Goal: Task Accomplishment & Management: Manage account settings

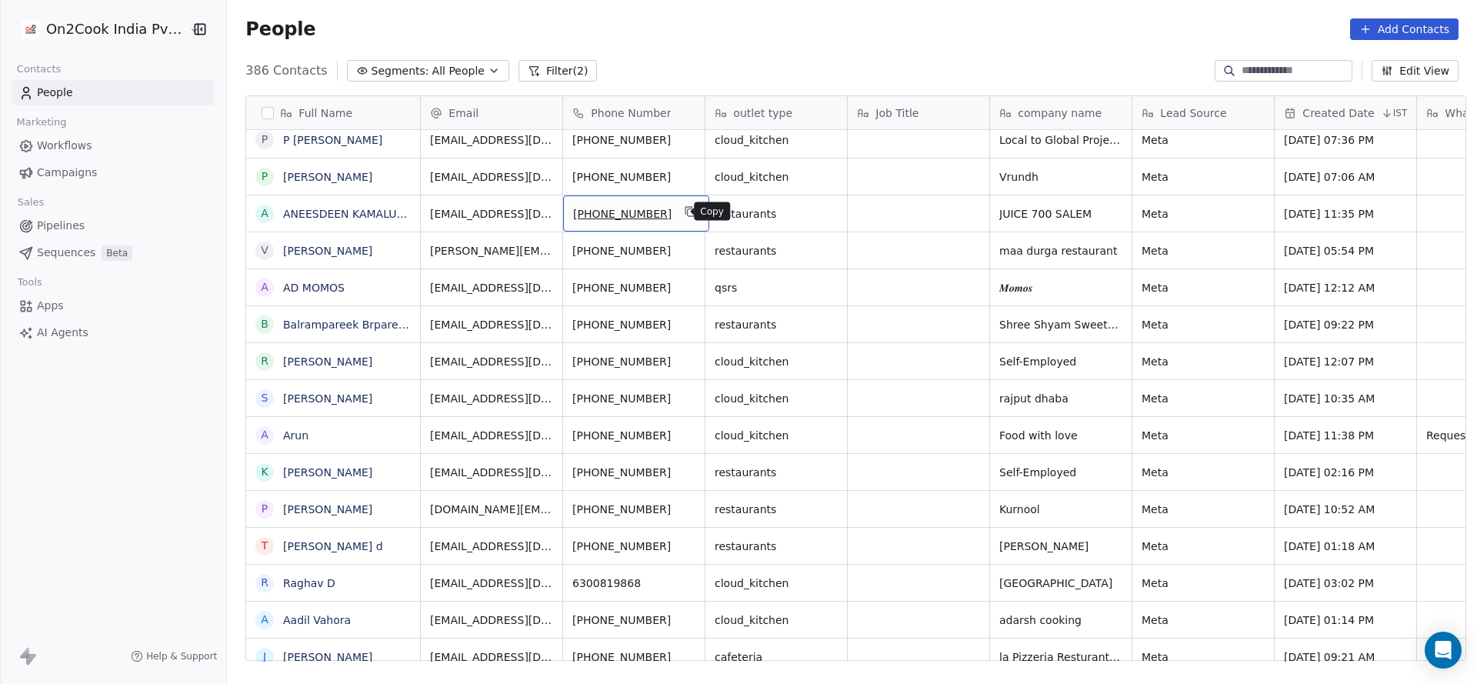
click at [685, 214] on icon "grid" at bounding box center [691, 211] width 12 height 12
drag, startPoint x: 657, startPoint y: 644, endPoint x: 690, endPoint y: 643, distance: 33.1
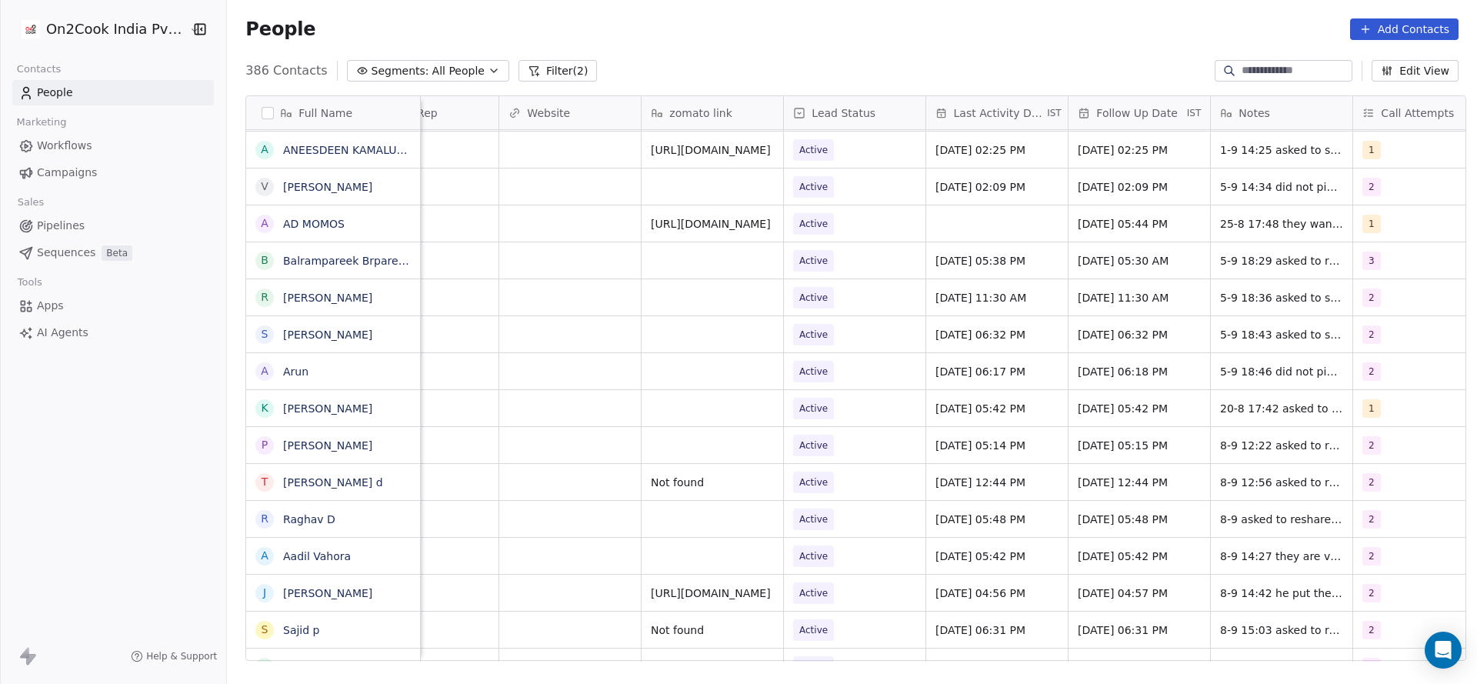
scroll to position [0, 1997]
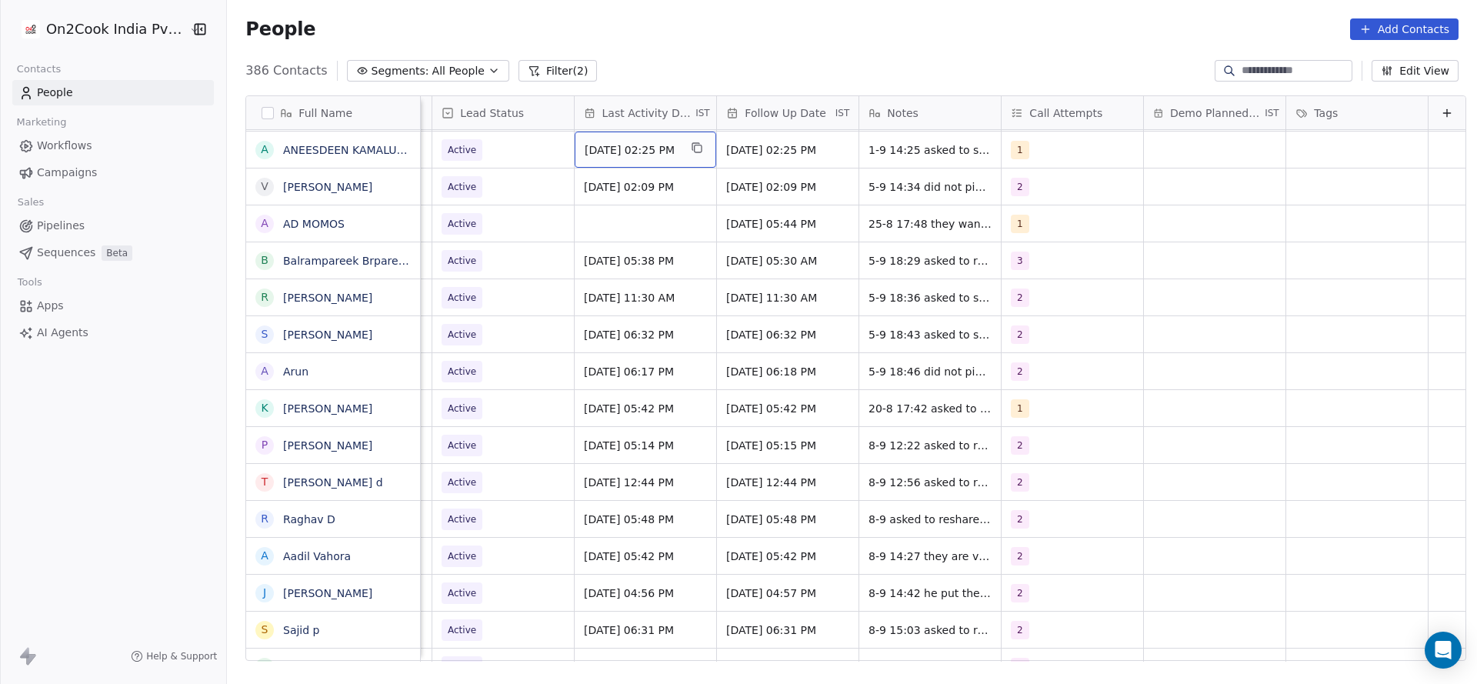
click at [595, 143] on span "[DATE] 02:25 PM" at bounding box center [632, 149] width 94 height 15
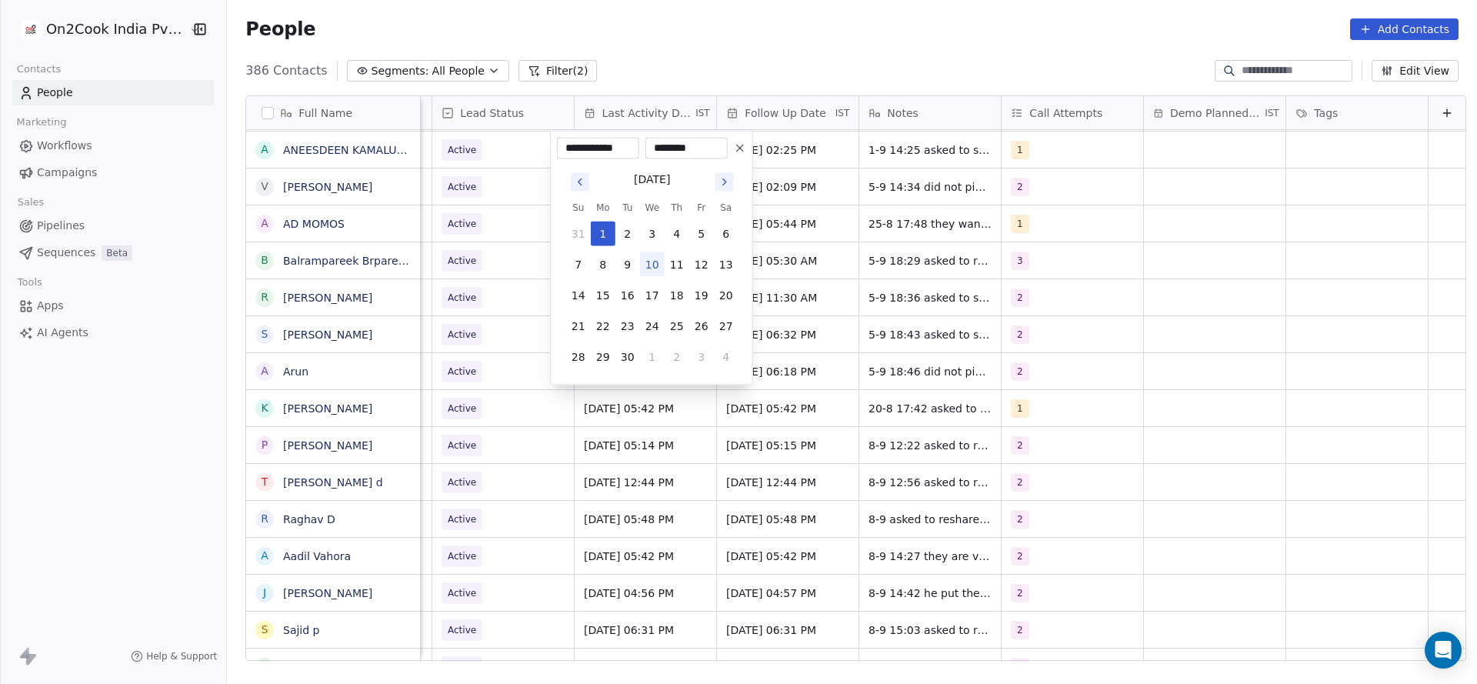
click at [645, 259] on button "10" at bounding box center [652, 264] width 25 height 25
type input "**********"
click at [480, 277] on html "On2Cook India Pvt. Ltd. Contacts People Marketing Workflows Campaigns Sales Pip…" at bounding box center [738, 342] width 1477 height 684
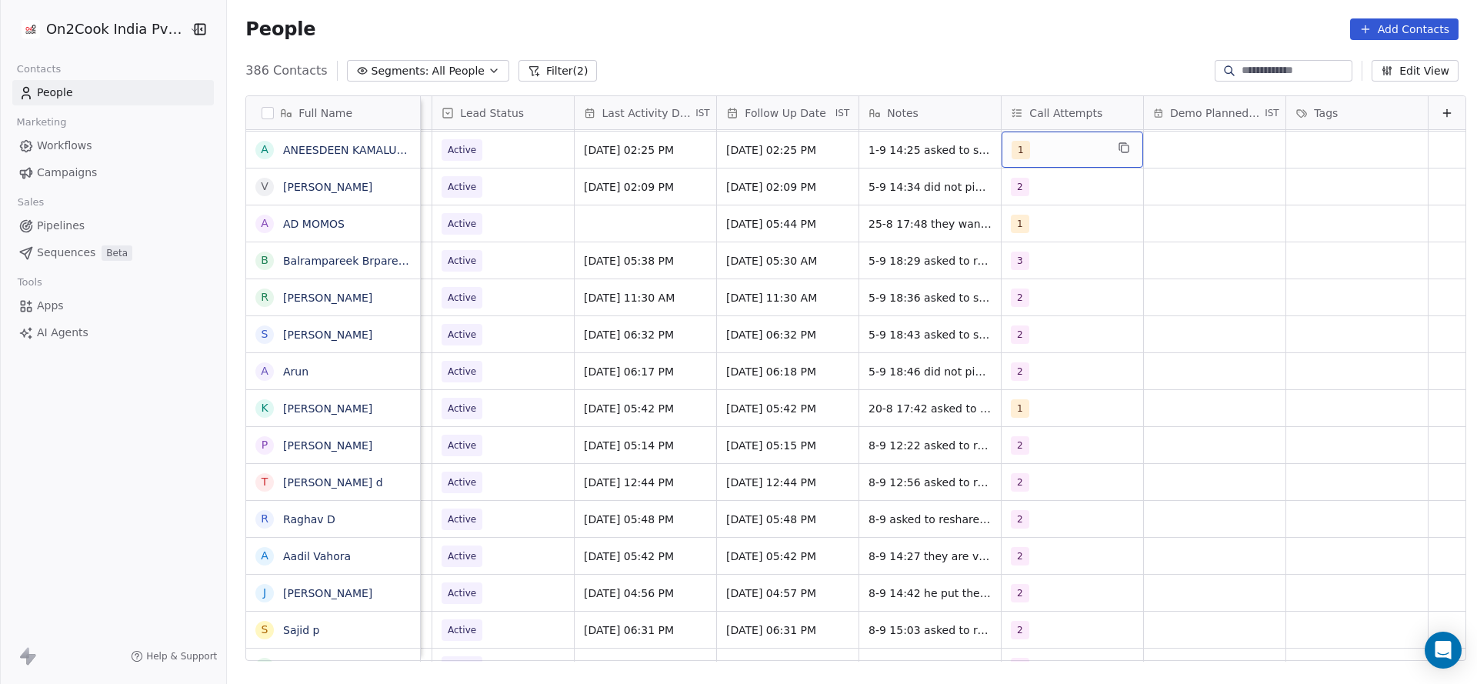
click at [1022, 152] on div "1" at bounding box center [1058, 150] width 94 height 18
click at [1013, 222] on div "2" at bounding box center [1076, 227] width 174 height 25
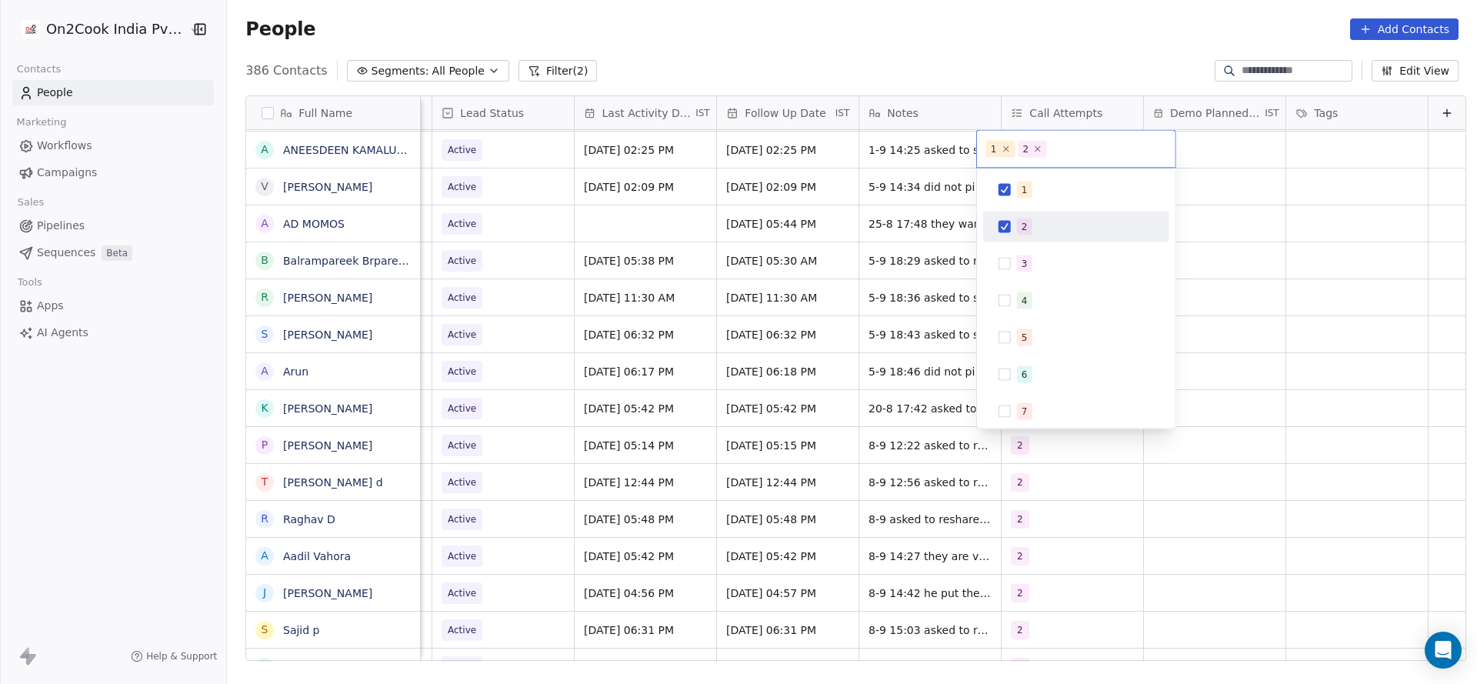
click at [1021, 194] on div "1" at bounding box center [1024, 190] width 6 height 14
click at [791, 194] on html "On2Cook India Pvt. Ltd. Contacts People Marketing Workflows Campaigns Sales Pip…" at bounding box center [738, 342] width 1477 height 684
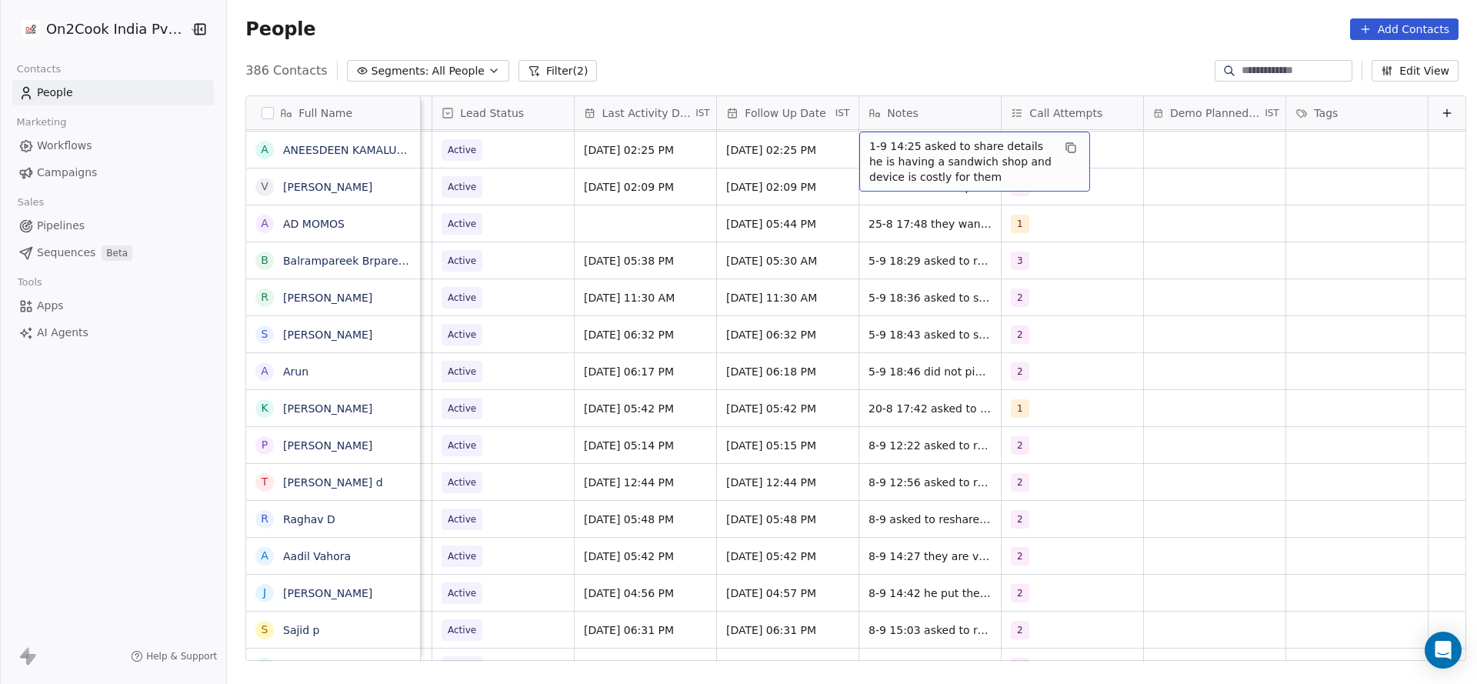
click at [869, 155] on span "1-9 14:25 asked to share details he is having a sandwich shop and device is cos…" at bounding box center [960, 161] width 183 height 46
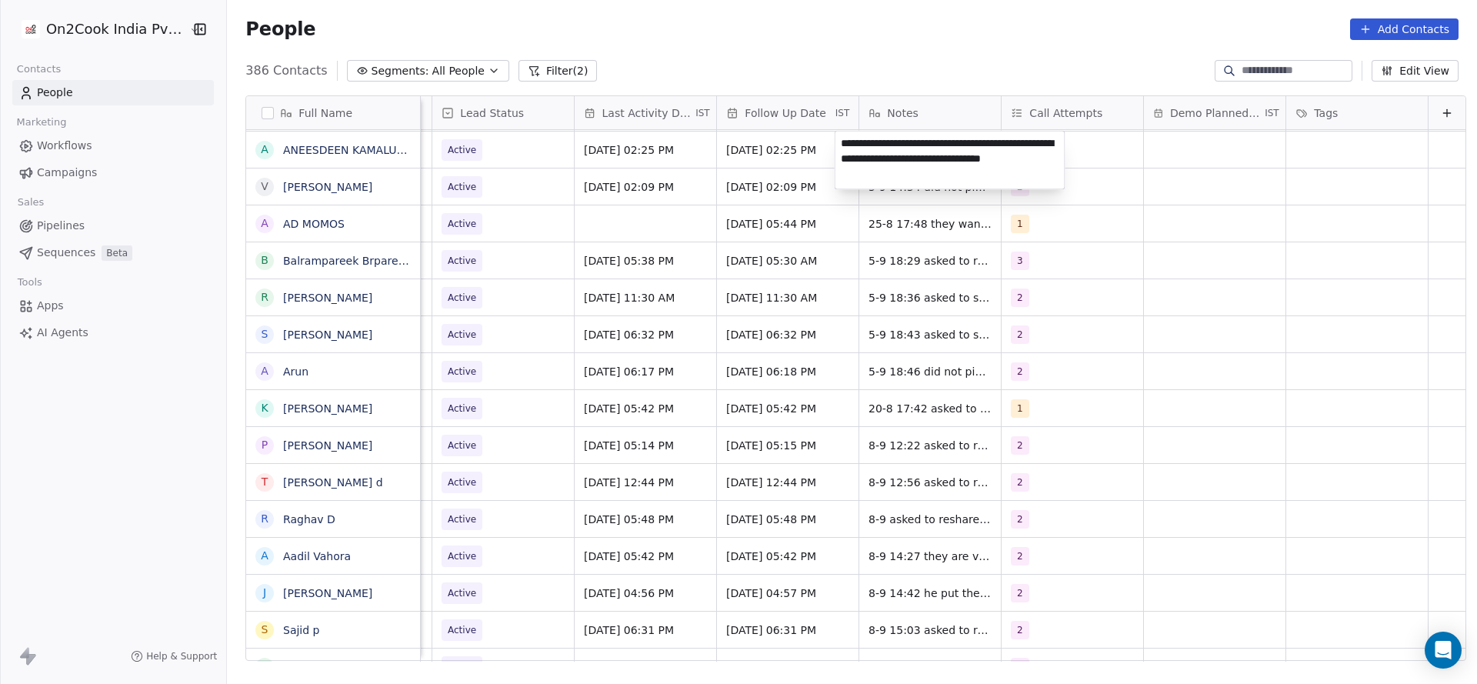
click at [842, 145] on textarea "**********" at bounding box center [949, 161] width 229 height 58
type textarea "**********"
click at [565, 172] on html "On2Cook India Pvt. Ltd. Contacts People Marketing Workflows Campaigns Sales Pip…" at bounding box center [738, 342] width 1477 height 684
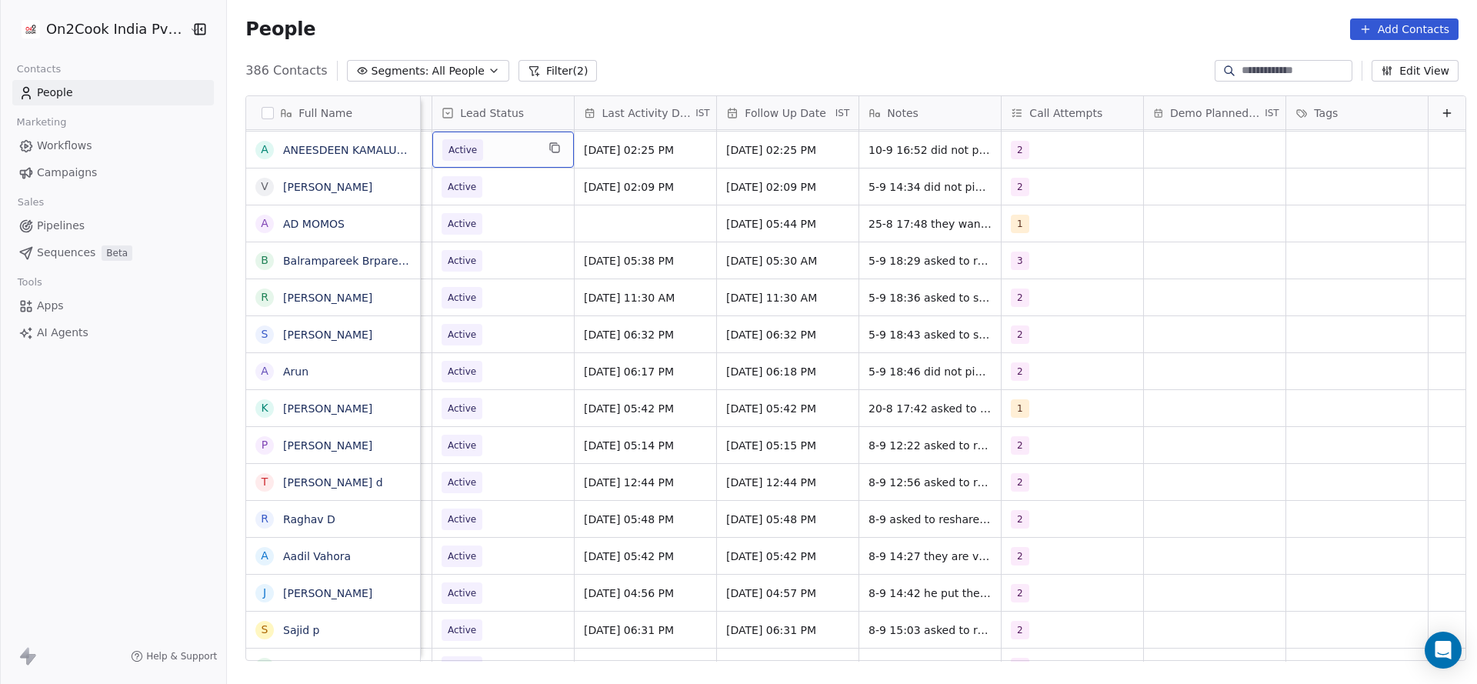
click at [501, 159] on span "Active" at bounding box center [489, 150] width 94 height 22
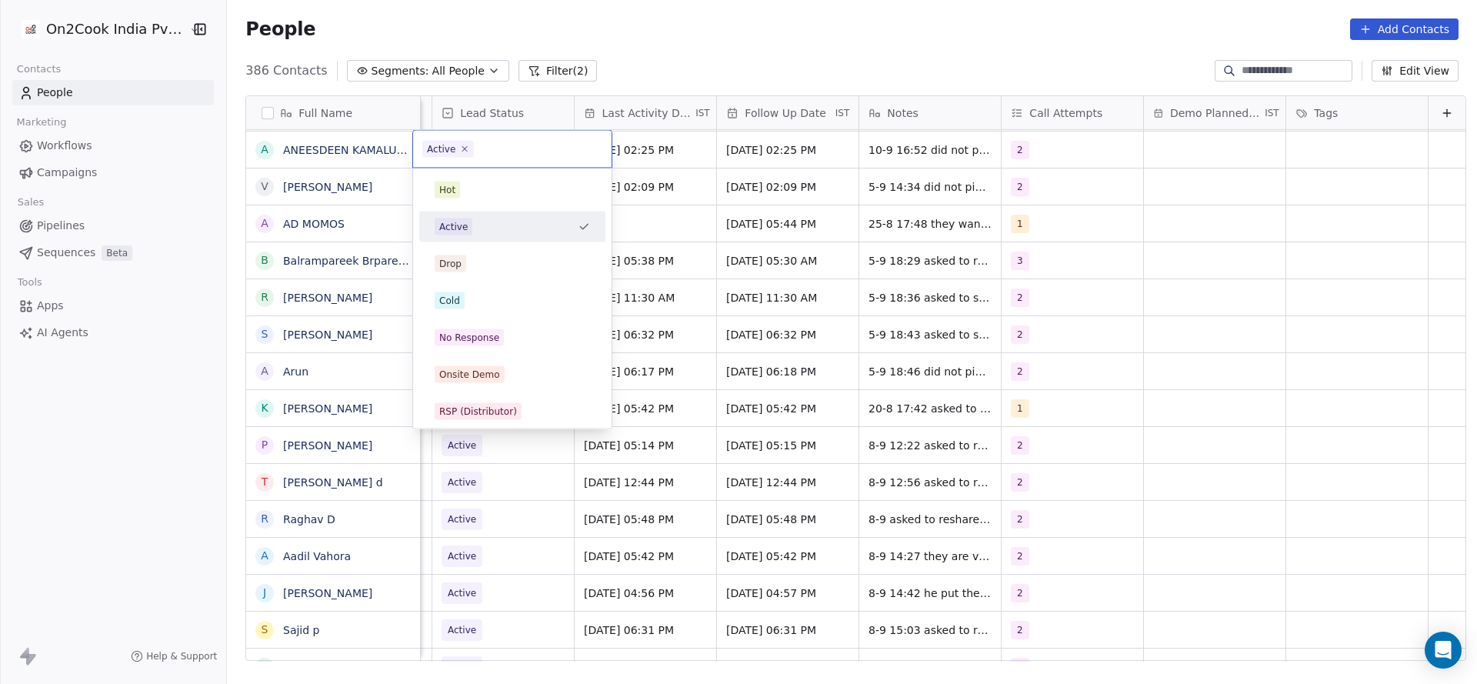
scroll to position [0, 1991]
click at [501, 325] on div "No Response" at bounding box center [512, 337] width 186 height 31
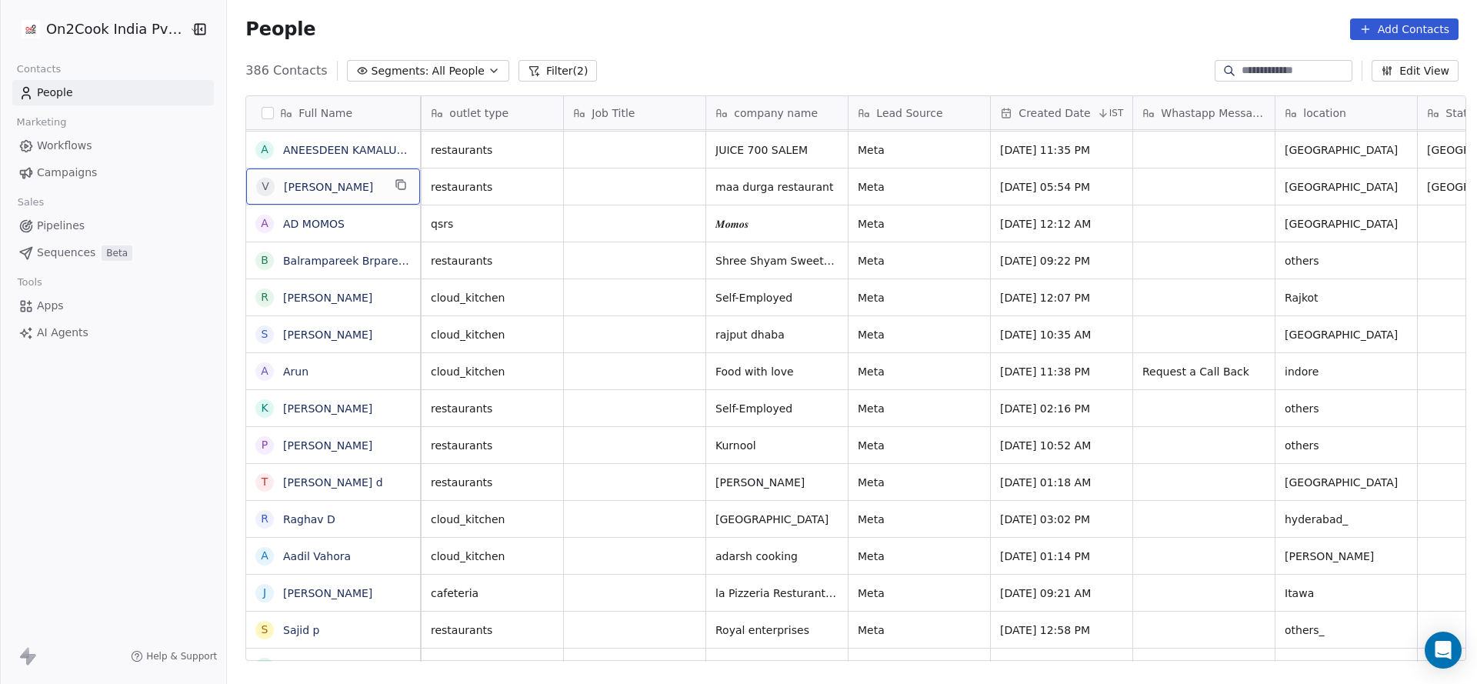
scroll to position [0, 0]
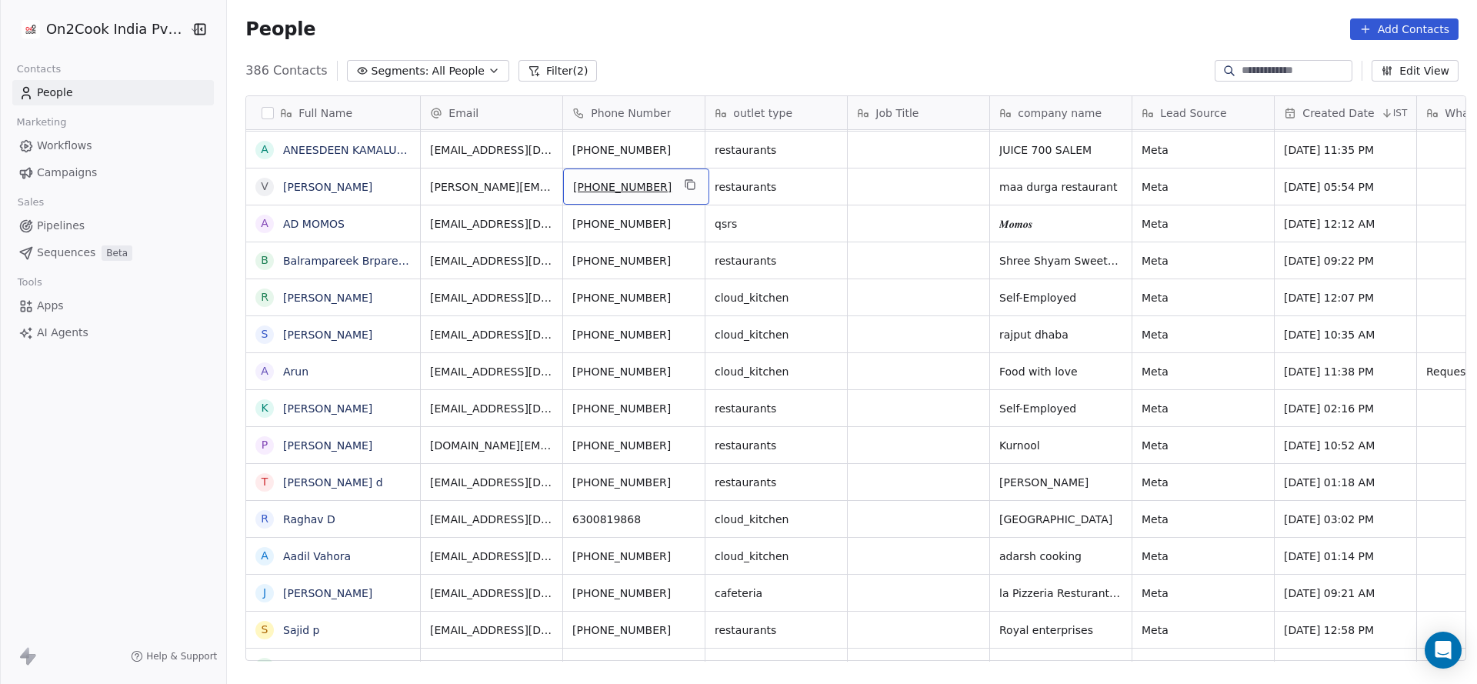
click at [690, 185] on div "[PHONE_NUMBER]" at bounding box center [636, 186] width 146 height 36
click at [685, 185] on icon "grid" at bounding box center [691, 184] width 12 height 12
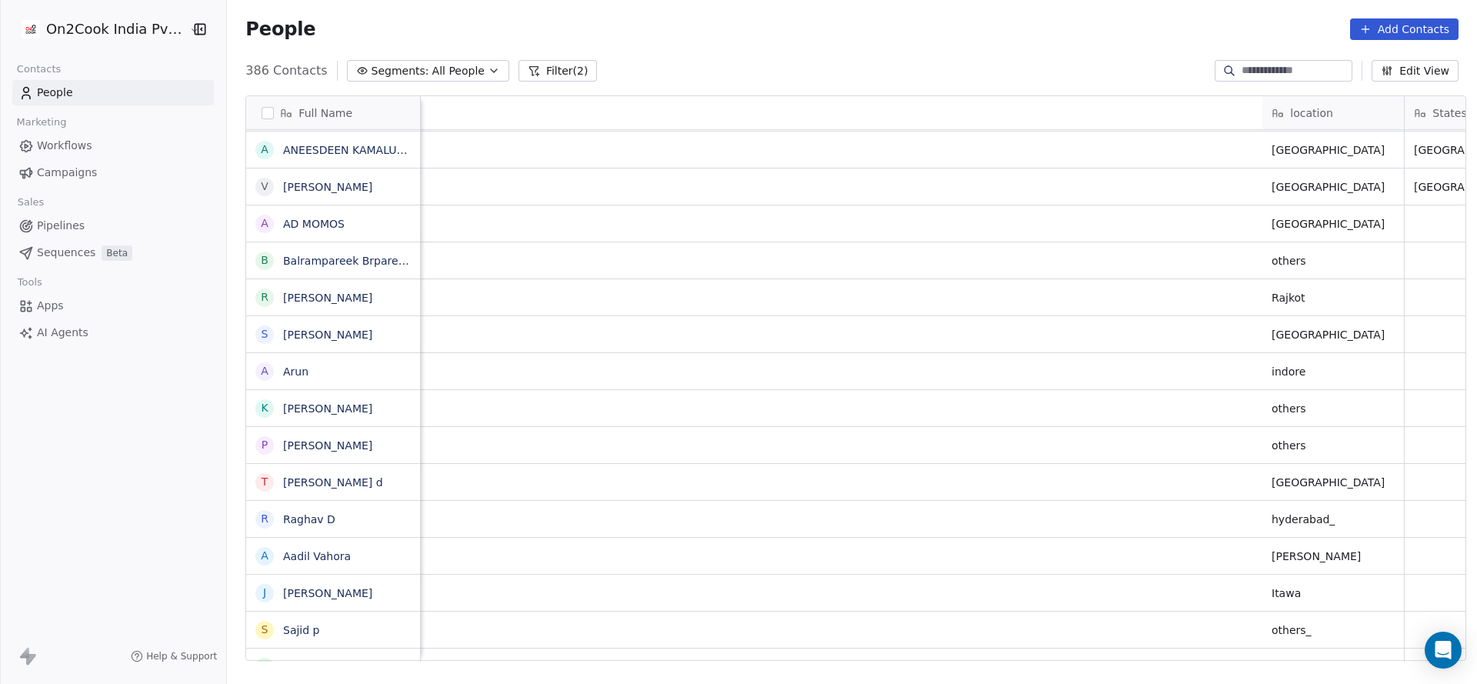
scroll to position [0, 1705]
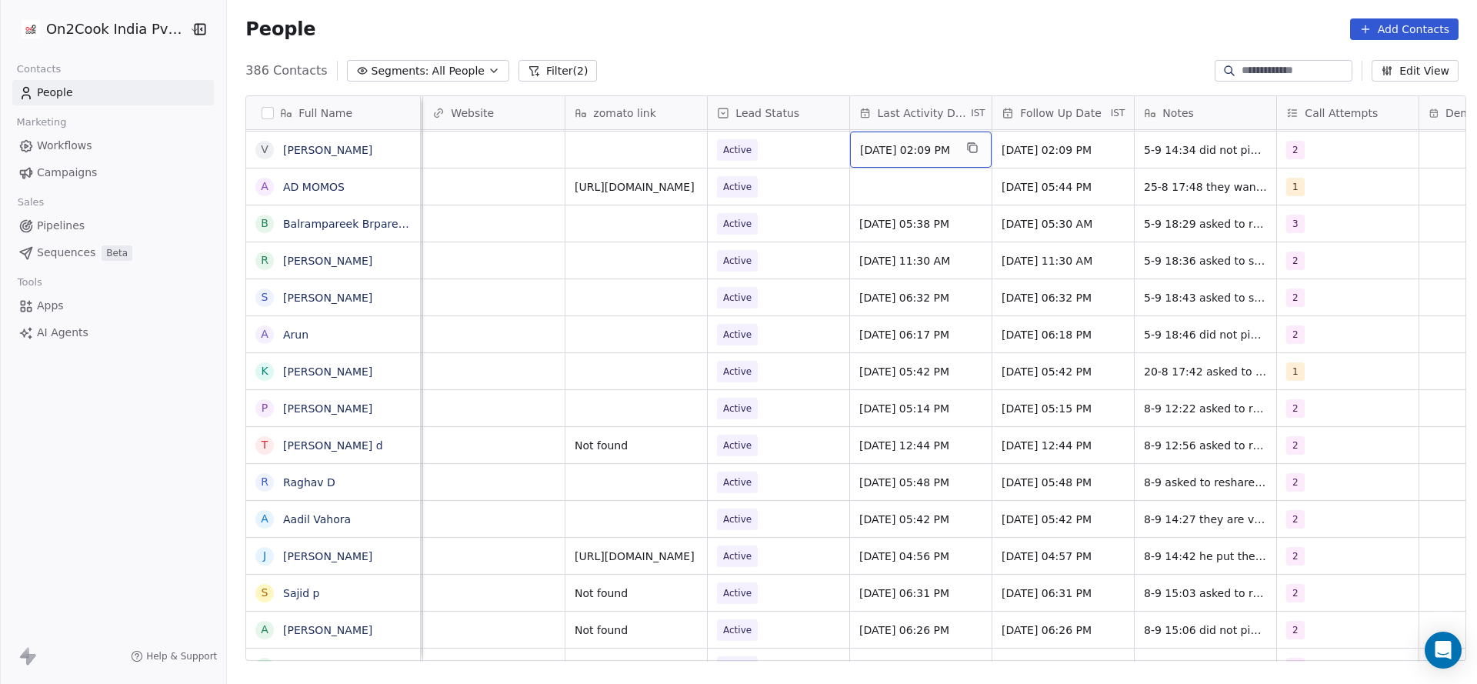
click at [925, 136] on div "[DATE] 02:09 PM" at bounding box center [921, 150] width 142 height 36
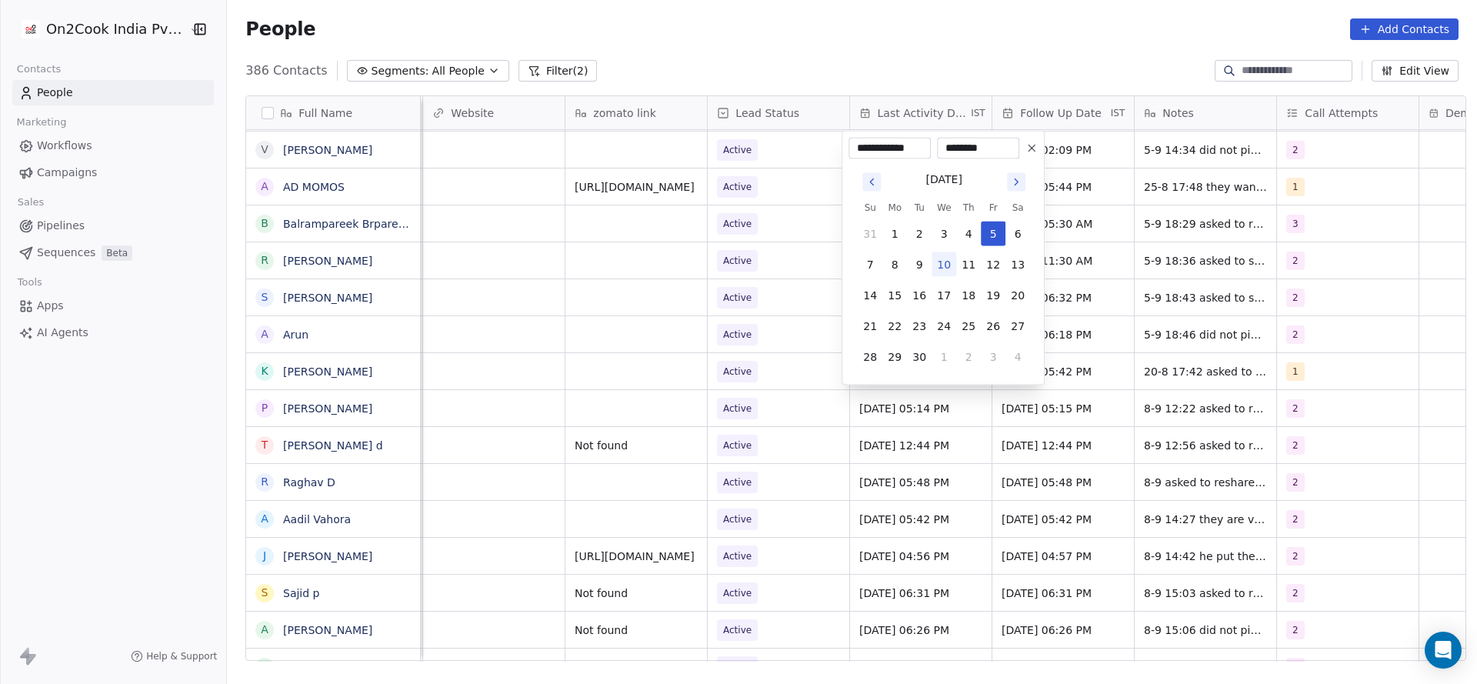
click at [941, 261] on button "10" at bounding box center [943, 264] width 25 height 25
type input "**********"
click at [787, 275] on html "On2Cook India Pvt. Ltd. Contacts People Marketing Workflows Campaigns Sales Pip…" at bounding box center [738, 342] width 1477 height 684
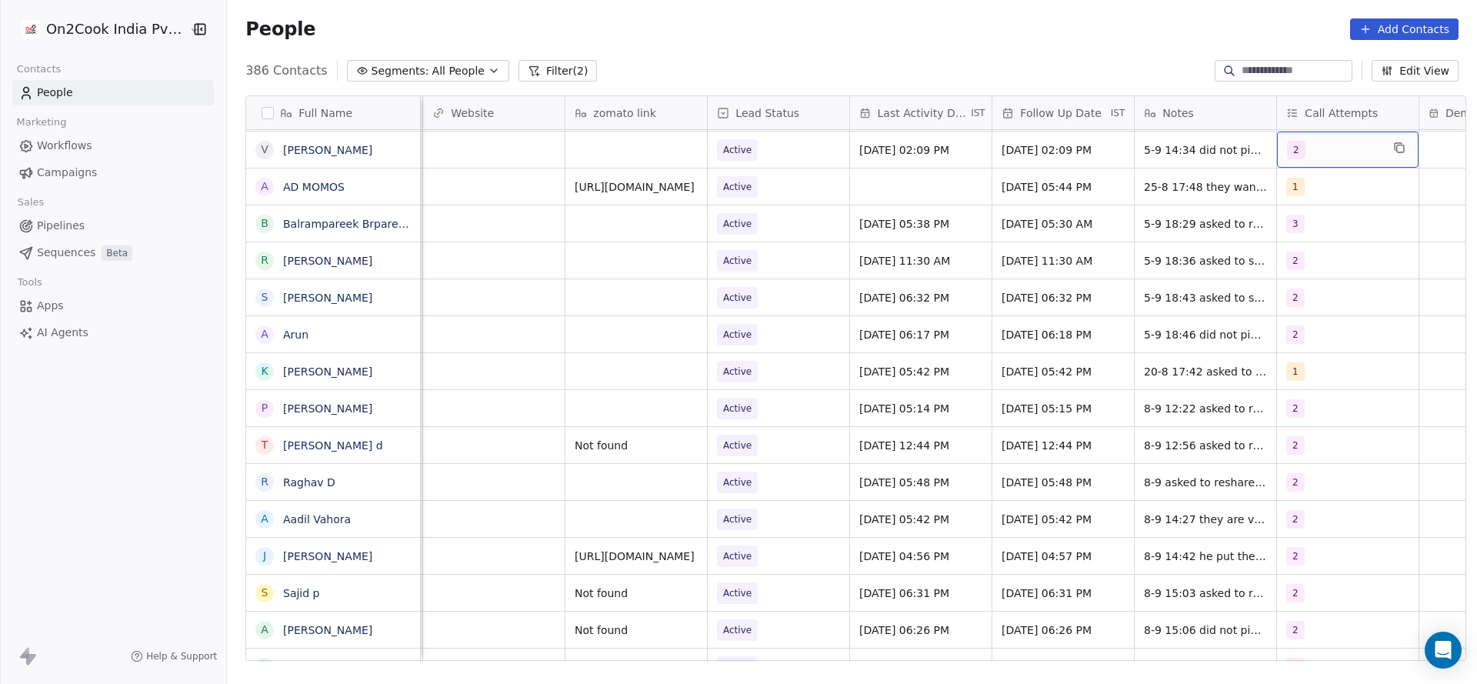
click at [1287, 148] on span "2" at bounding box center [1296, 150] width 18 height 18
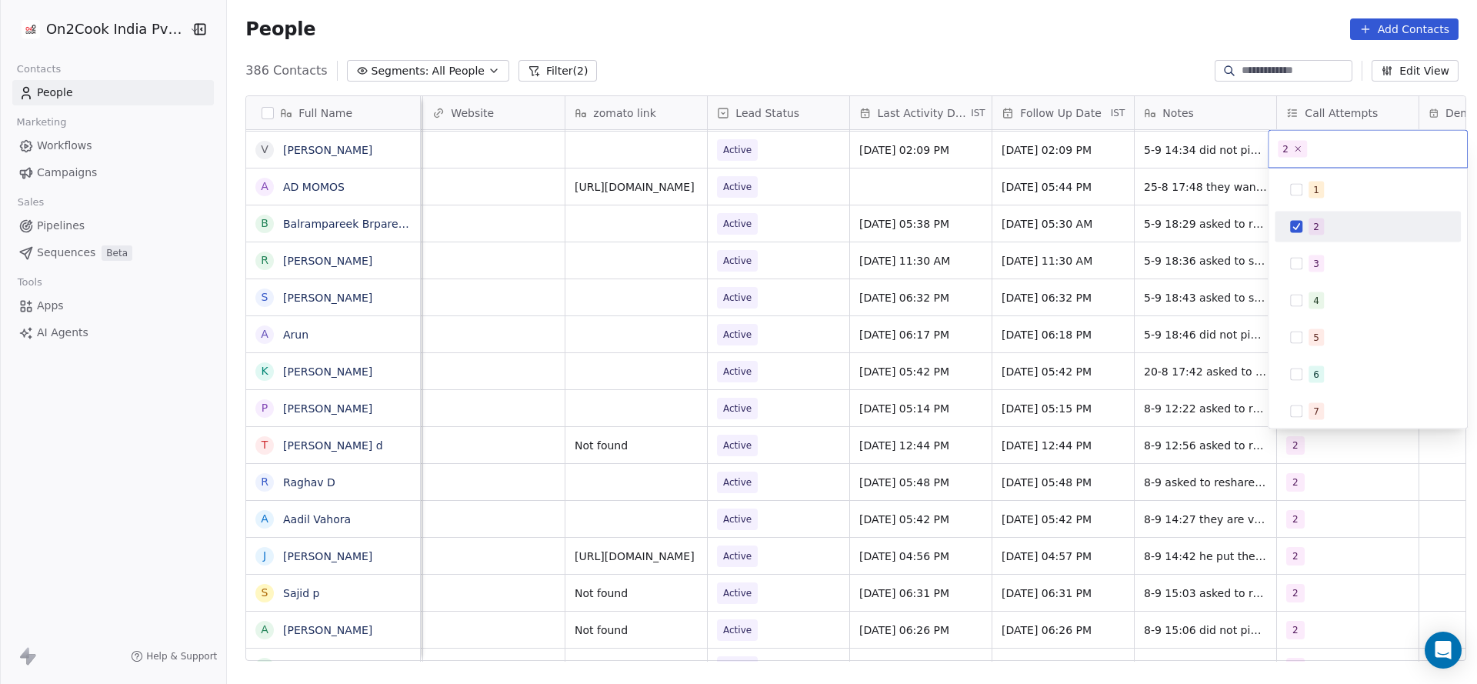
click at [1201, 148] on html "On2Cook India Pvt. Ltd. Contacts People Marketing Workflows Campaigns Sales Pip…" at bounding box center [738, 342] width 1477 height 684
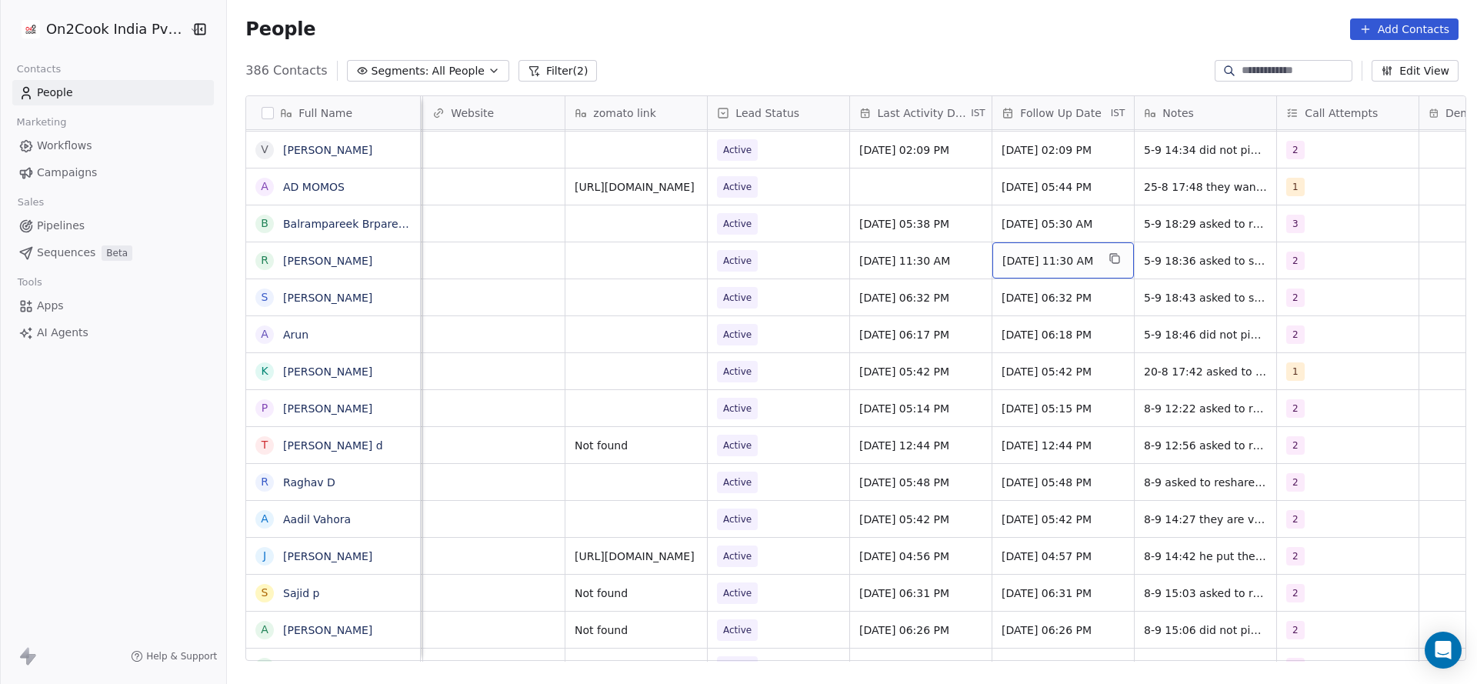
drag, startPoint x: 1101, startPoint y: 247, endPoint x: 1112, endPoint y: 247, distance: 11.5
click at [1308, 153] on div "2" at bounding box center [1334, 150] width 94 height 18
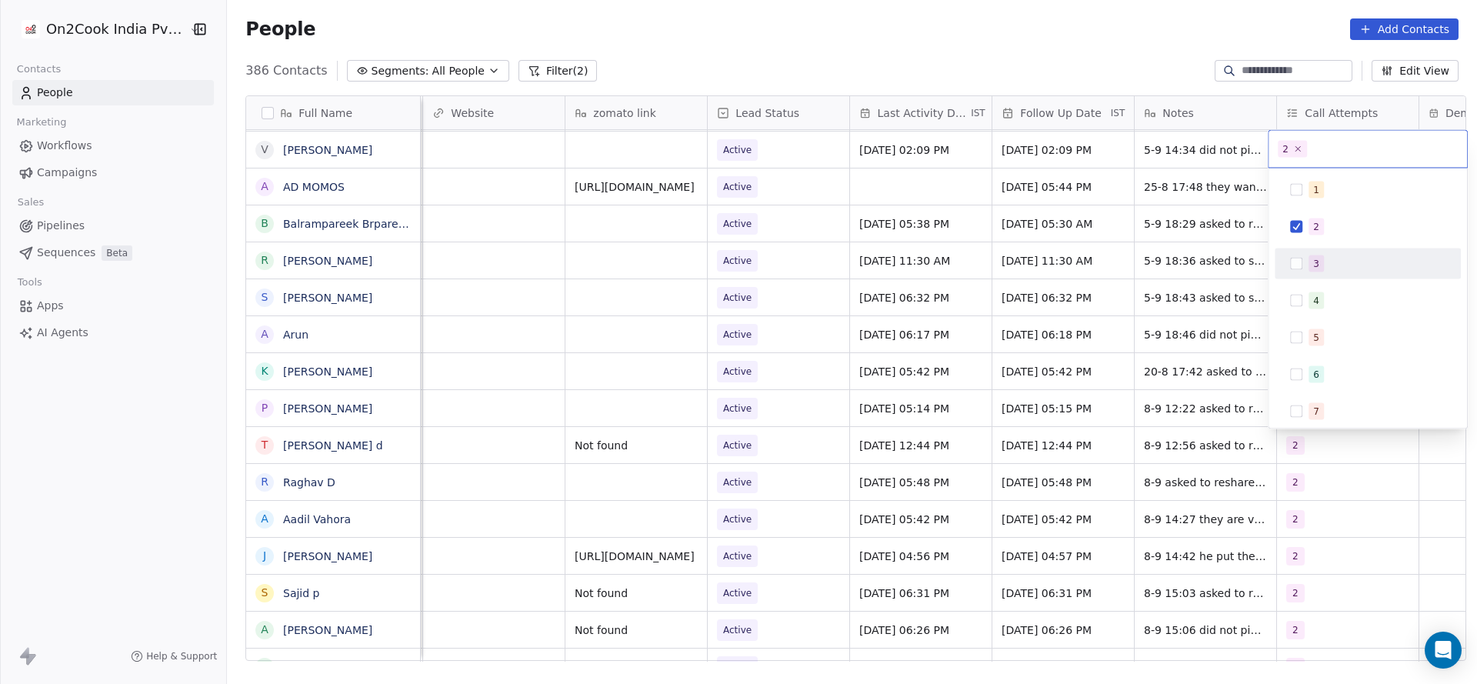
click at [1308, 248] on div "3" at bounding box center [1367, 263] width 186 height 31
click at [1314, 228] on div "2" at bounding box center [1316, 227] width 6 height 14
click at [1115, 248] on html "On2Cook India Pvt. Ltd. Contacts People Marketing Workflows Campaigns Sales Pip…" at bounding box center [738, 342] width 1477 height 684
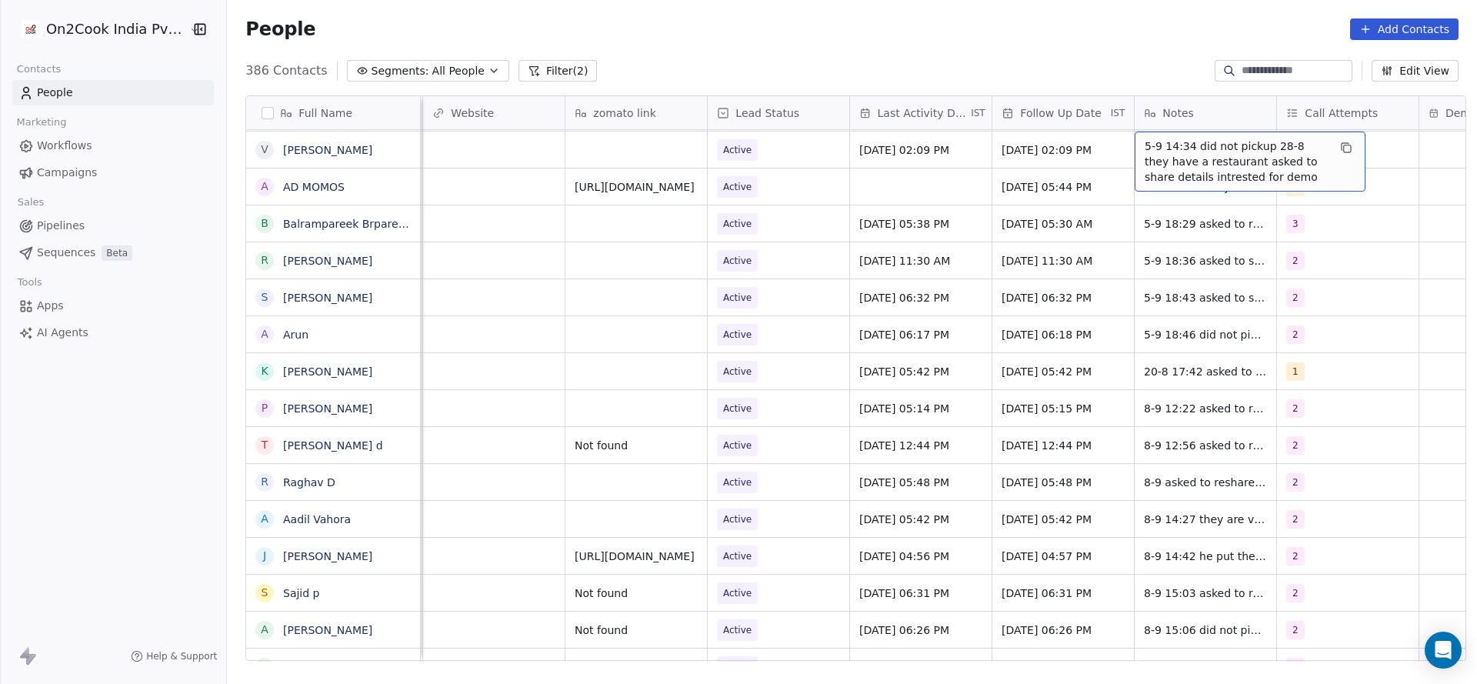
click at [1158, 152] on span "5-9 14:34 did not pickup 28-8 they have a restaurant asked to share details int…" at bounding box center [1235, 161] width 183 height 46
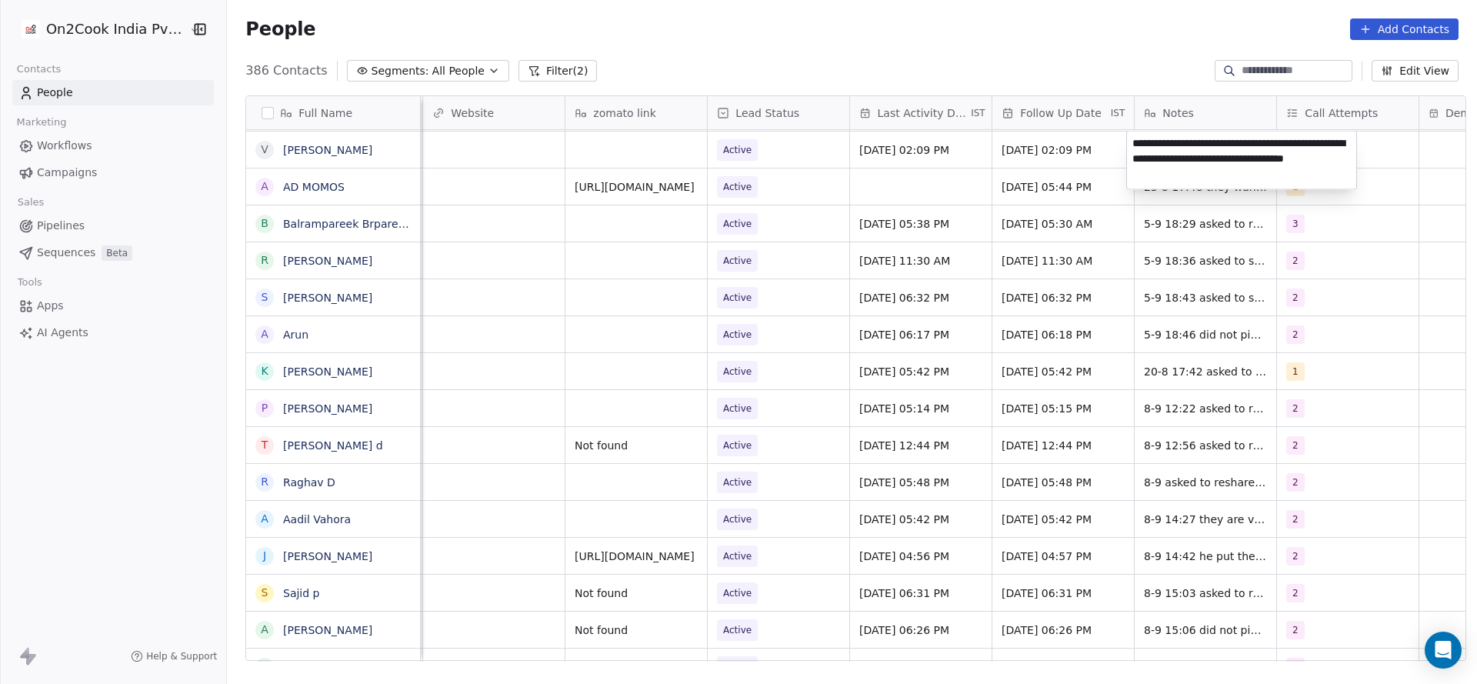
click at [1138, 144] on textarea "**********" at bounding box center [1241, 161] width 229 height 58
type textarea "**********"
click at [523, 155] on html "On2Cook India Pvt. Ltd. Contacts People Marketing Workflows Campaigns Sales Pip…" at bounding box center [738, 342] width 1477 height 684
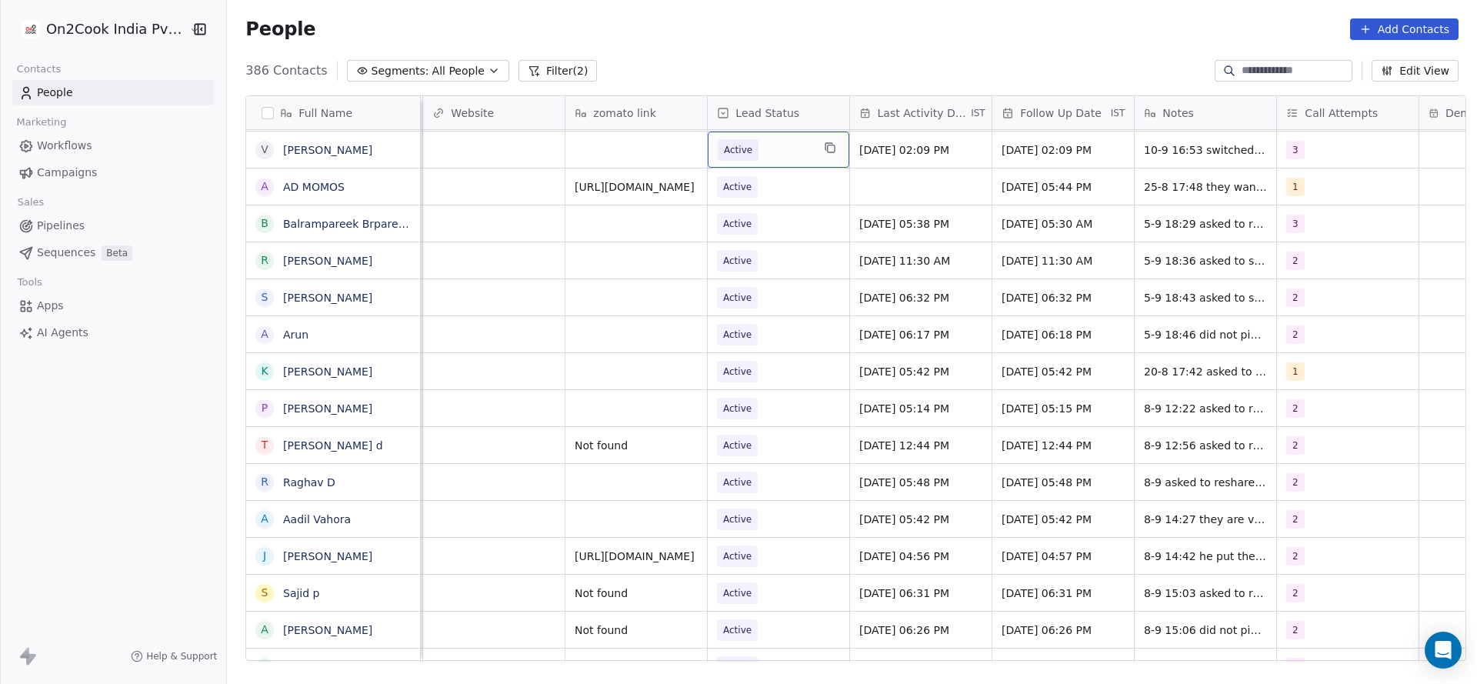
click at [759, 148] on span "Active" at bounding box center [765, 150] width 94 height 22
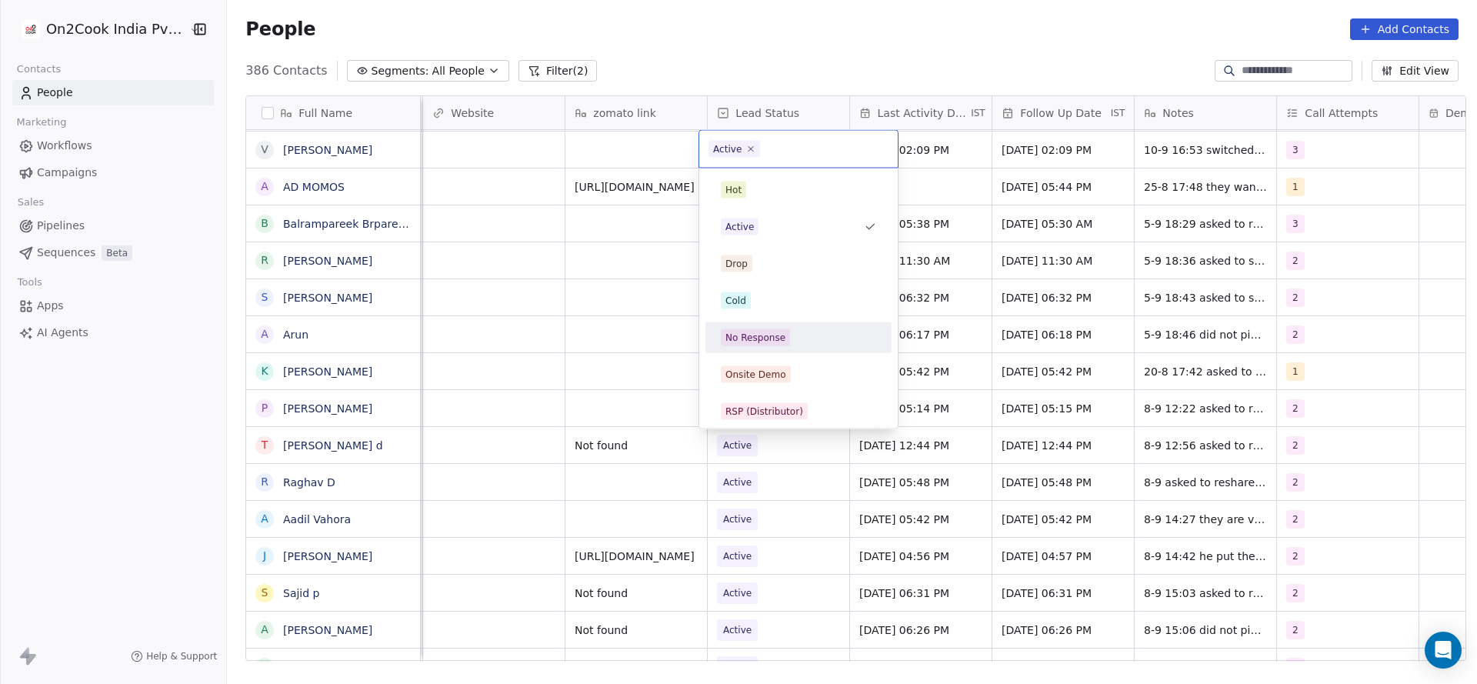
click at [775, 331] on div "No Response" at bounding box center [755, 338] width 60 height 14
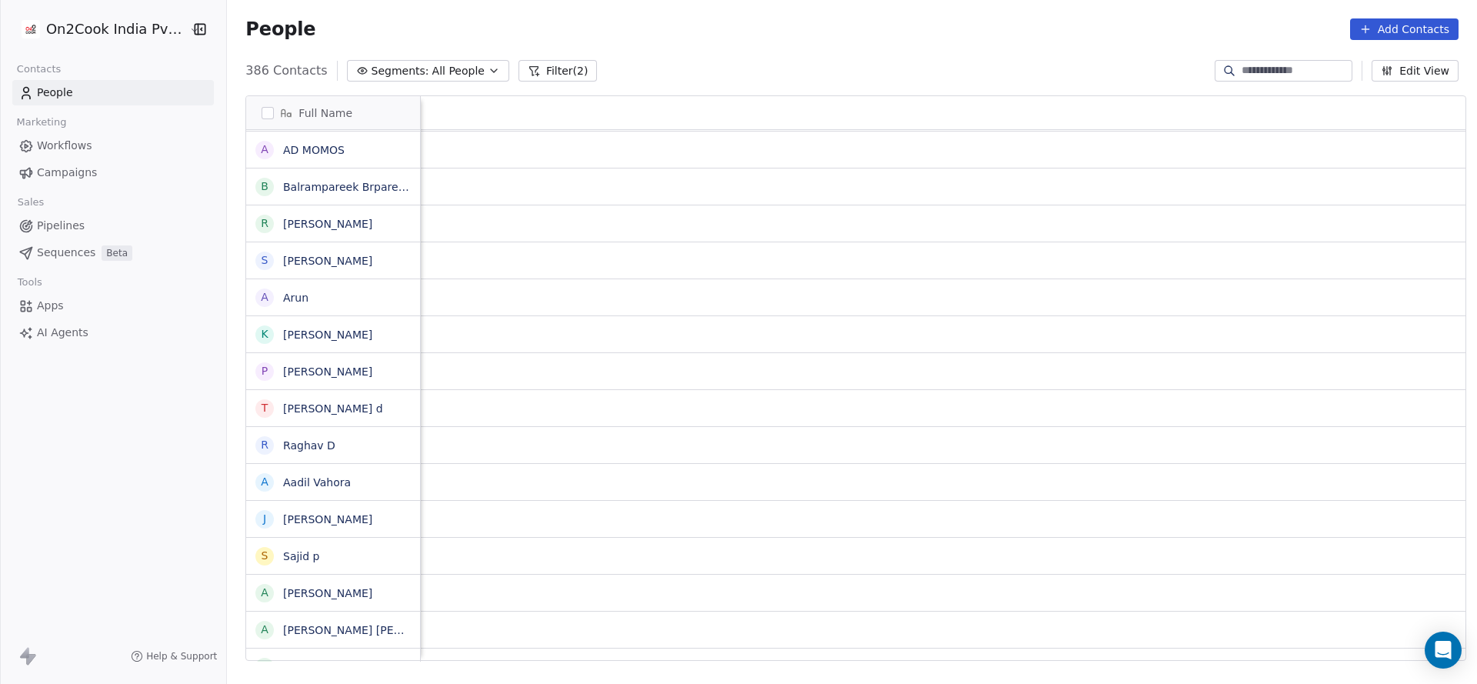
scroll to position [0, 1997]
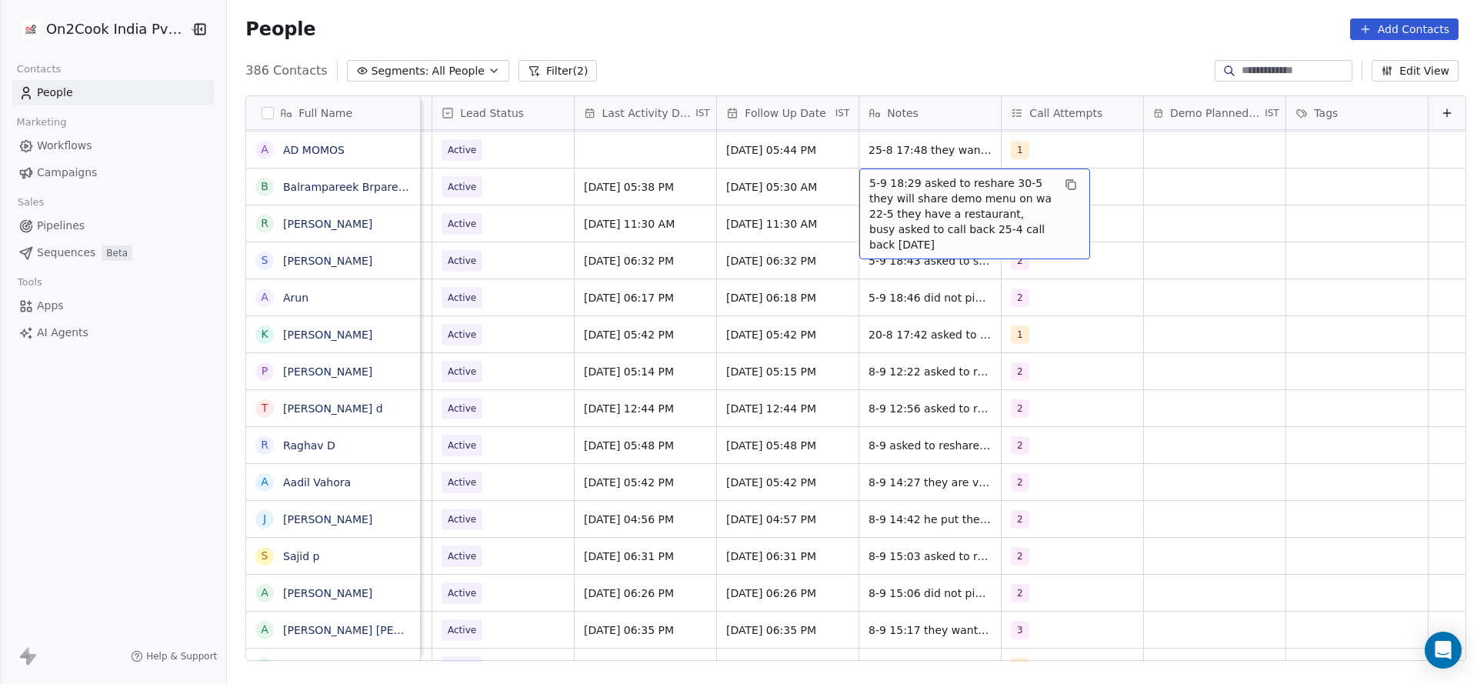
click at [859, 185] on div "5-9 18:29 asked to reshare 30-5 they will share demo menu on wa 22-5 they have …" at bounding box center [974, 213] width 231 height 91
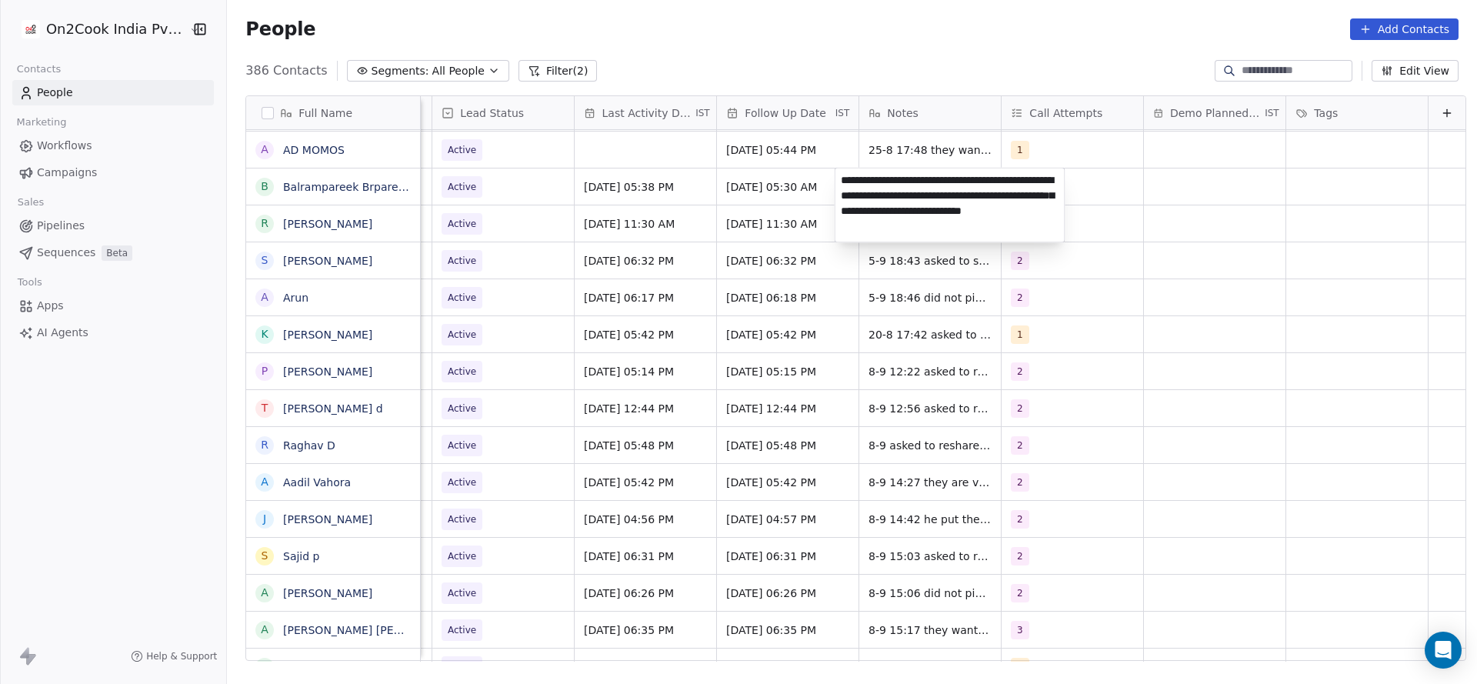
click at [838, 185] on textarea "**********" at bounding box center [949, 205] width 229 height 74
type textarea "**********"
click at [613, 194] on html "On2Cook India Pvt. Ltd. Contacts People Marketing Workflows Campaigns Sales Pip…" at bounding box center [738, 342] width 1477 height 684
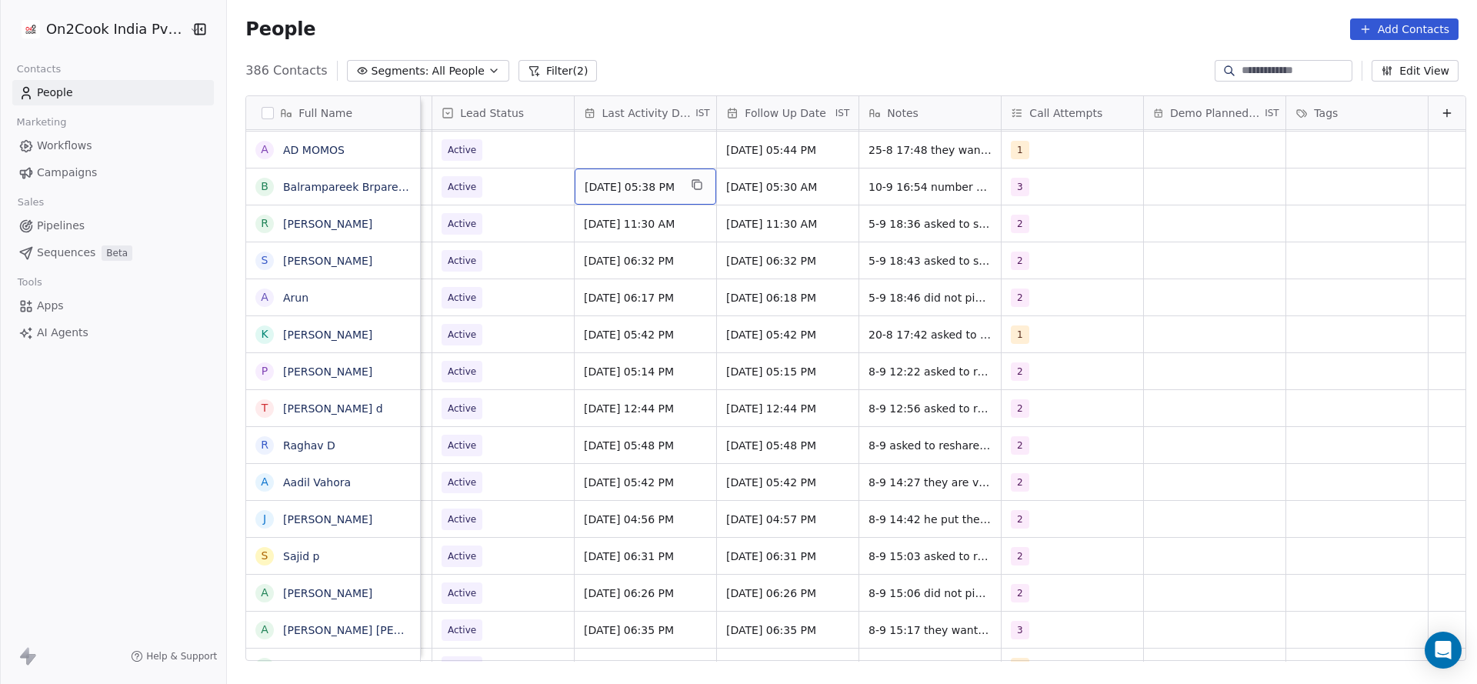
click at [613, 194] on div "[DATE] 05:38 PM" at bounding box center [646, 186] width 142 height 36
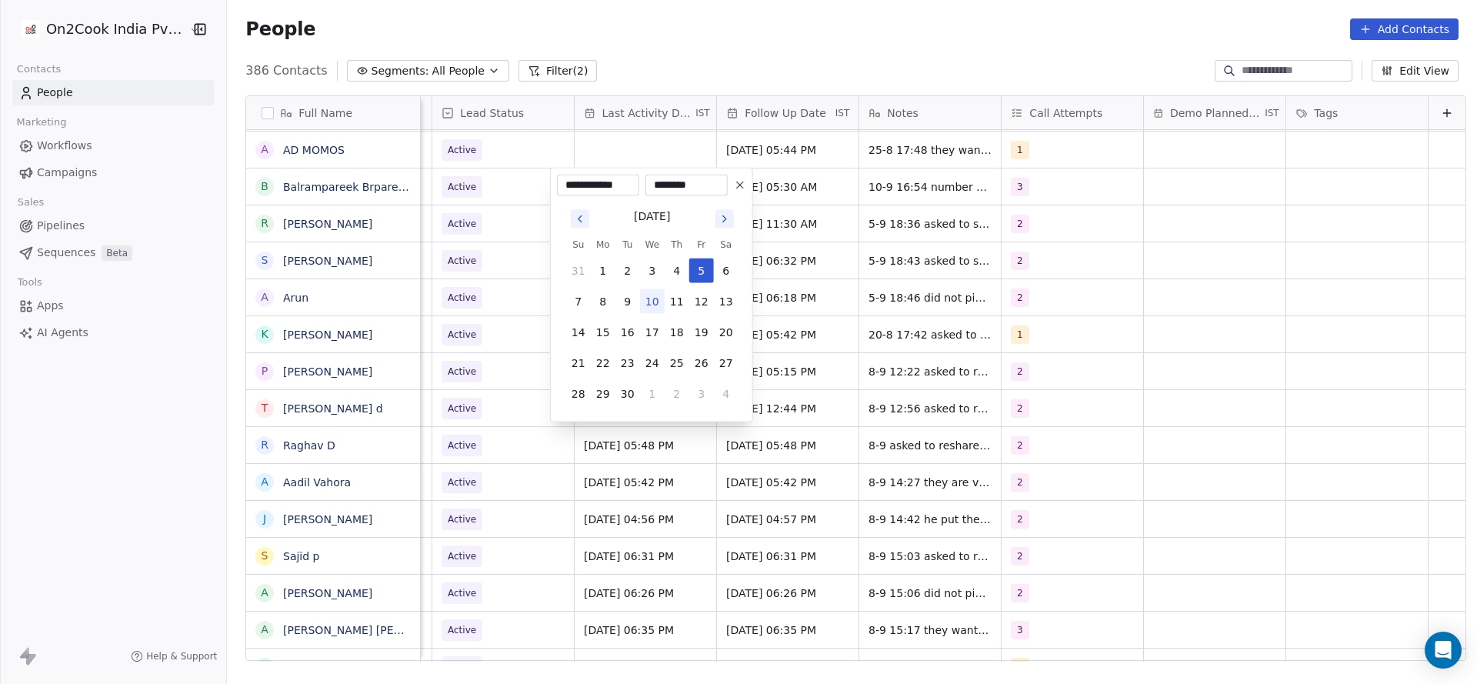
click at [651, 292] on button "10" at bounding box center [652, 301] width 25 height 25
type input "**********"
click at [384, 312] on html "On2Cook India Pvt. Ltd. Contacts People Marketing Workflows Campaigns Sales Pip…" at bounding box center [738, 342] width 1477 height 684
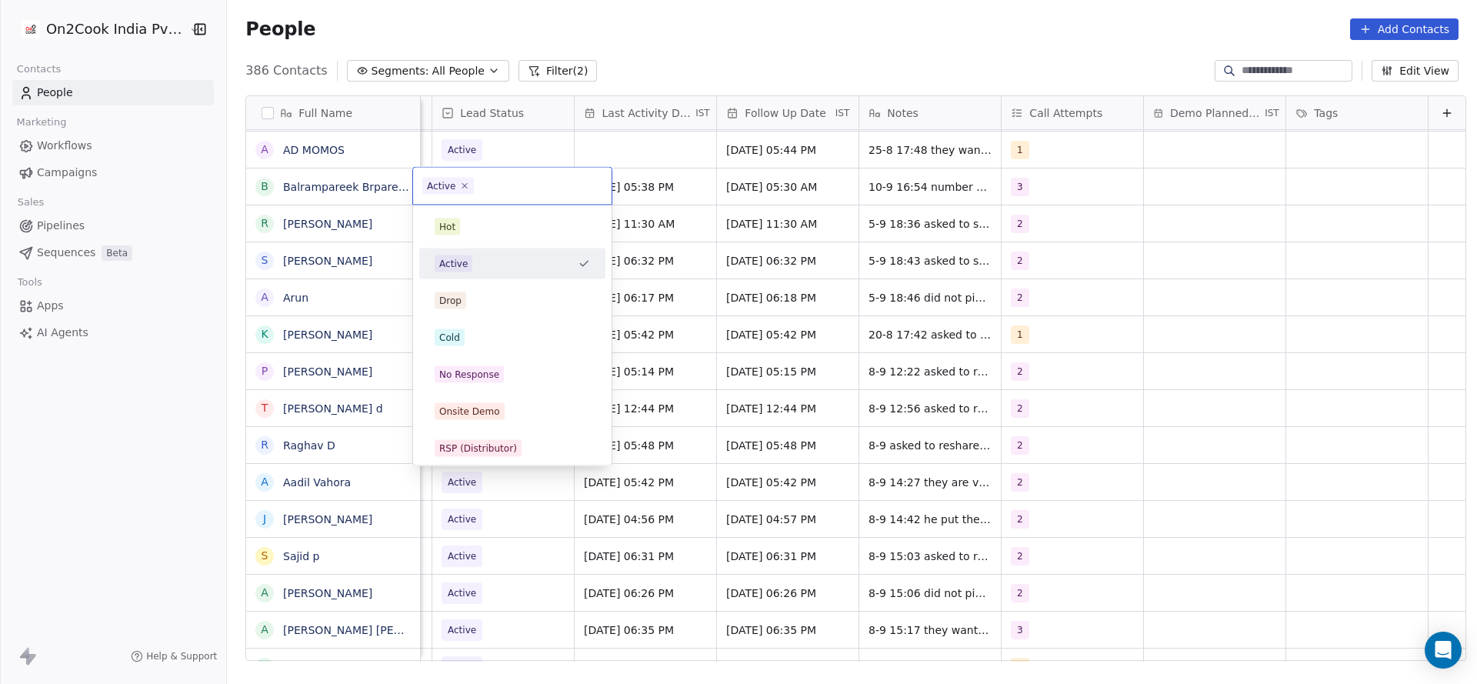
scroll to position [0, 1991]
click at [491, 381] on span "No Response" at bounding box center [469, 374] width 69 height 17
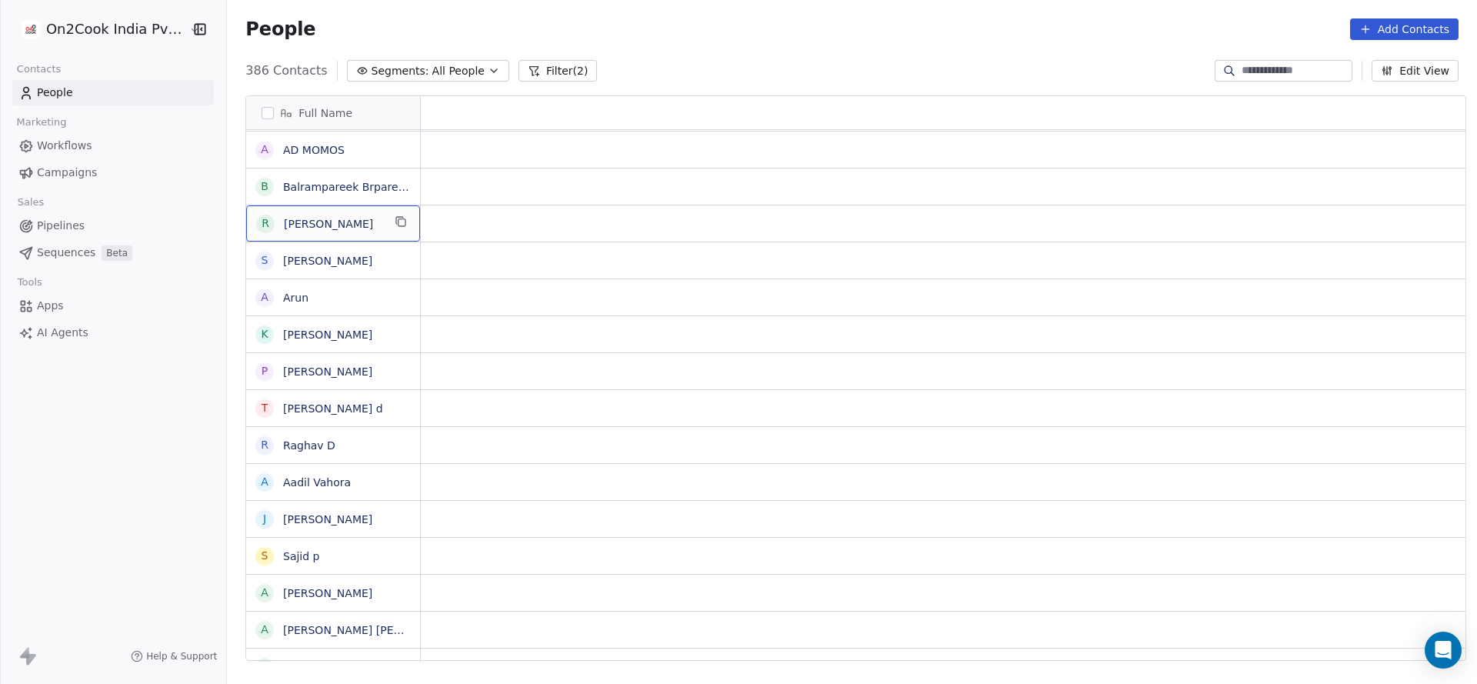
scroll to position [0, 0]
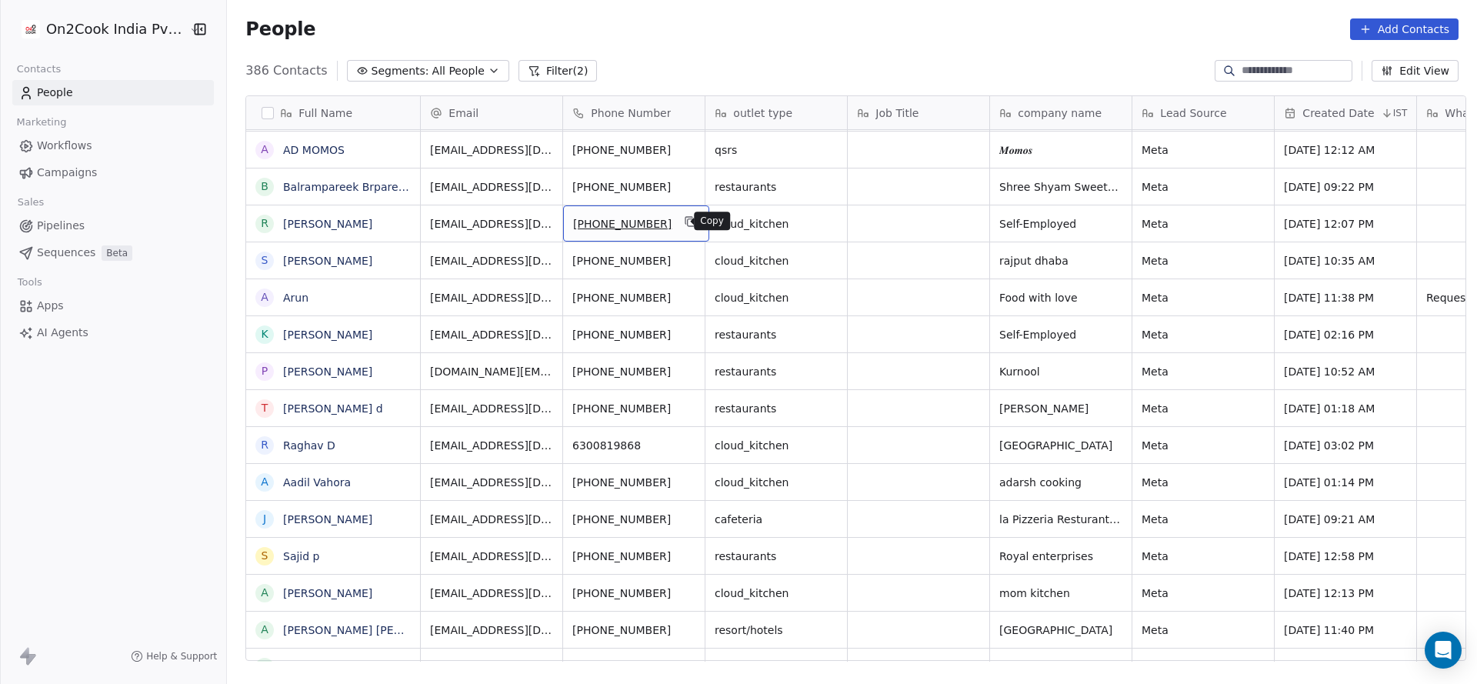
click at [685, 220] on icon "grid" at bounding box center [691, 221] width 12 height 12
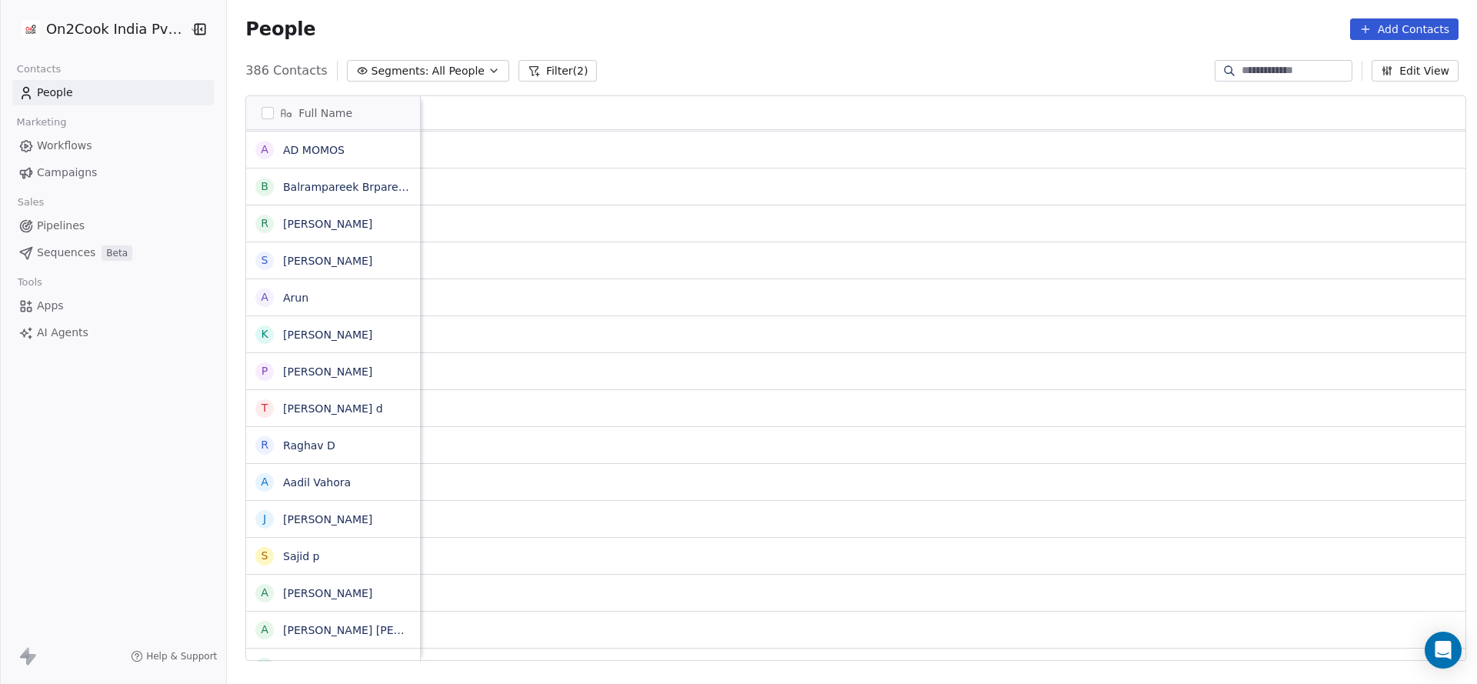
scroll to position [0, 1997]
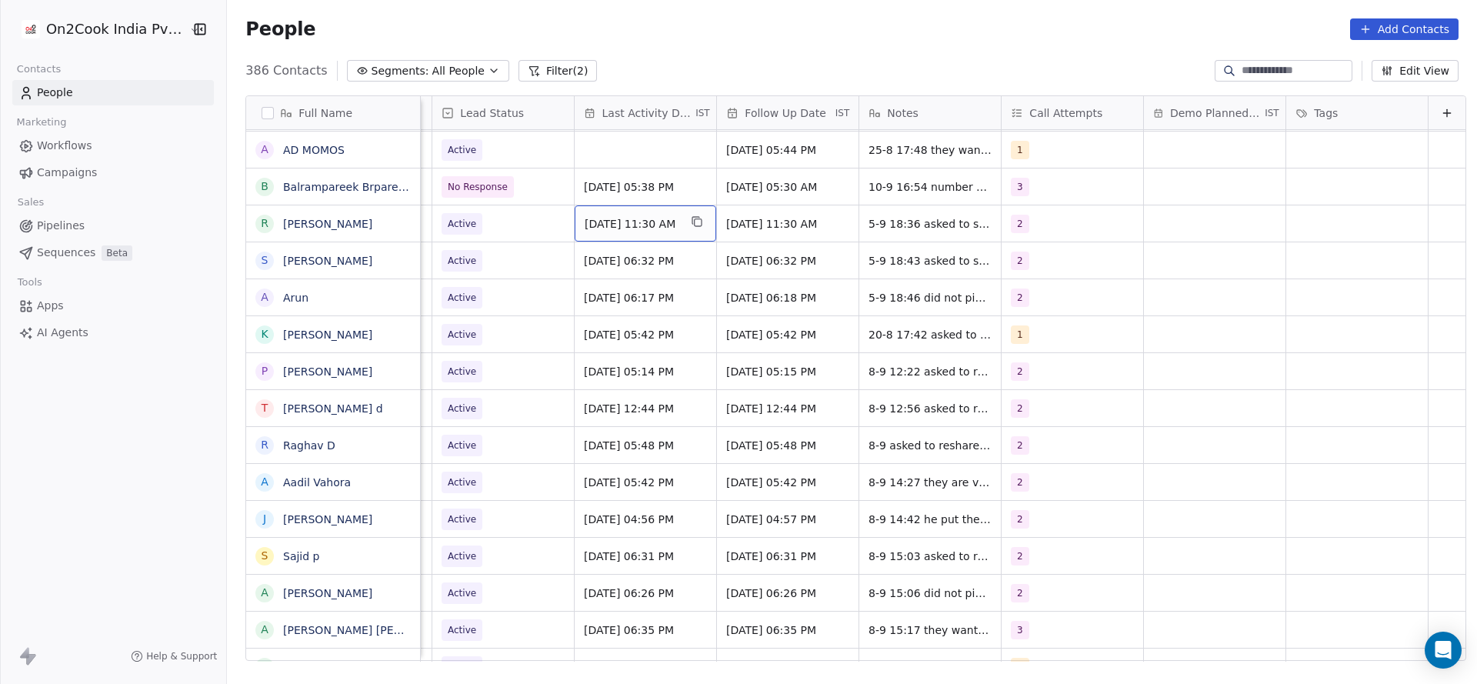
click at [611, 218] on span "[DATE] 11:30 AM" at bounding box center [632, 223] width 94 height 15
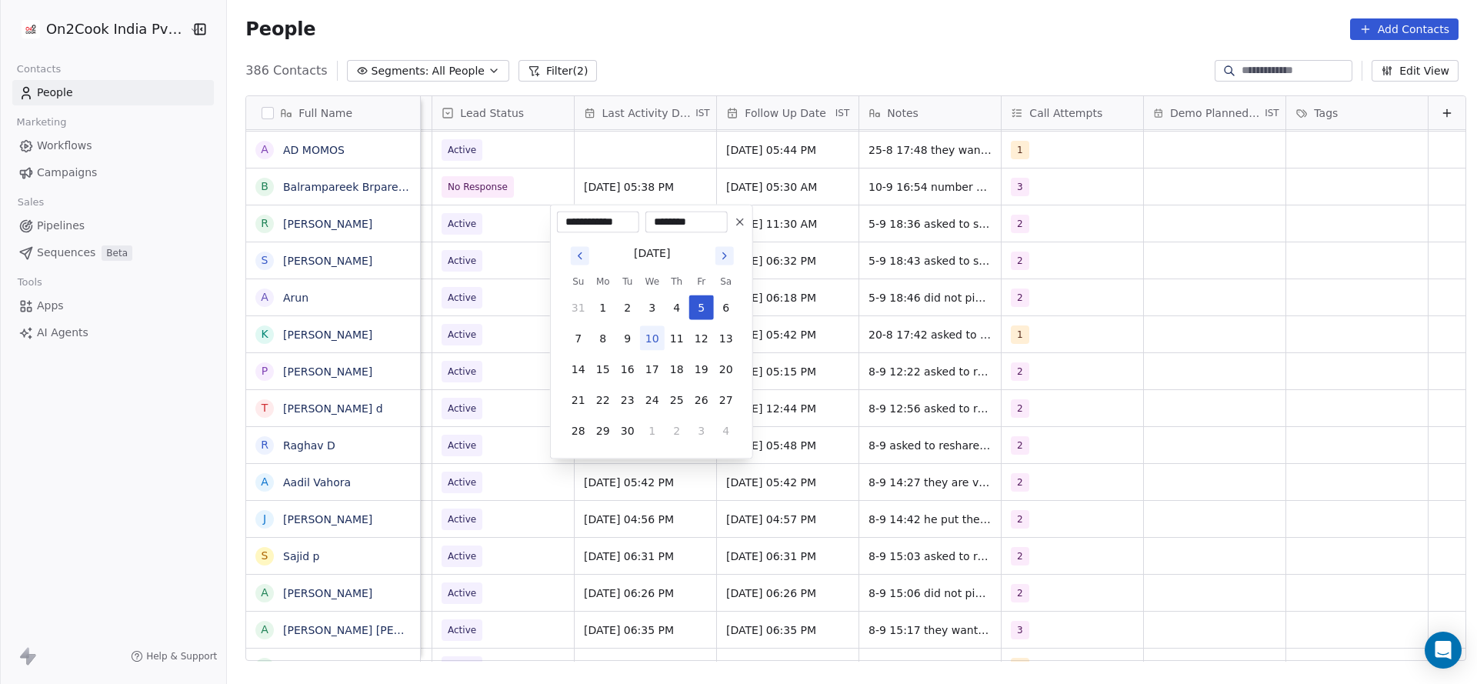
click at [658, 341] on button "10" at bounding box center [652, 338] width 25 height 25
click at [461, 334] on html "On2Cook India Pvt. Ltd. Contacts People Marketing Workflows Campaigns Sales Pip…" at bounding box center [738, 342] width 1477 height 684
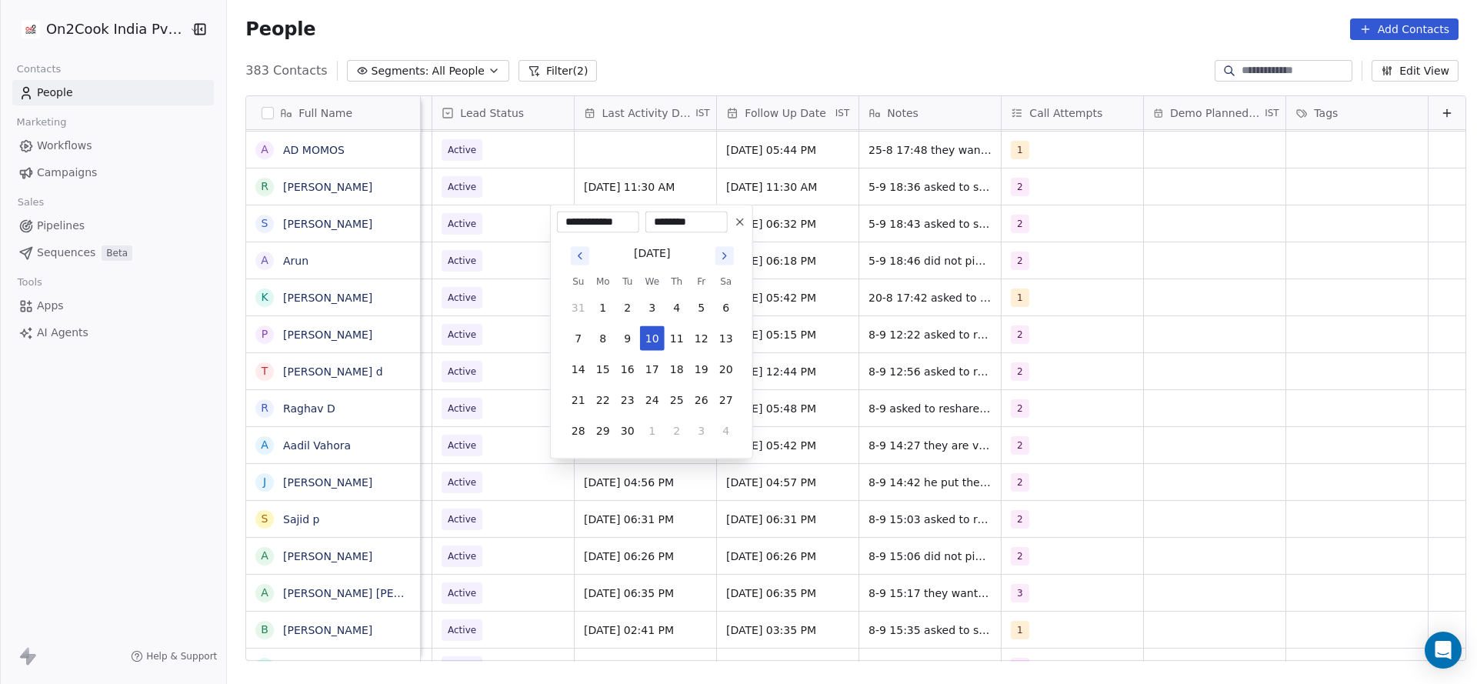
click at [578, 178] on html "On2Cook India Pvt. Ltd. Contacts People Marketing Workflows Campaigns Sales Pip…" at bounding box center [738, 342] width 1477 height 684
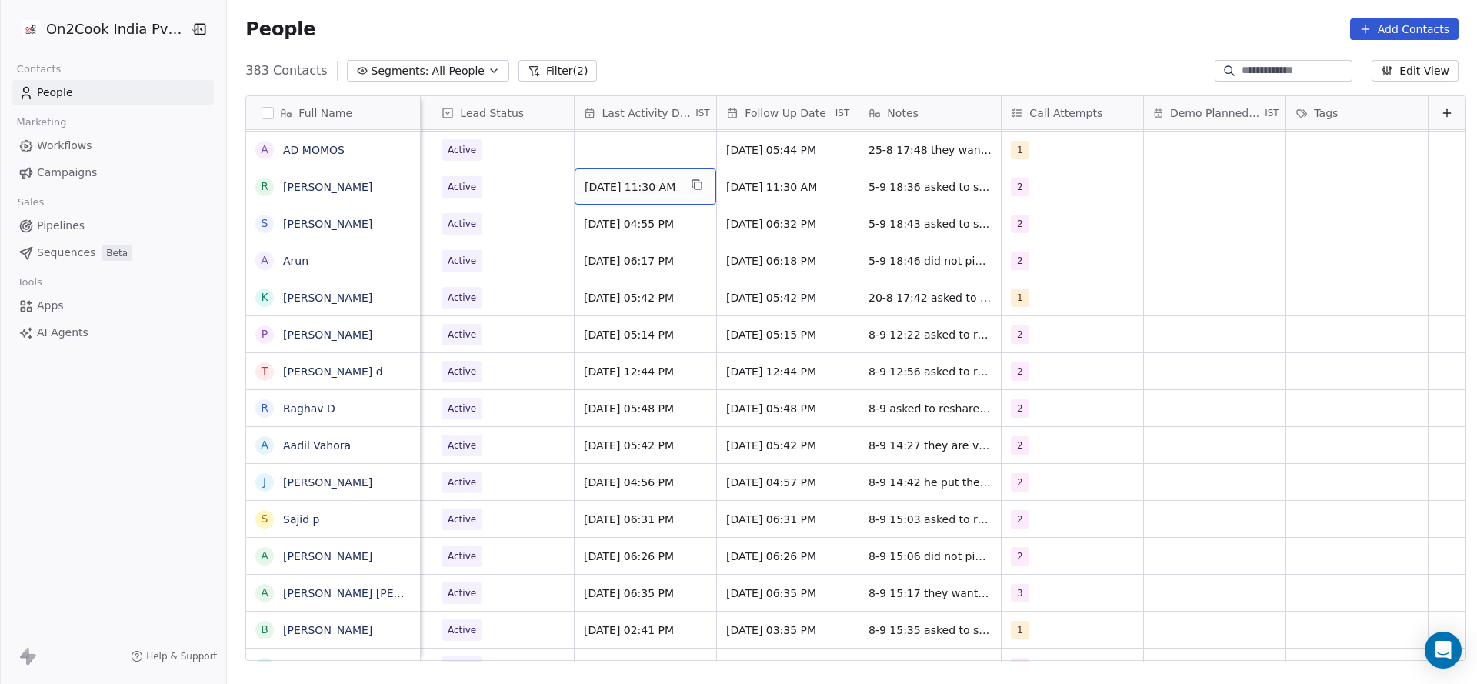
click at [612, 182] on span "[DATE] 11:30 AM" at bounding box center [632, 186] width 94 height 15
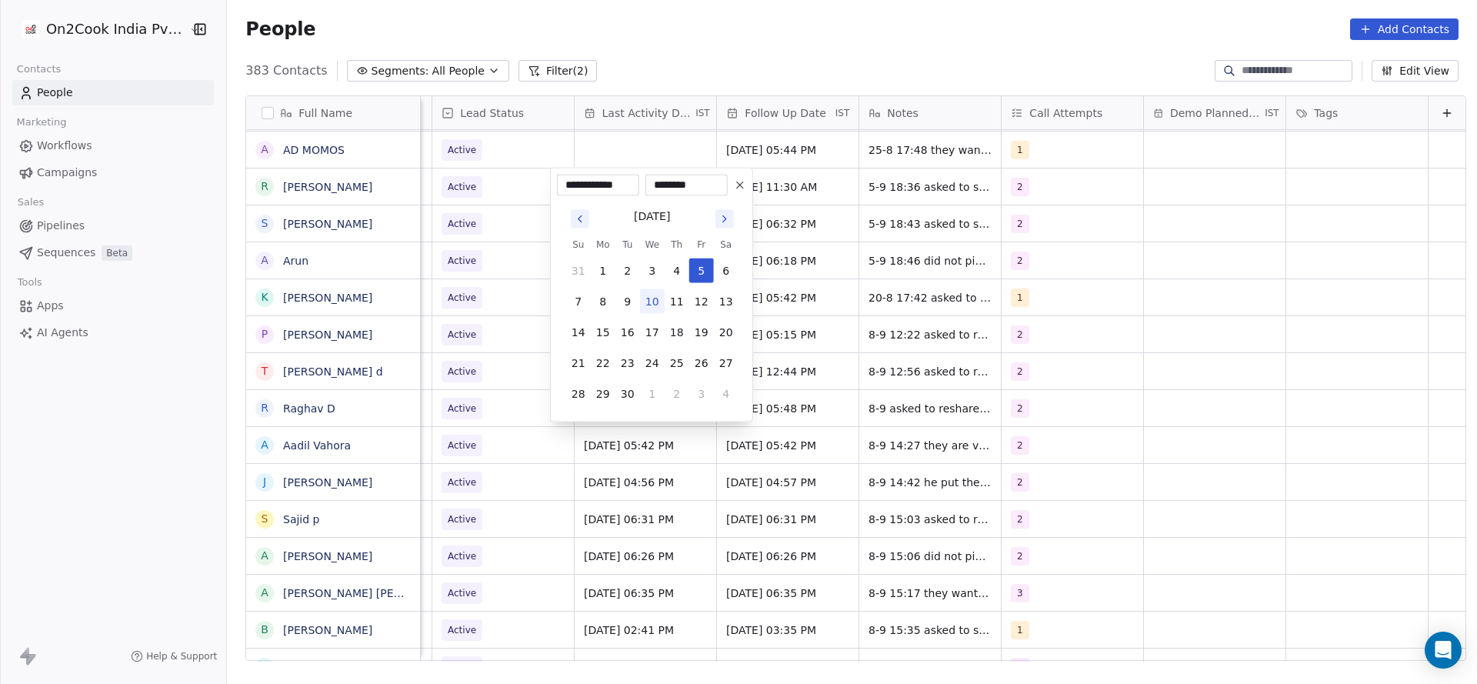
click at [641, 298] on button "10" at bounding box center [652, 301] width 25 height 25
type input "**********"
click at [416, 270] on html "On2Cook India Pvt. Ltd. Contacts People Marketing Workflows Campaigns Sales Pip…" at bounding box center [738, 342] width 1477 height 684
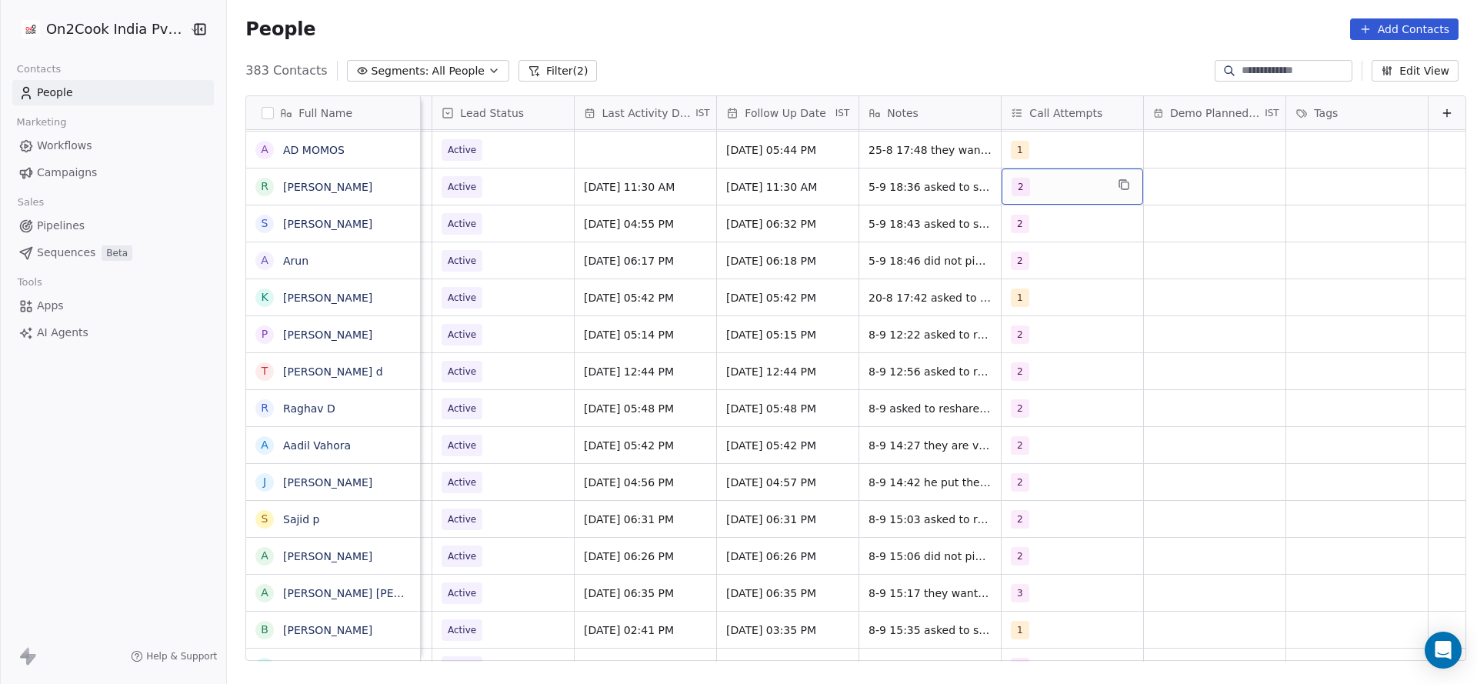
click at [1046, 184] on div "2" at bounding box center [1058, 187] width 94 height 18
click at [1018, 296] on span "3" at bounding box center [1024, 300] width 15 height 17
click at [1019, 272] on div "2" at bounding box center [1076, 264] width 174 height 25
click at [878, 227] on html "On2Cook India Pvt. Ltd. Contacts People Marketing Workflows Campaigns Sales Pip…" at bounding box center [738, 342] width 1477 height 684
click at [880, 188] on span "5-9 18:36 asked to share details 21-8 11:30 he is planning new asked to share d…" at bounding box center [960, 198] width 183 height 46
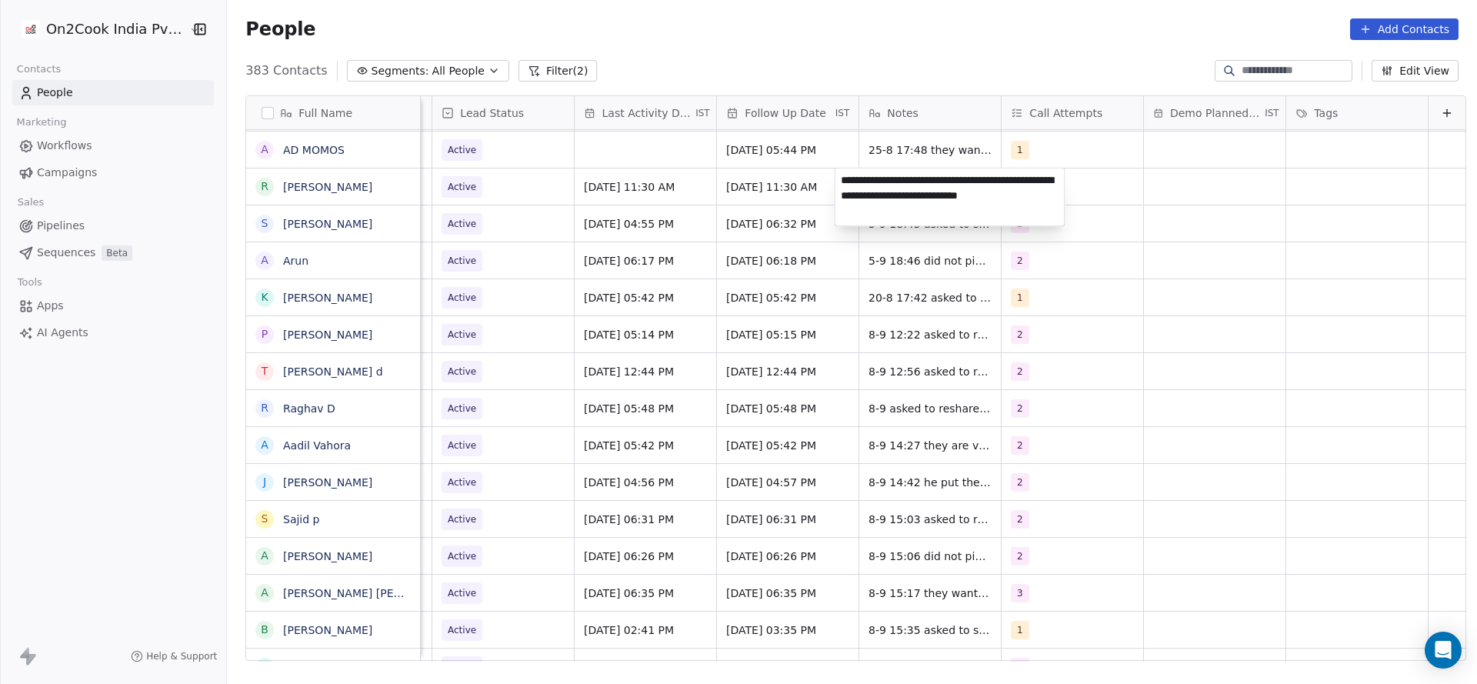
click at [832, 175] on html "On2Cook India Pvt. Ltd. Contacts People Marketing Workflows Campaigns Sales Pip…" at bounding box center [738, 342] width 1477 height 684
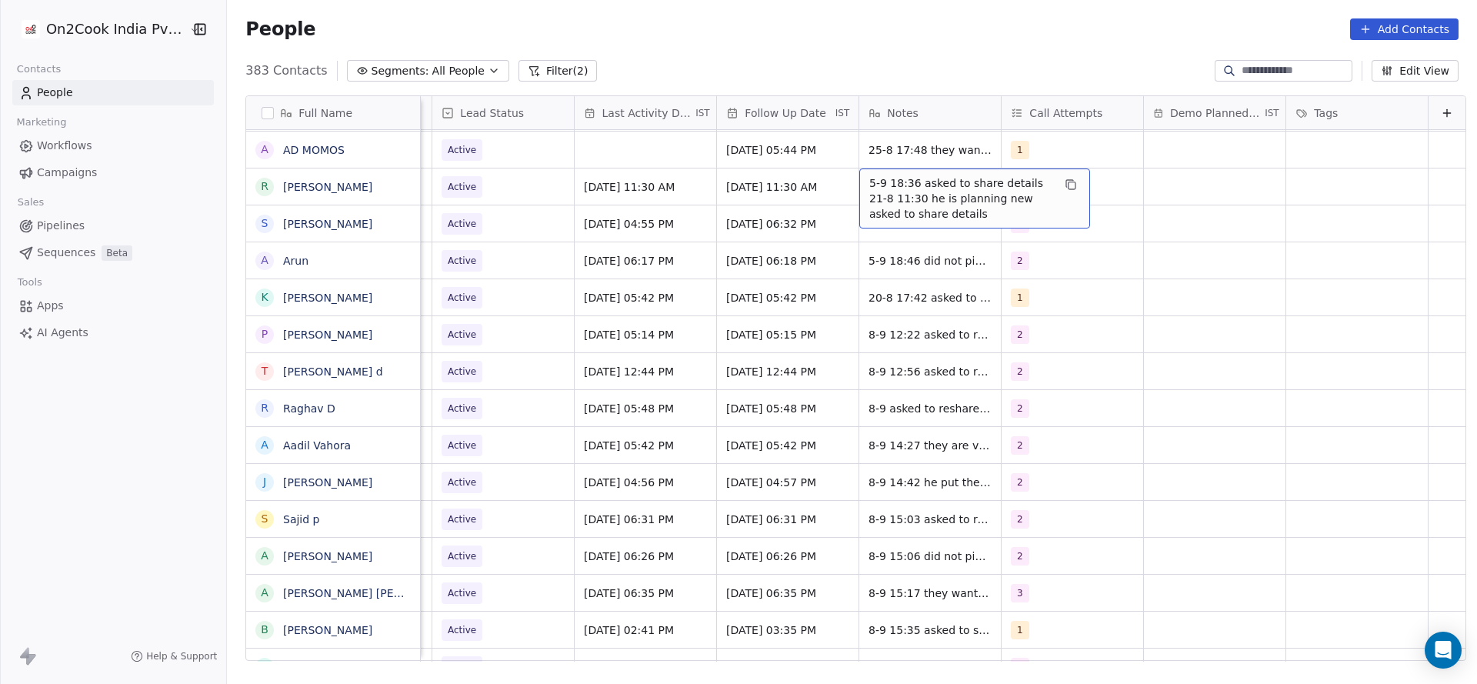
click at [869, 175] on span "5-9 18:36 asked to share details 21-8 11:30 he is planning new asked to share d…" at bounding box center [960, 198] width 183 height 46
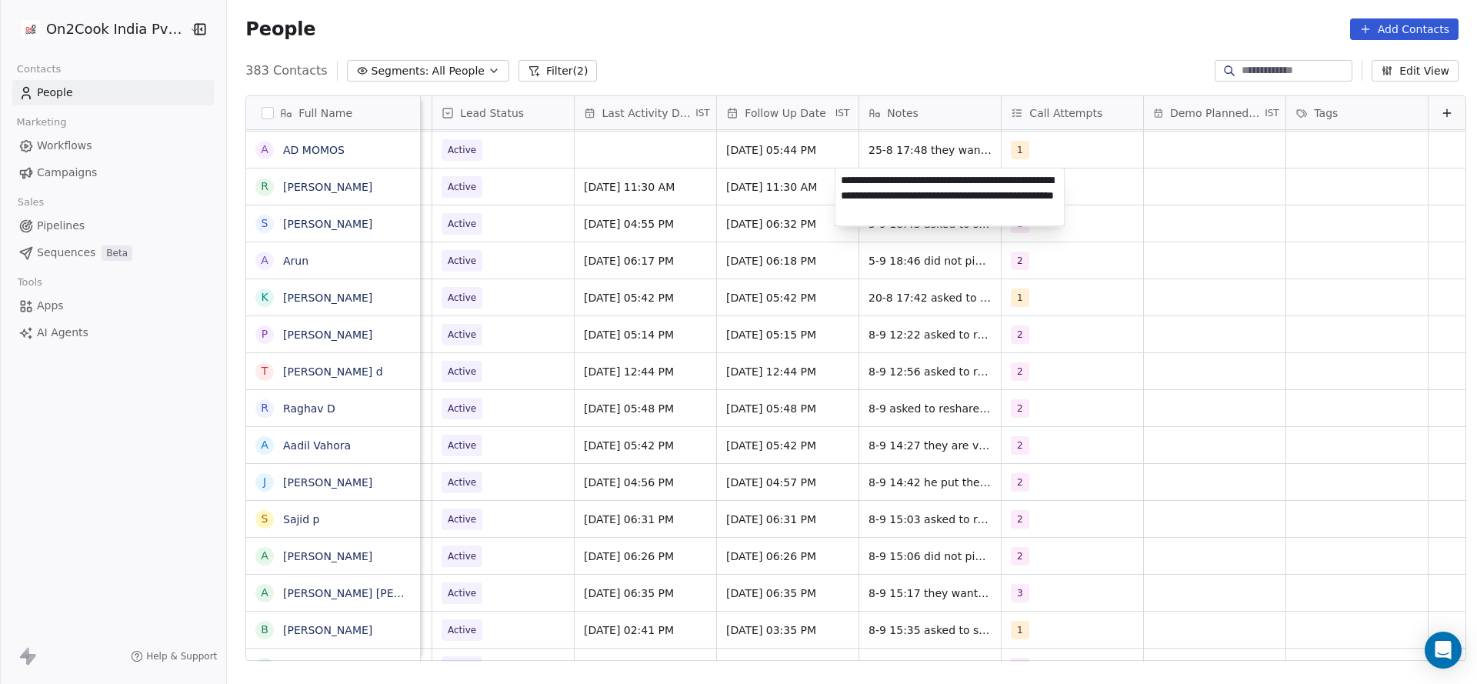
type textarea "**********"
click at [565, 222] on html "On2Cook India Pvt. Ltd. Contacts People Marketing Workflows Campaigns Sales Pip…" at bounding box center [738, 342] width 1477 height 684
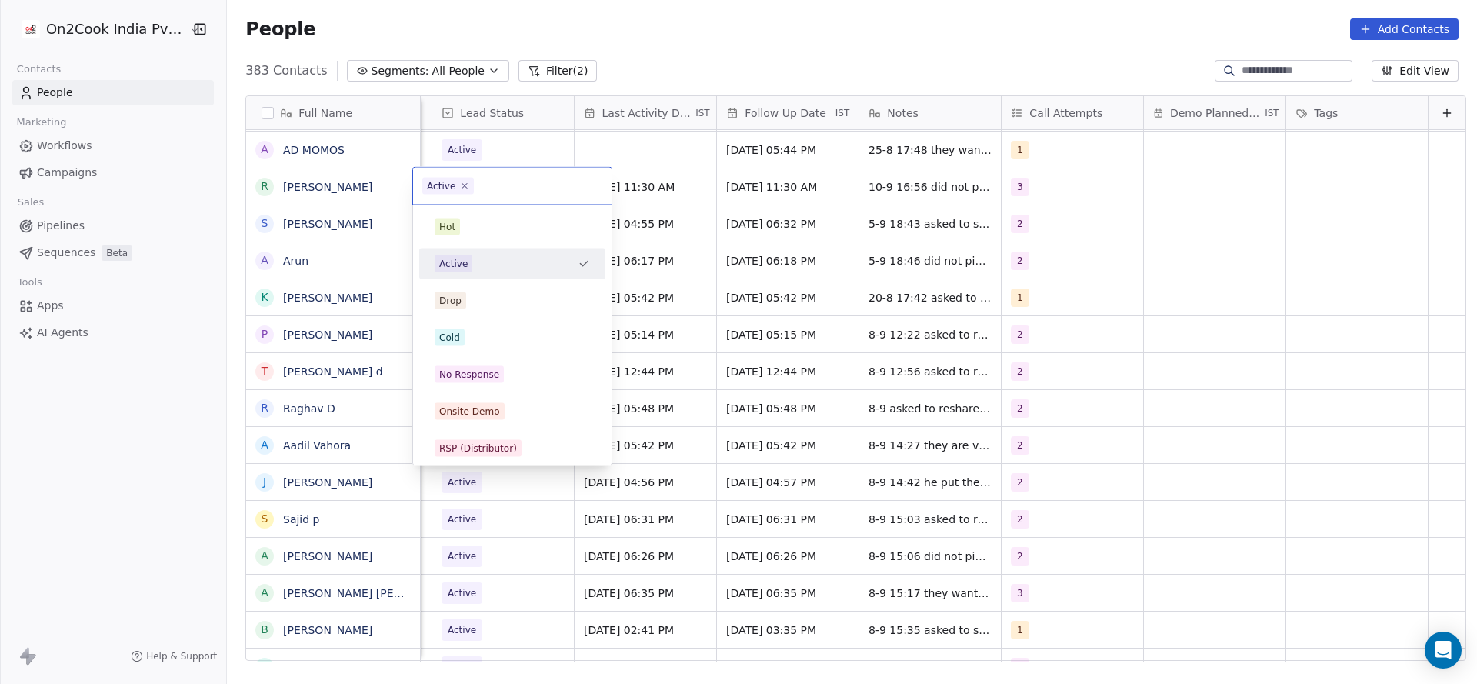
scroll to position [0, 1991]
drag, startPoint x: 497, startPoint y: 371, endPoint x: 663, endPoint y: 295, distance: 182.8
click at [498, 371] on span "No Response" at bounding box center [469, 374] width 69 height 17
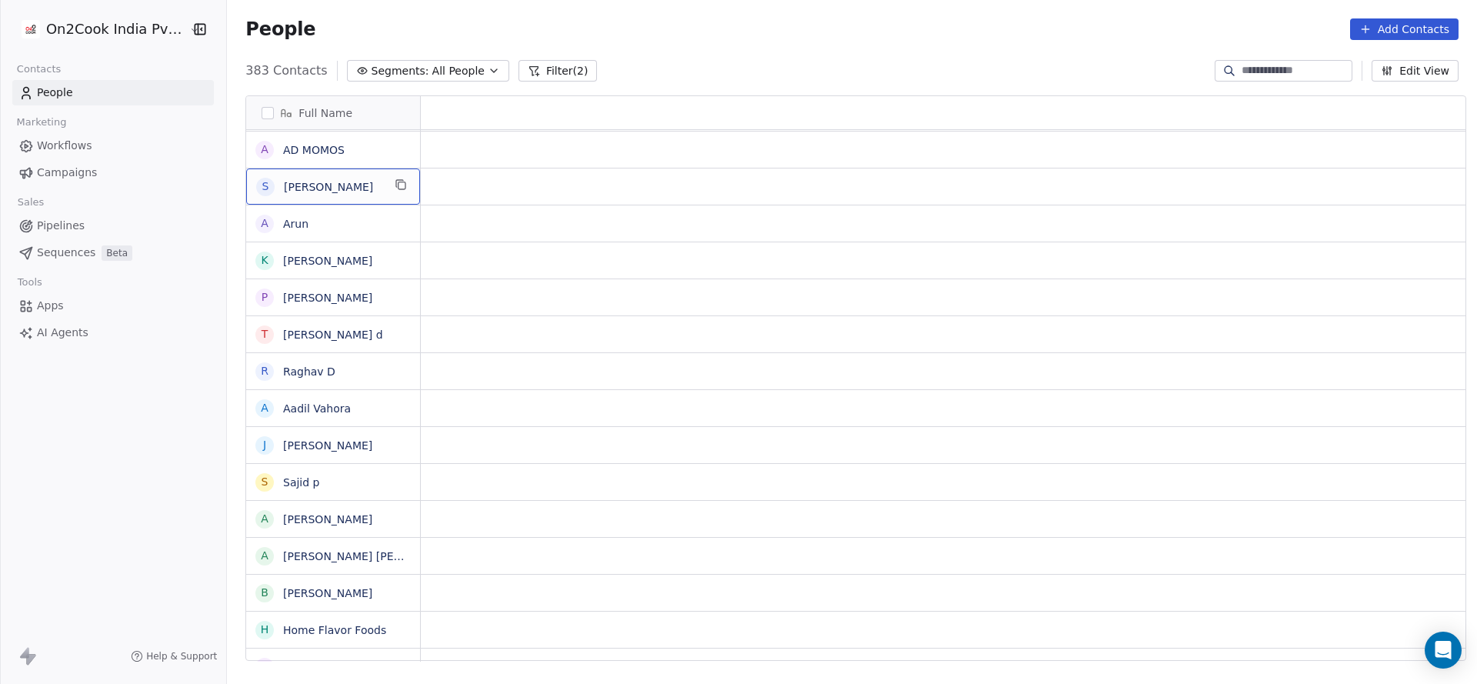
scroll to position [0, 0]
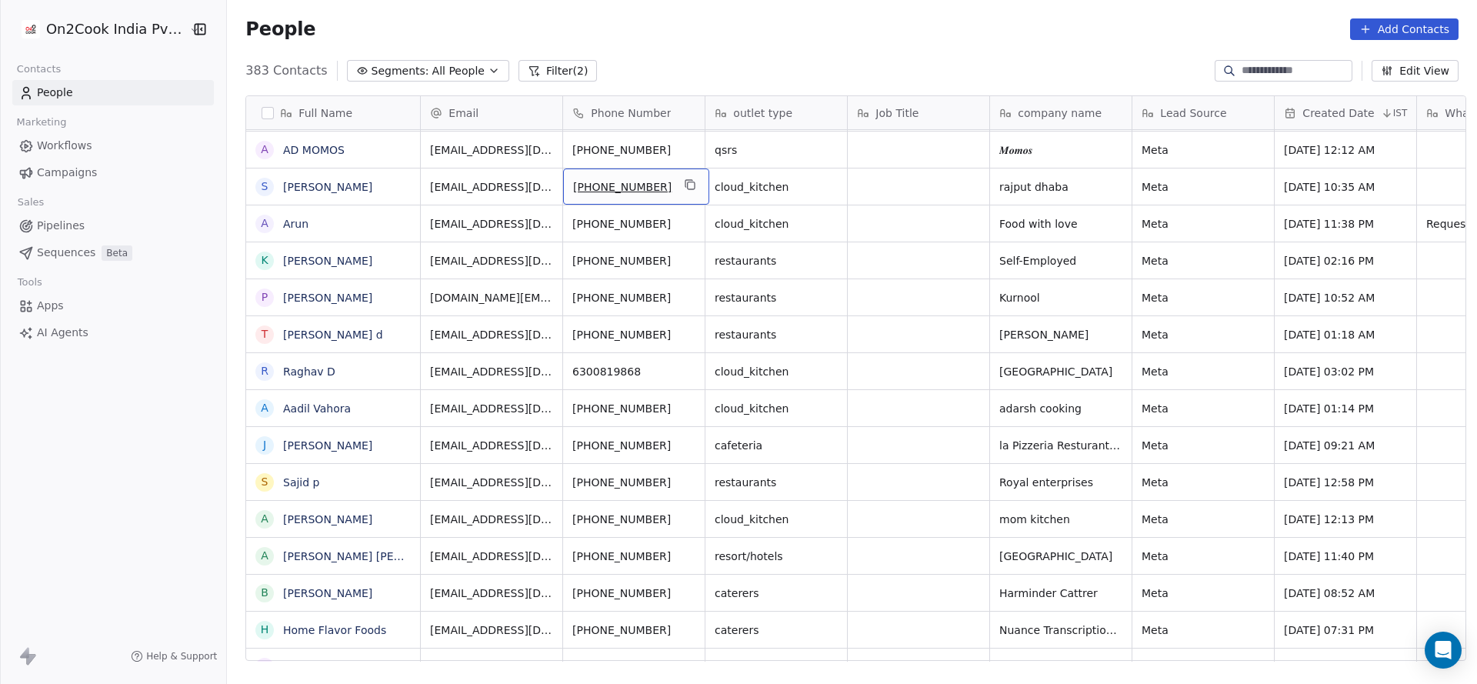
click at [691, 188] on div "[PHONE_NUMBER]" at bounding box center [636, 186] width 146 height 36
click at [688, 188] on icon "grid" at bounding box center [691, 185] width 7 height 7
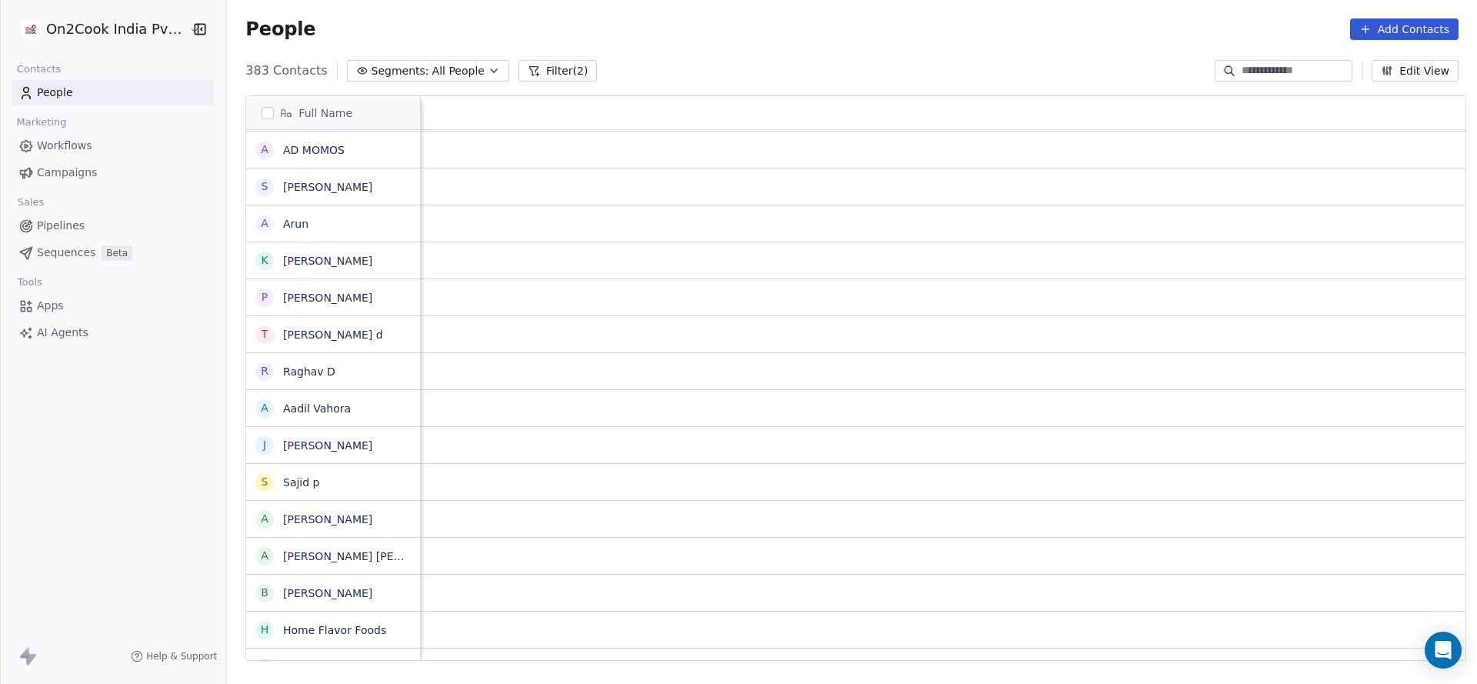
scroll to position [0, 1997]
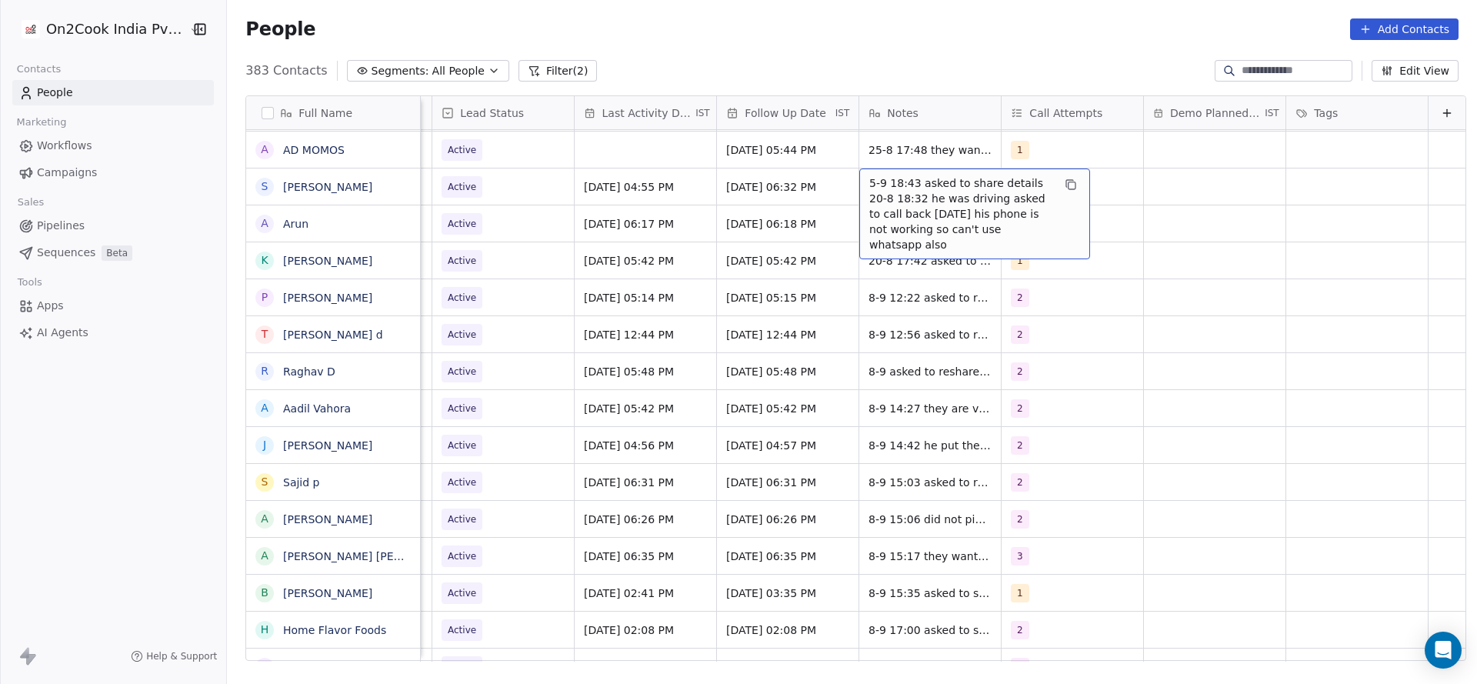
click at [918, 200] on span "5-9 18:43 asked to share details 20-8 18:32 he was driving asked to call back […" at bounding box center [960, 213] width 183 height 77
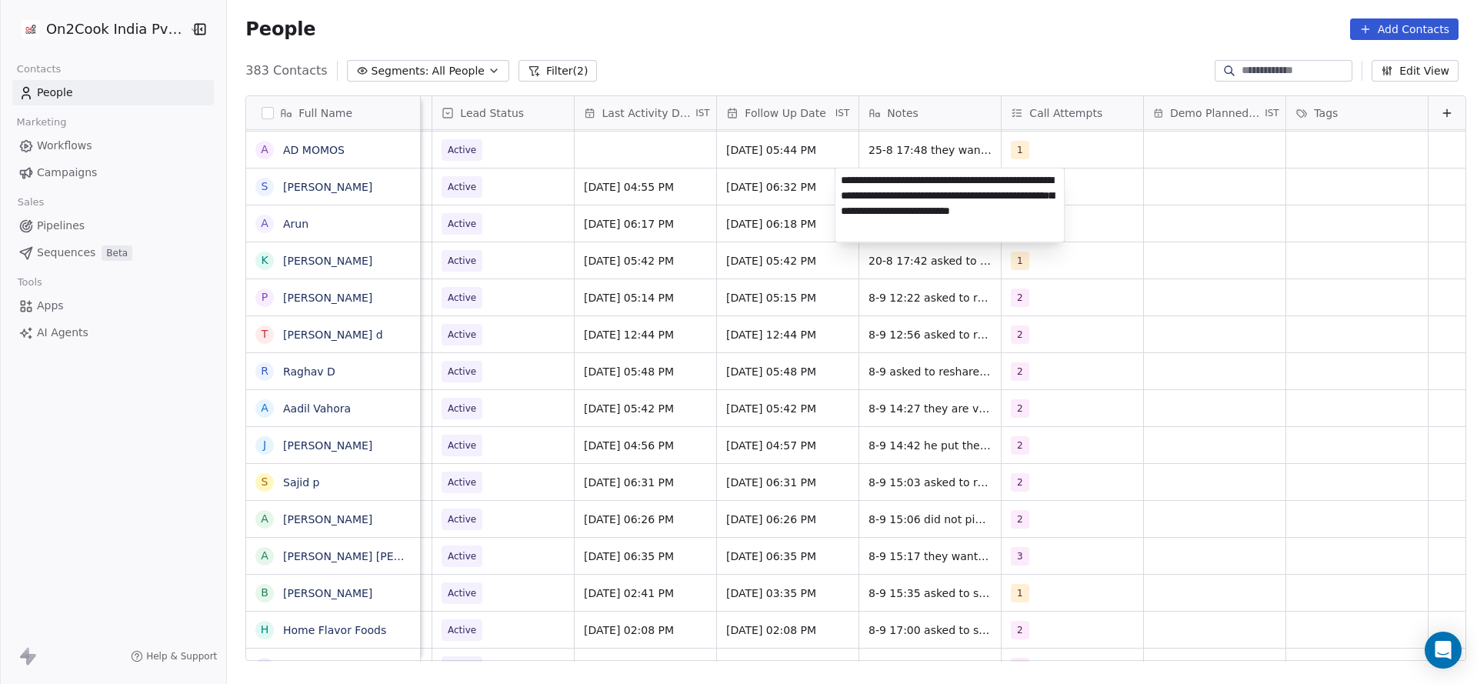
click at [837, 172] on textarea "**********" at bounding box center [949, 205] width 229 height 74
type textarea "**********"
click at [801, 182] on html "On2Cook India Pvt. Ltd. Contacts People Marketing Workflows Campaigns Sales Pip…" at bounding box center [738, 342] width 1477 height 684
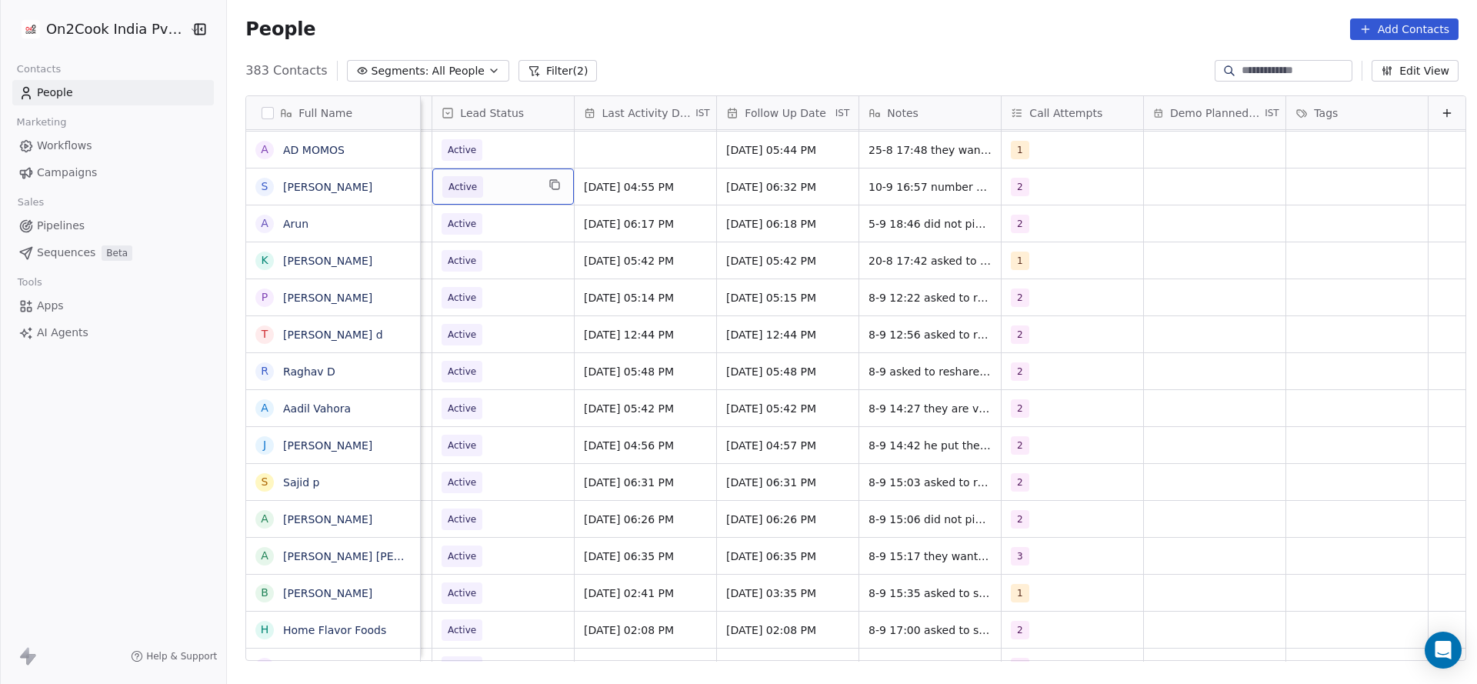
scroll to position [0, 1991]
click at [476, 195] on span "Active" at bounding box center [489, 187] width 94 height 22
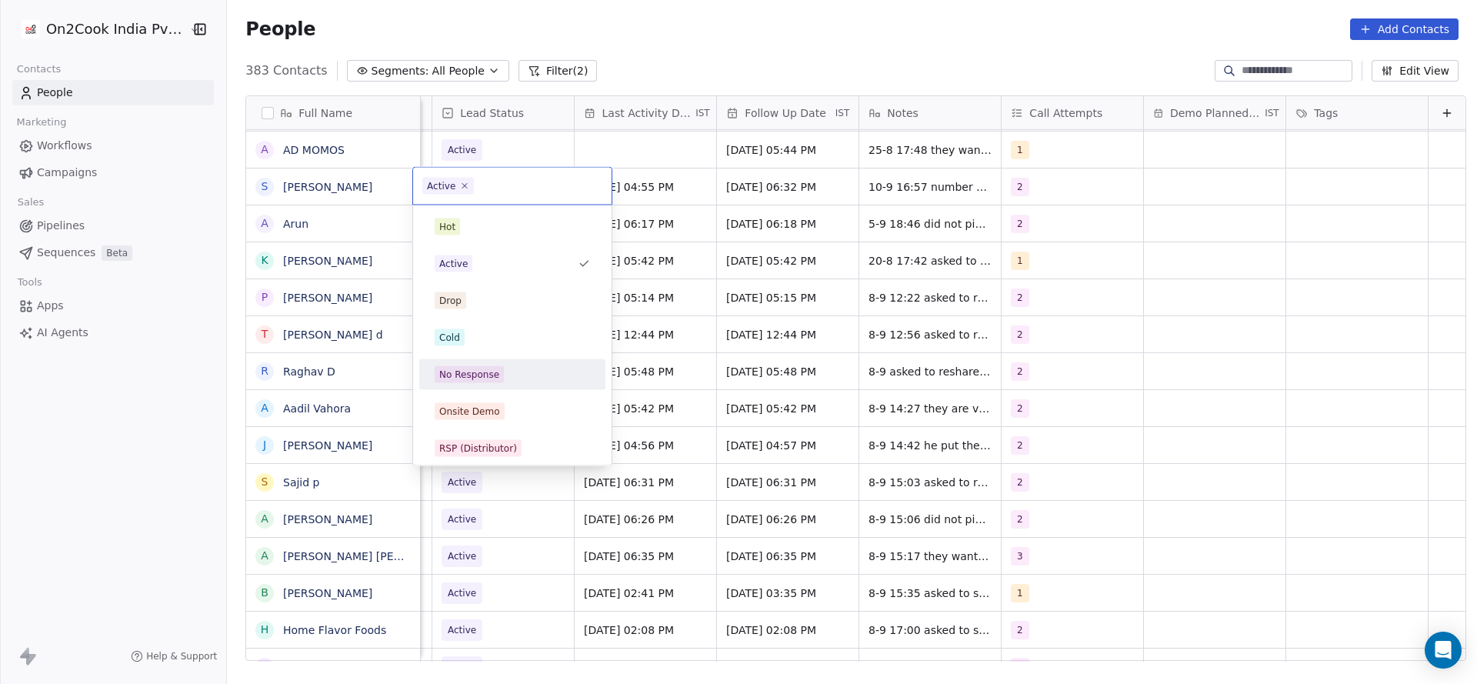
click at [508, 378] on div "No Response" at bounding box center [512, 374] width 155 height 17
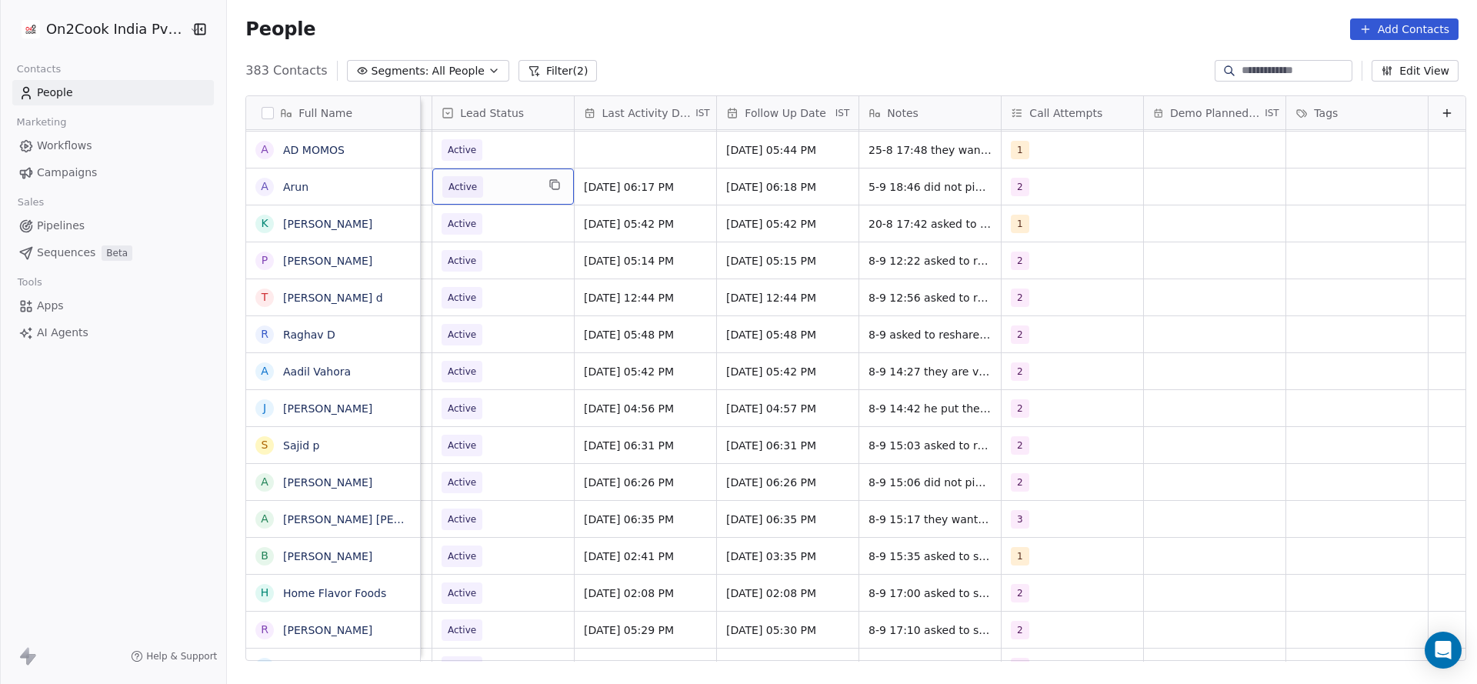
click at [455, 194] on span "Active" at bounding box center [462, 187] width 41 height 22
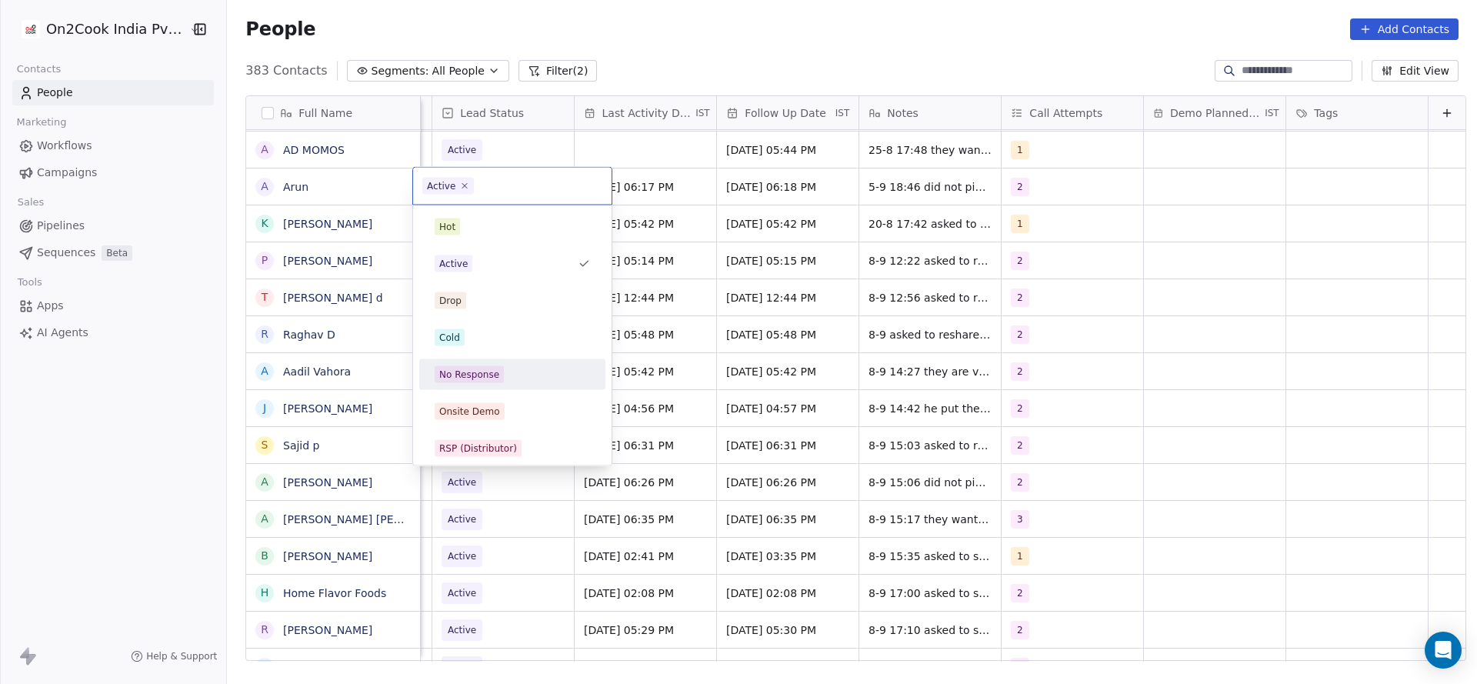
click at [475, 371] on div "No Response" at bounding box center [469, 375] width 60 height 14
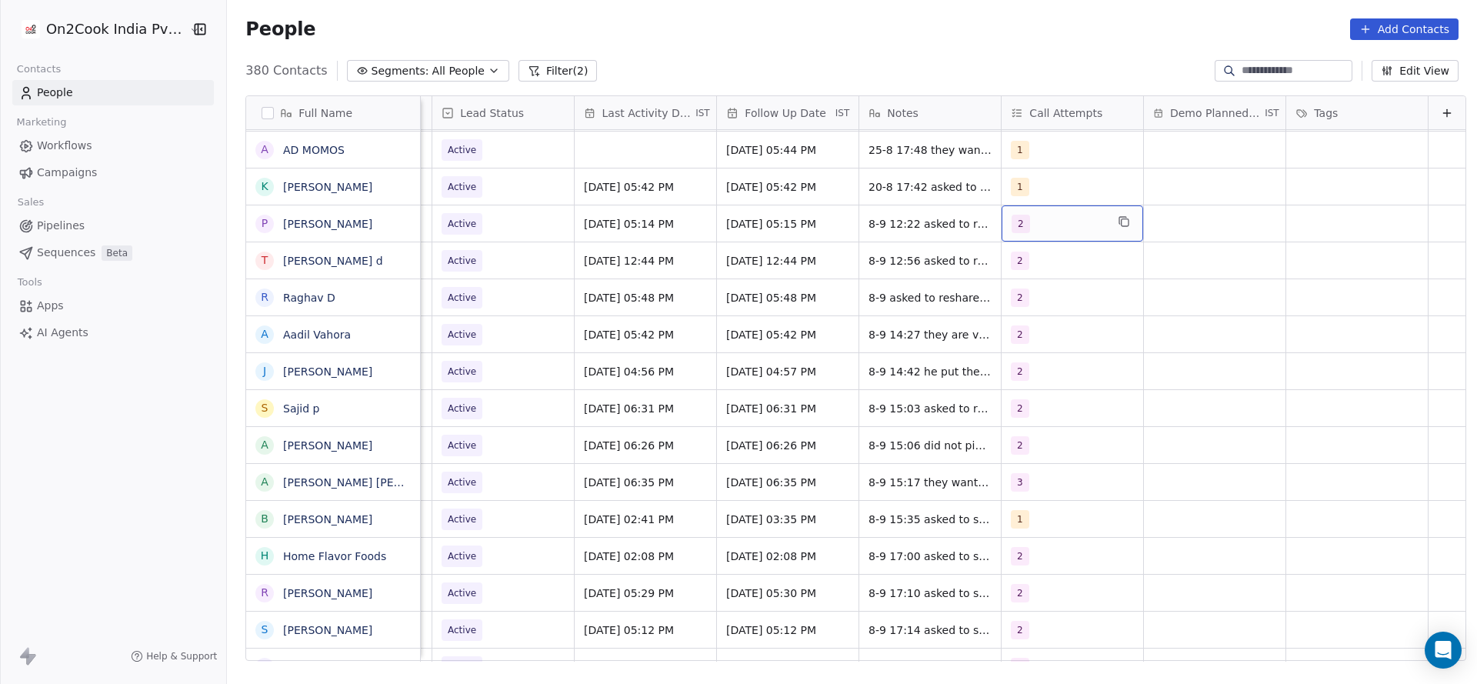
click at [531, 57] on div "People Add Contacts" at bounding box center [852, 29] width 1250 height 58
click at [519, 58] on div "380 Contacts Segments: All People Filter (2) Edit View" at bounding box center [852, 70] width 1250 height 25
click at [531, 77] on button "Filter (2)" at bounding box center [557, 71] width 79 height 22
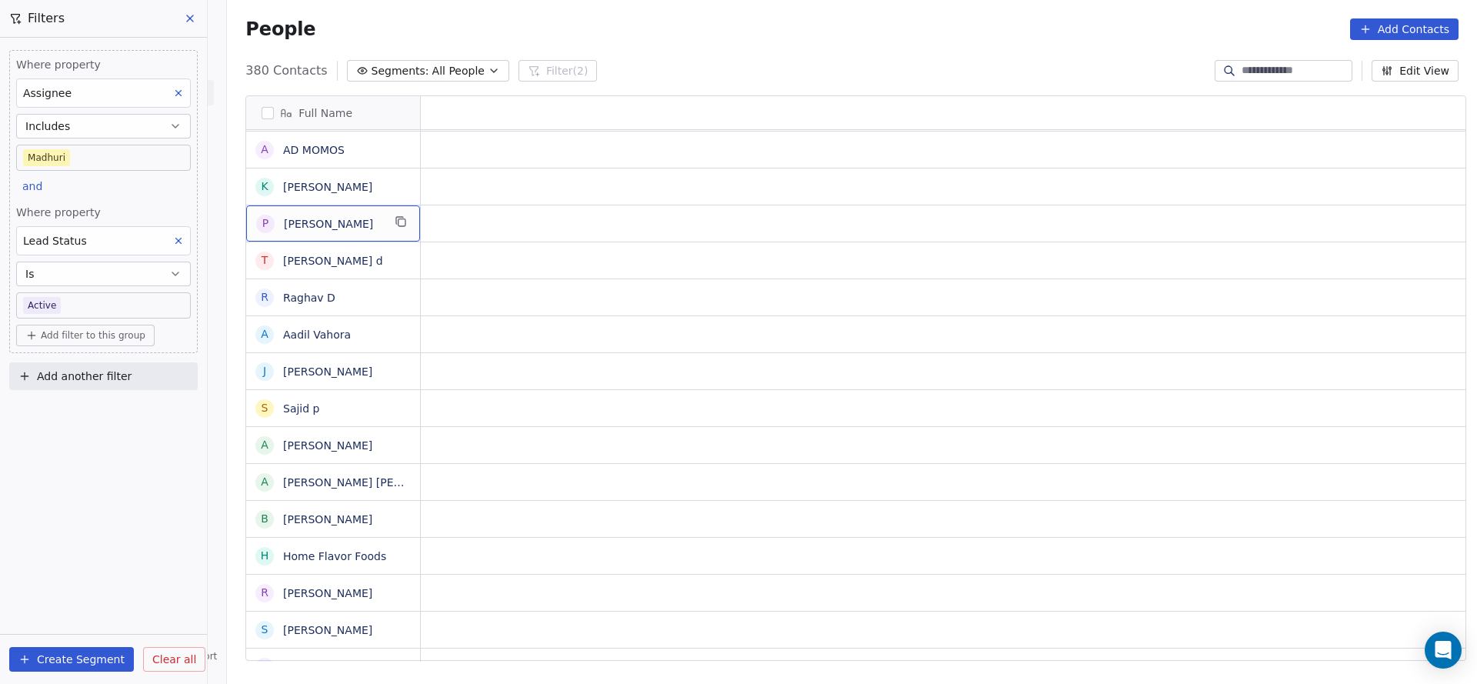
scroll to position [0, 0]
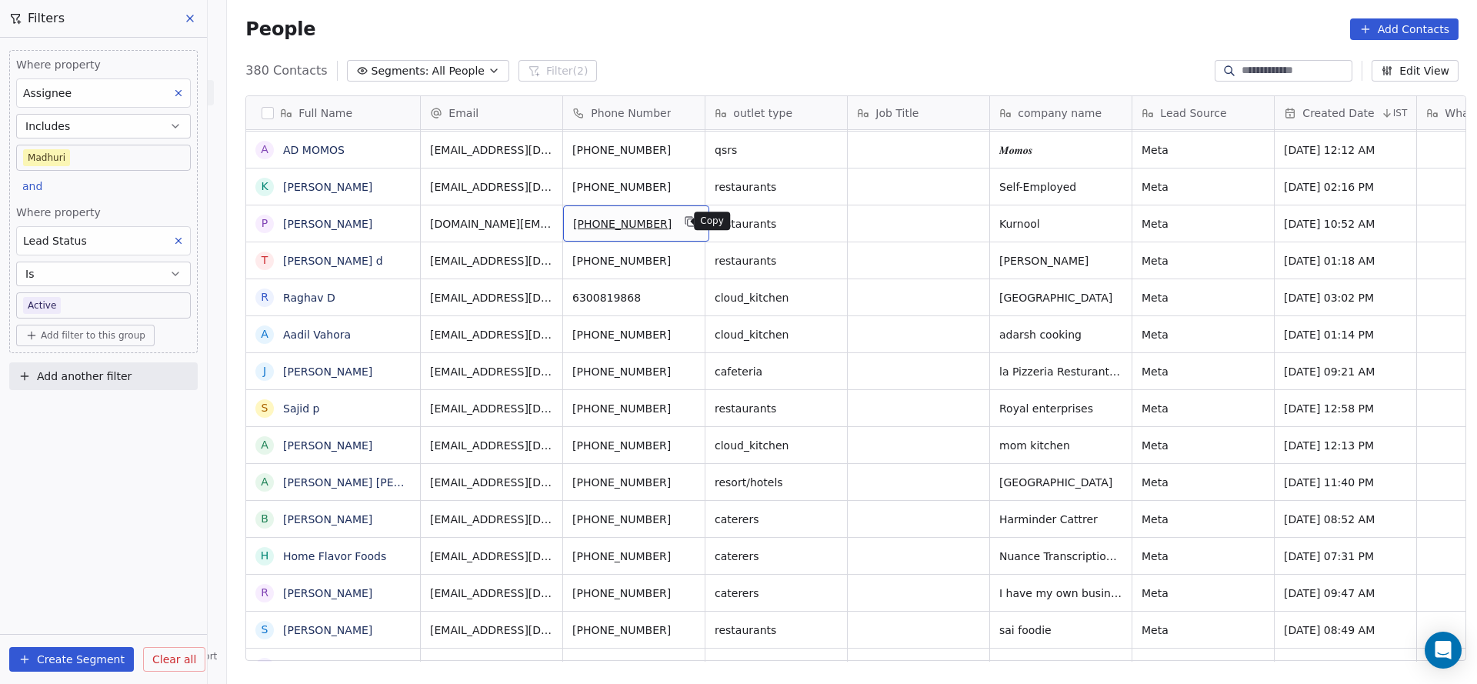
click at [685, 218] on button "grid" at bounding box center [690, 221] width 18 height 18
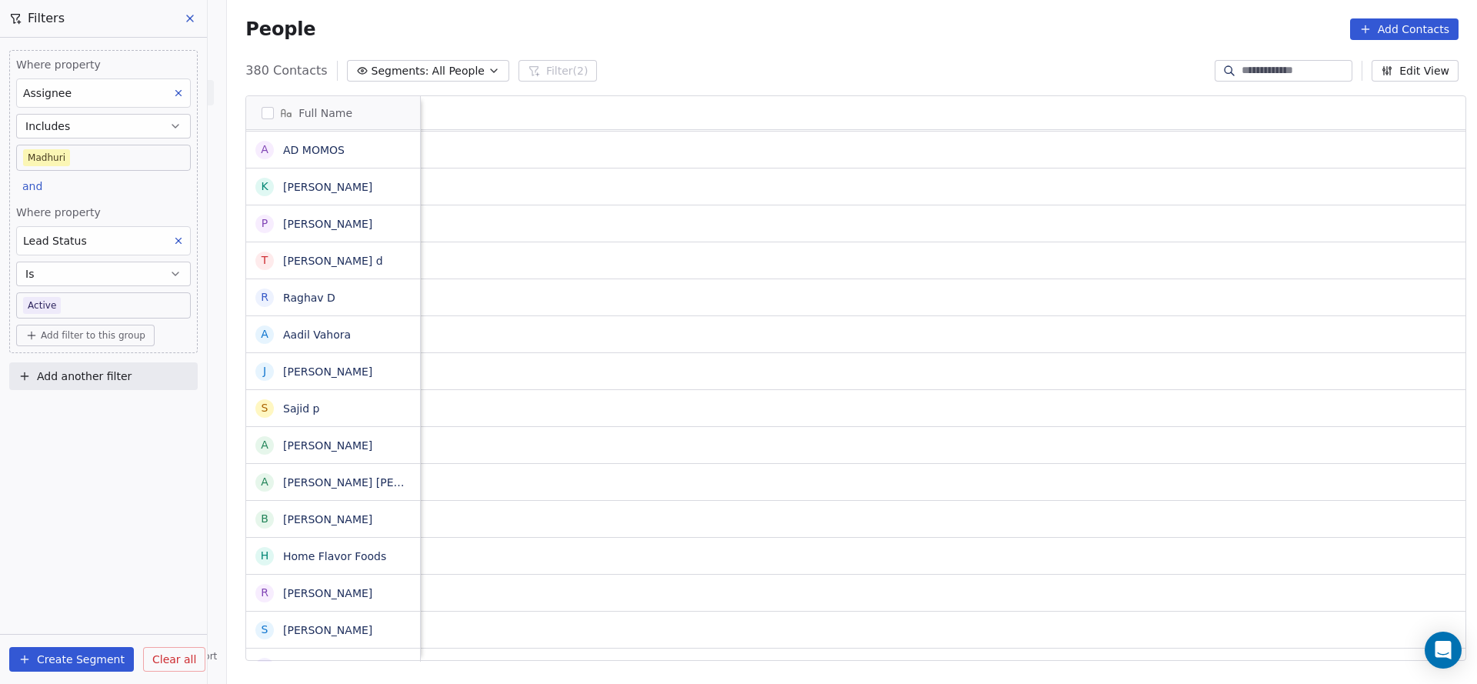
scroll to position [0, 1997]
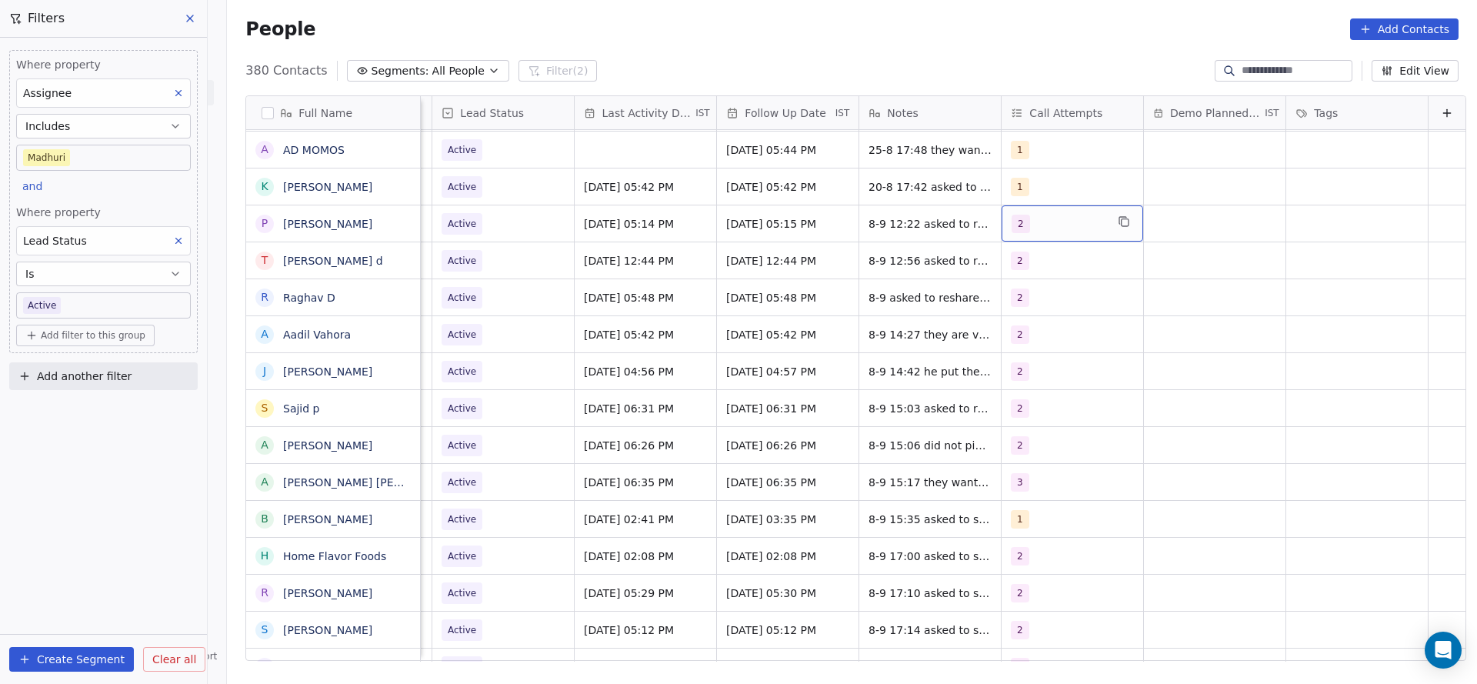
click at [1011, 231] on span "2" at bounding box center [1020, 224] width 18 height 18
click at [1008, 345] on div "3" at bounding box center [1076, 337] width 174 height 25
click at [1011, 302] on div "2" at bounding box center [1076, 300] width 174 height 25
click at [917, 312] on html "On2Cook India Pvt. Ltd. Contacts People Marketing Workflows Campaigns Sales Pip…" at bounding box center [738, 342] width 1477 height 684
click at [607, 225] on span "[DATE] 05:14 PM" at bounding box center [632, 223] width 94 height 15
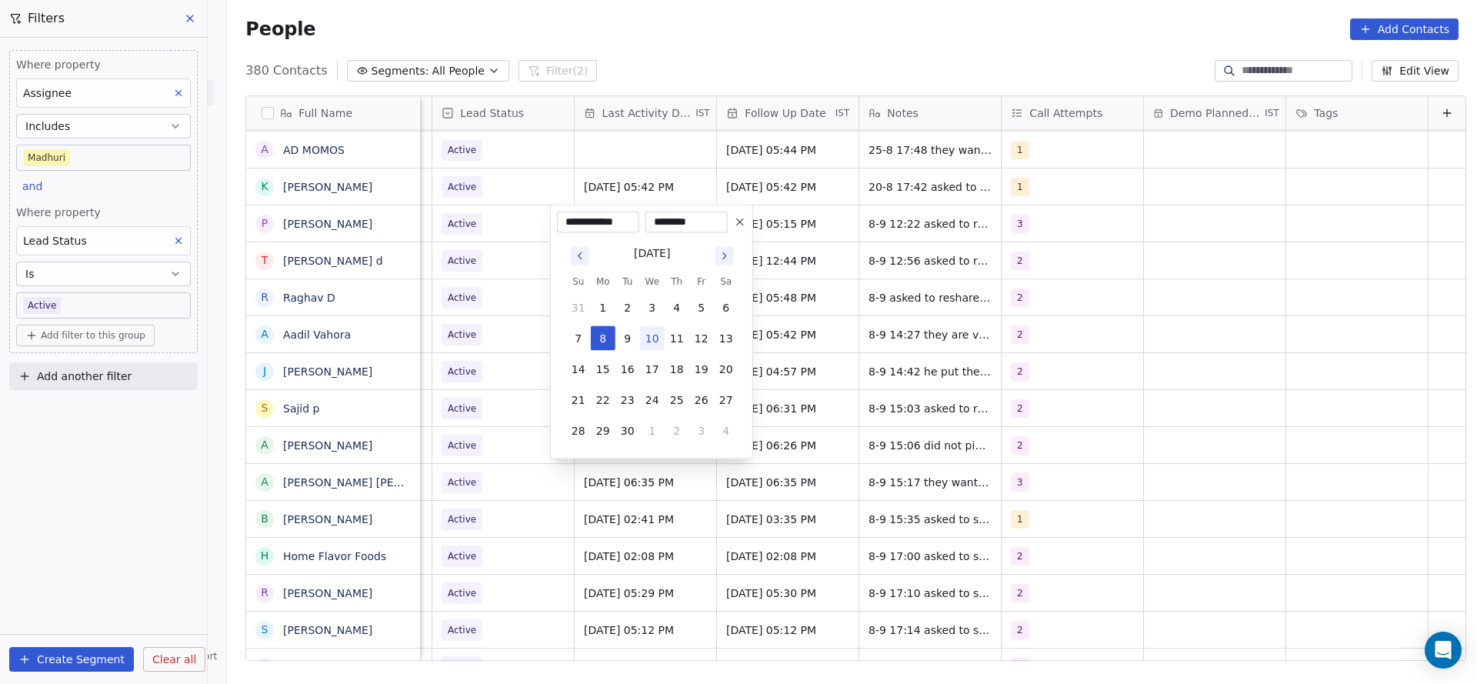
click at [640, 332] on button "10" at bounding box center [652, 338] width 25 height 25
type input "**********"
click at [921, 289] on html "On2Cook India Pvt. Ltd. Contacts People Marketing Workflows Campaigns Sales Pip…" at bounding box center [738, 342] width 1477 height 684
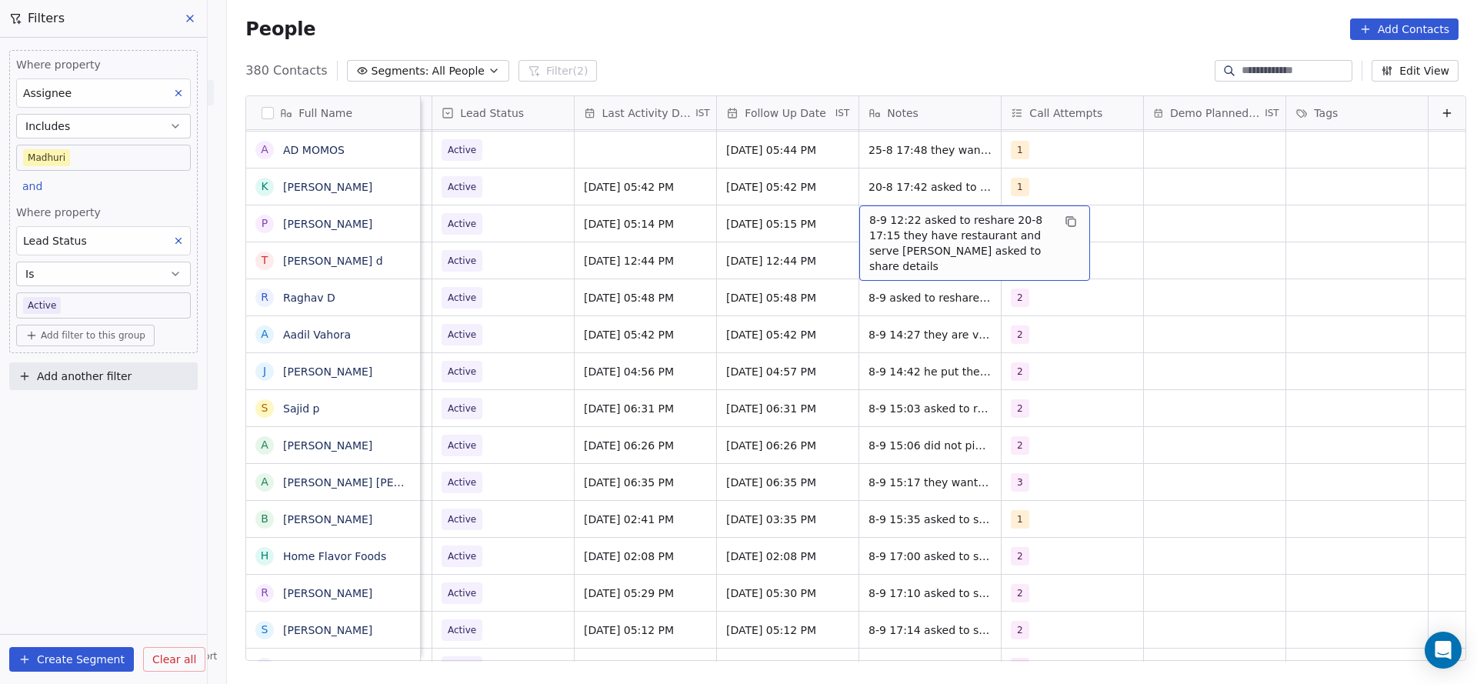
click at [869, 223] on span "8-9 12:22 asked to reshare 20-8 17:15 they have restaurant and serve [PERSON_NA…" at bounding box center [960, 243] width 183 height 62
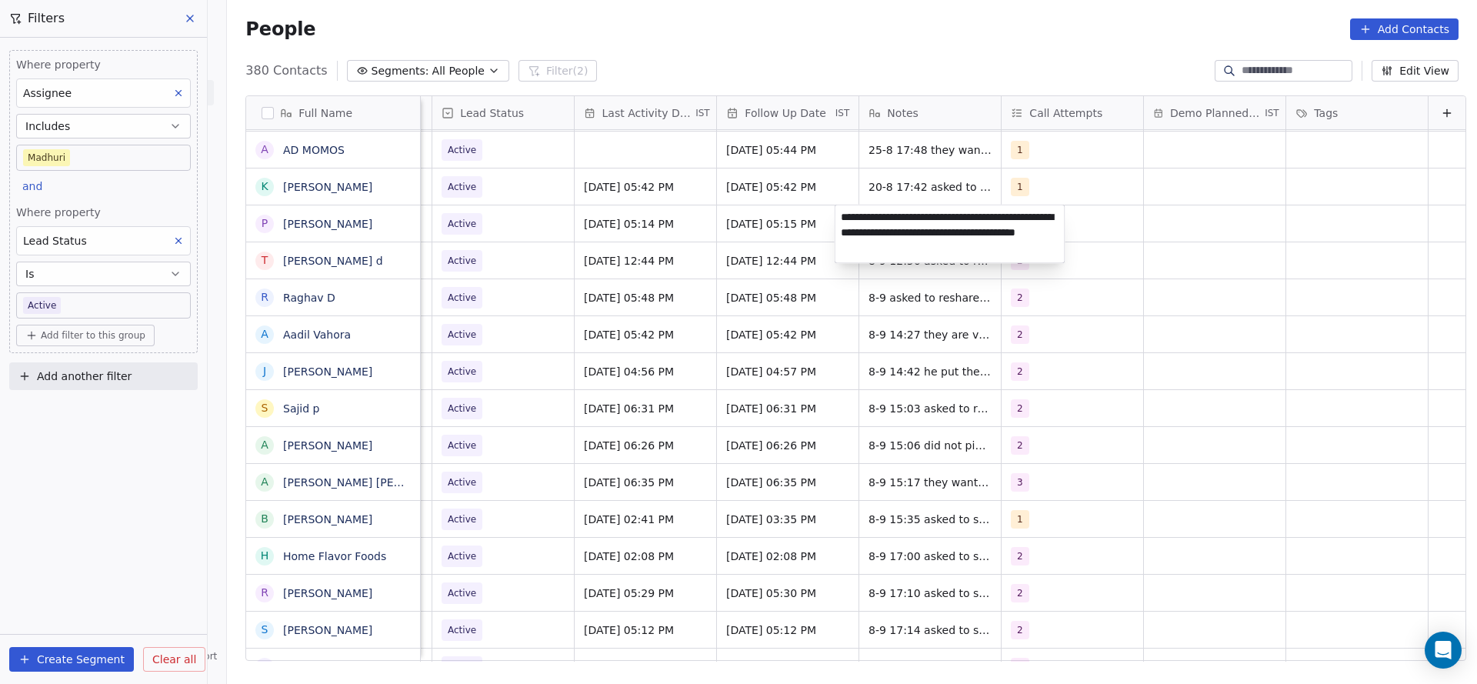
click at [836, 216] on textarea "**********" at bounding box center [949, 234] width 229 height 58
type textarea "**********"
click at [818, 251] on html "On2Cook India Pvt. Ltd. Contacts People Marketing Workflows Campaigns Sales Pip…" at bounding box center [738, 342] width 1477 height 684
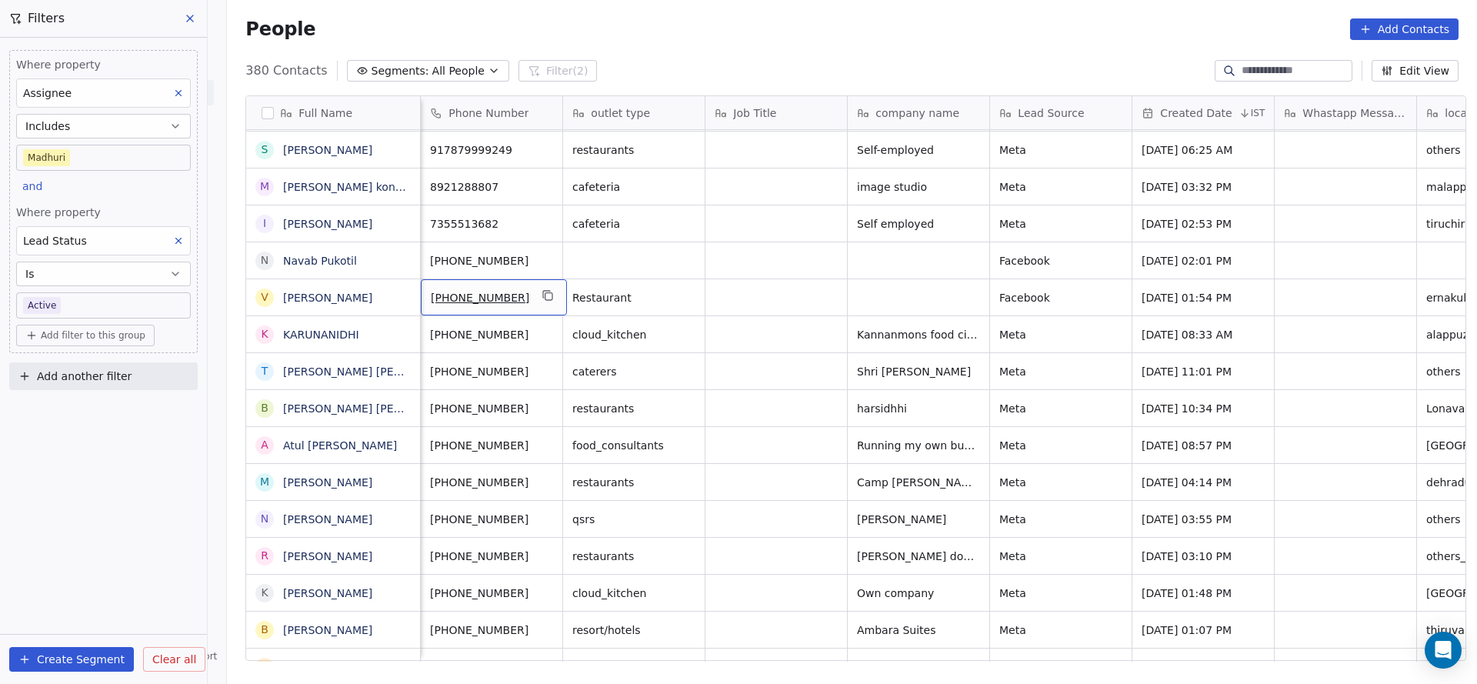
scroll to position [0, 0]
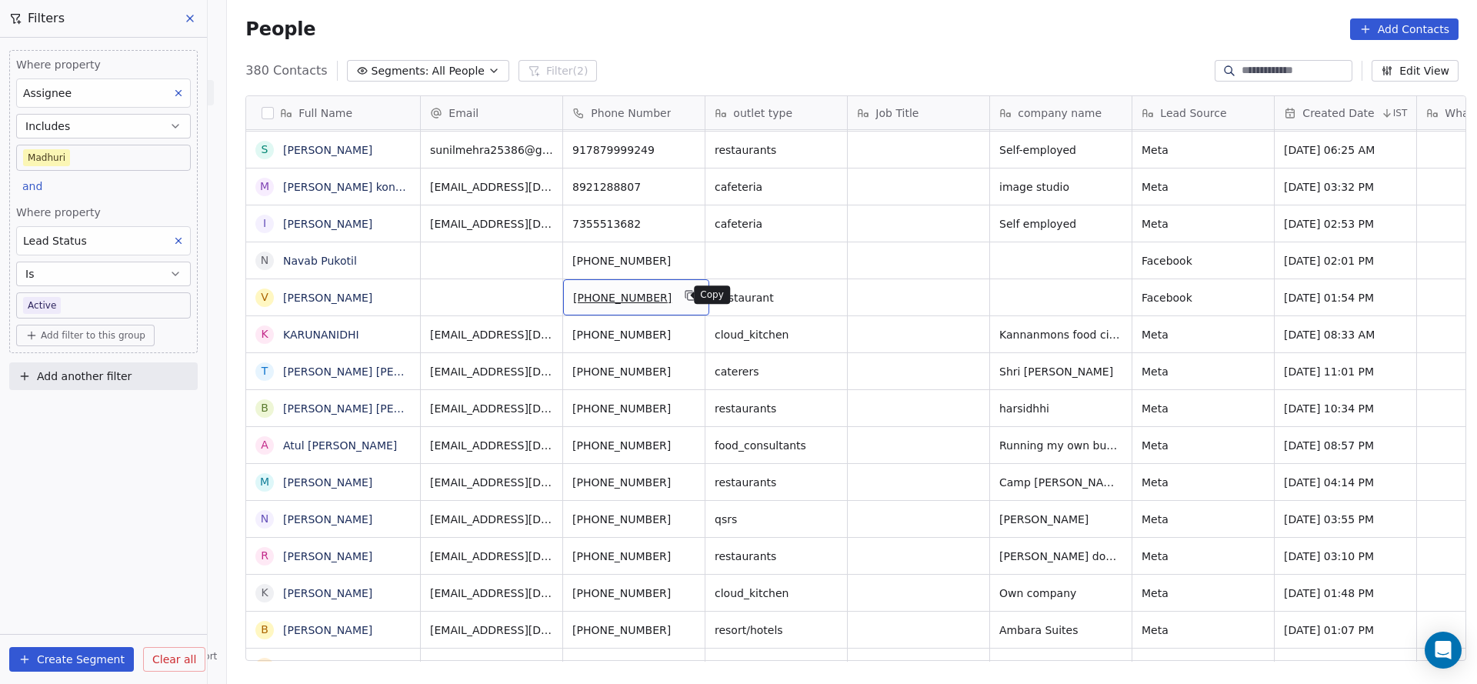
click at [681, 300] on button "grid" at bounding box center [690, 295] width 18 height 18
click at [685, 298] on icon "grid" at bounding box center [691, 295] width 12 height 12
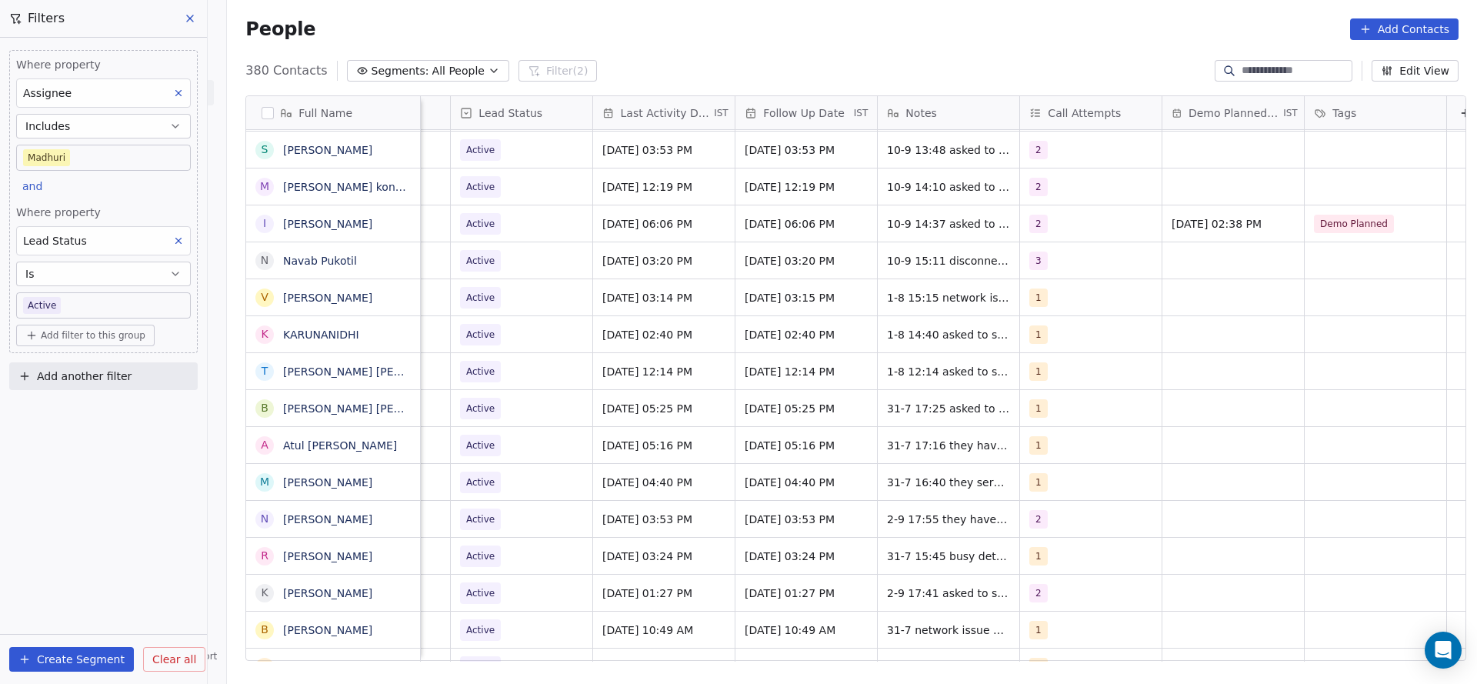
scroll to position [0, 1964]
click at [628, 296] on span "[DATE] 03:14 PM" at bounding box center [648, 297] width 94 height 15
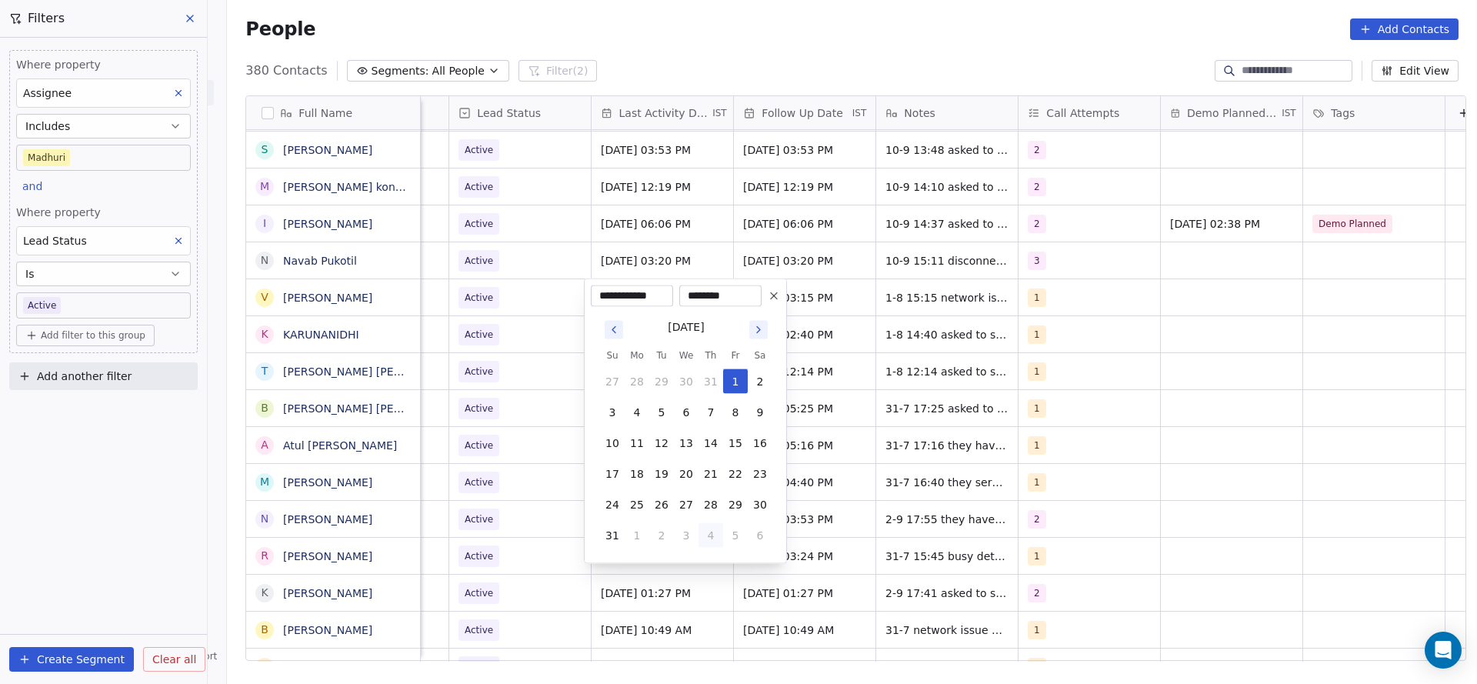
click at [704, 535] on button "4" at bounding box center [710, 535] width 25 height 25
click at [685, 417] on button "10" at bounding box center [686, 412] width 25 height 25
type input "**********"
click at [492, 372] on html "On2Cook India Pvt. Ltd. Contacts People Marketing Workflows Campaigns Sales Pip…" at bounding box center [738, 342] width 1477 height 684
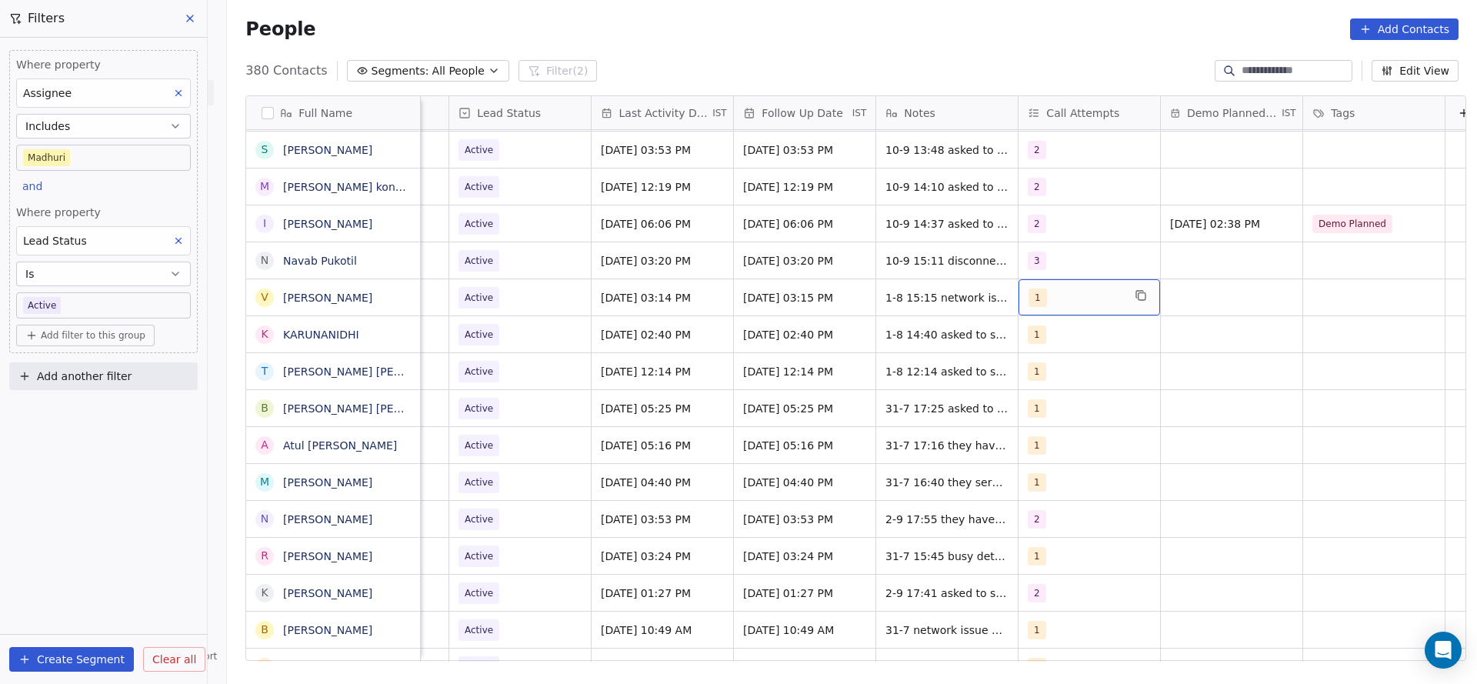
click at [1045, 294] on div "1" at bounding box center [1075, 297] width 94 height 18
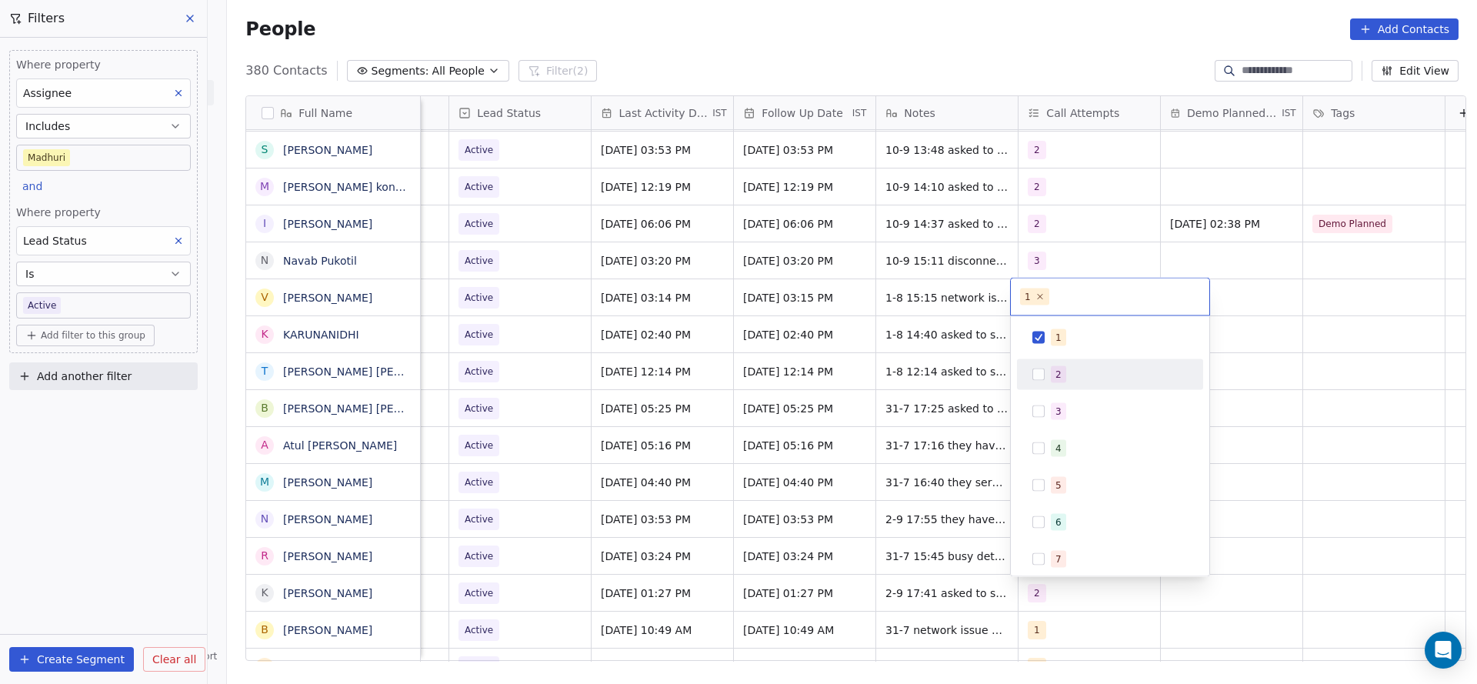
click at [1044, 376] on div "2" at bounding box center [1110, 374] width 174 height 25
click at [1049, 329] on div "1" at bounding box center [1110, 337] width 174 height 25
click at [935, 348] on html "On2Cook India Pvt. Ltd. Contacts People Marketing Workflows Campaigns Sales Pip…" at bounding box center [738, 342] width 1477 height 684
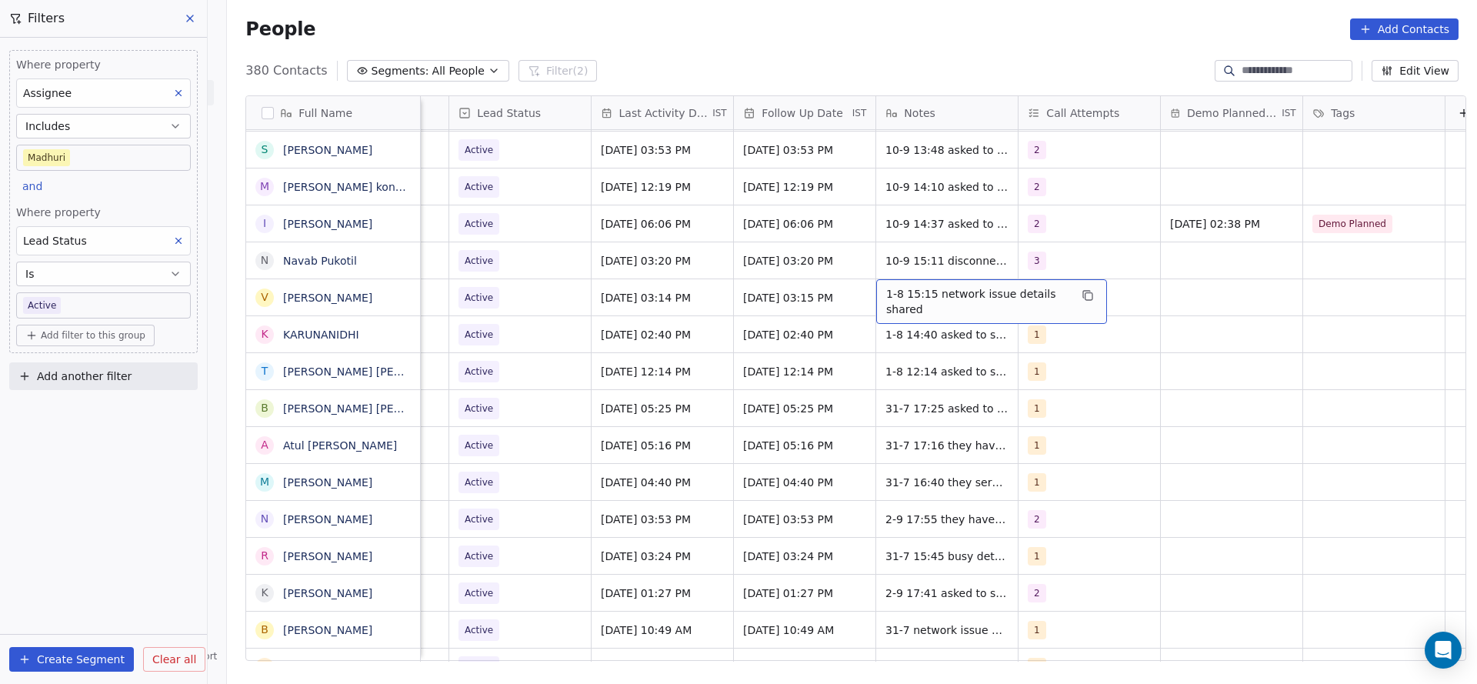
click at [877, 289] on div "1-8 15:15 network issue details shared" at bounding box center [991, 301] width 231 height 45
click at [877, 289] on textarea "**********" at bounding box center [983, 303] width 229 height 48
type textarea "**********"
click at [826, 328] on html "On2Cook India Pvt. Ltd. Contacts People Marketing Workflows Campaigns Sales Pip…" at bounding box center [738, 342] width 1477 height 684
click at [548, 306] on div "Active" at bounding box center [520, 297] width 142 height 36
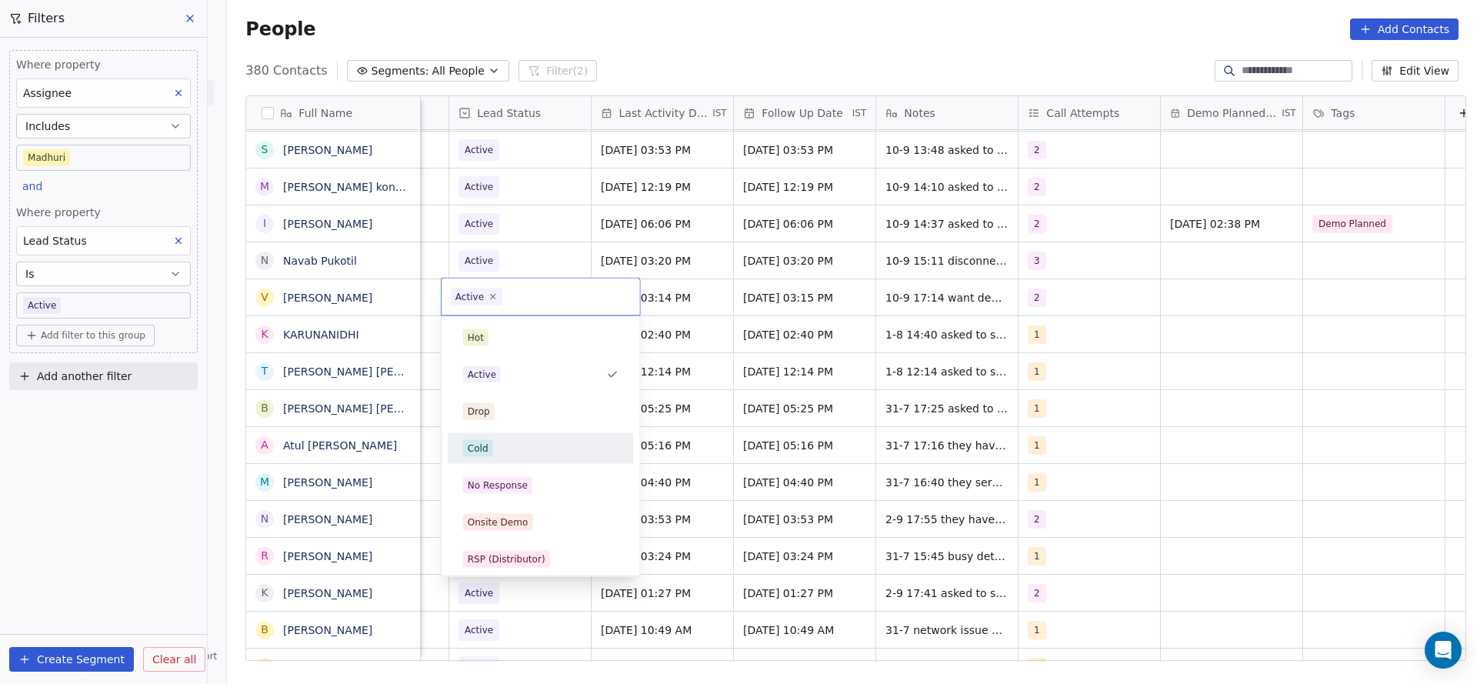
click at [500, 440] on div "Cold" at bounding box center [540, 448] width 155 height 17
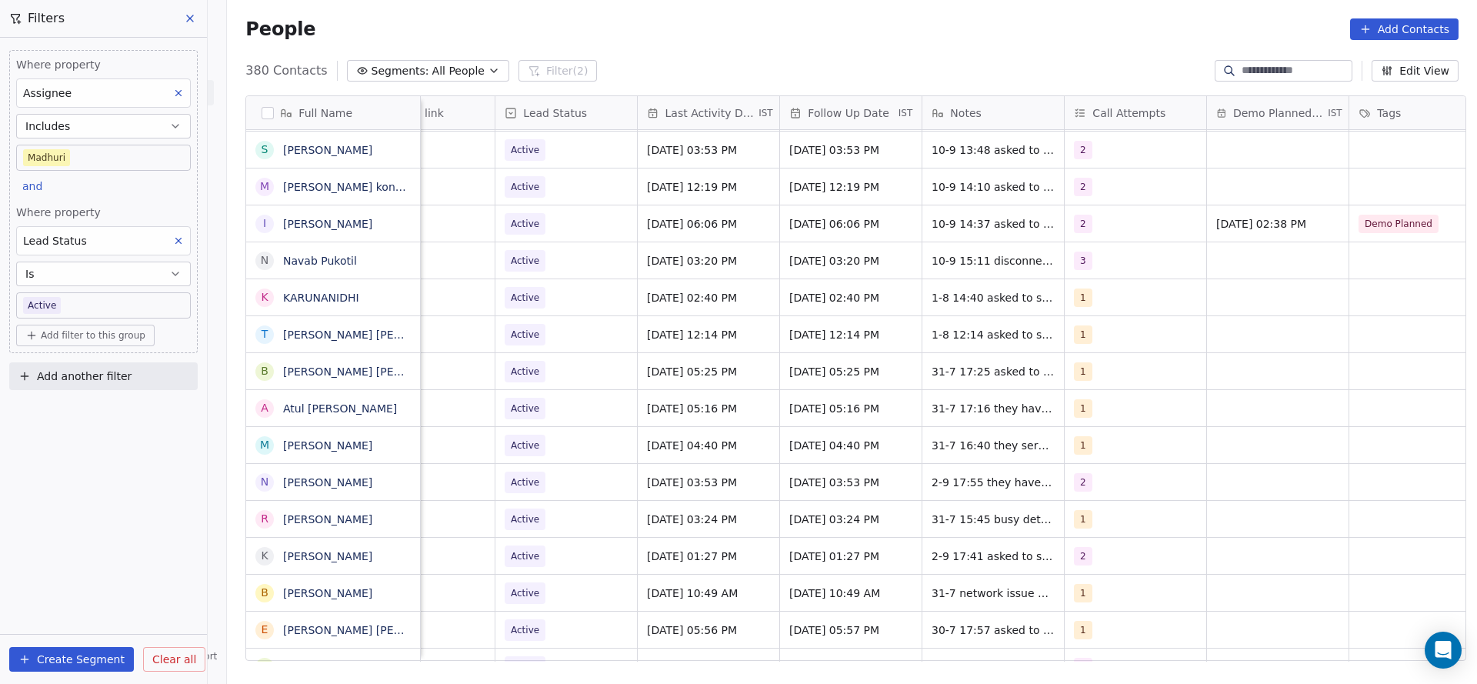
scroll to position [0, 1997]
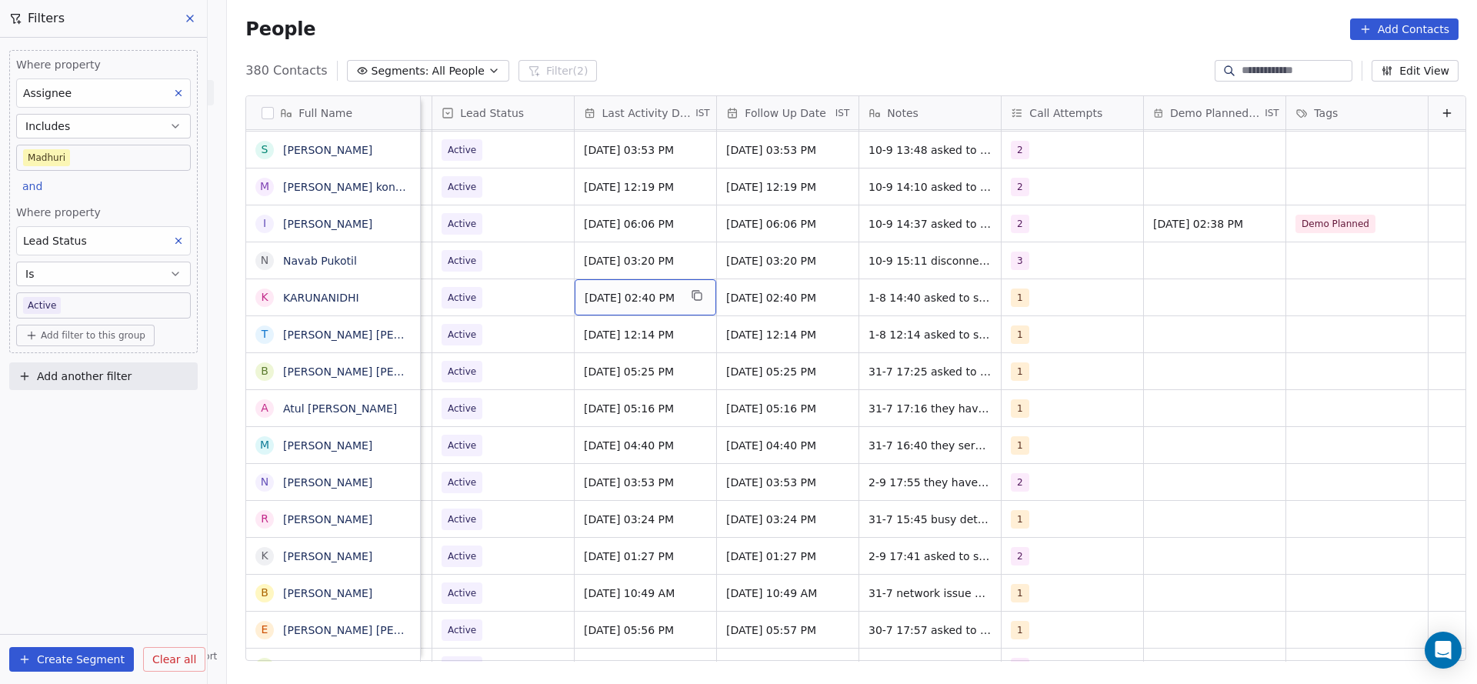
click at [615, 285] on div "[DATE] 02:40 PM" at bounding box center [646, 297] width 142 height 36
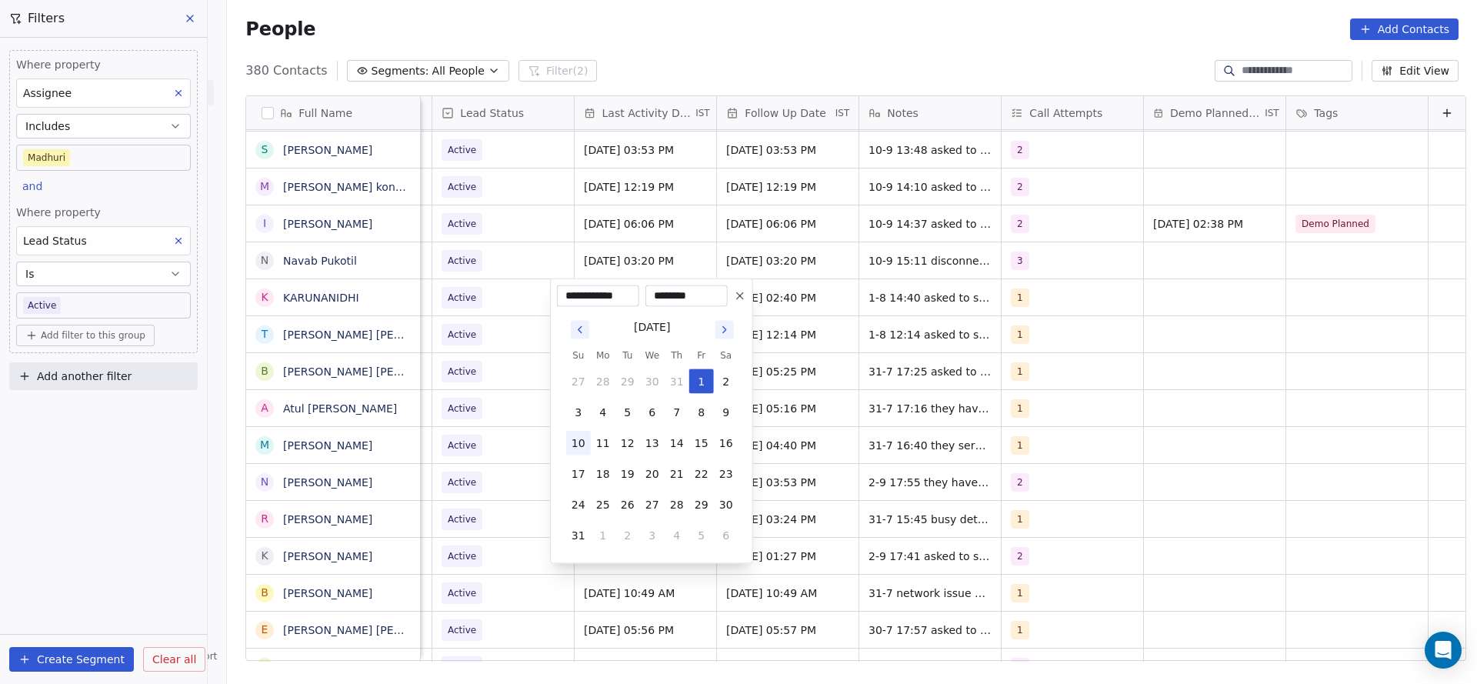
click at [572, 441] on button "10" at bounding box center [578, 443] width 25 height 25
drag, startPoint x: 646, startPoint y: 533, endPoint x: 630, endPoint y: 486, distance: 49.6
click at [647, 533] on button "3" at bounding box center [652, 535] width 25 height 25
drag, startPoint x: 648, startPoint y: 408, endPoint x: 497, endPoint y: 418, distance: 151.9
click at [648, 409] on button "10" at bounding box center [652, 412] width 25 height 25
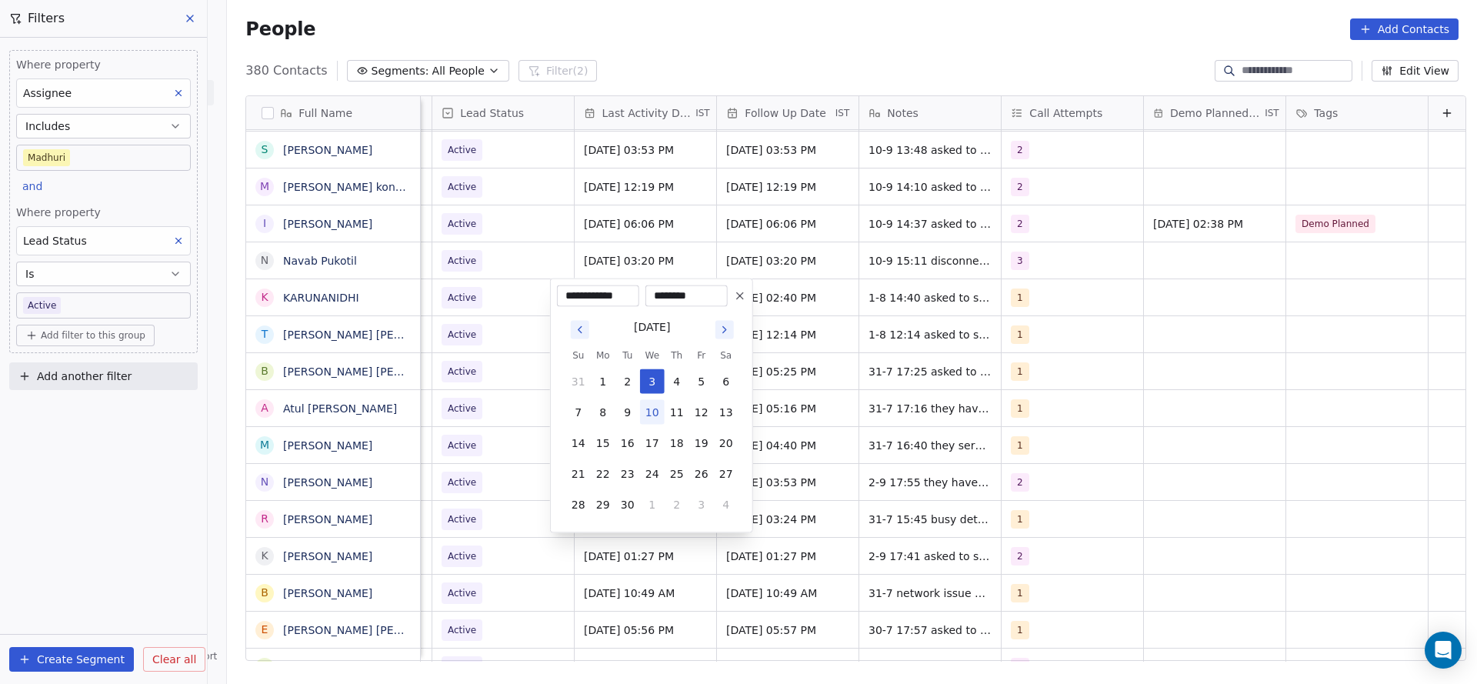
type input "**********"
drag, startPoint x: 482, startPoint y: 407, endPoint x: 1036, endPoint y: 307, distance: 562.7
click at [497, 401] on html "On2Cook India Pvt. Ltd. Contacts People Marketing Workflows Campaigns Sales Pip…" at bounding box center [738, 342] width 1477 height 684
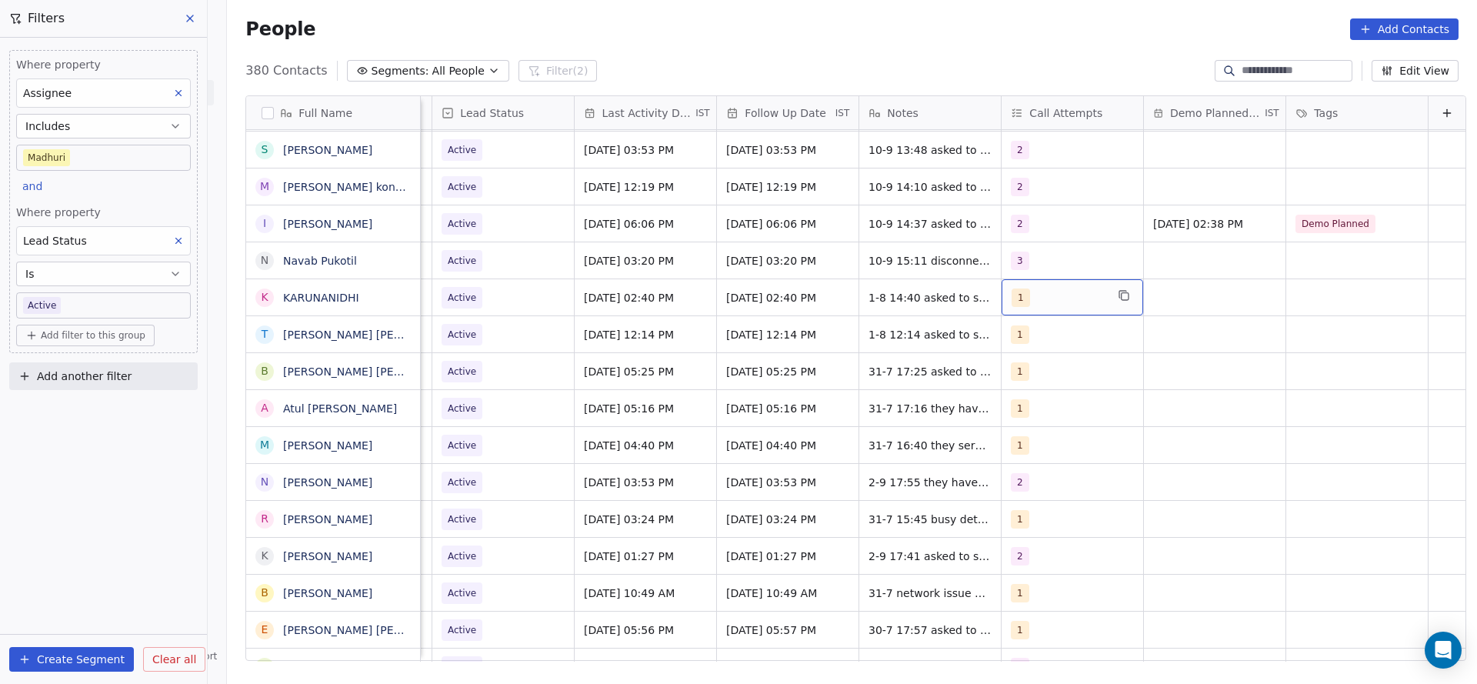
click at [1036, 309] on div "1" at bounding box center [1072, 297] width 142 height 36
click at [1003, 375] on button "Suggestions" at bounding box center [1004, 374] width 12 height 12
click at [1014, 349] on div "1" at bounding box center [1076, 337] width 186 height 31
click at [918, 365] on html "On2Cook India Pvt. Ltd. Contacts People Marketing Workflows Campaigns Sales Pip…" at bounding box center [738, 342] width 1477 height 684
click at [869, 296] on span "1-8 14:40 asked to share details" at bounding box center [956, 297] width 174 height 15
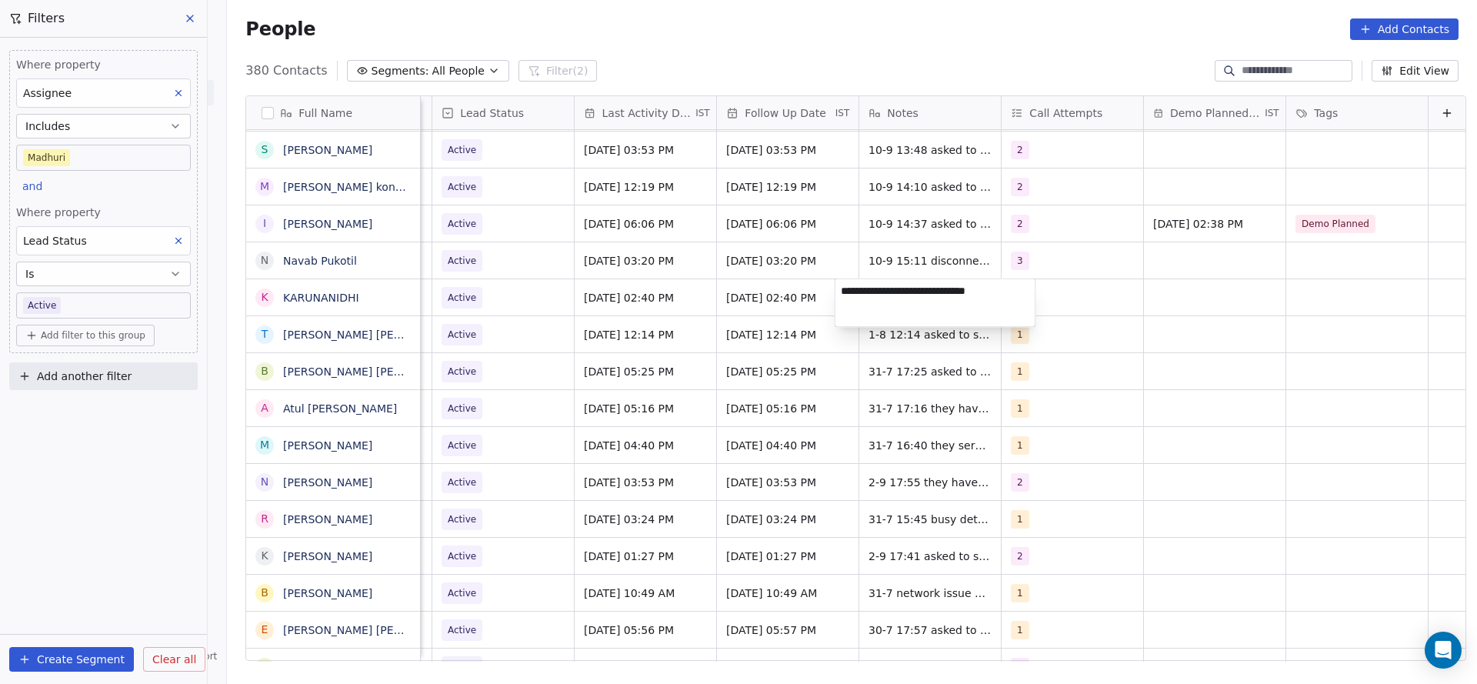
click at [835, 296] on textarea "**********" at bounding box center [935, 303] width 200 height 48
type textarea "**********"
click at [656, 332] on html "On2Cook India Pvt. Ltd. Contacts People Marketing Workflows Campaigns Sales Pip…" at bounding box center [738, 342] width 1477 height 684
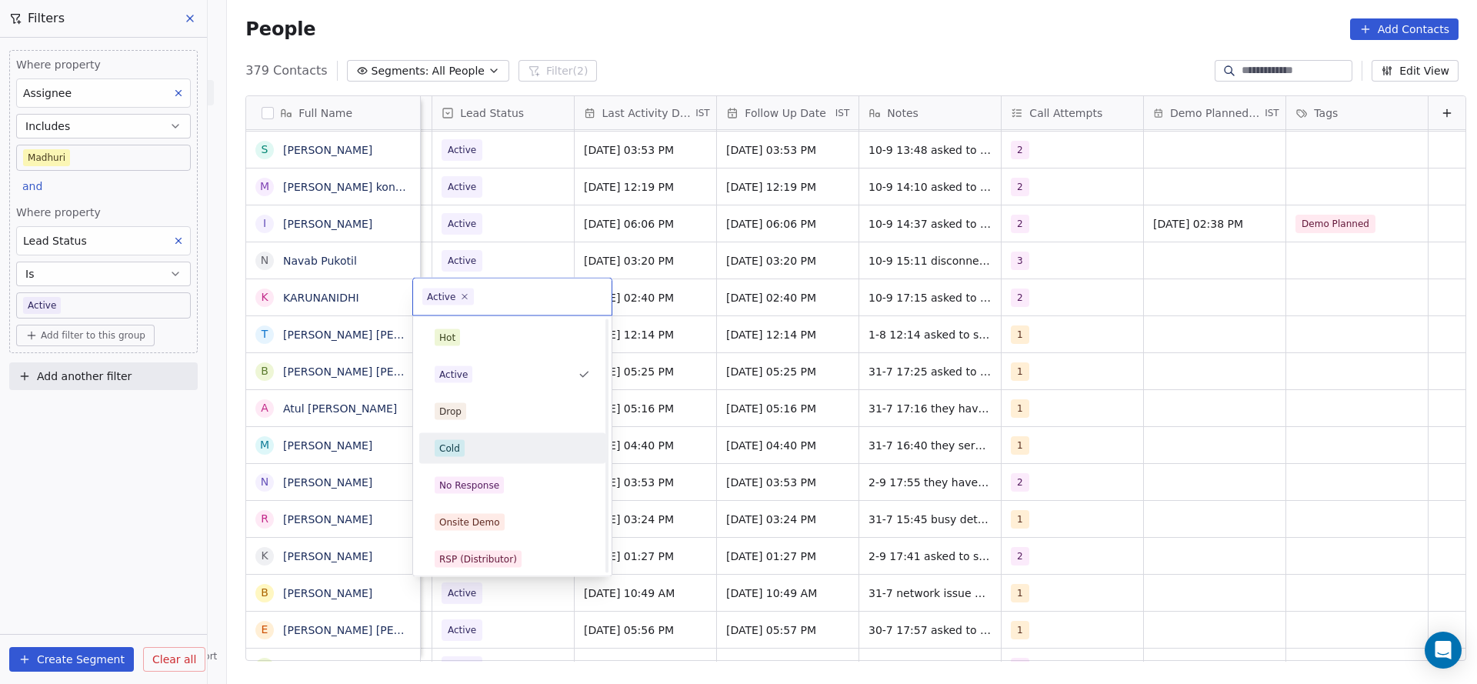
scroll to position [115, 0]
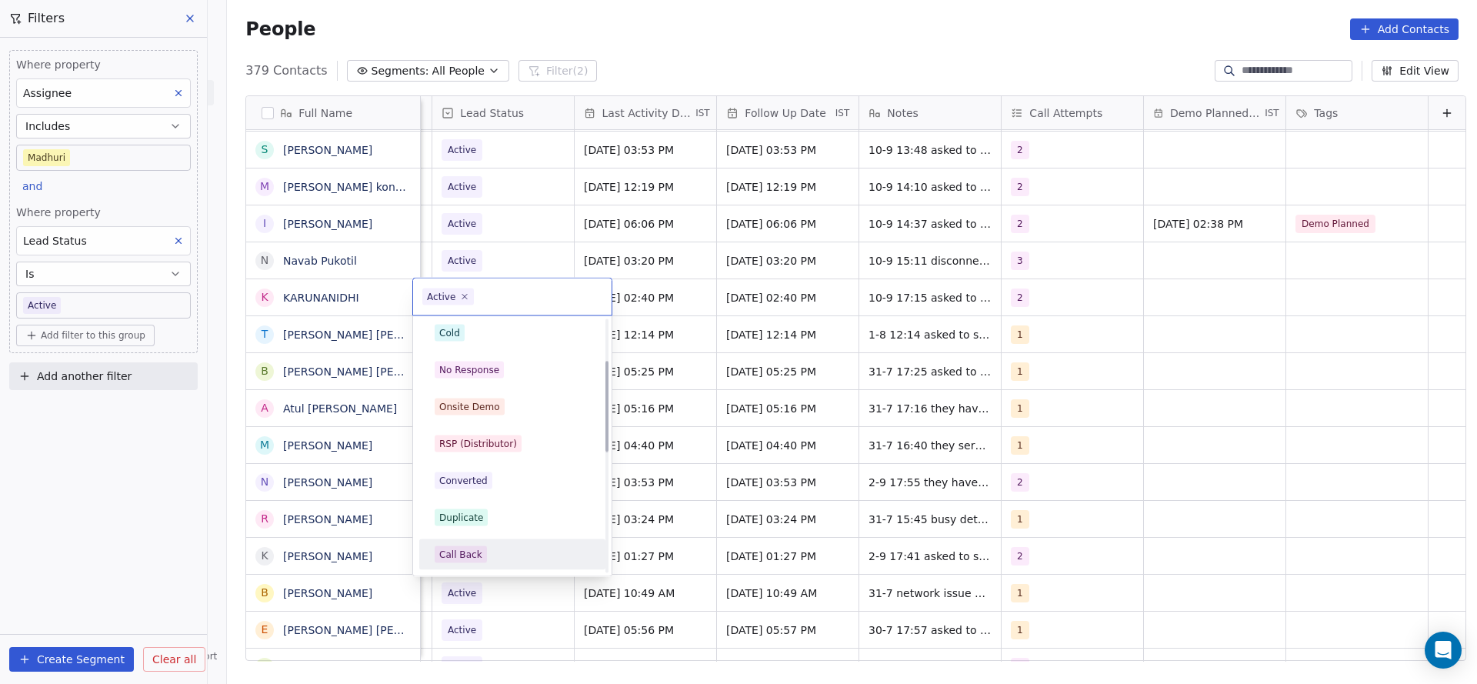
click at [459, 542] on div "Call Back" at bounding box center [512, 554] width 174 height 25
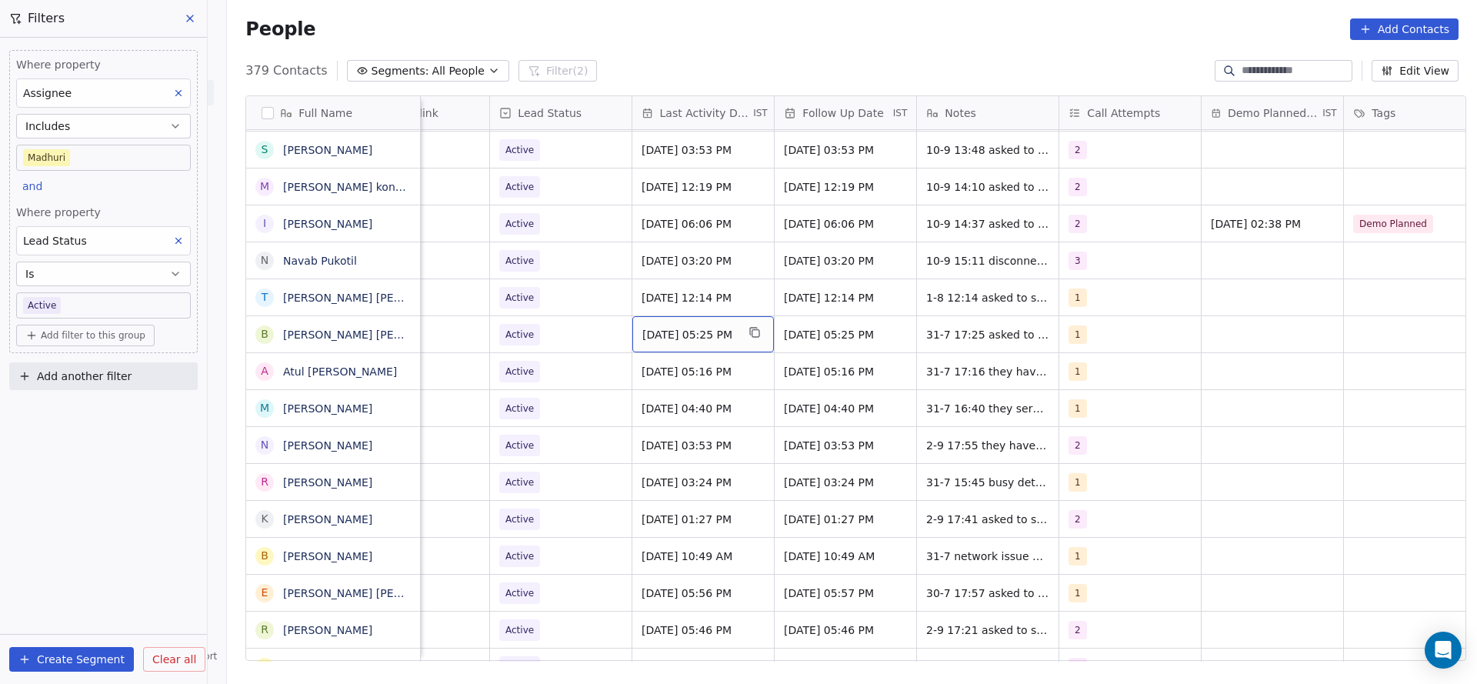
scroll to position [0, 1997]
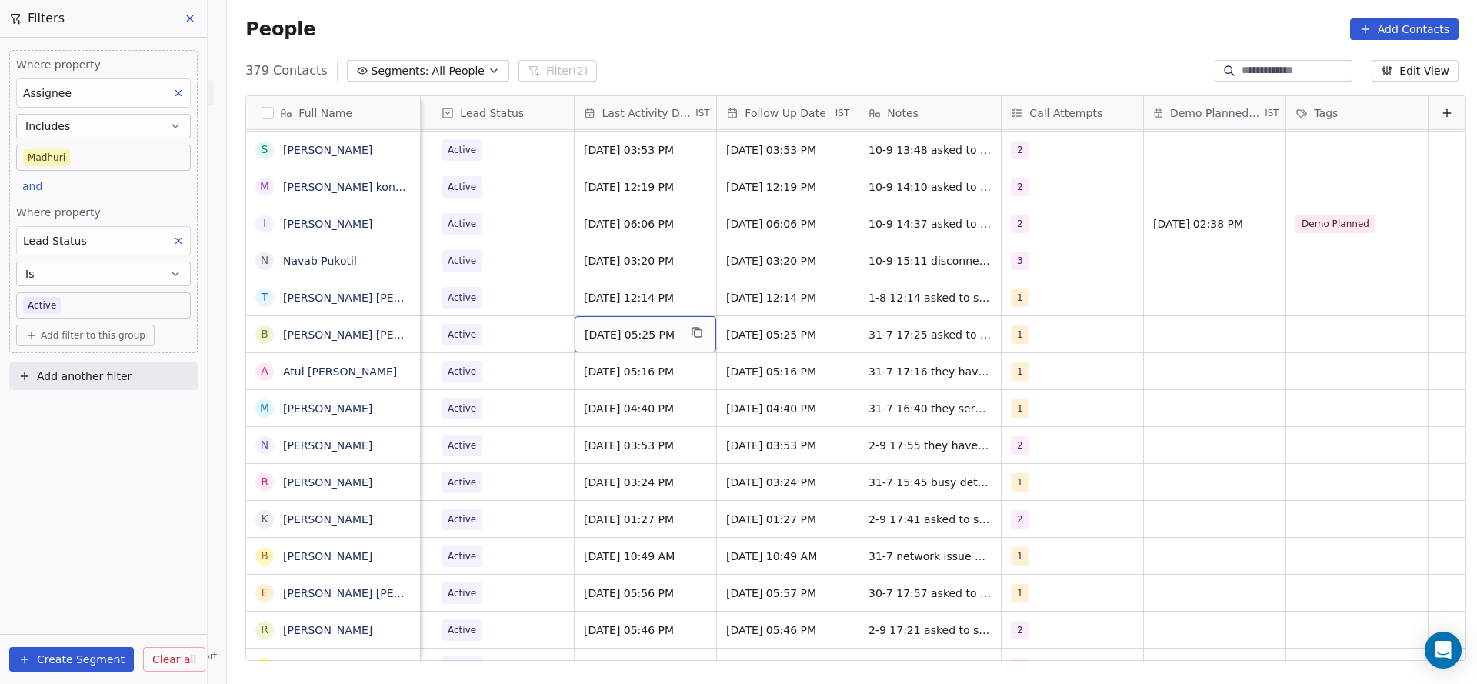
click at [586, 344] on div "[DATE] 05:25 PM" at bounding box center [646, 334] width 142 height 36
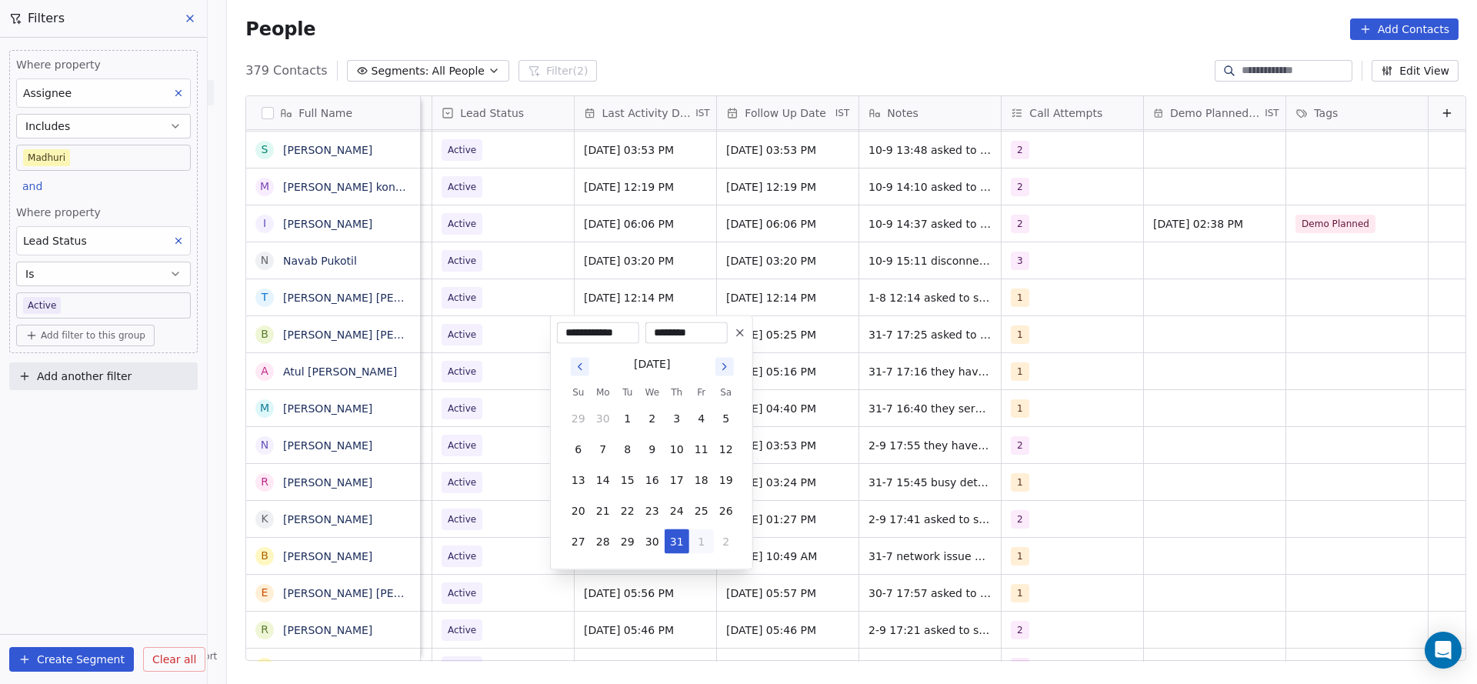
click at [708, 542] on button "1" at bounding box center [701, 541] width 25 height 25
click at [689, 578] on button "5" at bounding box center [701, 572] width 25 height 25
click at [658, 453] on button "10" at bounding box center [652, 449] width 25 height 25
type input "**********"
click at [541, 452] on html "On2Cook India Pvt. Ltd. Contacts People Marketing Workflows Campaigns Sales Pip…" at bounding box center [738, 342] width 1477 height 684
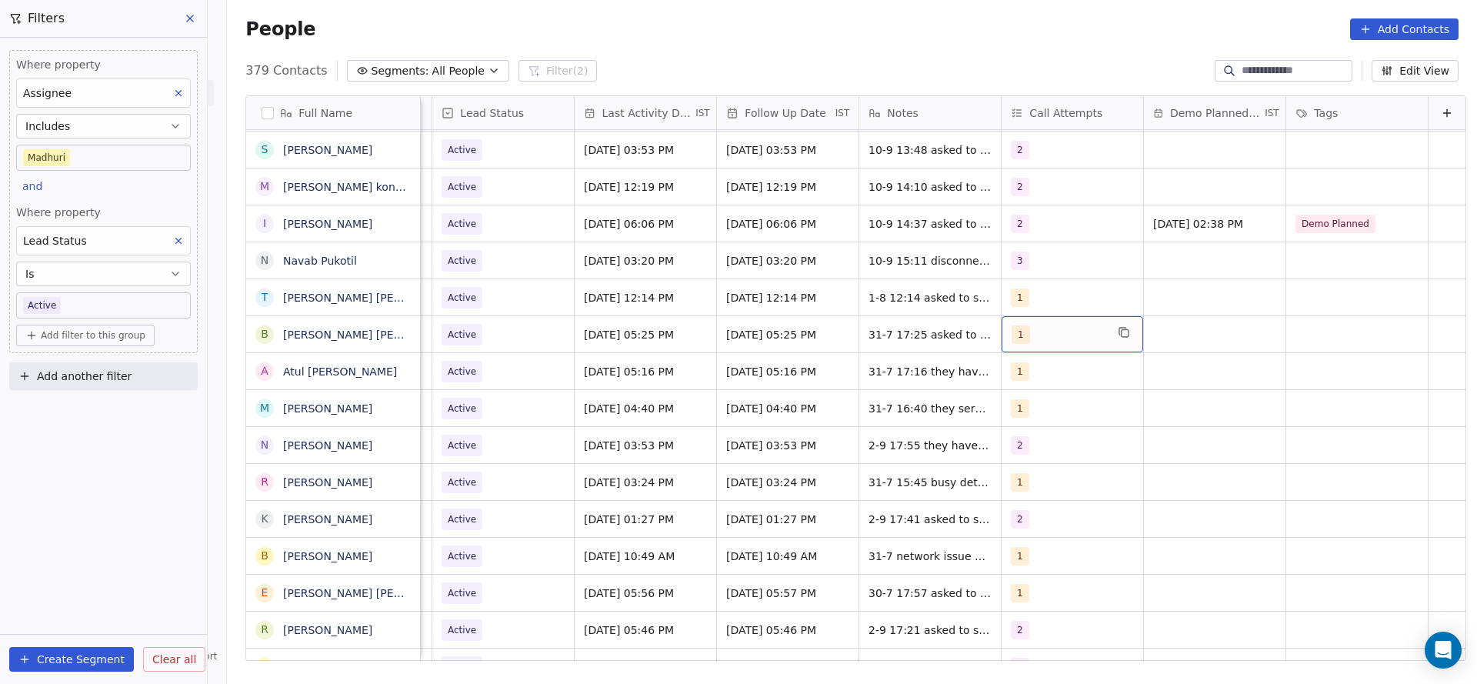
click at [1018, 339] on div "1" at bounding box center [1058, 334] width 94 height 18
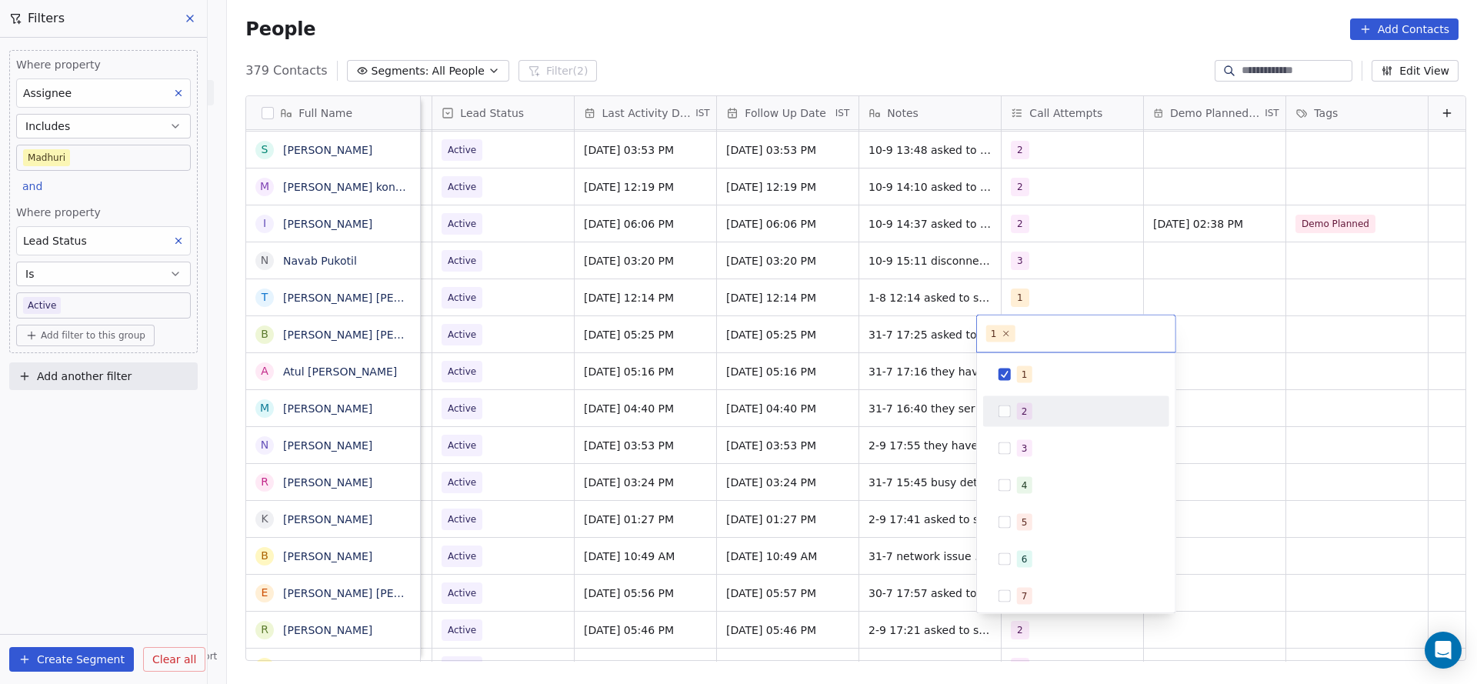
click at [998, 414] on button "Suggestions" at bounding box center [1004, 411] width 12 height 12
click at [1011, 378] on div "1" at bounding box center [1076, 374] width 174 height 25
click at [875, 411] on html "On2Cook India Pvt. Ltd. Contacts People Marketing Workflows Campaigns Sales Pip…" at bounding box center [738, 342] width 1477 height 684
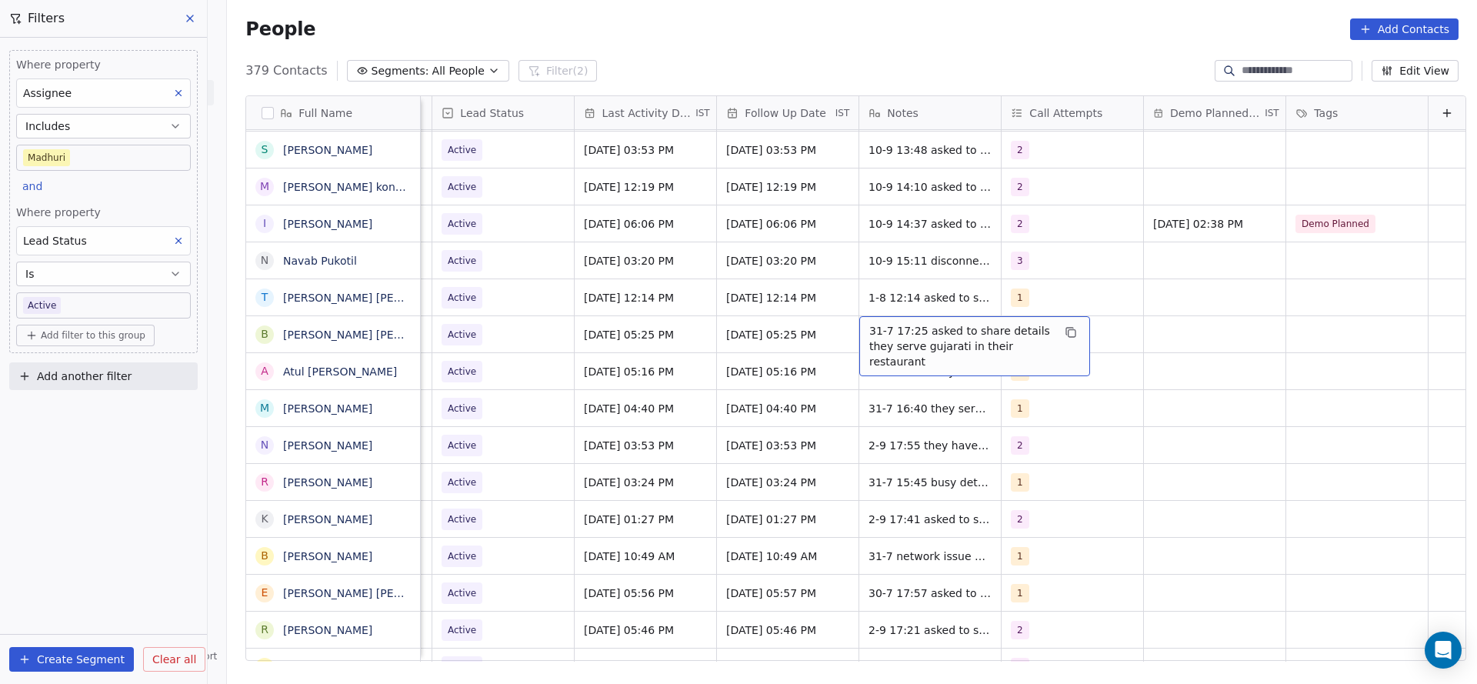
click at [869, 325] on span "31-7 17:25 asked to share details they serve gujarati in their restaurant" at bounding box center [960, 346] width 183 height 46
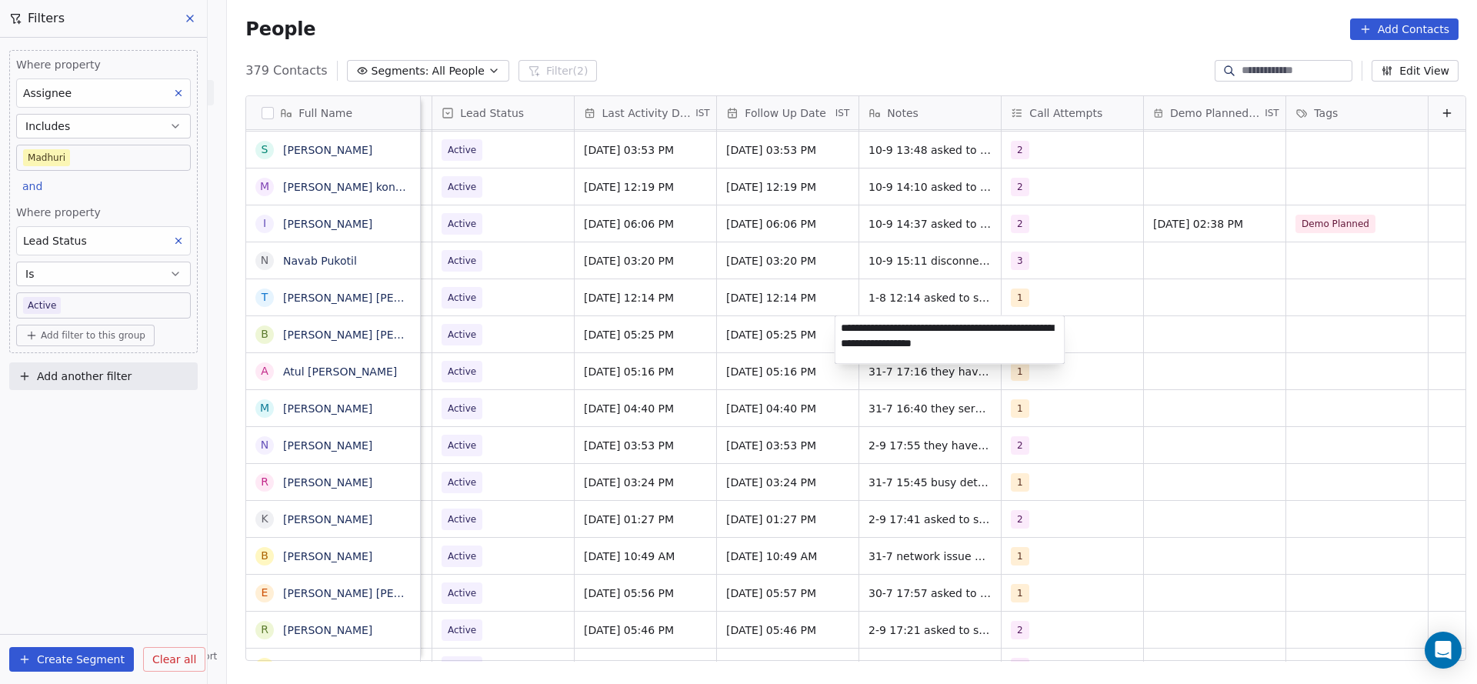
click at [835, 326] on textarea "**********" at bounding box center [949, 340] width 229 height 48
type textarea "**********"
click at [653, 376] on html "On2Cook India Pvt. Ltd. Contacts People Marketing Workflows Campaigns Sales Pip…" at bounding box center [738, 342] width 1477 height 684
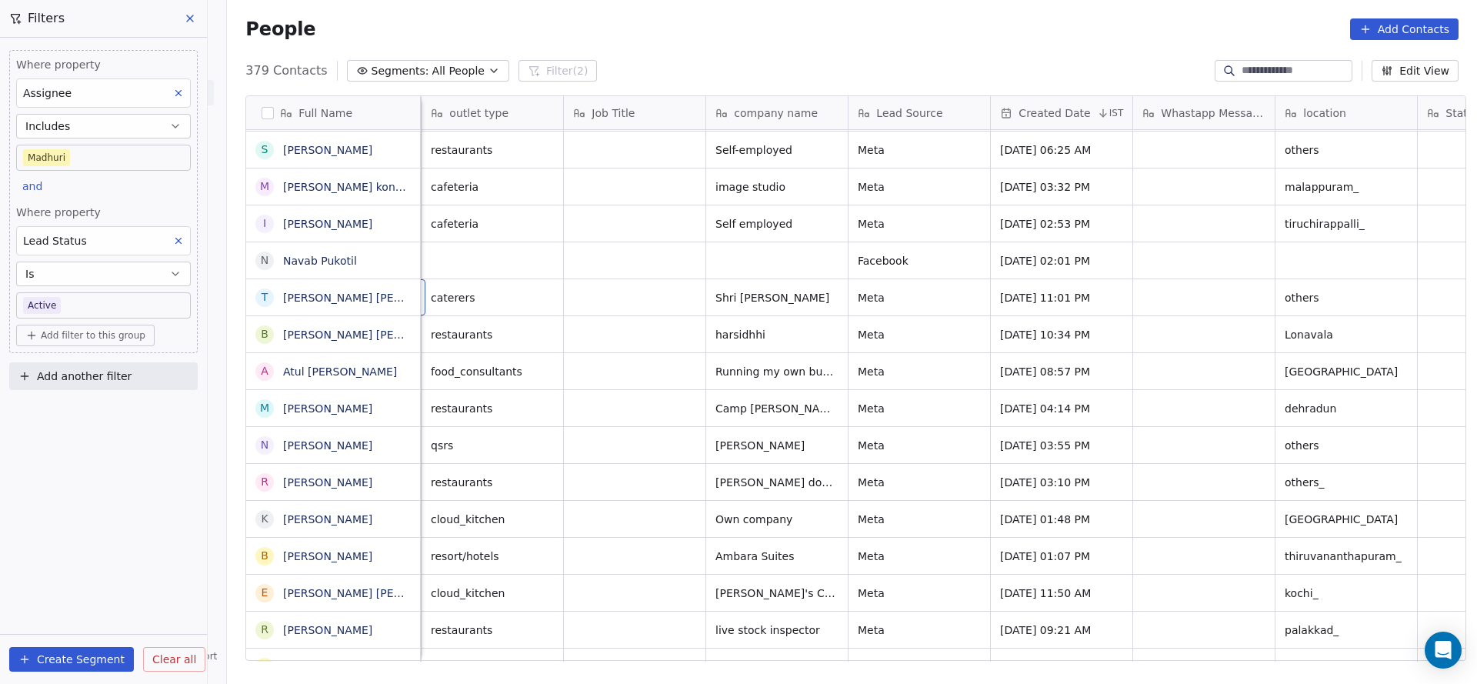
scroll to position [0, 142]
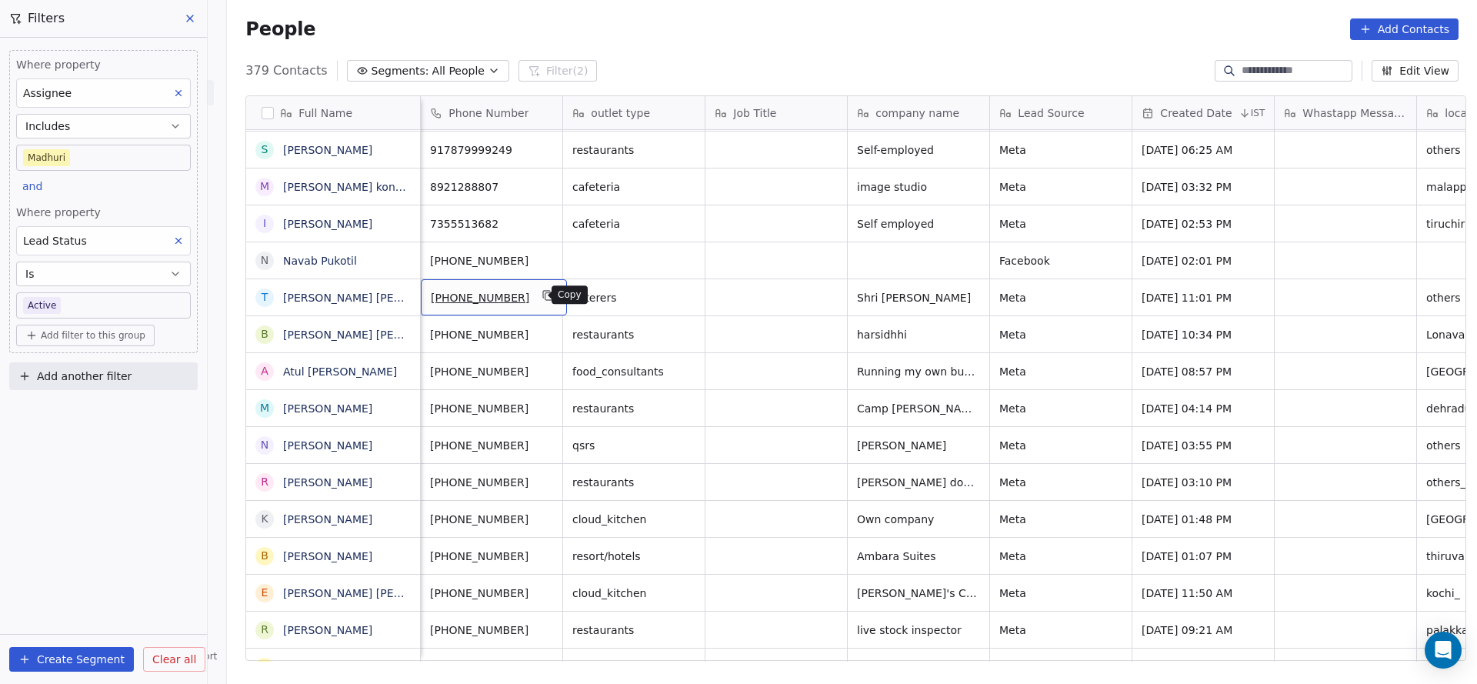
click at [541, 292] on button "grid" at bounding box center [548, 295] width 18 height 18
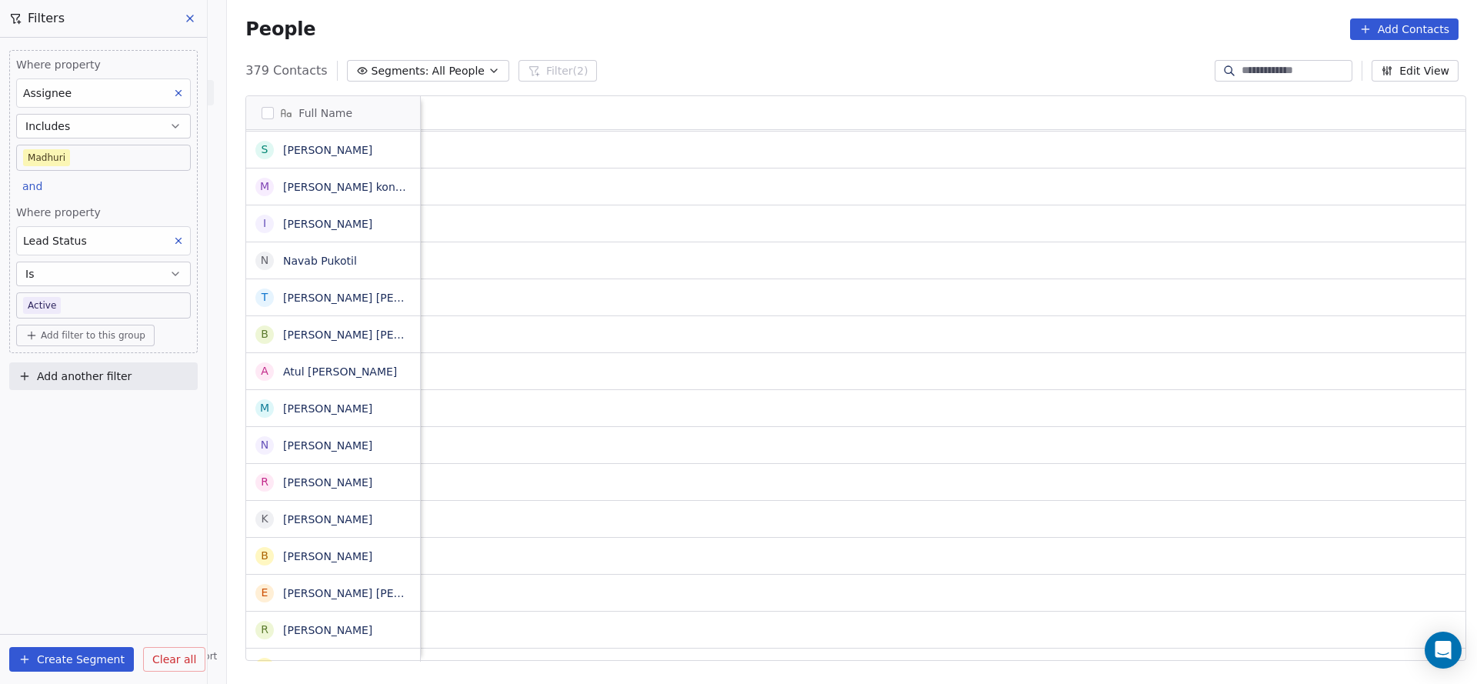
scroll to position [0, 1997]
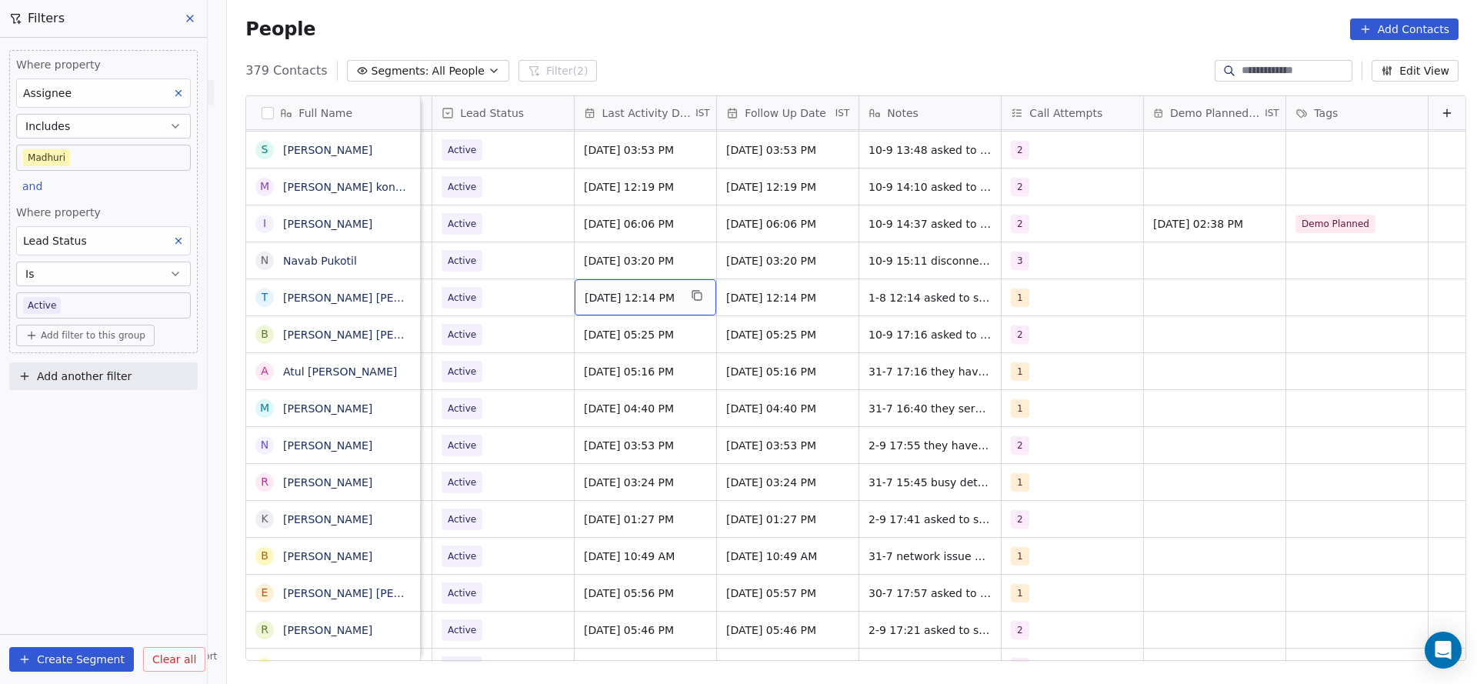
click at [621, 302] on span "[DATE] 12:14 PM" at bounding box center [632, 297] width 94 height 15
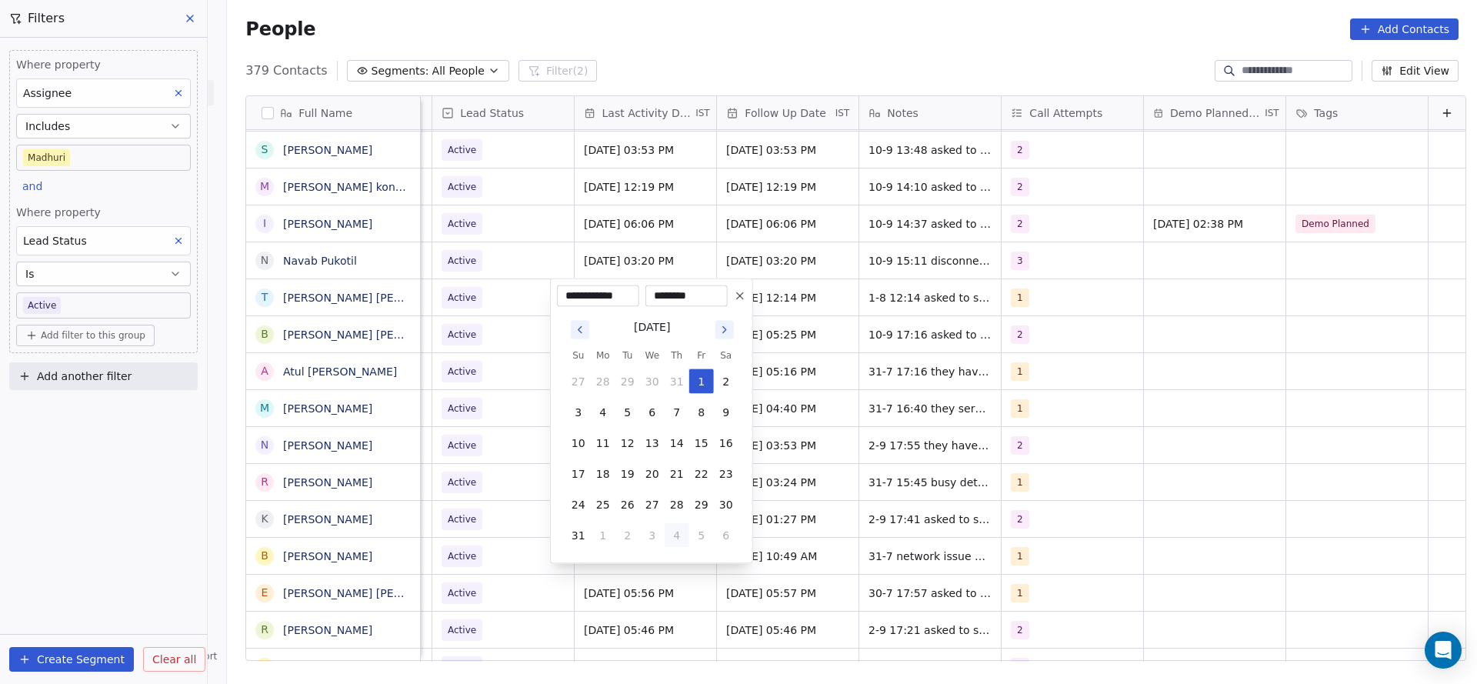
click at [681, 534] on button "4" at bounding box center [677, 535] width 25 height 25
click at [653, 407] on button "10" at bounding box center [652, 412] width 25 height 25
type input "**********"
click at [504, 388] on html "On2Cook India Pvt. Ltd. Contacts People Marketing Workflows Campaigns Sales Pip…" at bounding box center [738, 342] width 1477 height 684
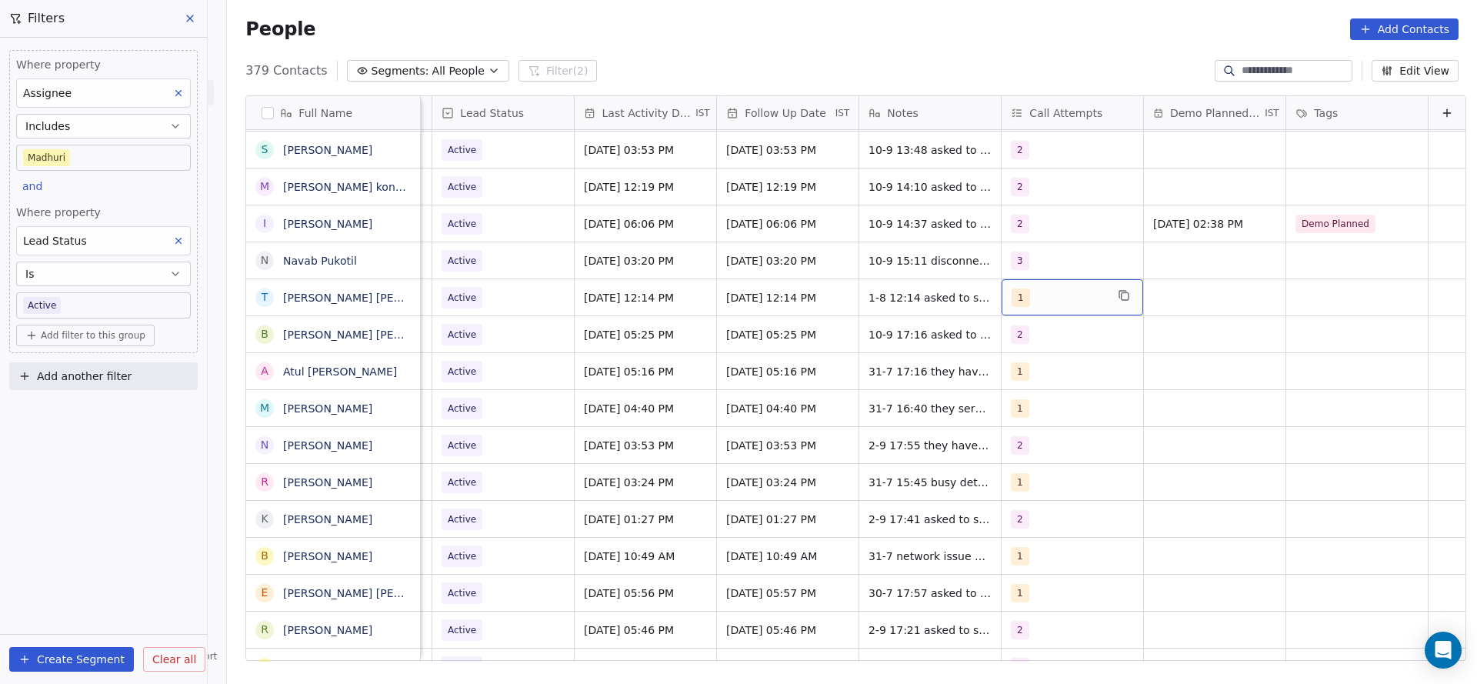
click at [1047, 293] on div "1" at bounding box center [1058, 297] width 94 height 18
click at [1018, 372] on span "2" at bounding box center [1024, 374] width 15 height 17
click at [1031, 335] on div "1" at bounding box center [1085, 337] width 137 height 17
click at [819, 375] on html "On2Cook India Pvt. Ltd. Contacts People Marketing Workflows Campaigns Sales Pip…" at bounding box center [738, 342] width 1477 height 684
click at [869, 295] on span "1-8 12:14 asked to share details" at bounding box center [956, 297] width 174 height 15
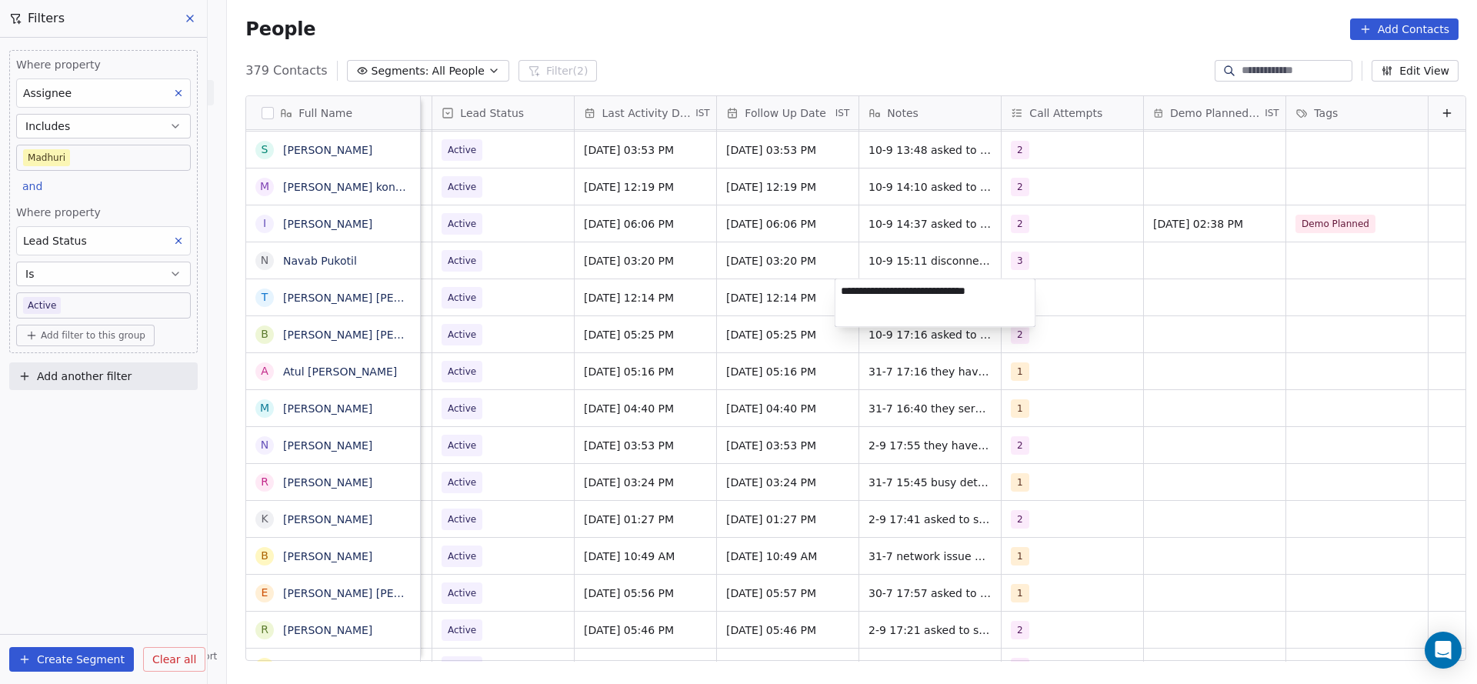
click at [843, 295] on textarea "**********" at bounding box center [935, 303] width 200 height 48
type textarea "**********"
click at [720, 309] on html "On2Cook India Pvt. Ltd. Contacts People Marketing Workflows Campaigns Sales Pip…" at bounding box center [738, 342] width 1477 height 684
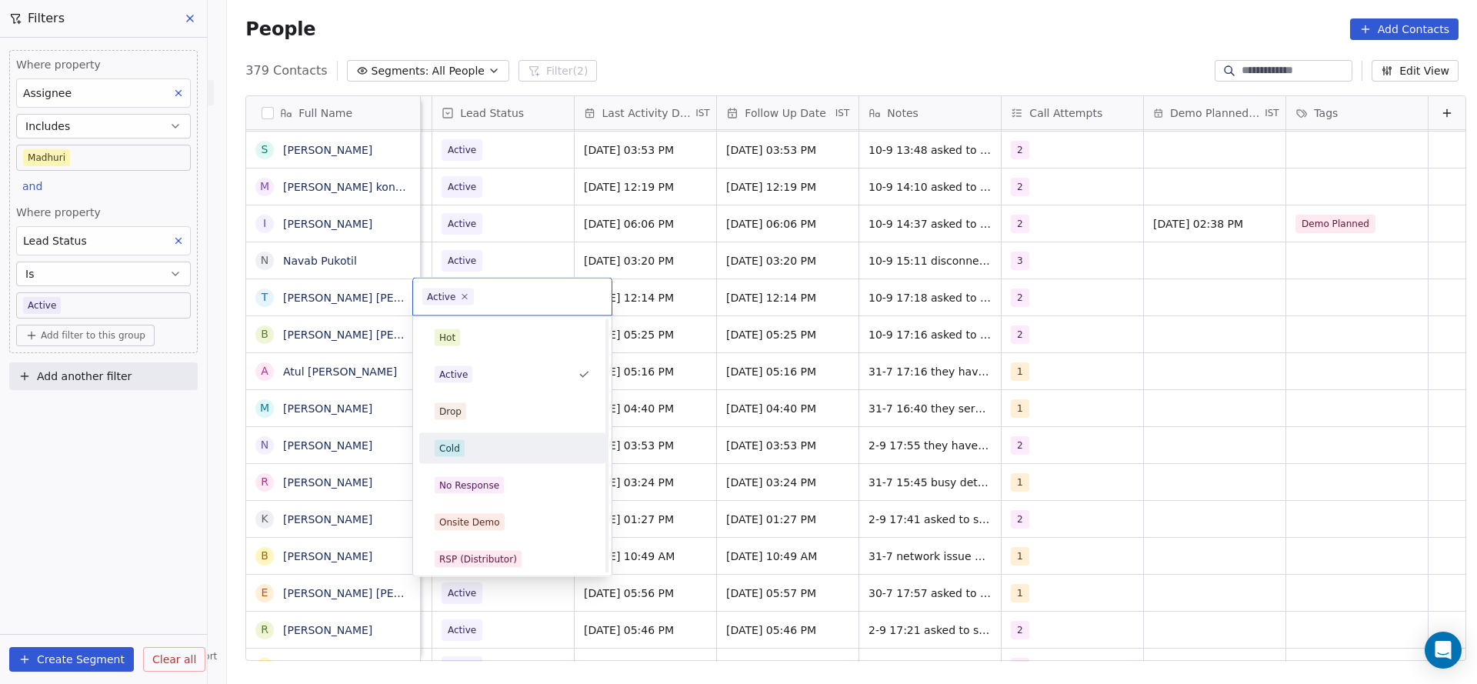
scroll to position [115, 0]
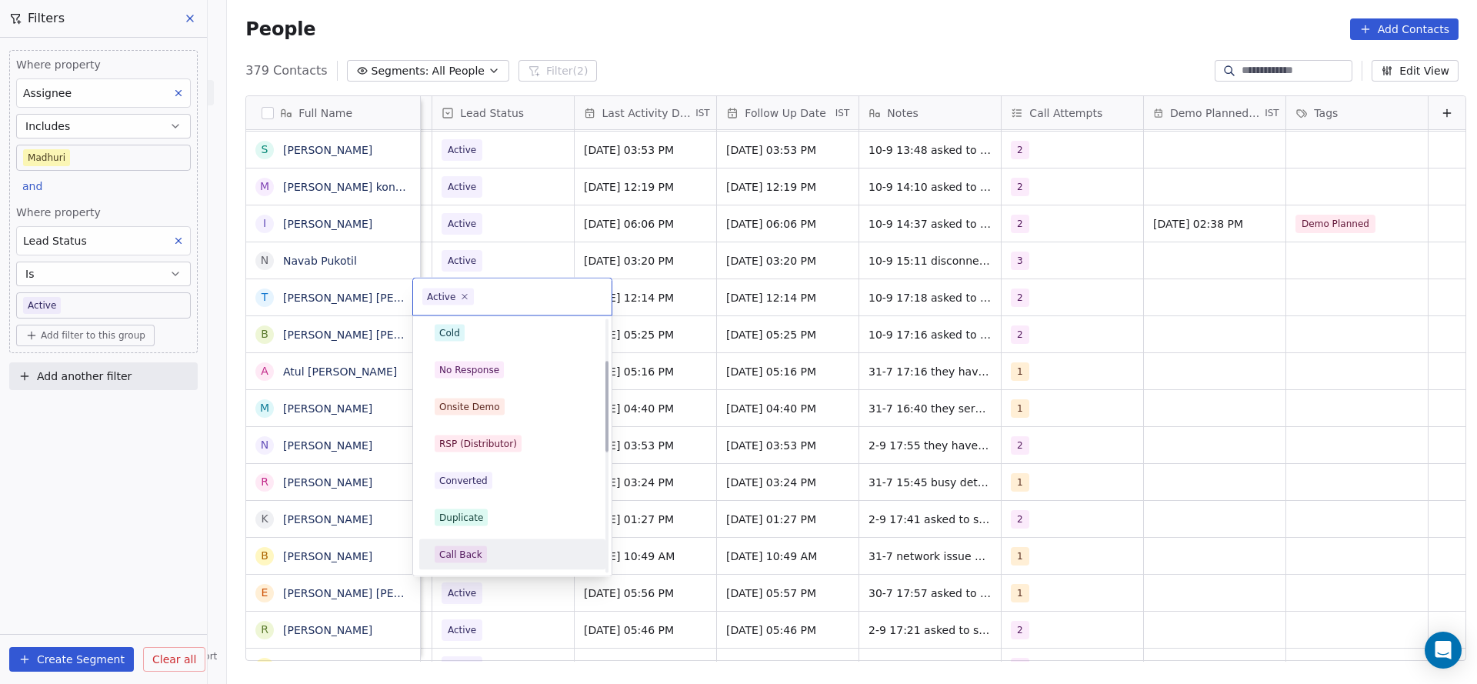
click at [485, 547] on div "Call Back" at bounding box center [512, 554] width 155 height 17
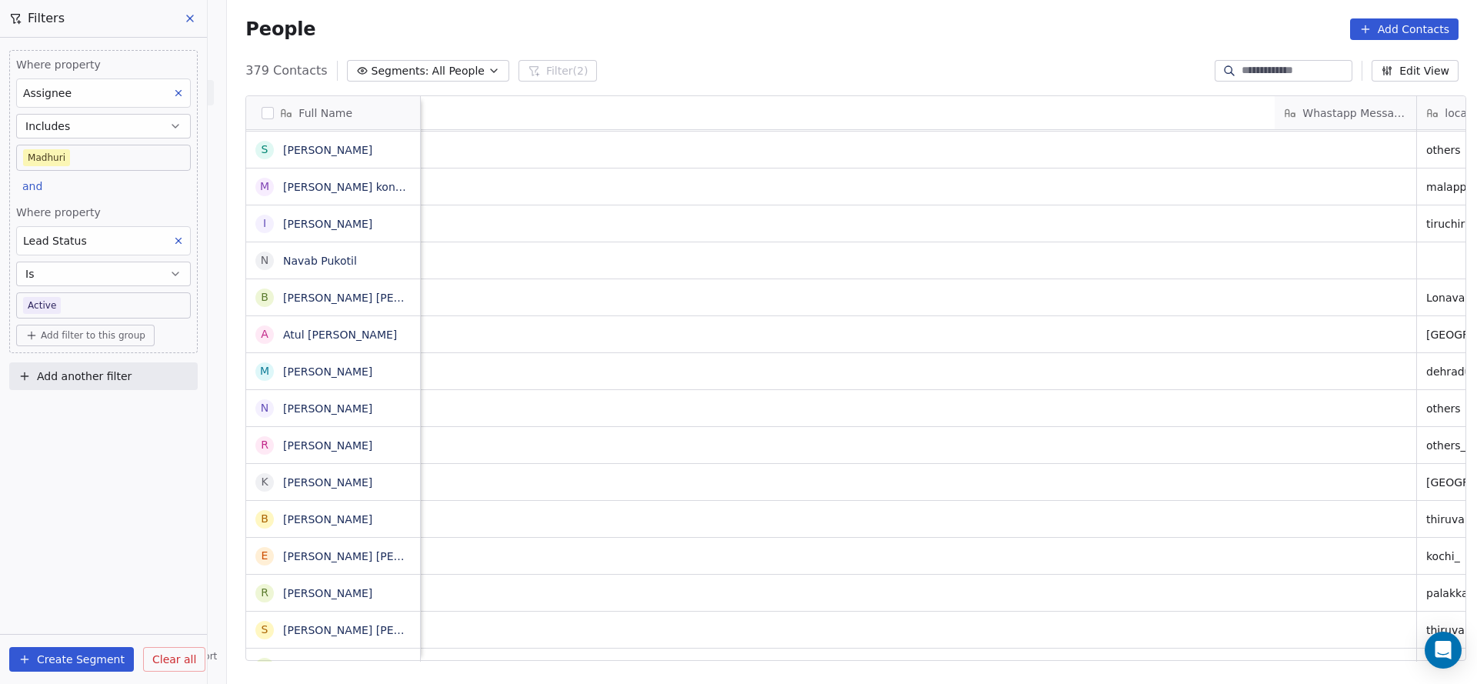
scroll to position [0, 1675]
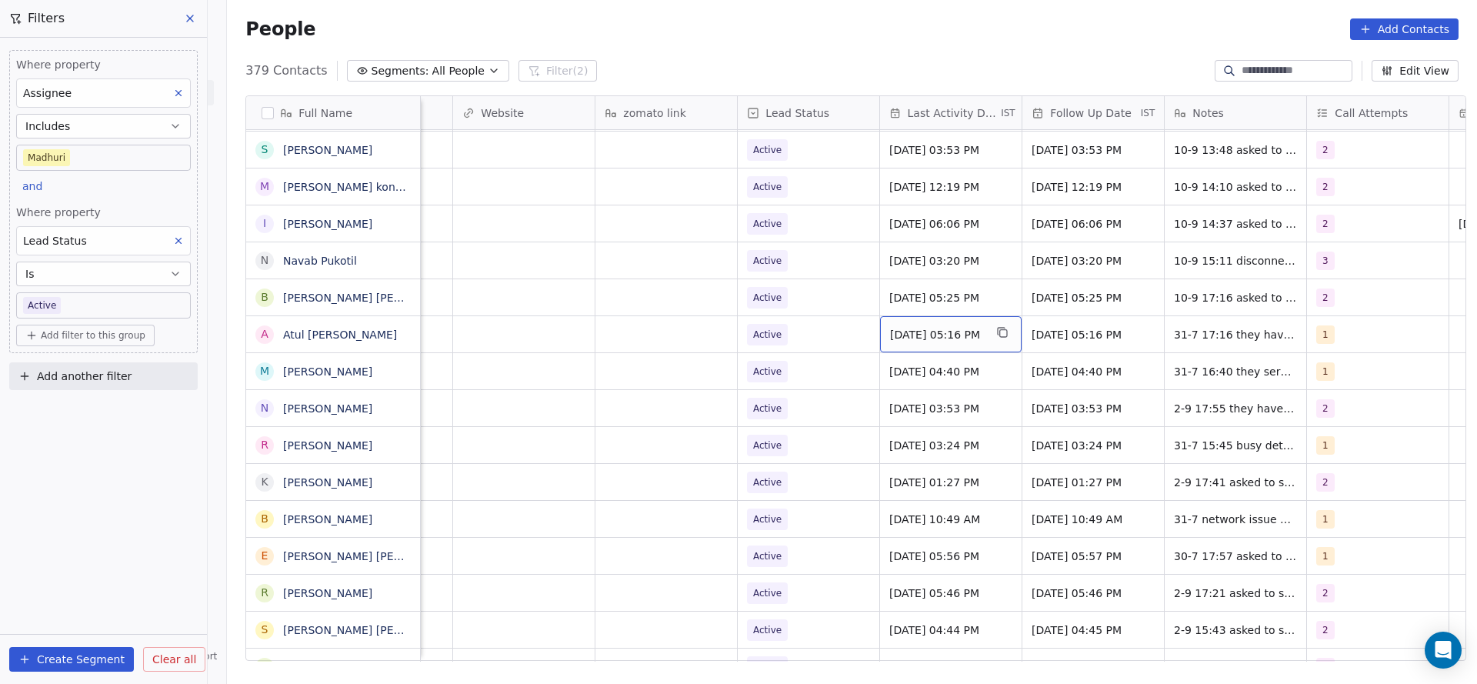
click at [908, 343] on div "[DATE] 05:16 PM" at bounding box center [951, 334] width 142 height 36
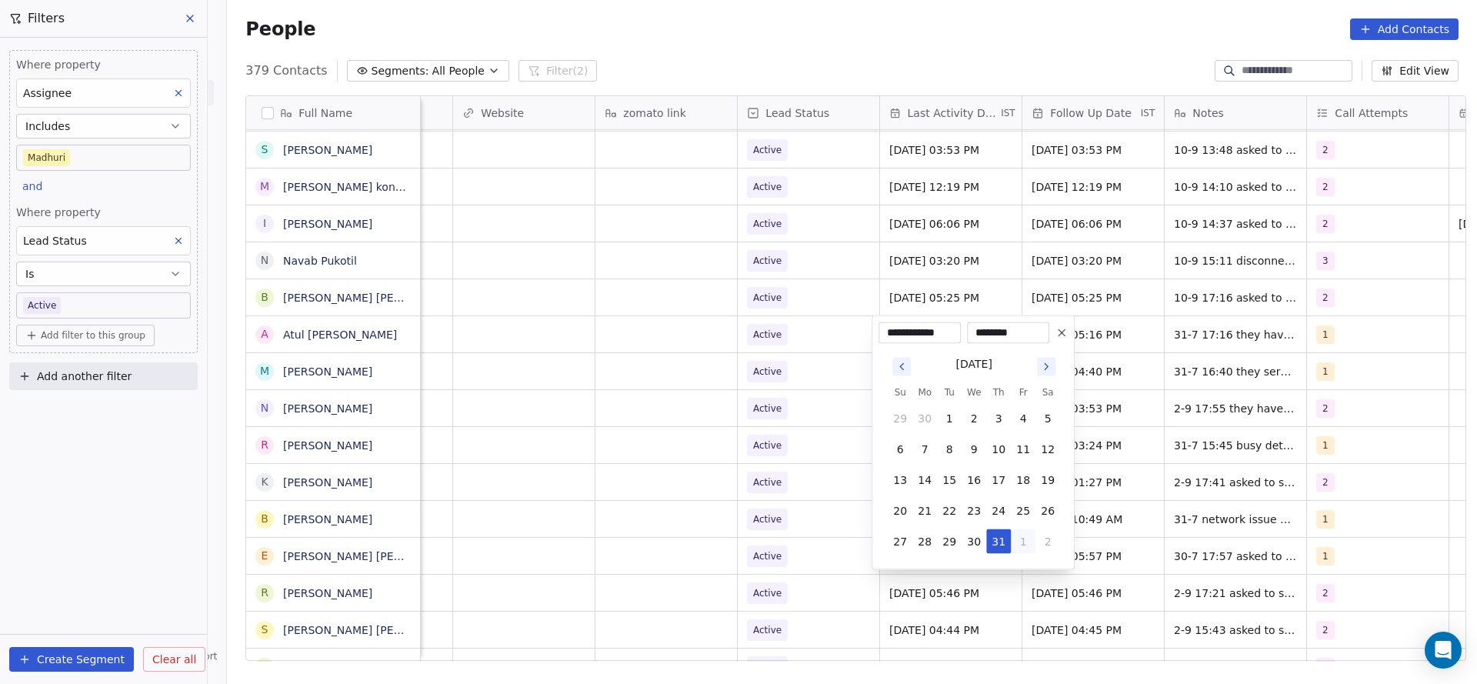
click at [1023, 540] on button "1" at bounding box center [1023, 541] width 25 height 25
click at [1024, 579] on button "5" at bounding box center [1023, 572] width 25 height 25
drag, startPoint x: 972, startPoint y: 455, endPoint x: 785, endPoint y: 445, distance: 187.9
click at [974, 455] on button "10" at bounding box center [973, 449] width 25 height 25
type input "**********"
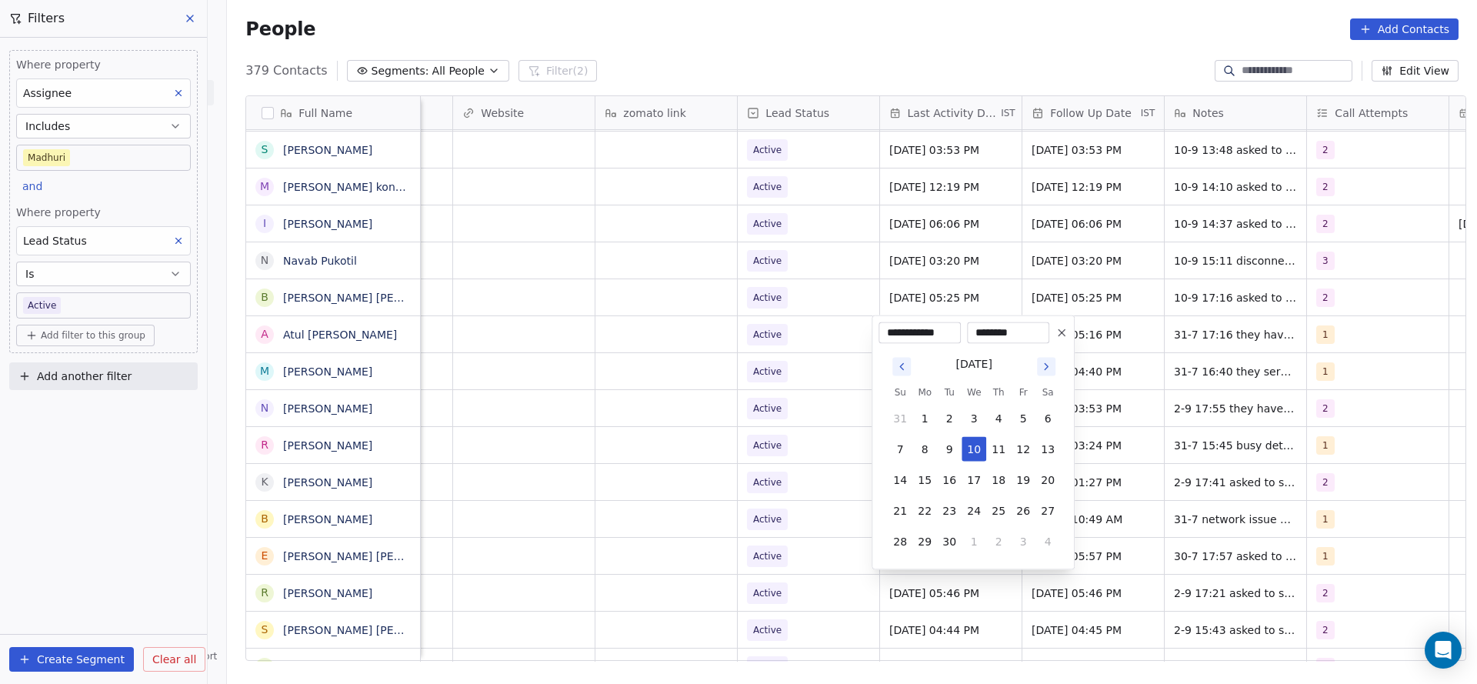
click at [671, 438] on html "On2Cook India Pvt. Ltd. Contacts People Marketing Workflows Campaigns Sales Pip…" at bounding box center [738, 342] width 1477 height 684
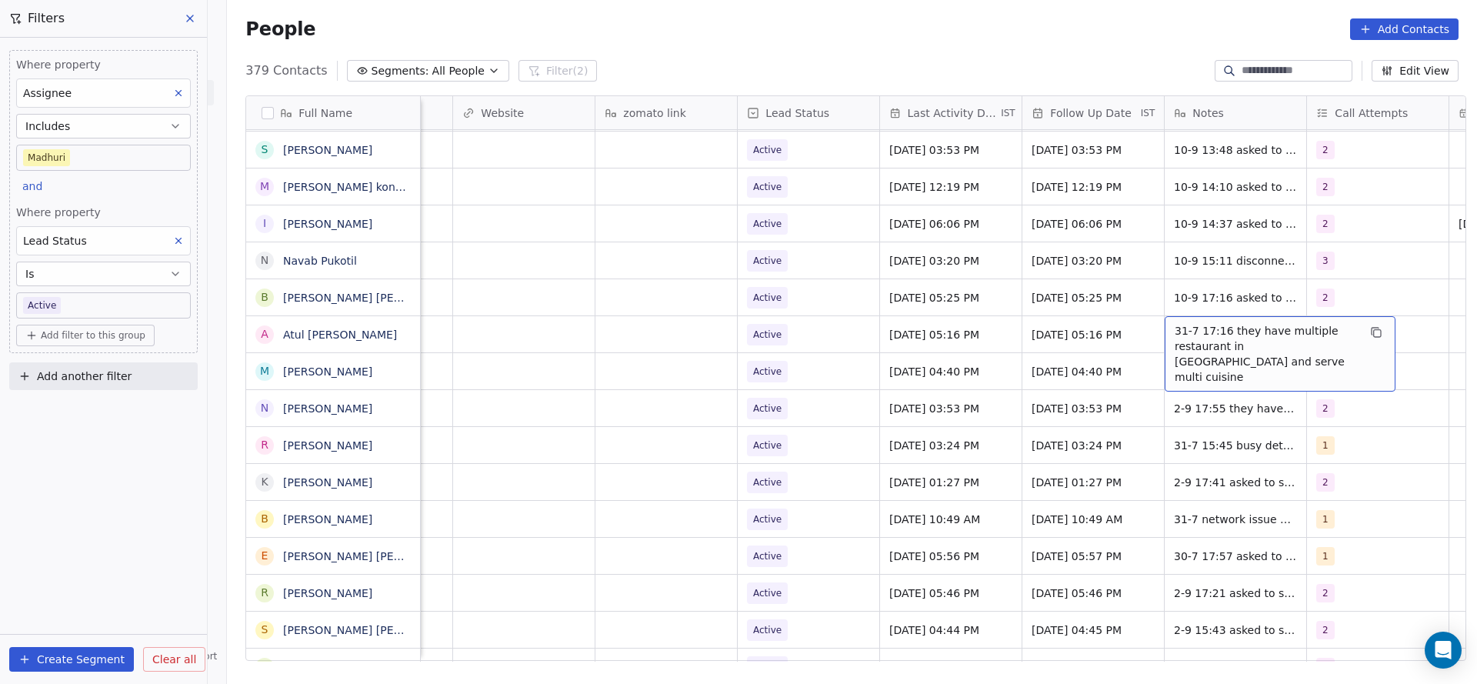
click at [1188, 324] on span "31-7 17:16 they have multiple restaurant in [GEOGRAPHIC_DATA] and serve multi c…" at bounding box center [1265, 354] width 183 height 62
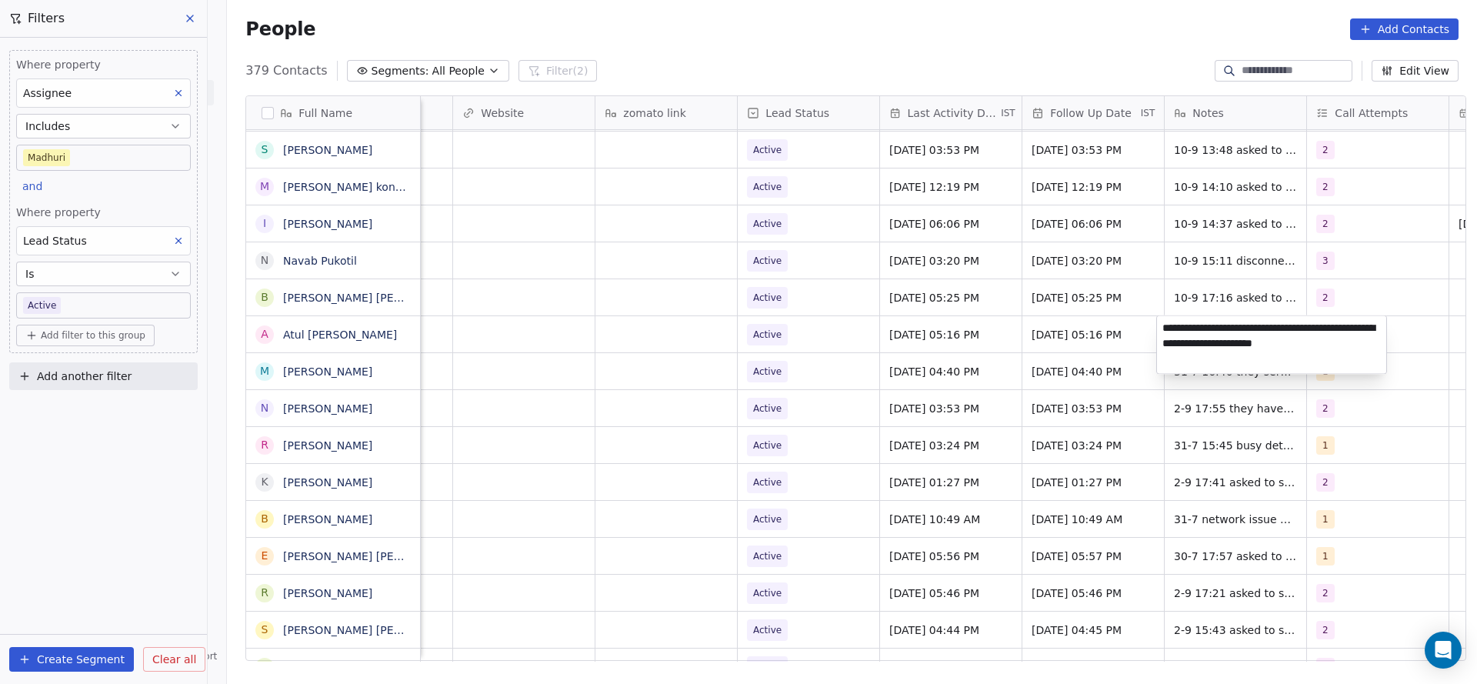
click at [1163, 321] on textarea "**********" at bounding box center [1271, 345] width 229 height 58
type textarea "**********"
click at [888, 385] on html "On2Cook India Pvt. Ltd. Contacts People Marketing Workflows Campaigns Sales Pip…" at bounding box center [738, 342] width 1477 height 684
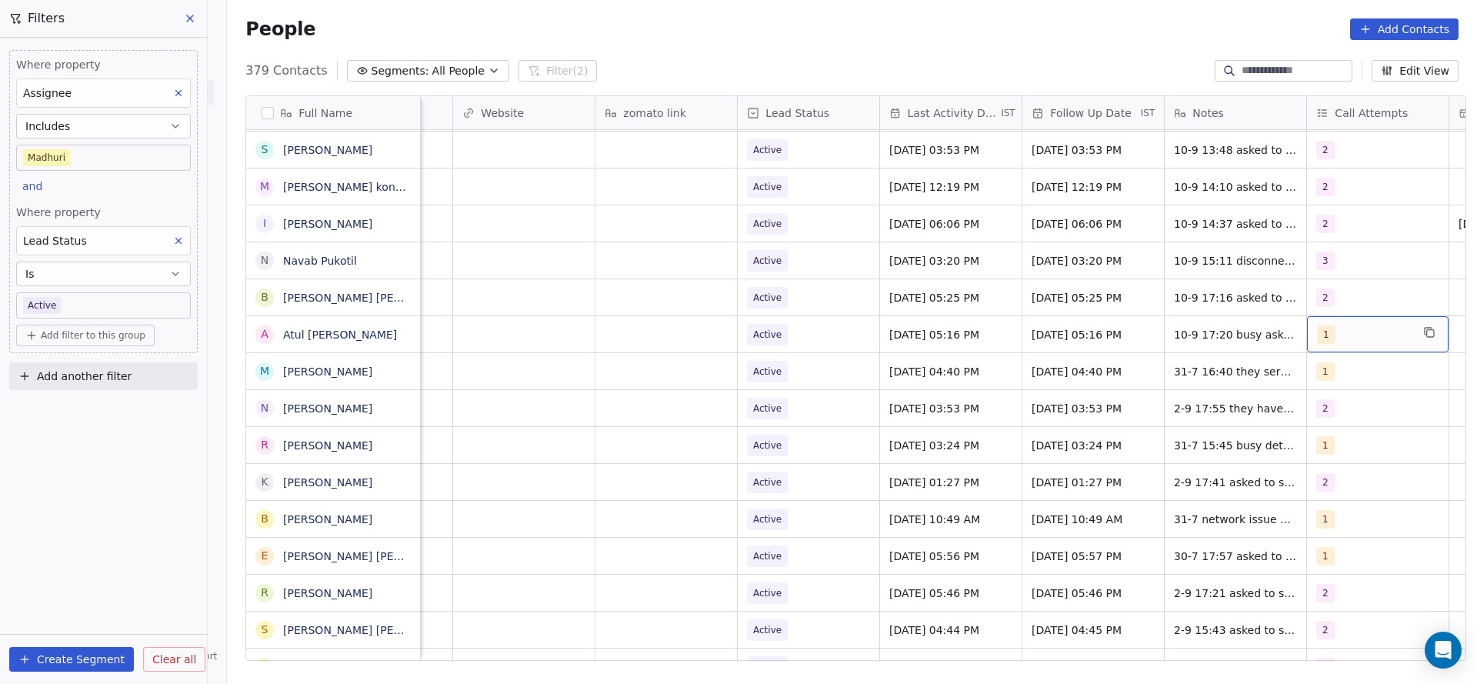
click at [1334, 335] on div "1" at bounding box center [1364, 334] width 94 height 18
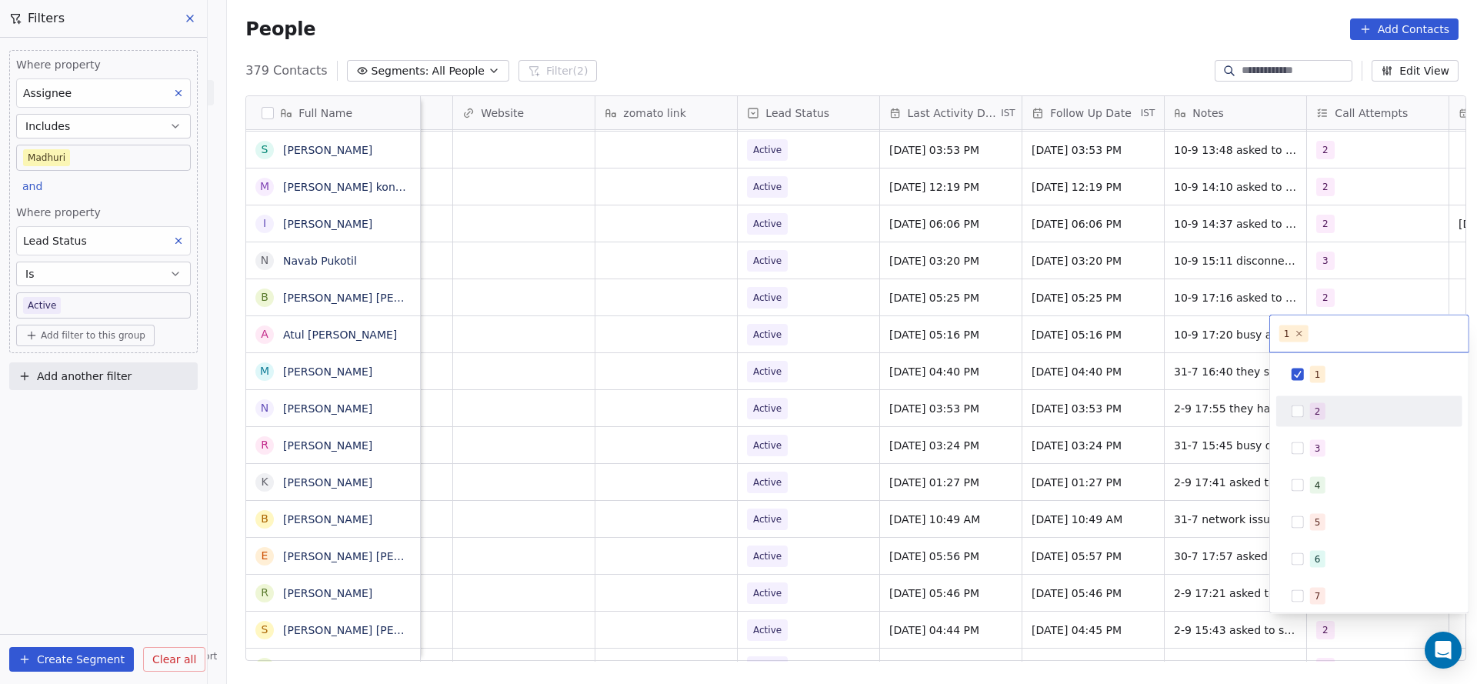
click at [1317, 418] on span "2" at bounding box center [1317, 411] width 15 height 17
drag, startPoint x: 1323, startPoint y: 377, endPoint x: 778, endPoint y: 322, distance: 547.3
click at [1318, 375] on div "1" at bounding box center [1378, 374] width 137 height 17
click at [921, 431] on html "On2Cook India Pvt. Ltd. Contacts People Marketing Workflows Campaigns Sales Pip…" at bounding box center [738, 342] width 1477 height 684
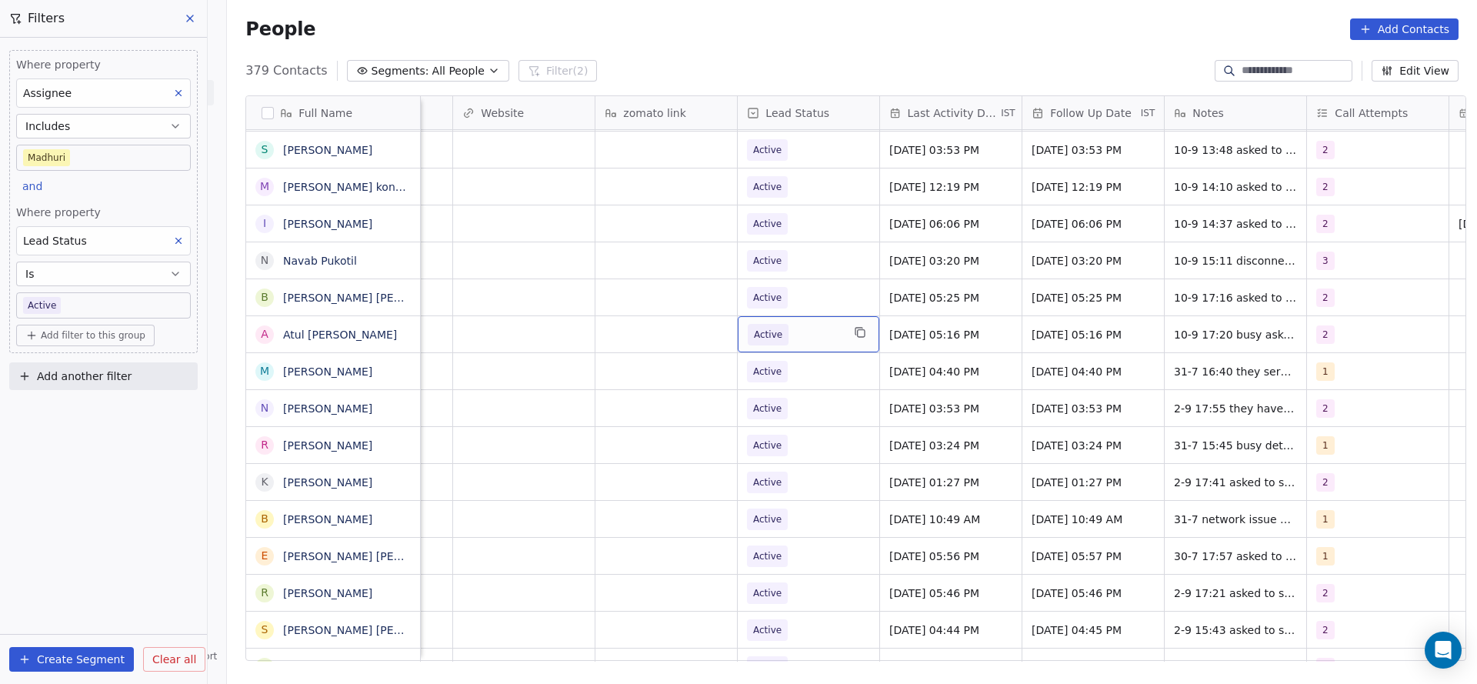
click at [779, 322] on div "Active" at bounding box center [809, 334] width 142 height 36
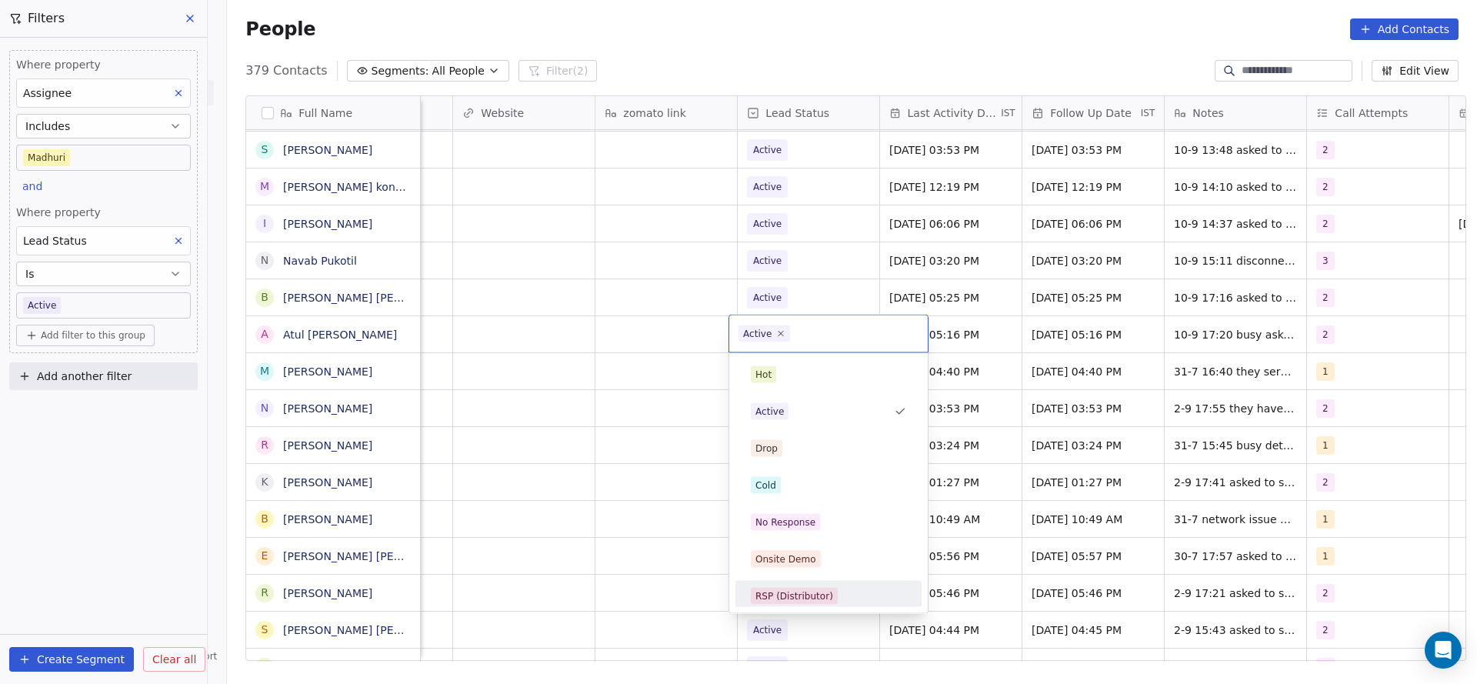
scroll to position [115, 0]
click at [794, 583] on span "Call Back" at bounding box center [777, 591] width 52 height 17
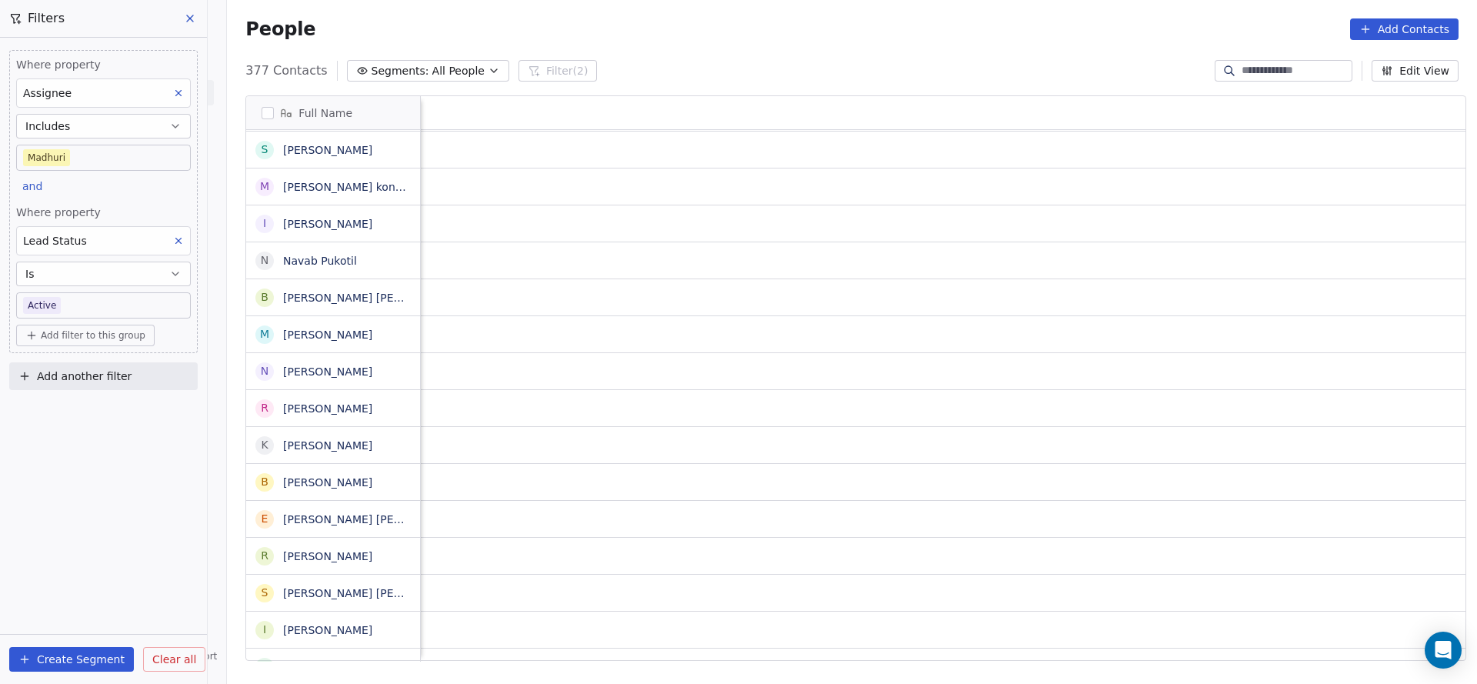
scroll to position [0, 1997]
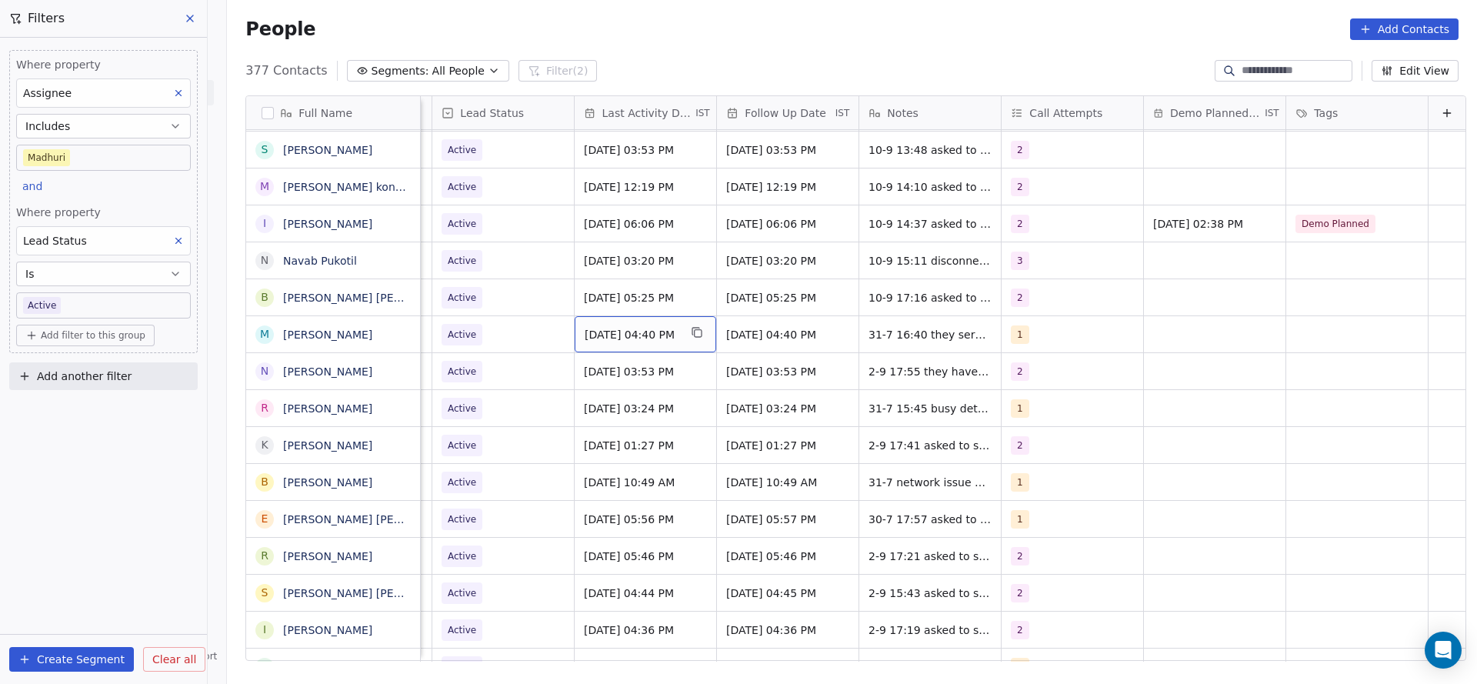
click at [628, 343] on div "[DATE] 04:40 PM" at bounding box center [646, 334] width 142 height 36
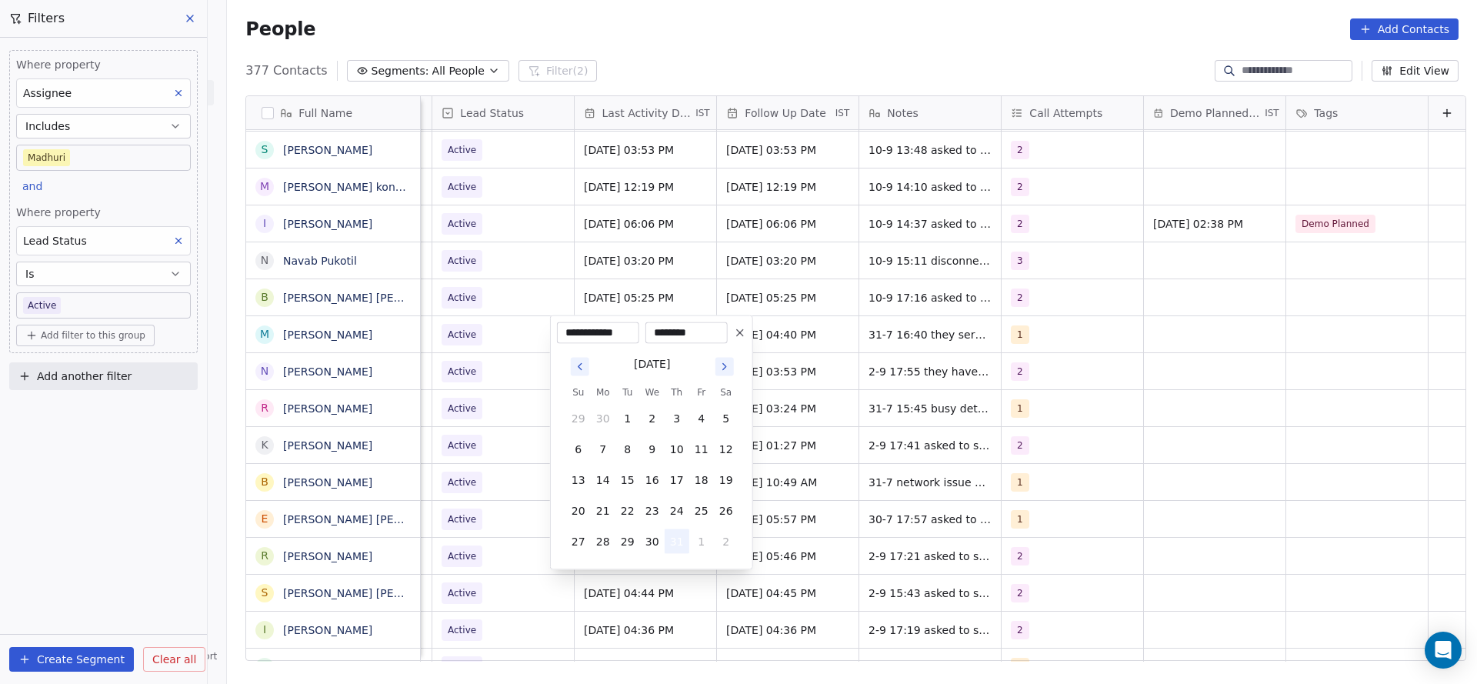
click at [687, 531] on button "31" at bounding box center [677, 541] width 25 height 25
click at [708, 538] on button "1" at bounding box center [701, 541] width 25 height 25
click at [675, 565] on button "4" at bounding box center [677, 572] width 25 height 25
click at [660, 445] on button "10" at bounding box center [652, 449] width 25 height 25
type input "**********"
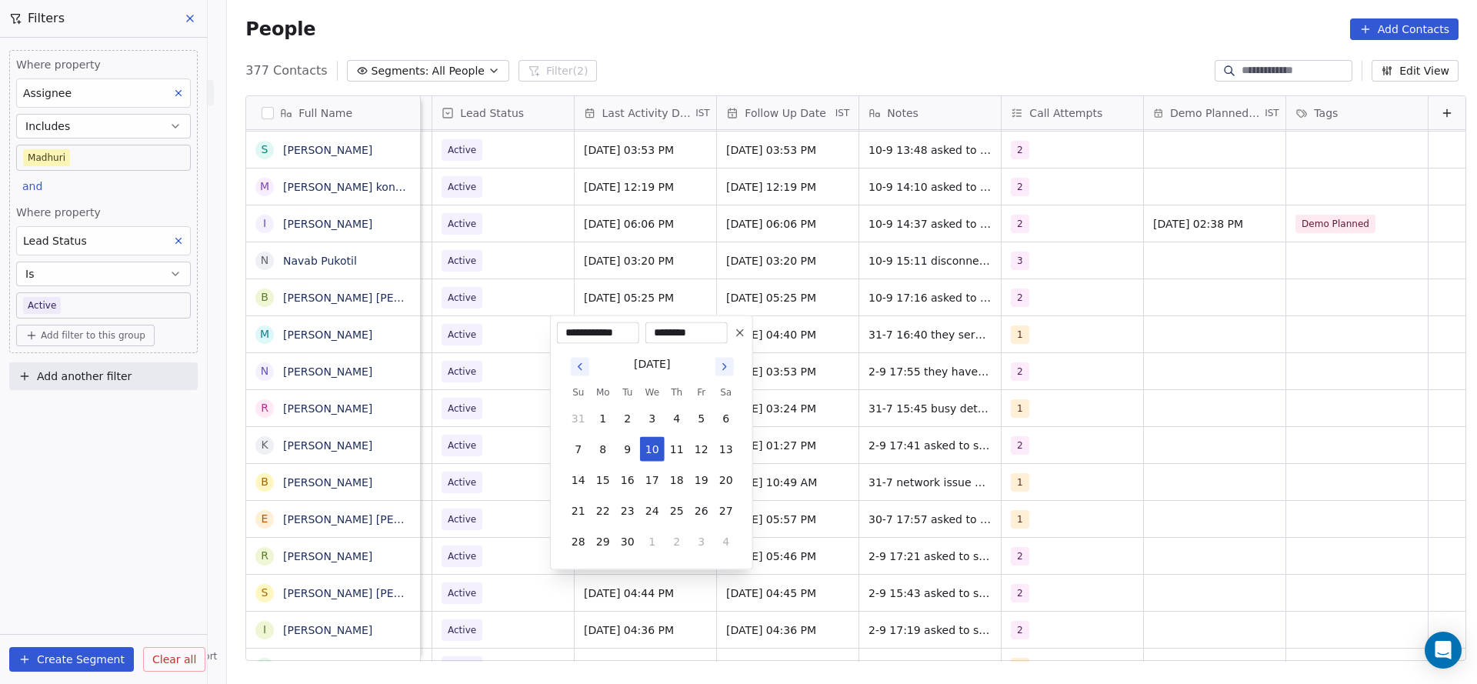
click at [457, 441] on html "On2Cook India Pvt. Ltd. Contacts People Marketing Workflows Campaigns Sales Pip…" at bounding box center [738, 342] width 1477 height 684
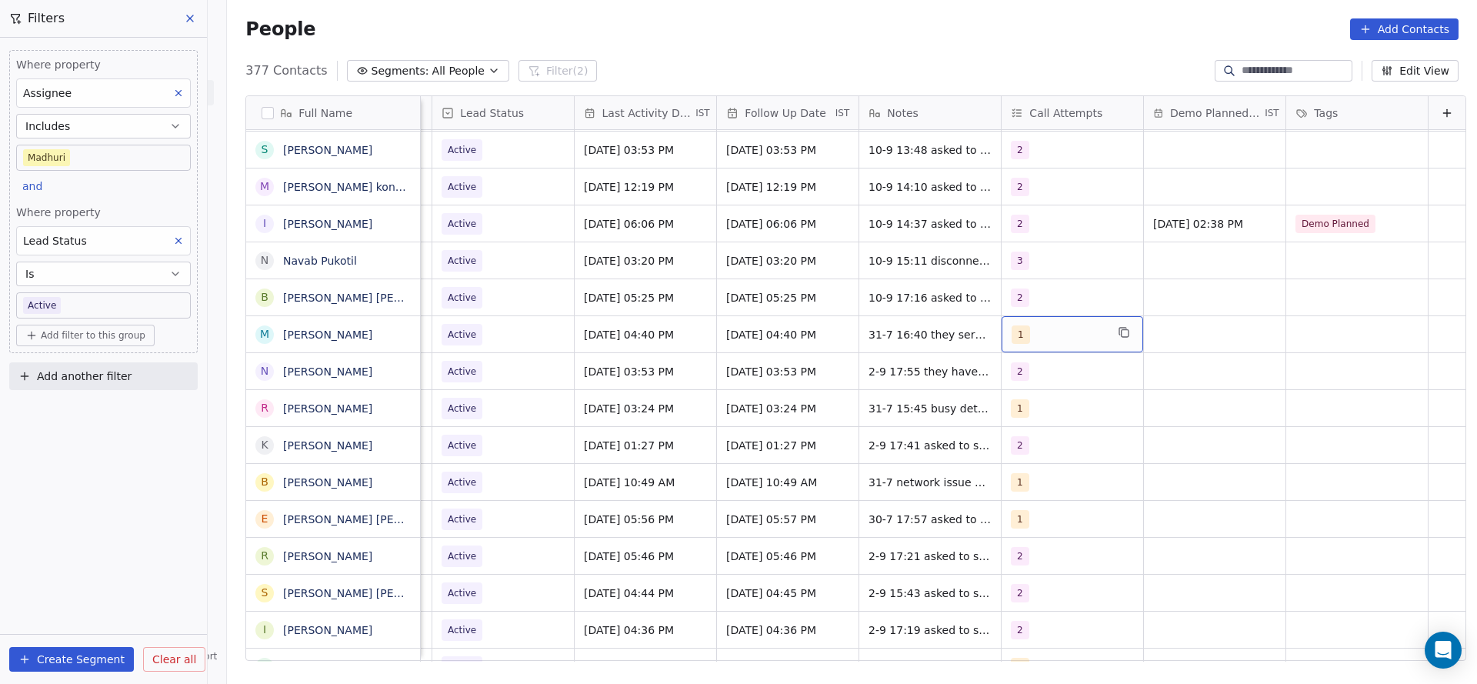
click at [1014, 346] on div "1" at bounding box center [1072, 334] width 142 height 36
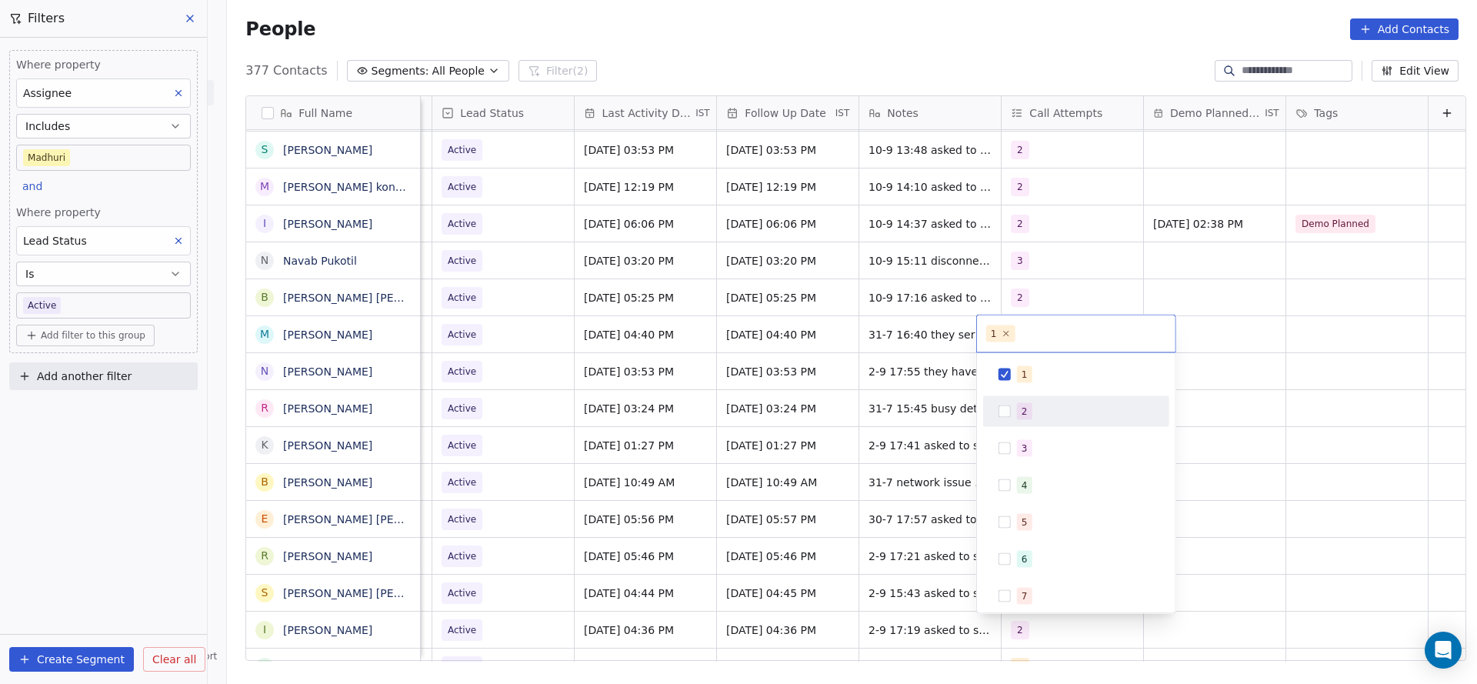
click at [1007, 411] on button "Suggestions" at bounding box center [1004, 411] width 12 height 12
click at [1022, 374] on div "1" at bounding box center [1024, 375] width 6 height 14
click at [885, 398] on html "On2Cook India Pvt. Ltd. Contacts People Marketing Workflows Campaigns Sales Pip…" at bounding box center [738, 342] width 1477 height 684
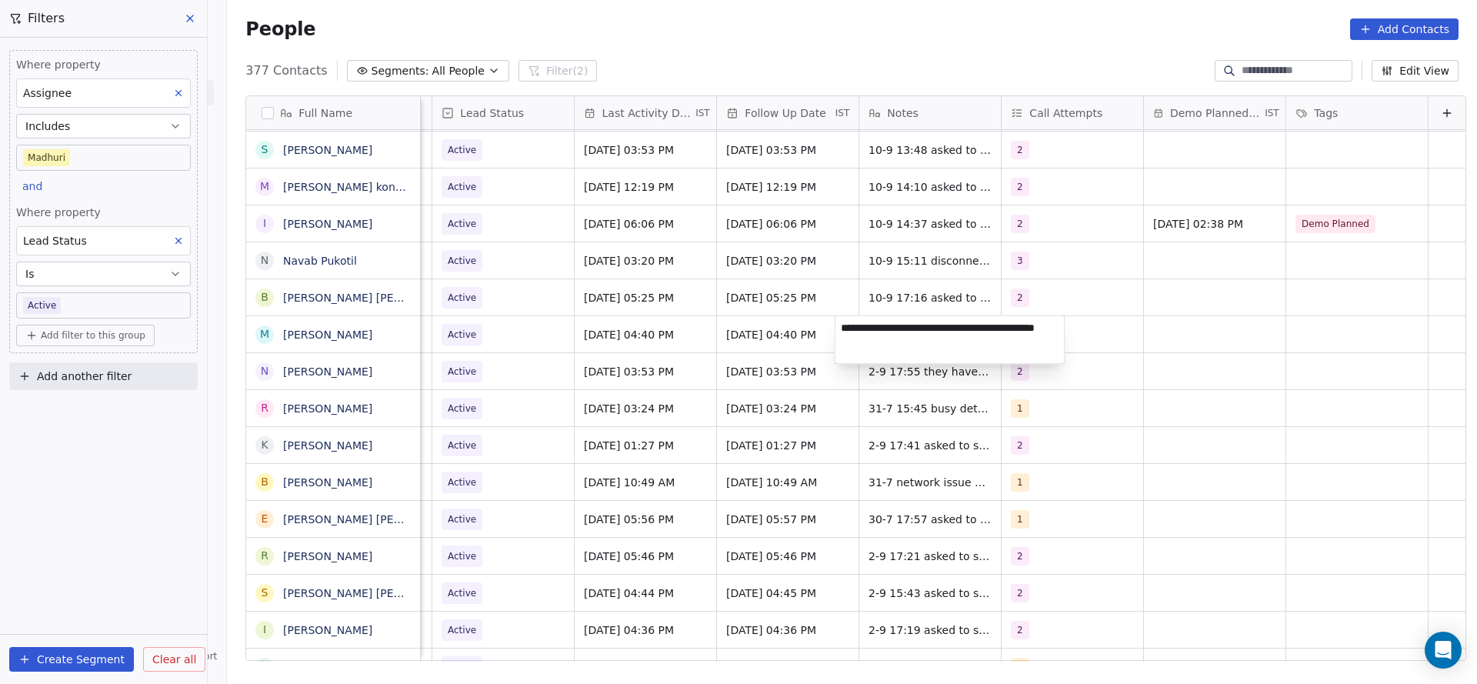
click at [835, 325] on textarea "**********" at bounding box center [949, 340] width 229 height 48
type textarea "**********"
click at [635, 415] on html "On2Cook India Pvt. Ltd. Contacts People Marketing Workflows Campaigns Sales Pip…" at bounding box center [738, 342] width 1477 height 684
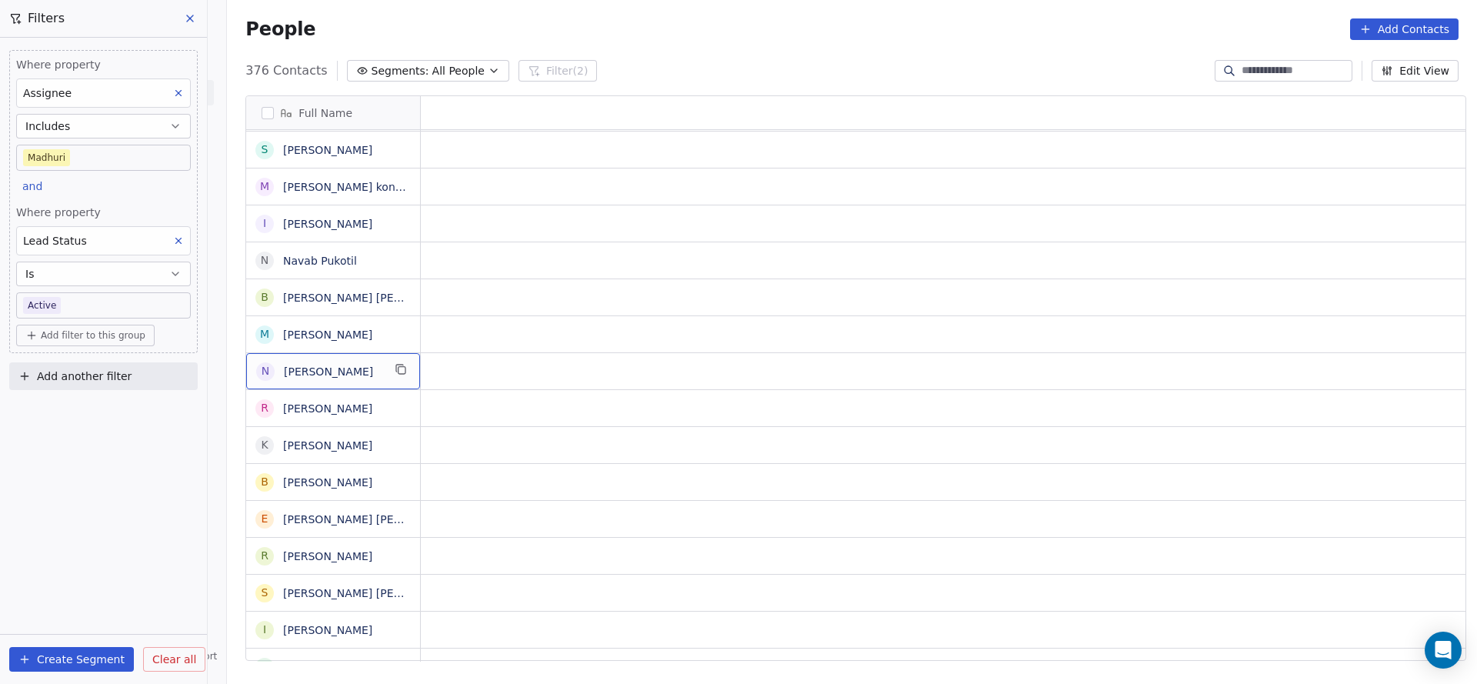
scroll to position [0, 0]
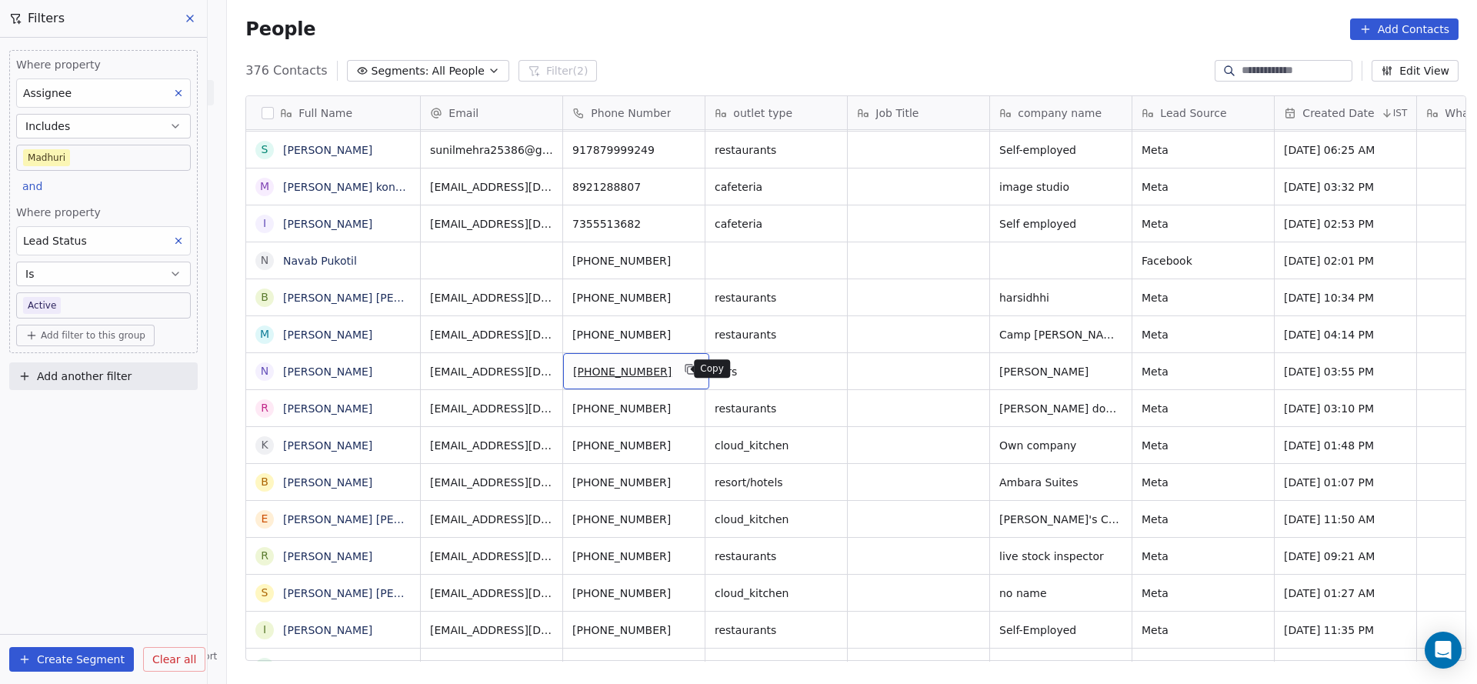
click at [688, 367] on icon "grid" at bounding box center [691, 370] width 7 height 7
click at [683, 375] on button "grid" at bounding box center [690, 369] width 18 height 18
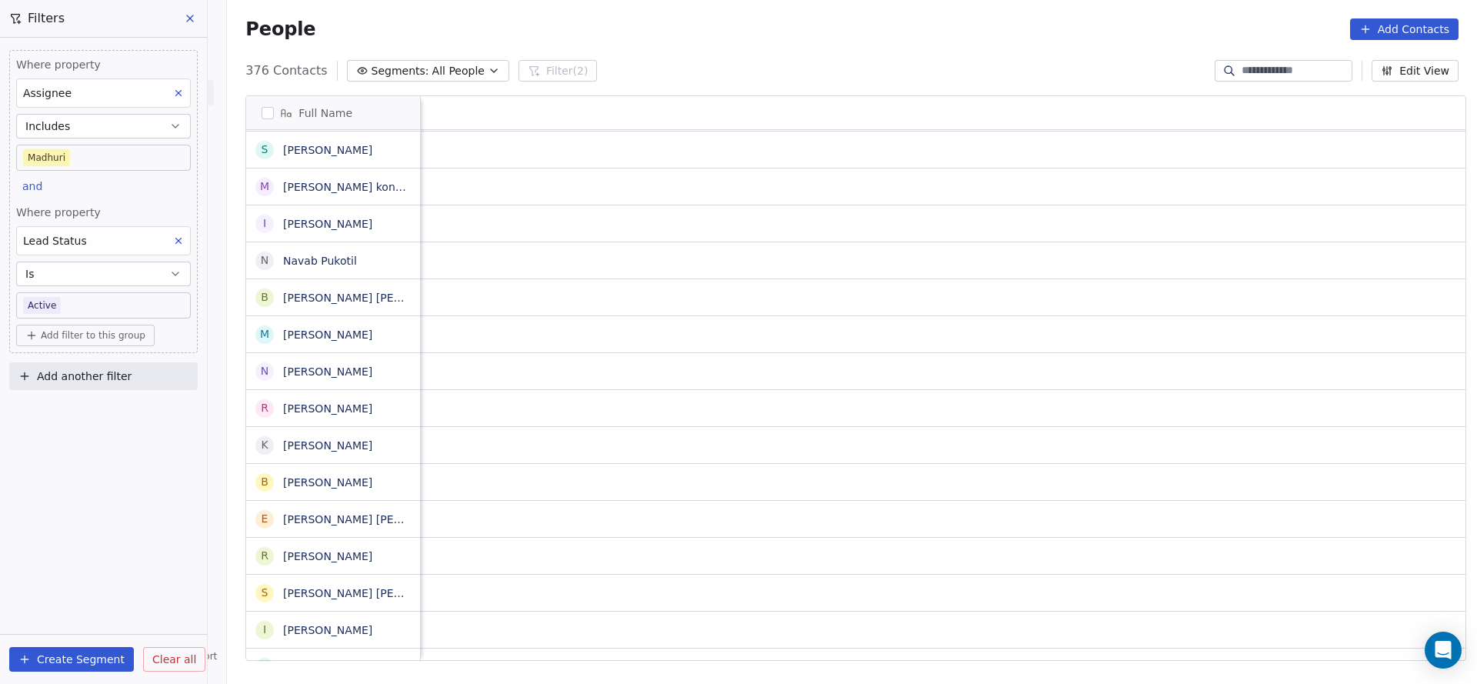
scroll to position [0, 1997]
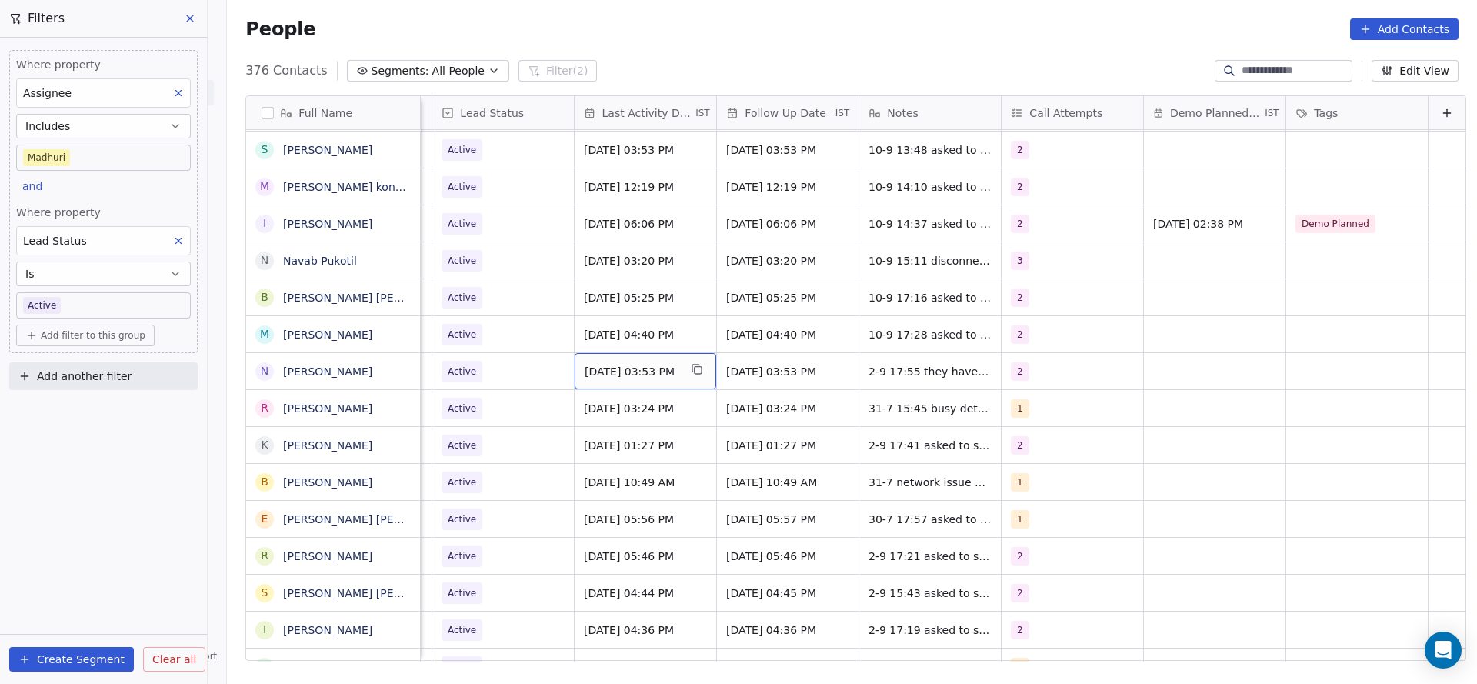
click at [585, 364] on span "[DATE] 03:53 PM" at bounding box center [632, 371] width 94 height 15
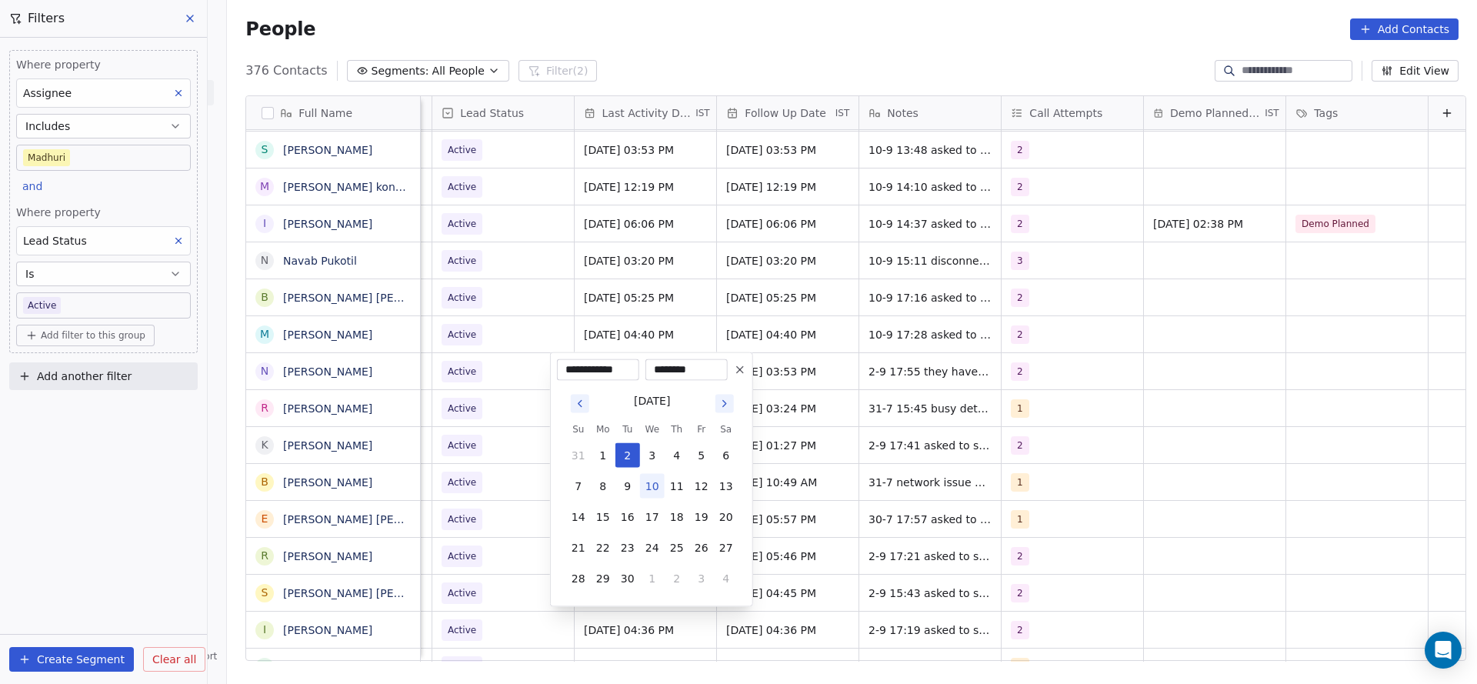
click at [648, 496] on button "10" at bounding box center [652, 486] width 25 height 25
type input "**********"
click at [485, 481] on html "On2Cook India Pvt. Ltd. Contacts People Marketing Workflows Campaigns Sales Pip…" at bounding box center [738, 342] width 1477 height 684
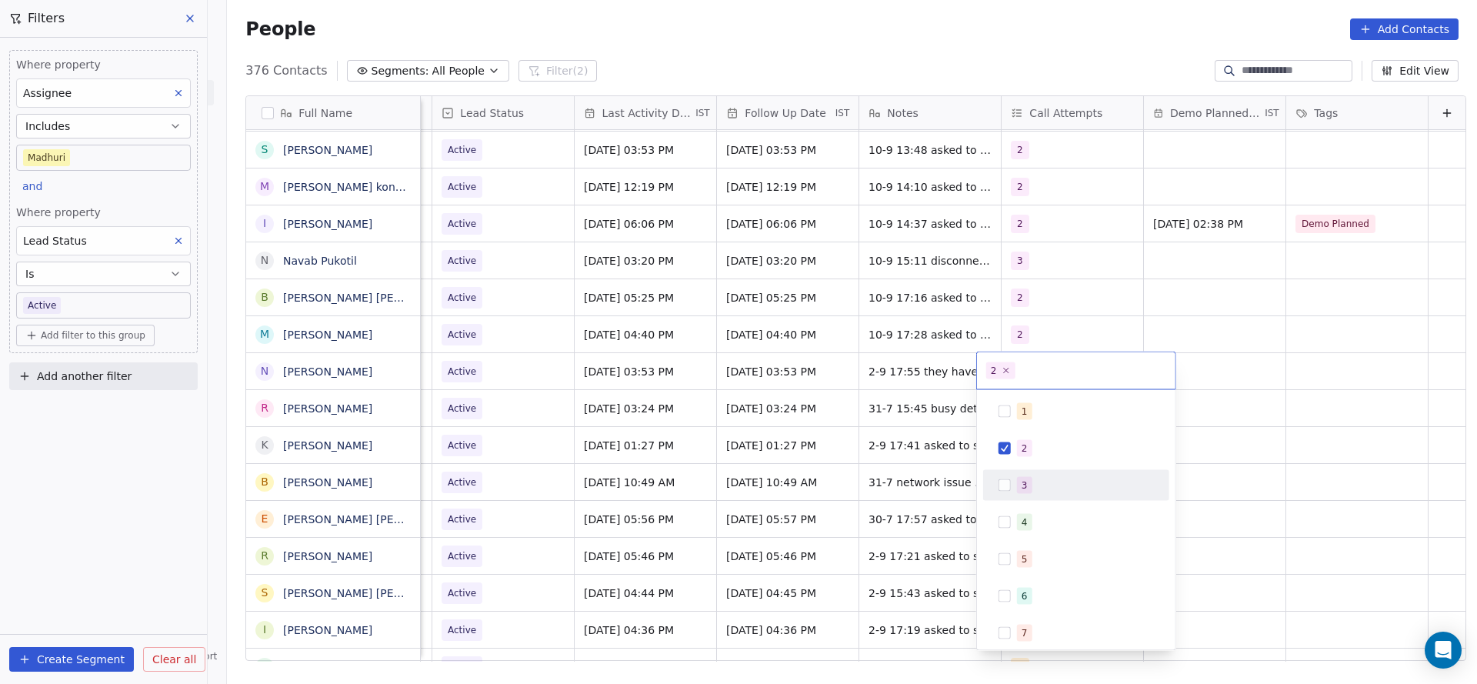
click at [1025, 480] on div "3" at bounding box center [1024, 485] width 6 height 14
click at [1023, 438] on div "2" at bounding box center [1076, 448] width 174 height 25
drag, startPoint x: 768, startPoint y: 435, endPoint x: 851, endPoint y: 358, distance: 113.7
click at [767, 435] on html "On2Cook India Pvt. Ltd. Contacts People Marketing Workflows Campaigns Sales Pip…" at bounding box center [738, 342] width 1477 height 684
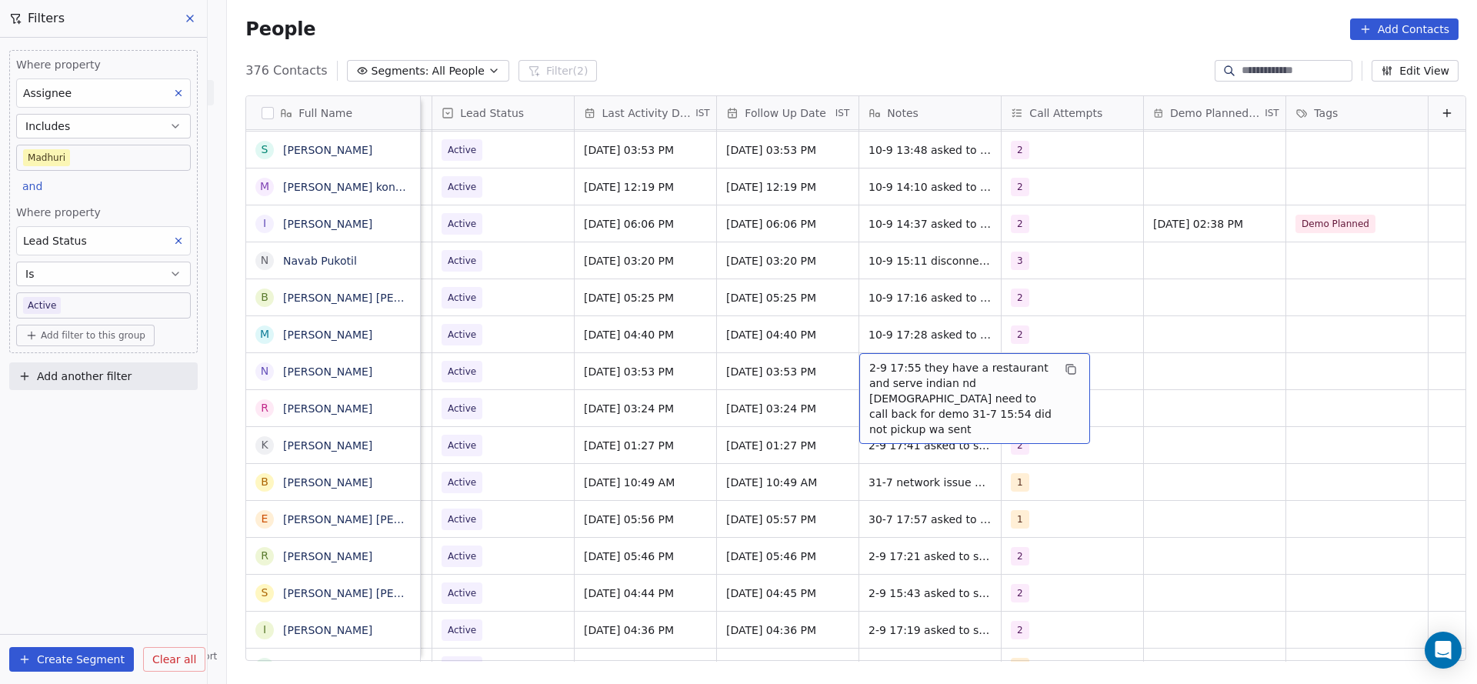
click at [859, 358] on div "2-9 17:55 they have a restaurant and serve indian nd [DEMOGRAPHIC_DATA] need to…" at bounding box center [974, 398] width 231 height 91
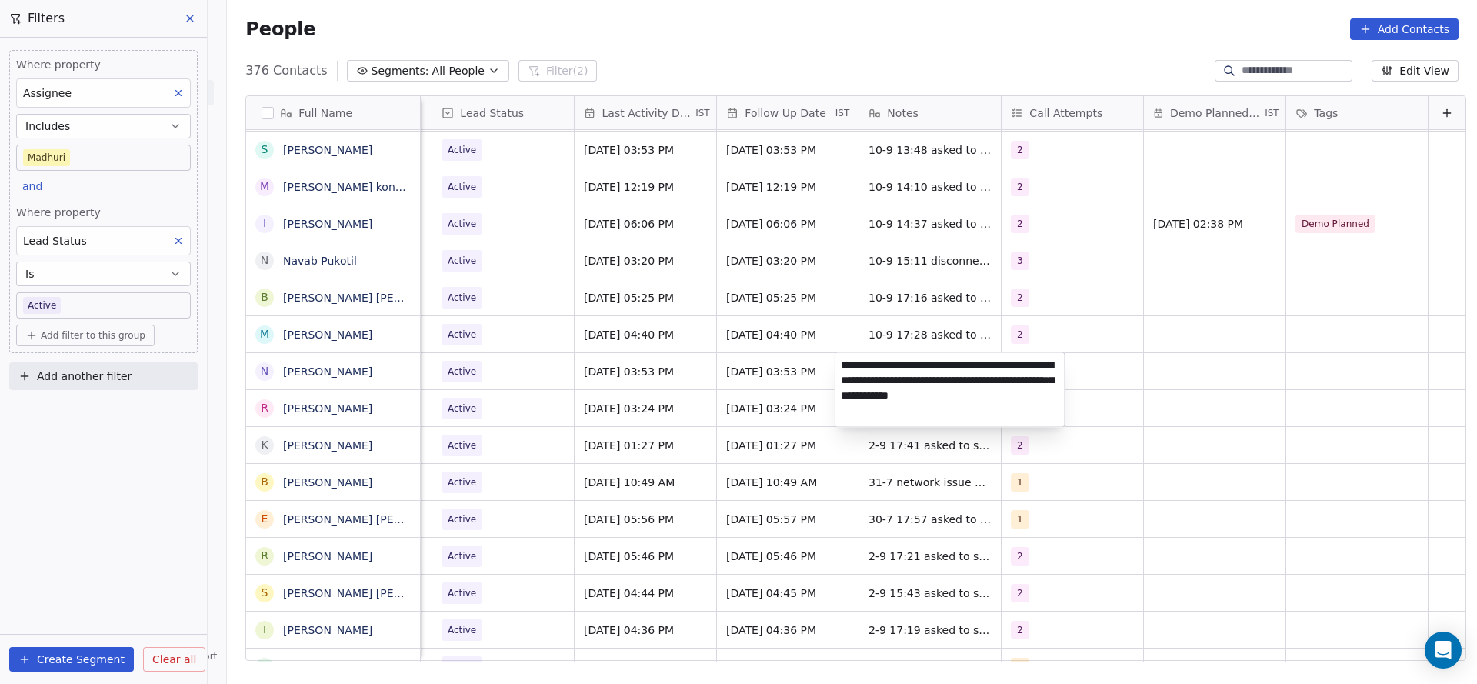
click at [839, 359] on textarea "**********" at bounding box center [949, 390] width 229 height 74
type textarea "**********"
click at [708, 378] on html "On2Cook India Pvt. Ltd. Contacts People Marketing Workflows Campaigns Sales Pip…" at bounding box center [738, 342] width 1477 height 684
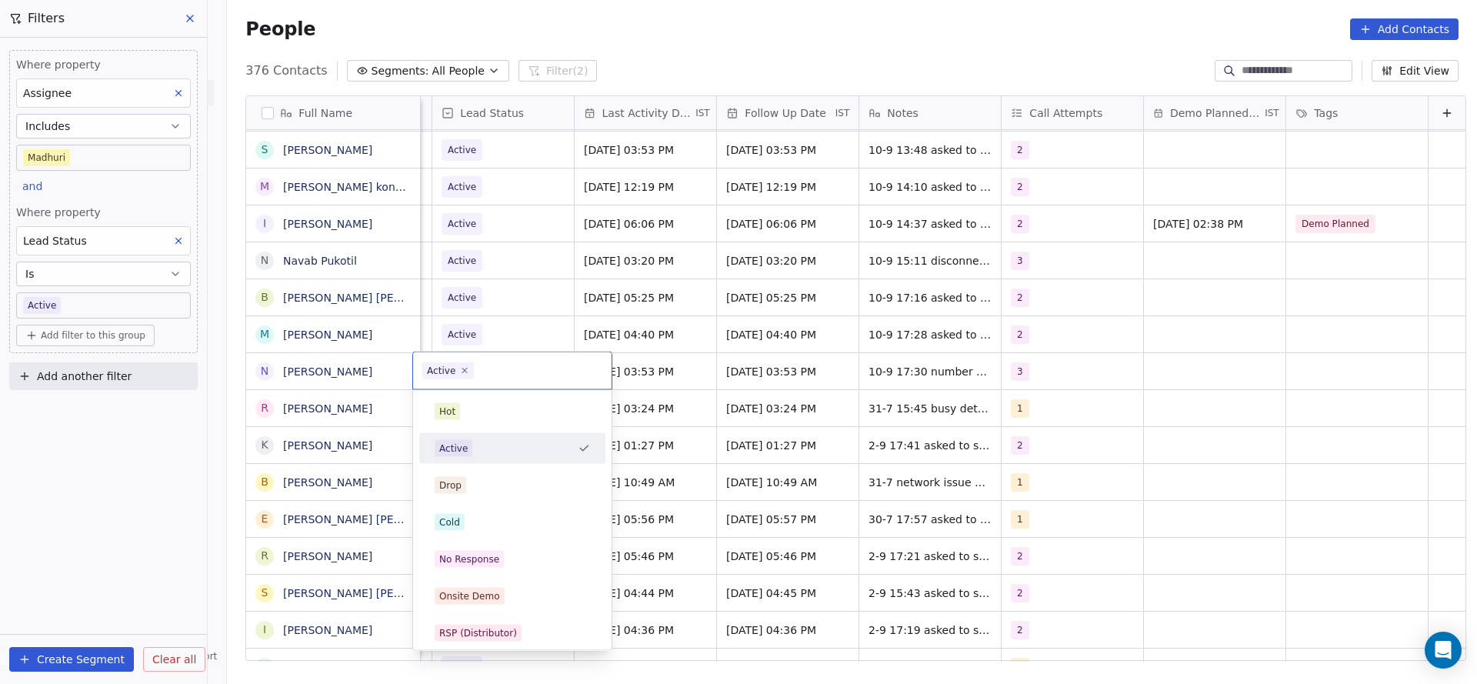
scroll to position [0, 1991]
click at [485, 551] on span "No Response" at bounding box center [469, 559] width 69 height 17
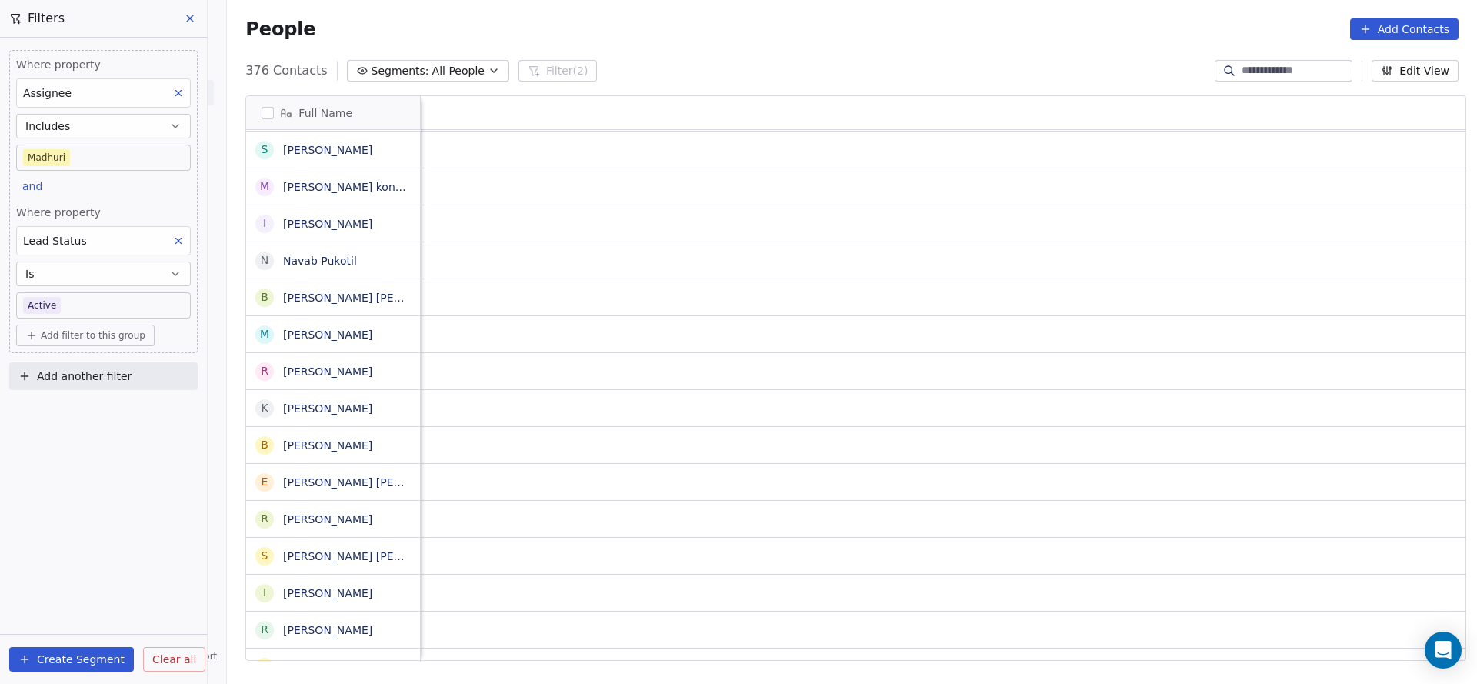
scroll to position [0, 1997]
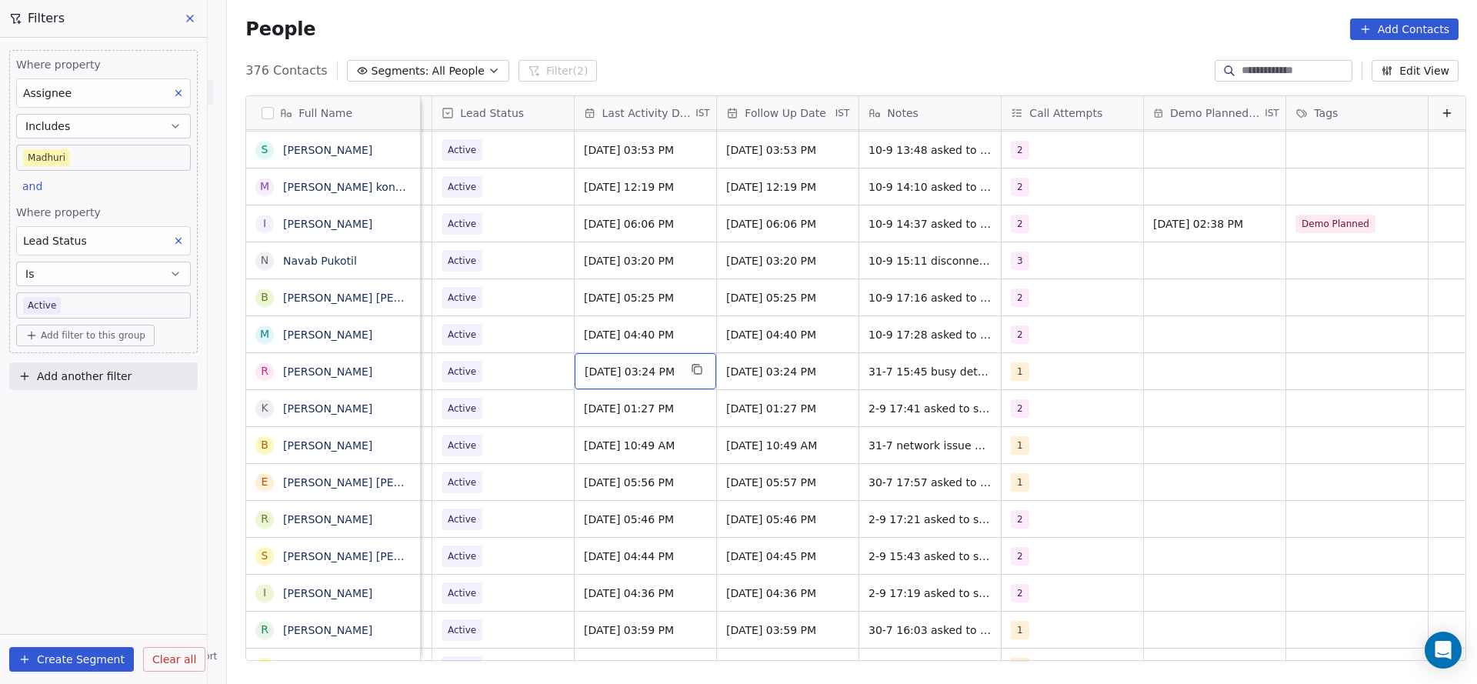
click at [604, 357] on div "[DATE] 03:24 PM" at bounding box center [646, 371] width 142 height 36
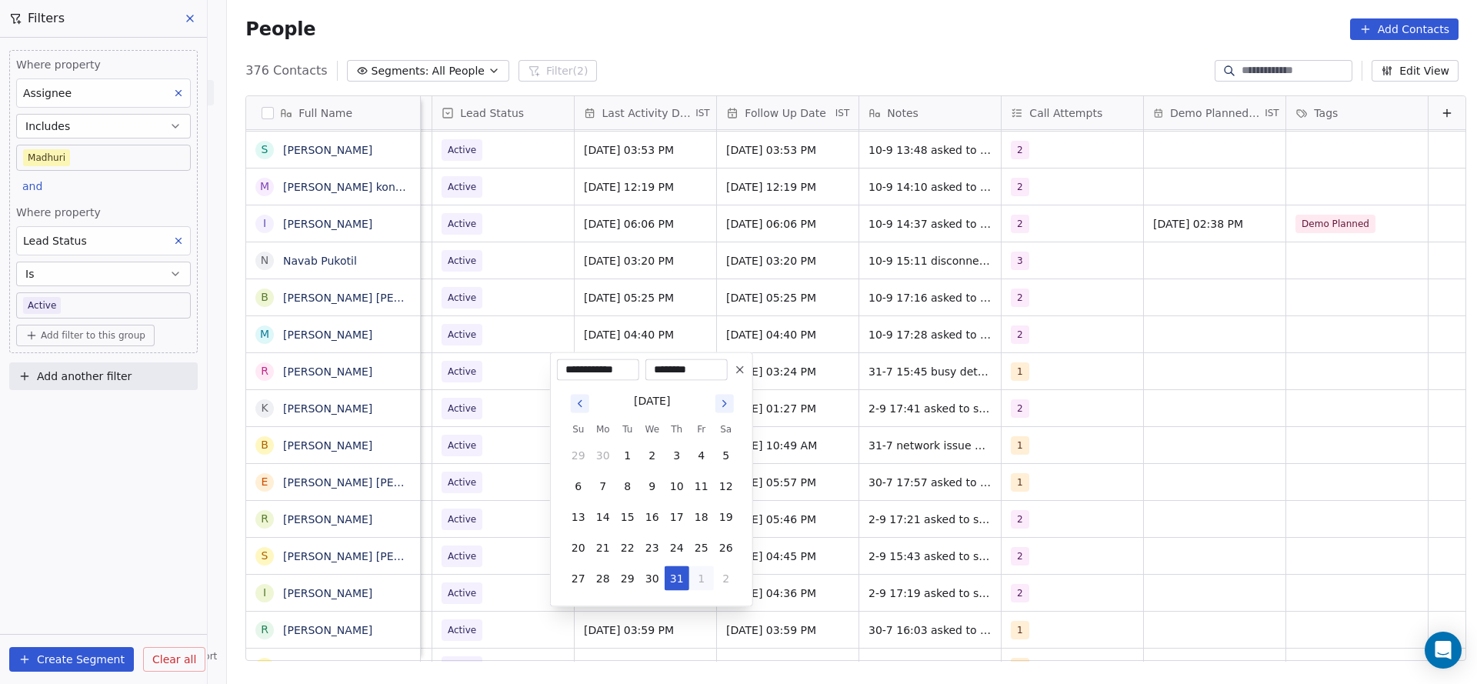
click at [705, 581] on button "1" at bounding box center [701, 578] width 25 height 25
click at [702, 610] on button "5" at bounding box center [701, 609] width 25 height 25
click at [656, 482] on button "10" at bounding box center [652, 486] width 25 height 25
type input "**********"
drag, startPoint x: 528, startPoint y: 476, endPoint x: 951, endPoint y: 348, distance: 441.9
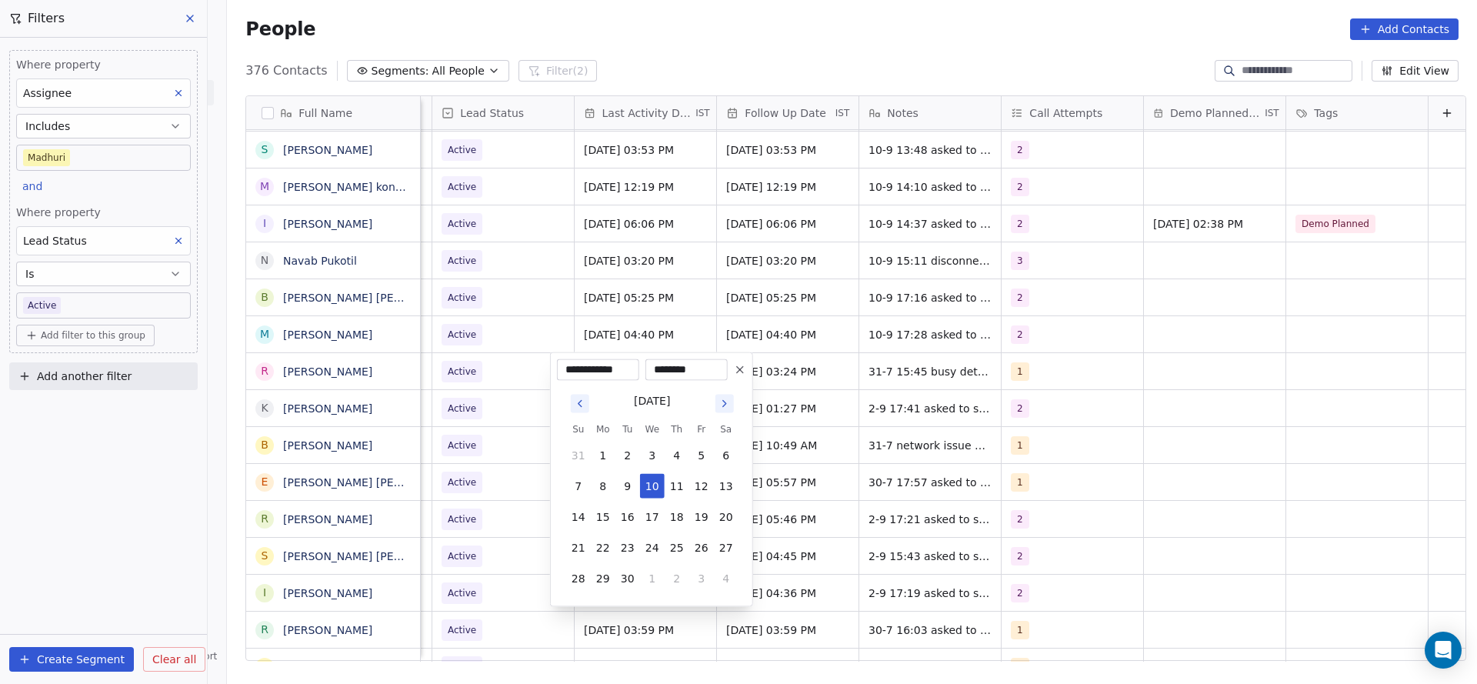
click at [527, 476] on html "On2Cook India Pvt. Ltd. Contacts People Marketing Workflows Campaigns Sales Pip…" at bounding box center [738, 342] width 1477 height 684
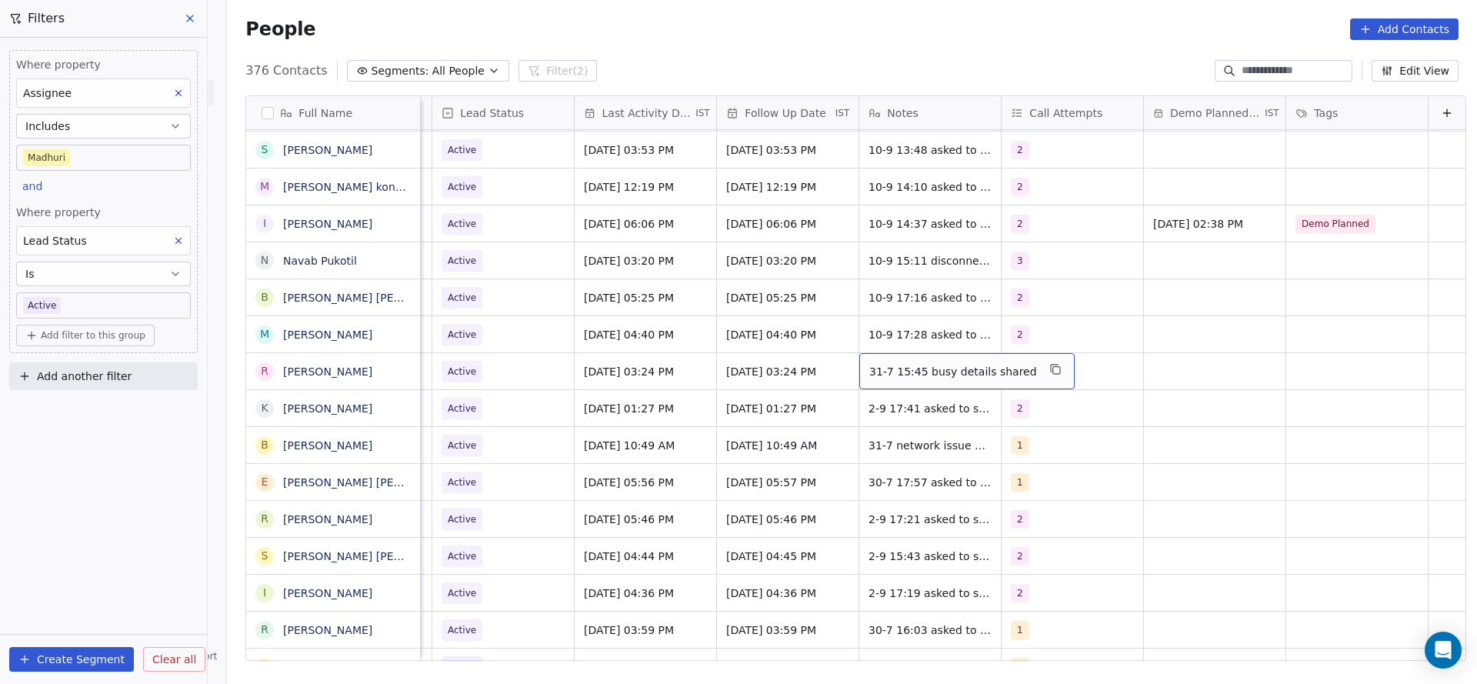
click at [895, 381] on div "31-7 15:45 busy details shared" at bounding box center [966, 371] width 215 height 36
click at [835, 360] on textarea "**********" at bounding box center [932, 377] width 194 height 48
type textarea "**********"
drag, startPoint x: 662, startPoint y: 352, endPoint x: 1064, endPoint y: 378, distance: 403.1
click at [662, 353] on html "On2Cook India Pvt. Ltd. Contacts People Marketing Workflows Campaigns Sales Pip…" at bounding box center [738, 342] width 1477 height 684
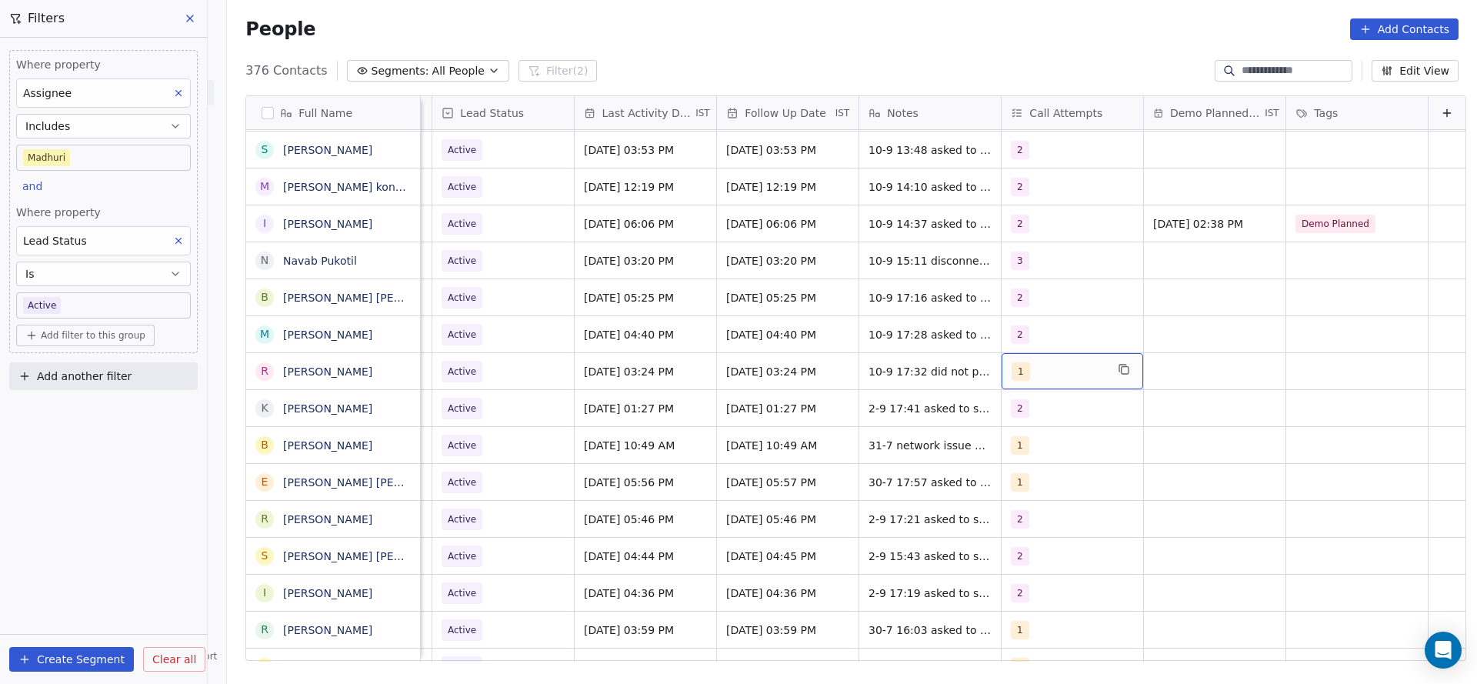
click at [1013, 365] on div "1" at bounding box center [1058, 371] width 94 height 18
click at [1018, 444] on span "2" at bounding box center [1024, 448] width 15 height 17
drag, startPoint x: 1026, startPoint y: 421, endPoint x: 738, endPoint y: 398, distance: 288.6
click at [1028, 415] on span "1" at bounding box center [1024, 411] width 15 height 17
click at [701, 392] on html "On2Cook India Pvt. Ltd. Contacts People Marketing Workflows Campaigns Sales Pip…" at bounding box center [738, 342] width 1477 height 684
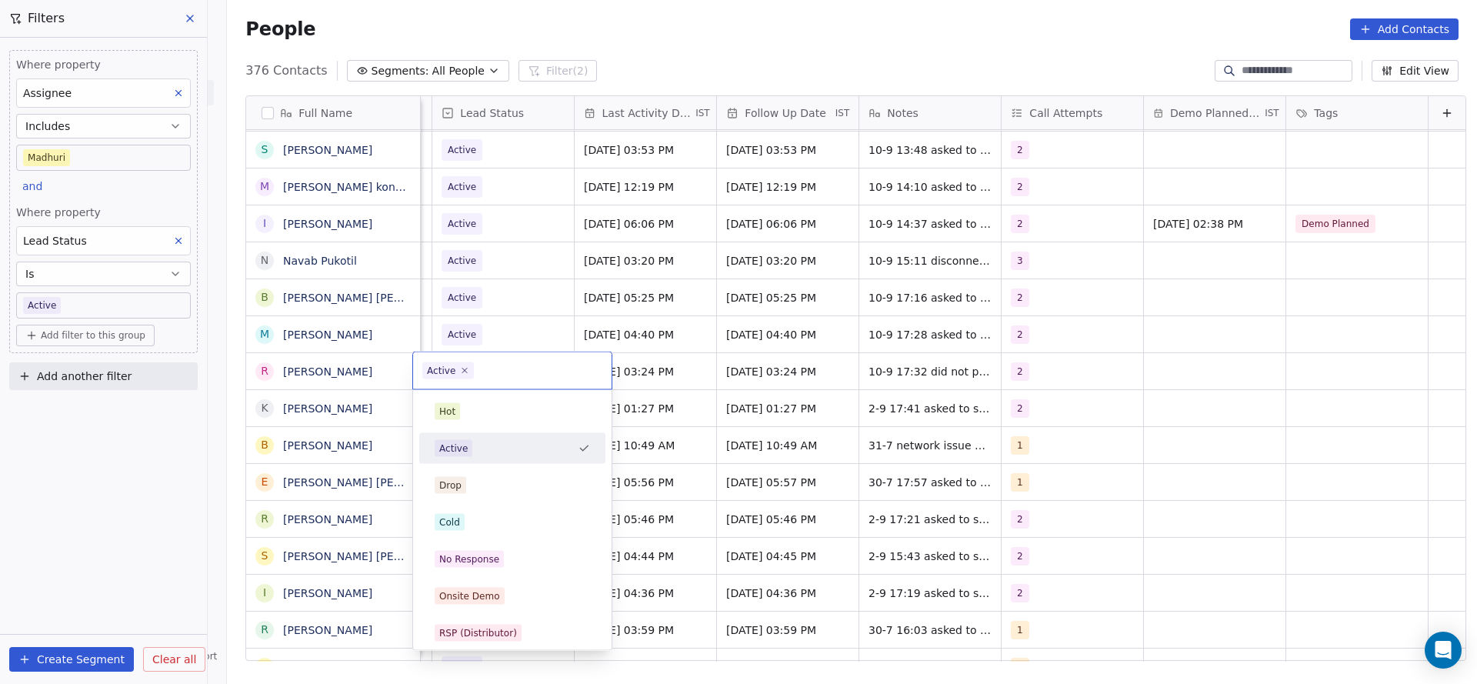
scroll to position [0, 1991]
click at [501, 557] on div "No Response" at bounding box center [512, 559] width 155 height 17
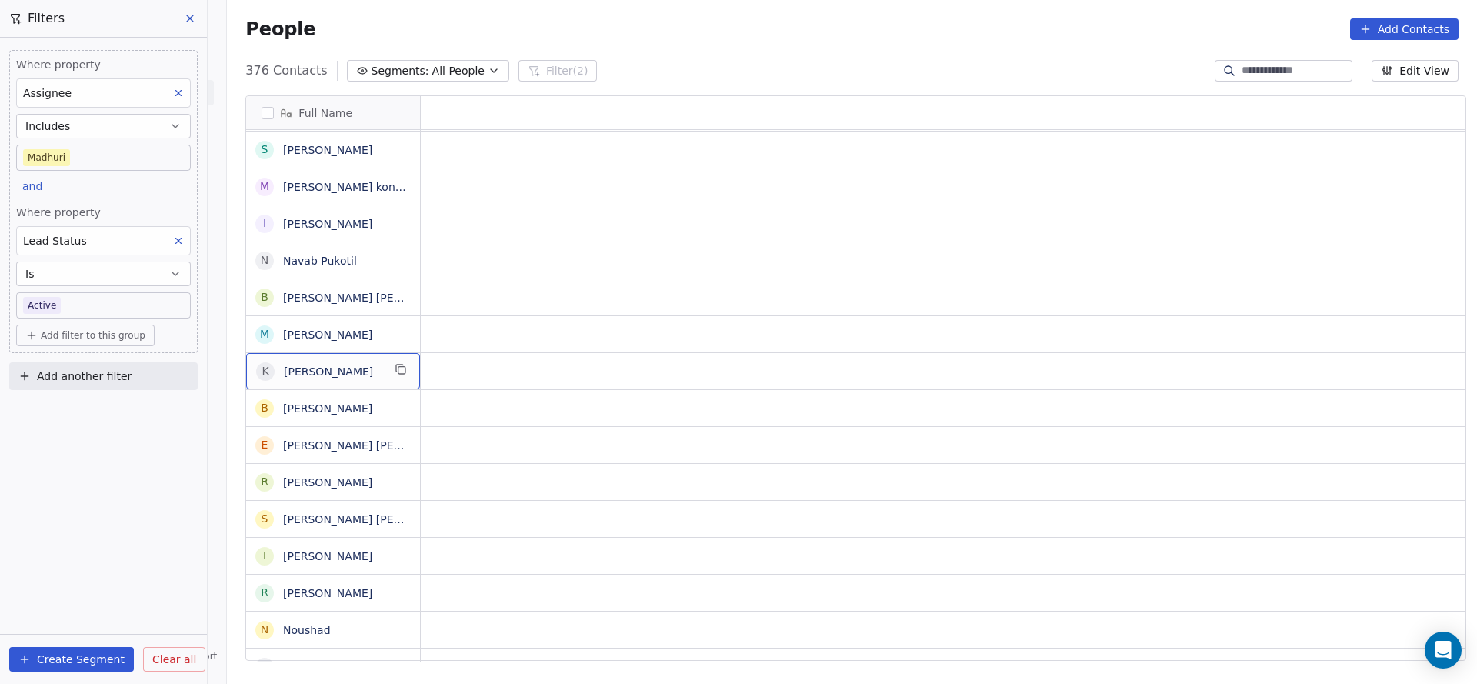
scroll to position [0, 0]
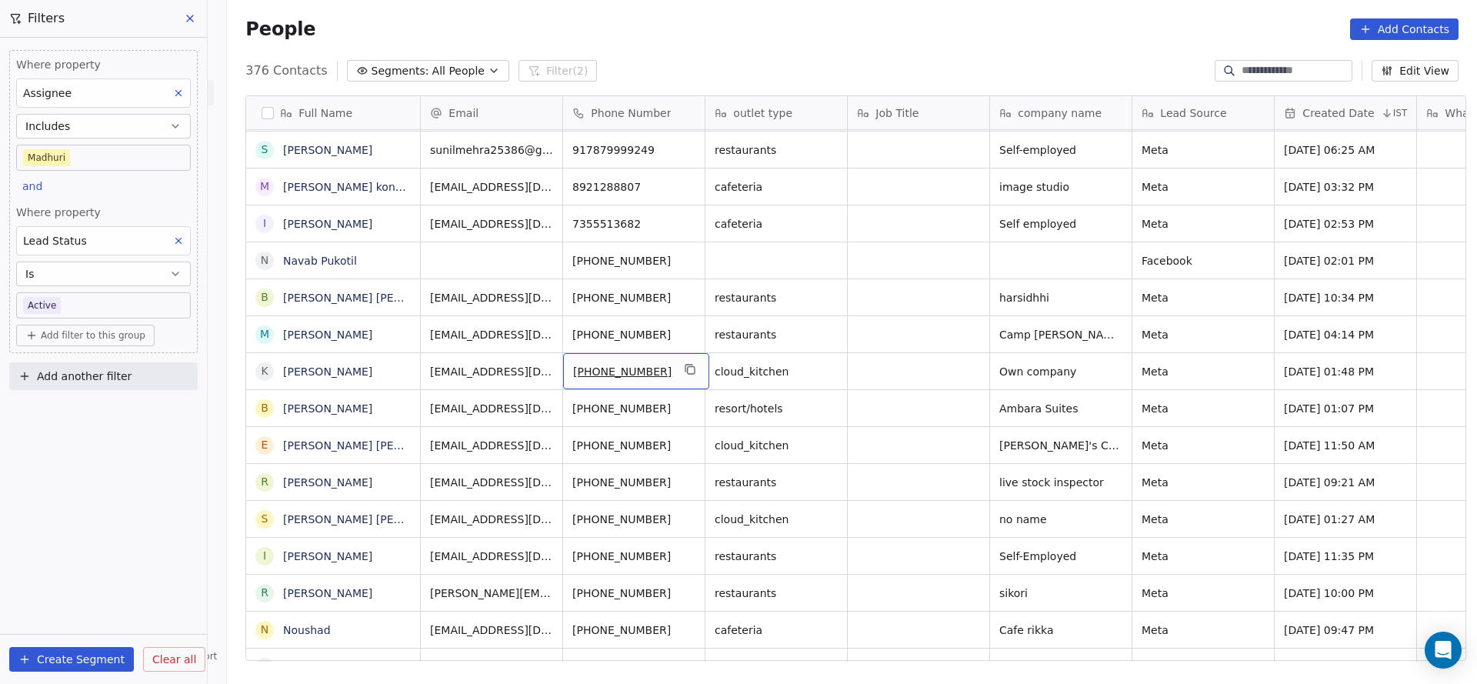
click at [688, 369] on div "[PHONE_NUMBER]" at bounding box center [636, 371] width 146 height 36
click at [685, 369] on icon "grid" at bounding box center [691, 369] width 12 height 12
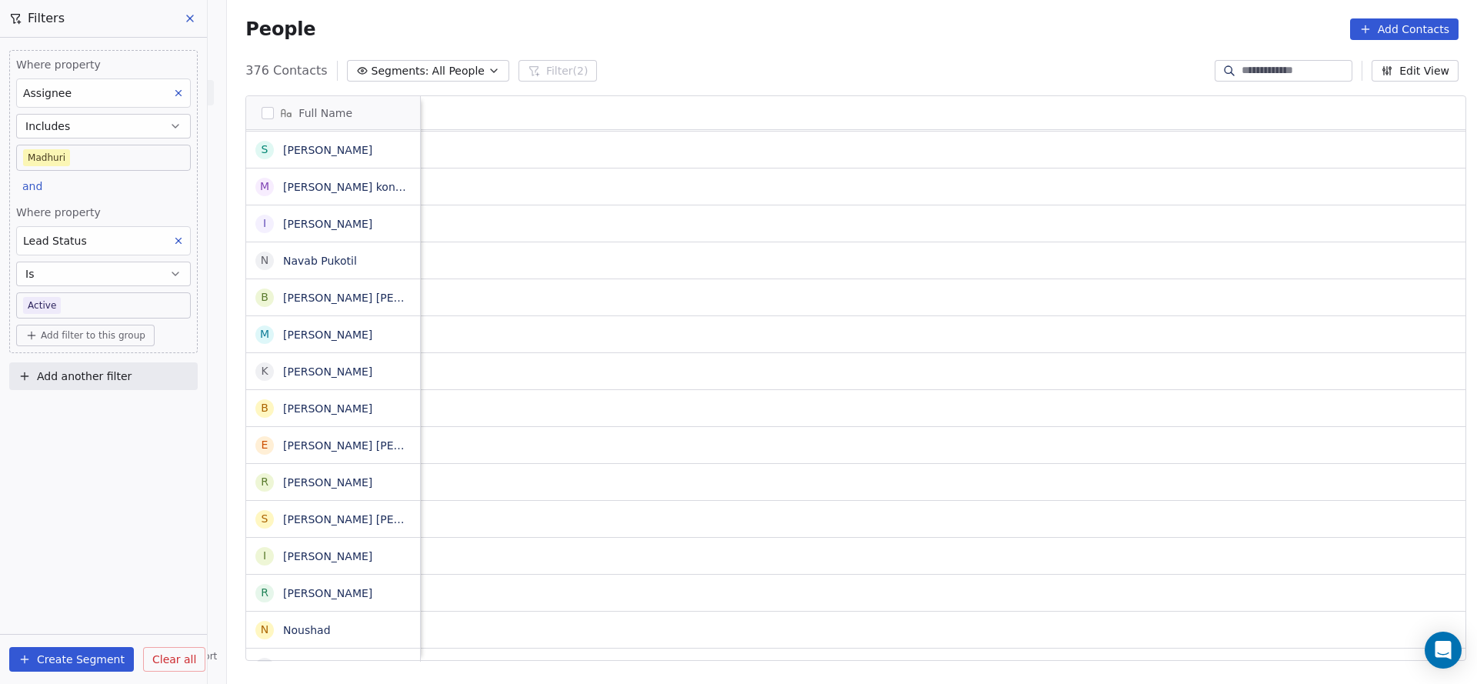
scroll to position [0, 1997]
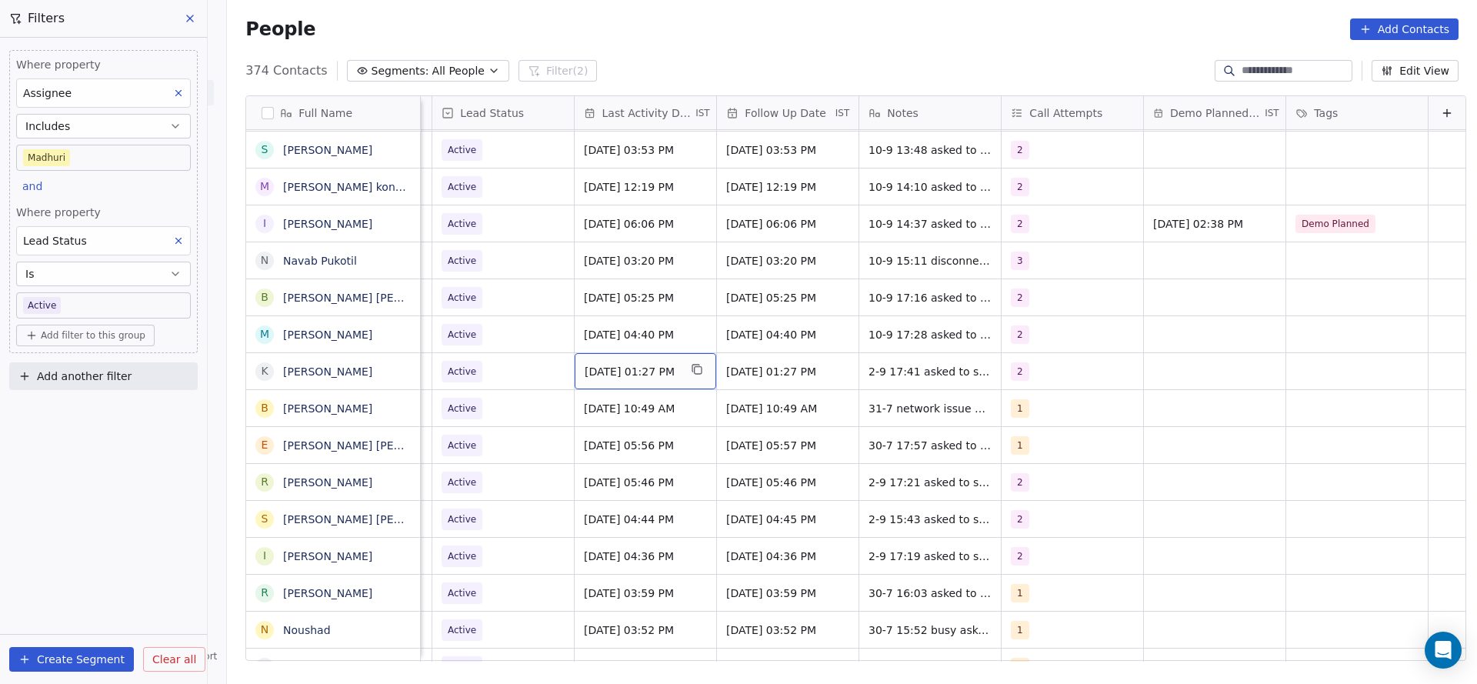
click at [589, 372] on span "[DATE] 01:27 PM" at bounding box center [632, 371] width 94 height 15
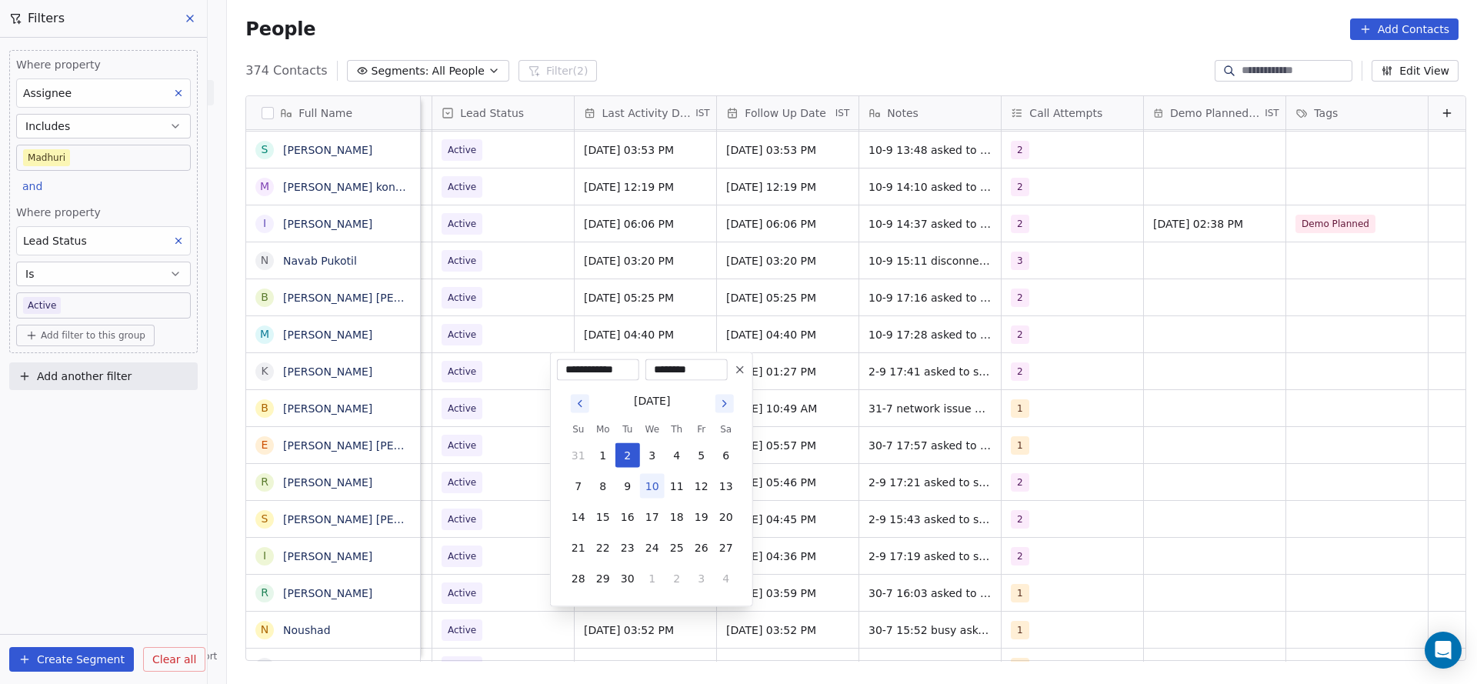
click at [652, 486] on button "10" at bounding box center [652, 486] width 25 height 25
type input "**********"
click at [487, 459] on html "On2Cook India Pvt. Ltd. Contacts People Marketing Workflows Campaigns Sales Pip…" at bounding box center [738, 342] width 1477 height 684
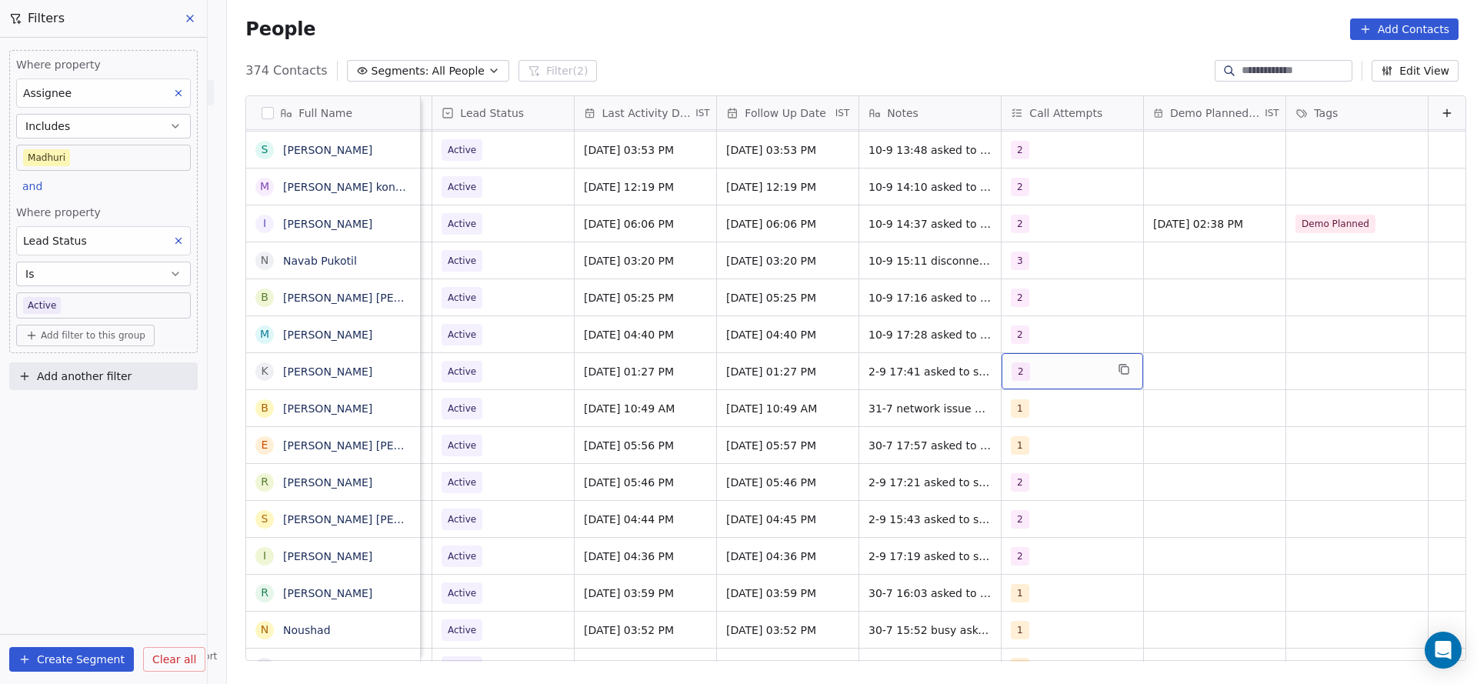
click at [1053, 369] on div "2" at bounding box center [1058, 371] width 94 height 18
click at [1021, 489] on div "3" at bounding box center [1024, 485] width 6 height 14
click at [1017, 450] on span "2" at bounding box center [1024, 448] width 15 height 17
click at [937, 452] on html "On2Cook India Pvt. Ltd. Contacts People Marketing Workflows Campaigns Sales Pip…" at bounding box center [738, 342] width 1477 height 684
click at [875, 360] on span "2-9 17:41 asked to share details 31-7 13:27 did not pikcup wa sent" at bounding box center [960, 383] width 183 height 46
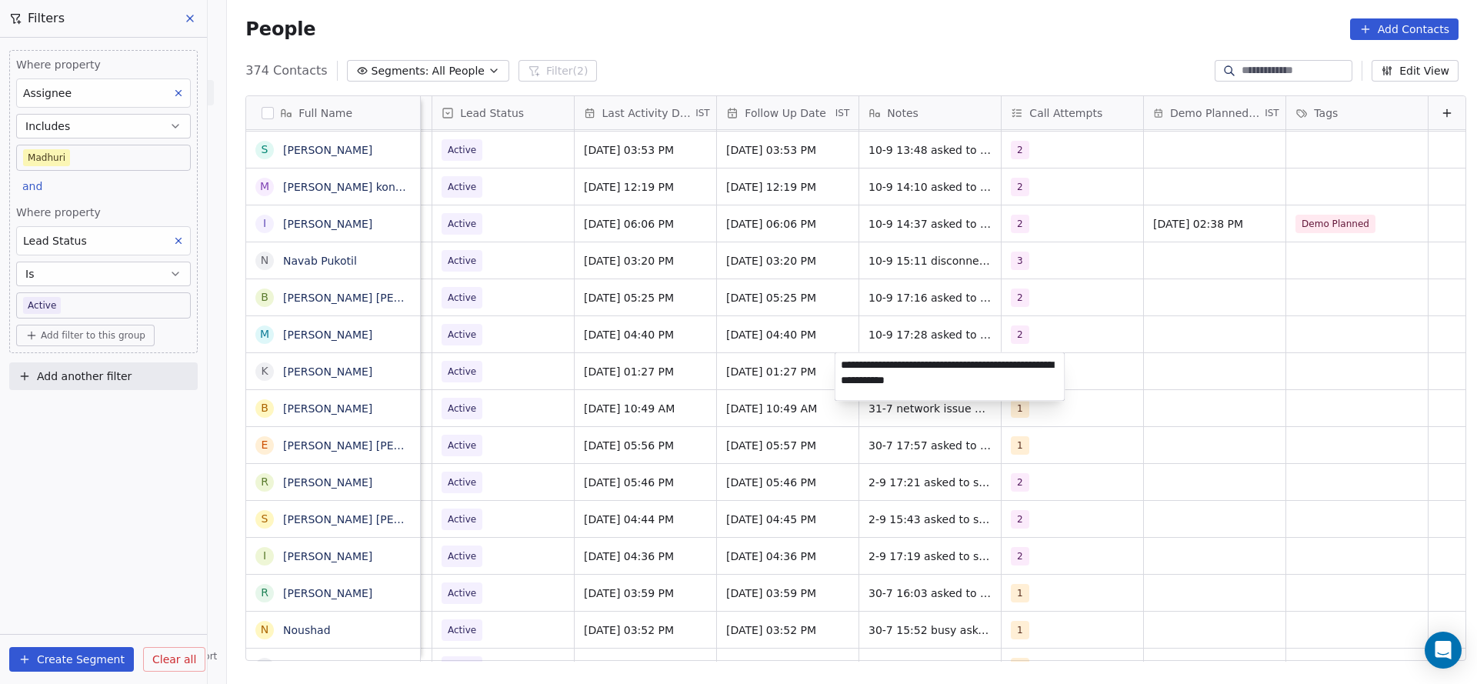
click at [839, 358] on textarea "**********" at bounding box center [949, 377] width 229 height 48
type textarea "**********"
click at [658, 411] on html "On2Cook India Pvt. Ltd. Contacts People Marketing Workflows Campaigns Sales Pip…" at bounding box center [738, 342] width 1477 height 684
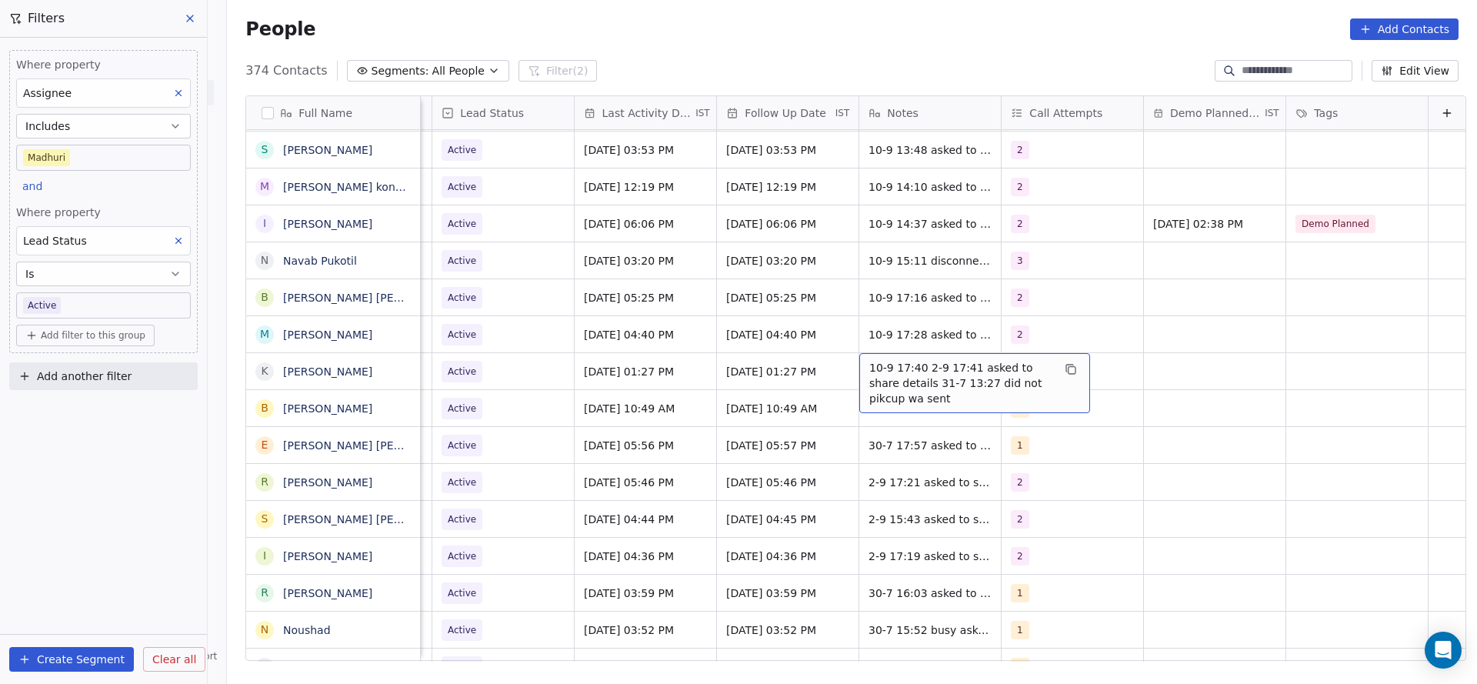
click at [895, 375] on span "10-9 17:40 2-9 17:41 asked to share details 31-7 13:27 did not pikcup wa sent" at bounding box center [960, 383] width 183 height 46
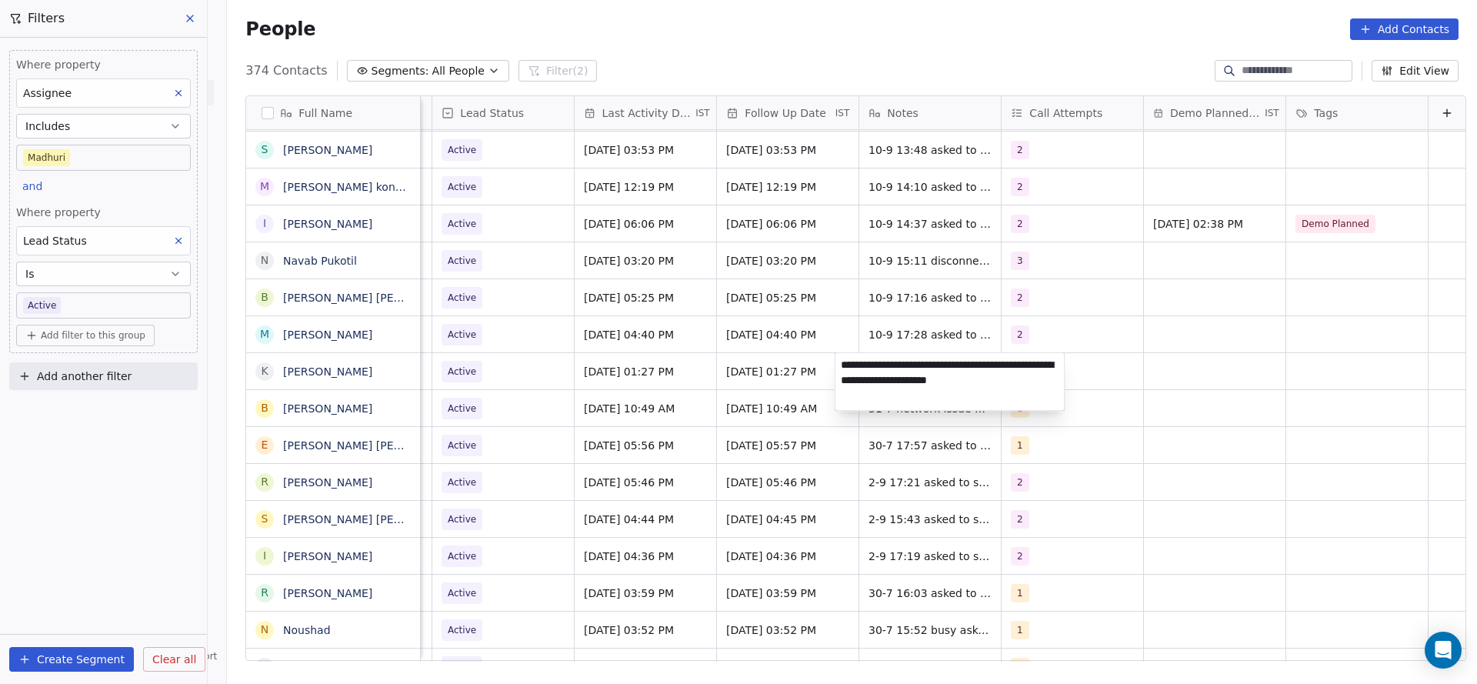
click at [898, 359] on textarea "**********" at bounding box center [949, 382] width 229 height 58
drag, startPoint x: 521, startPoint y: 369, endPoint x: 831, endPoint y: 535, distance: 351.0
click at [521, 369] on html "On2Cook India Pvt. Ltd. Contacts People Marketing Workflows Campaigns Sales Pip…" at bounding box center [738, 342] width 1477 height 684
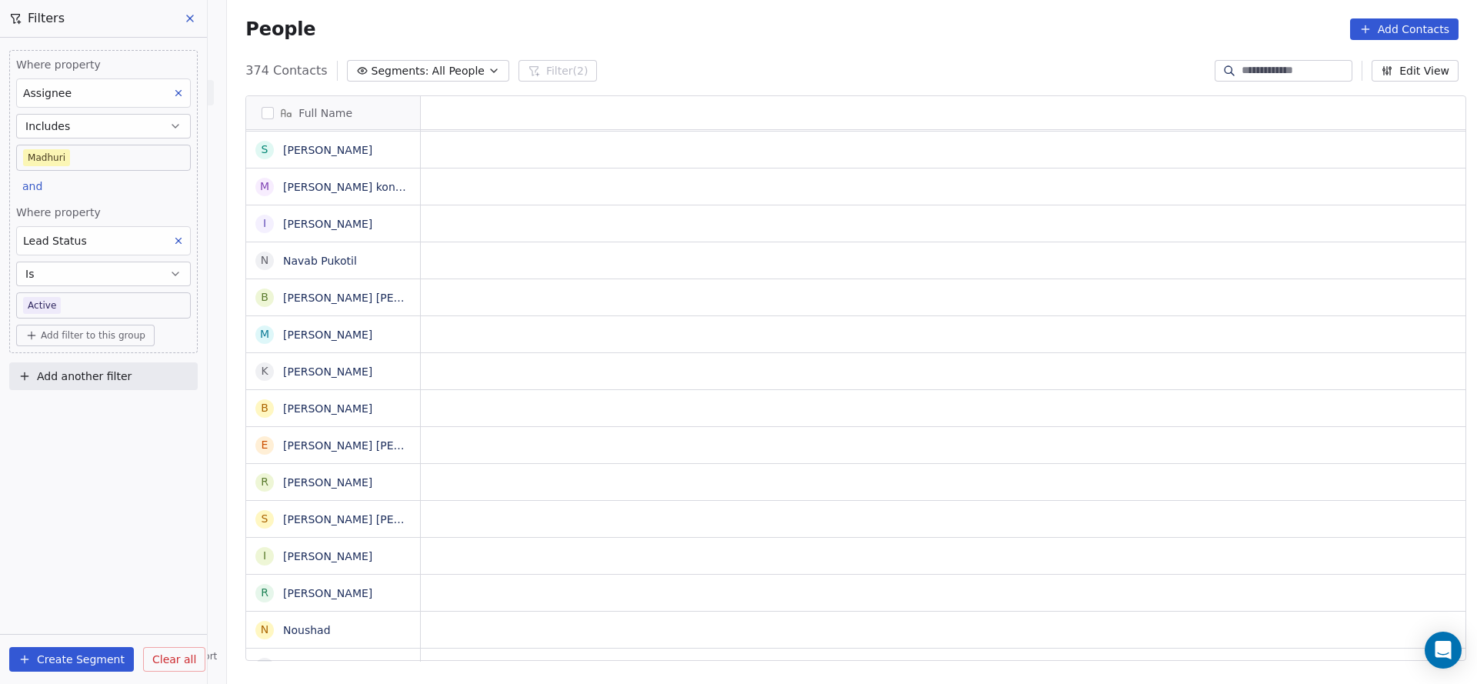
scroll to position [0, 0]
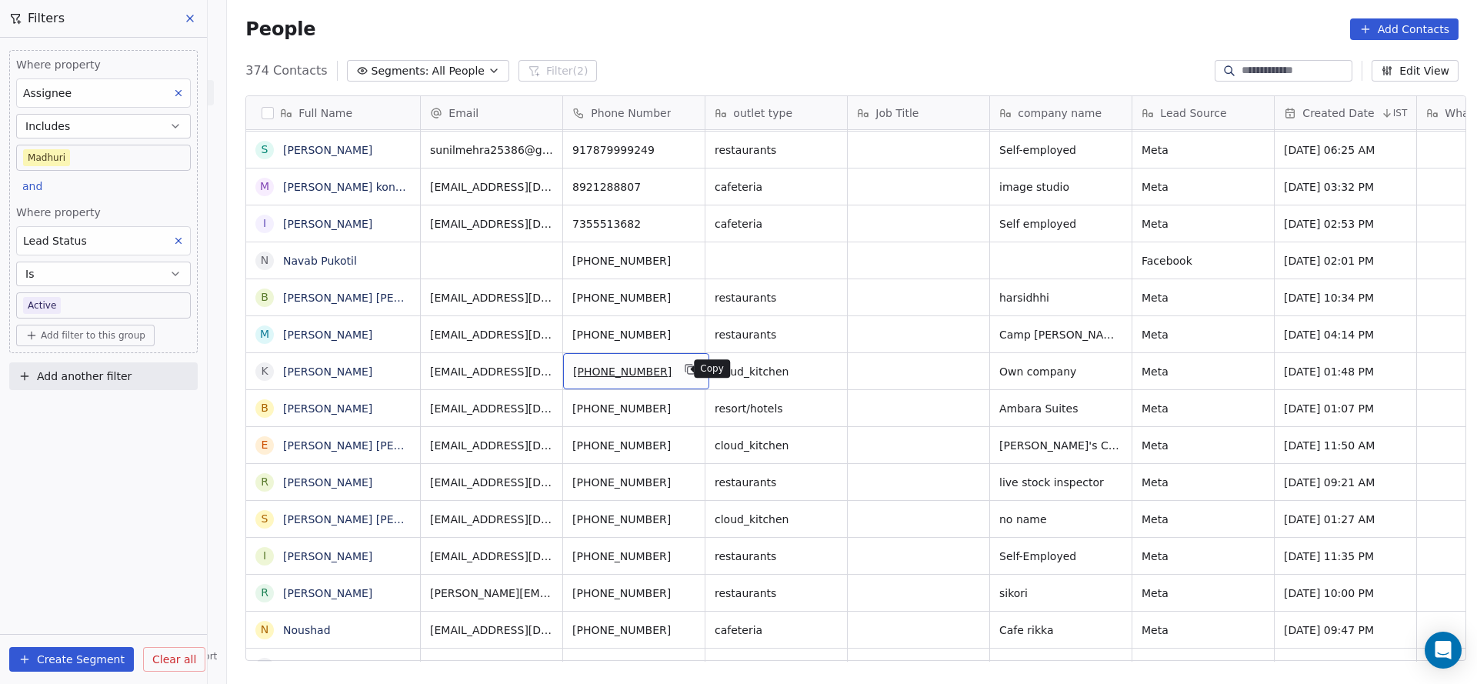
click at [685, 365] on icon "grid" at bounding box center [691, 369] width 12 height 12
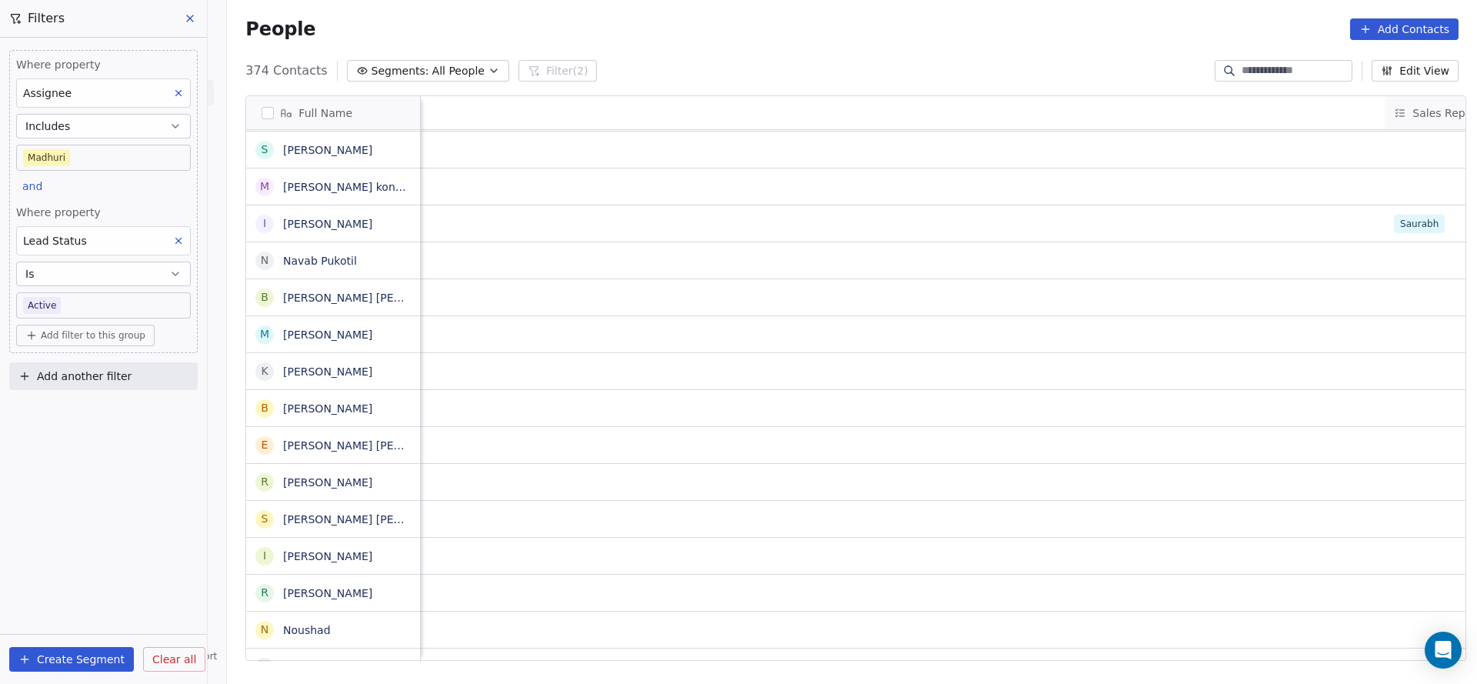
scroll to position [0, 1997]
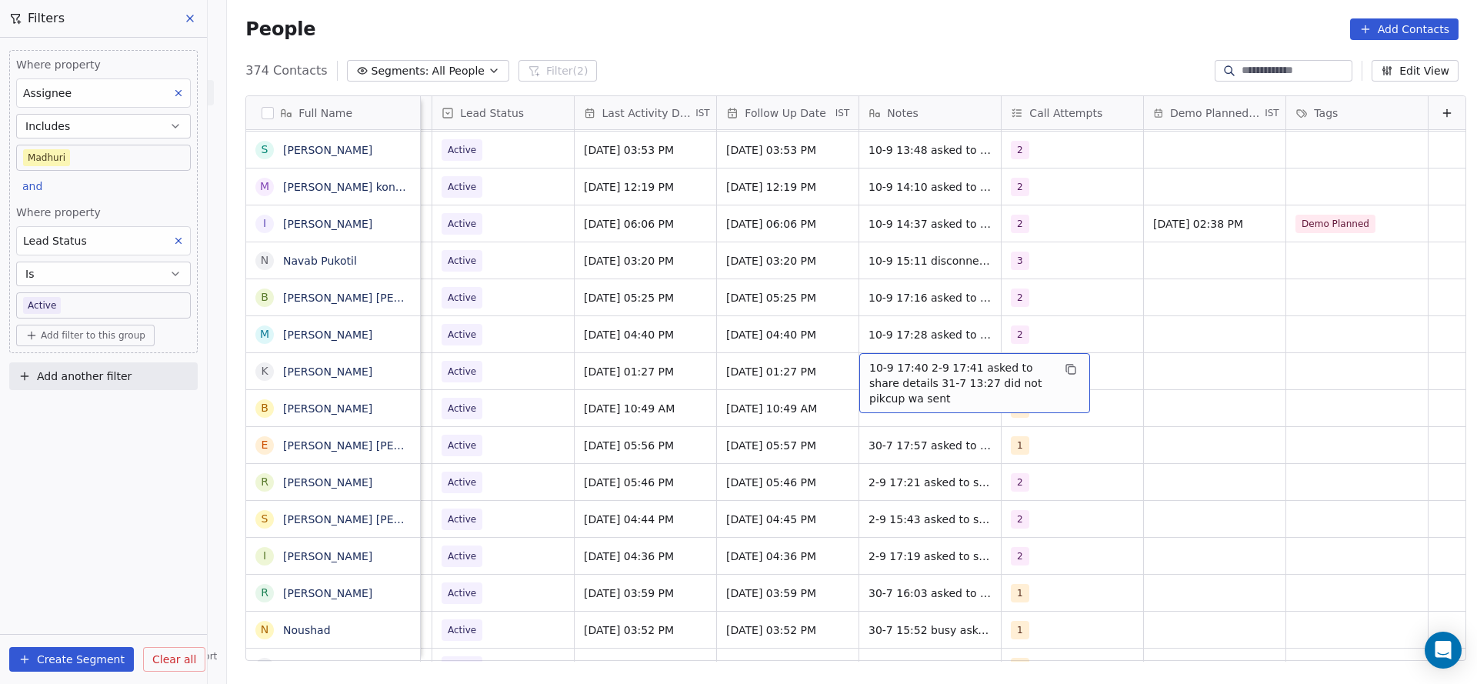
click at [869, 365] on span "10-9 17:40 2-9 17:41 asked to share details 31-7 13:27 did not pikcup wa sent" at bounding box center [960, 383] width 183 height 46
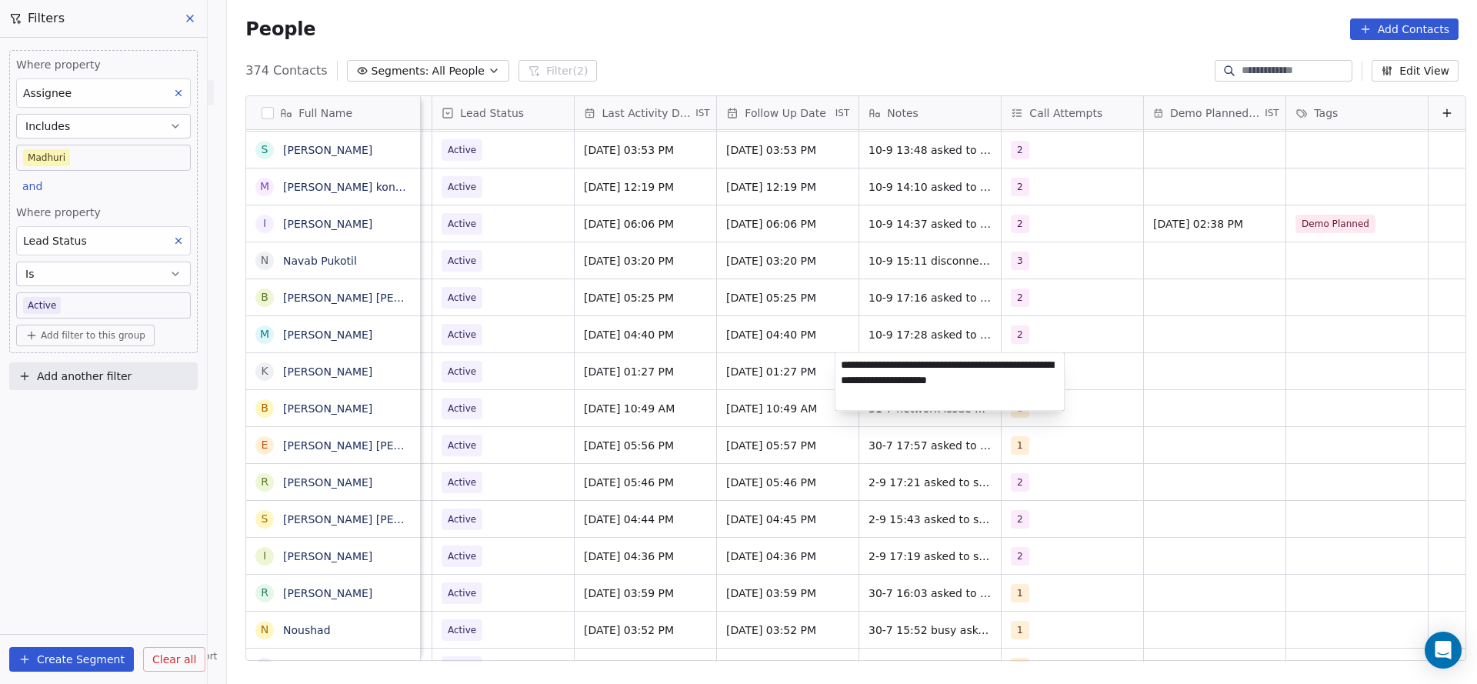
click at [892, 362] on textarea "**********" at bounding box center [949, 382] width 229 height 58
type textarea "**********"
click at [731, 445] on html "On2Cook India Pvt. Ltd. Contacts People Marketing Workflows Campaigns Sales Pip…" at bounding box center [738, 342] width 1477 height 684
click at [611, 401] on span "[DATE] 10:49 AM" at bounding box center [632, 408] width 94 height 15
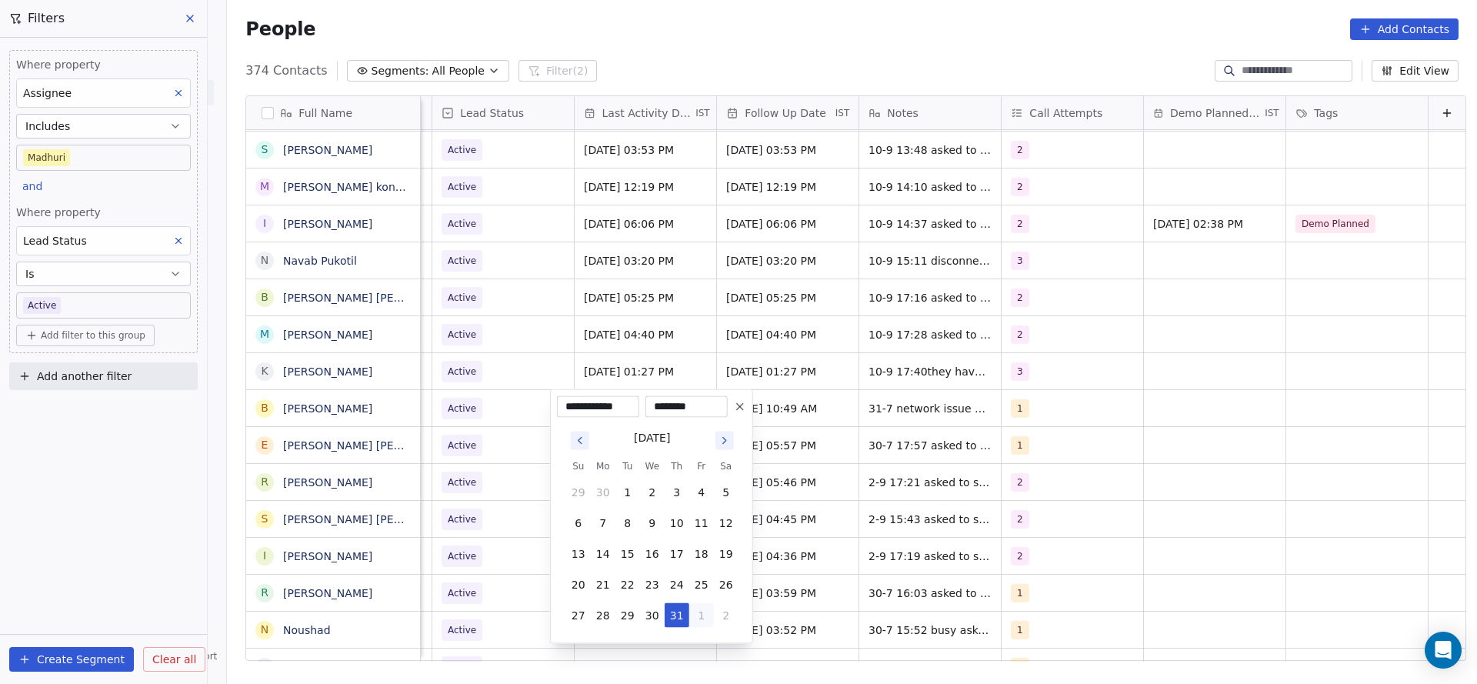
click at [697, 616] on button "1" at bounding box center [701, 615] width 25 height 25
type input "**********"
click at [496, 403] on html "On2Cook India Pvt. Ltd. Contacts People Marketing Workflows Campaigns Sales Pip…" at bounding box center [738, 342] width 1477 height 684
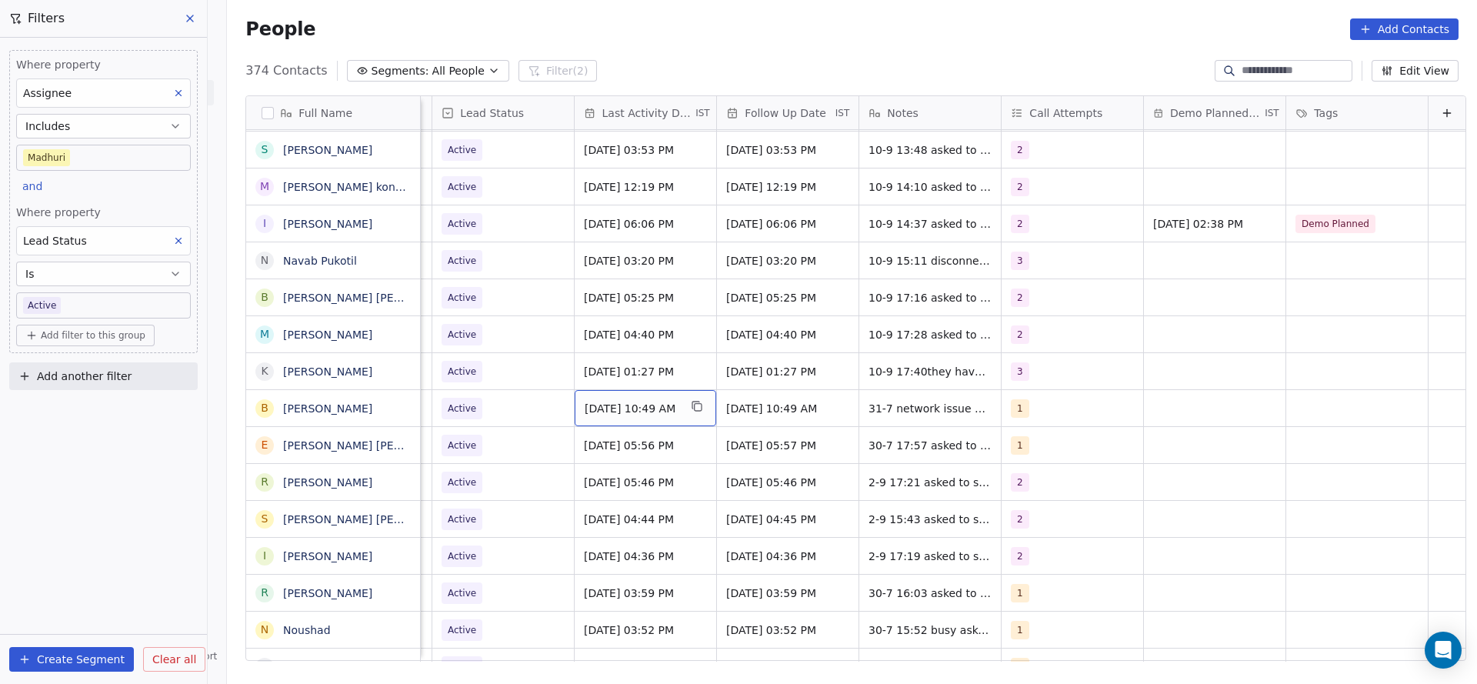
click at [598, 412] on span "[DATE] 10:49 AM" at bounding box center [632, 408] width 94 height 15
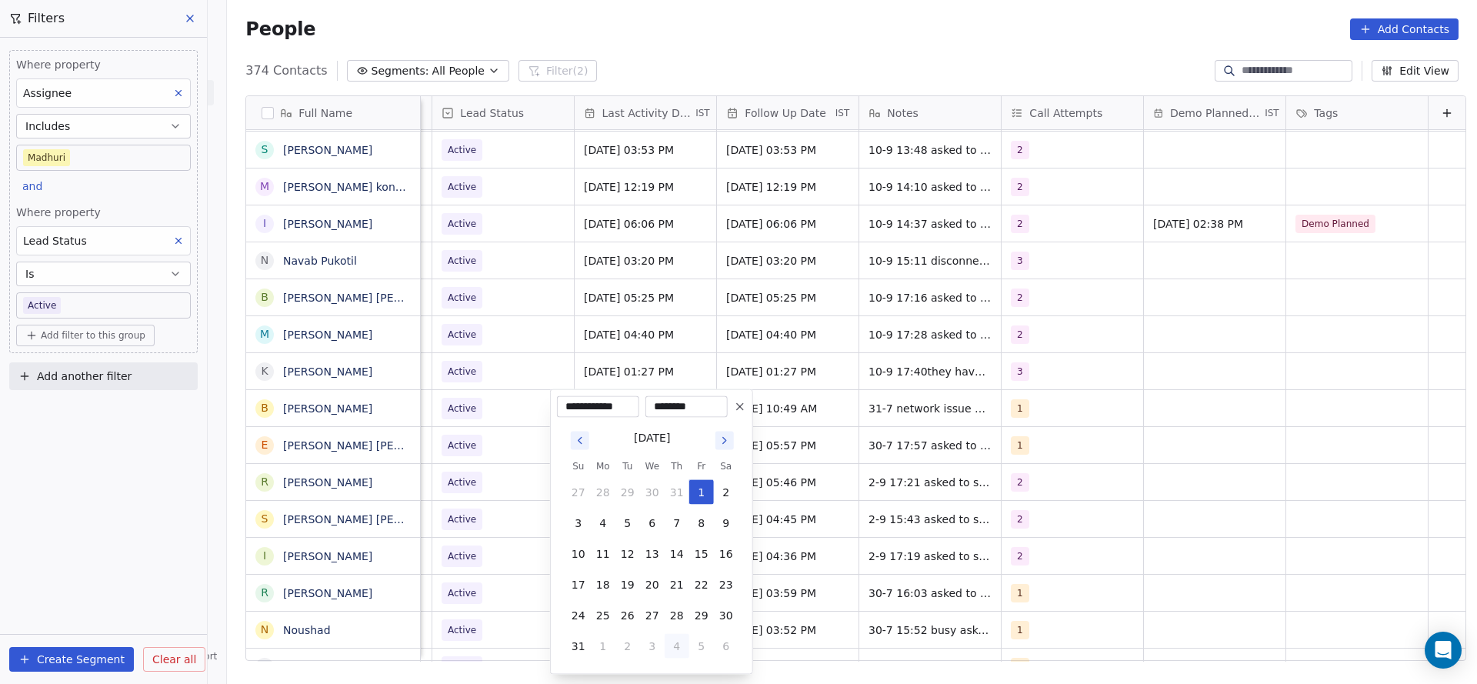
click at [681, 638] on button "4" at bounding box center [677, 646] width 25 height 25
click at [653, 515] on button "10" at bounding box center [652, 523] width 25 height 25
type input "**********"
click at [431, 510] on html "On2Cook India Pvt. Ltd. Contacts People Marketing Workflows Campaigns Sales Pip…" at bounding box center [738, 342] width 1477 height 684
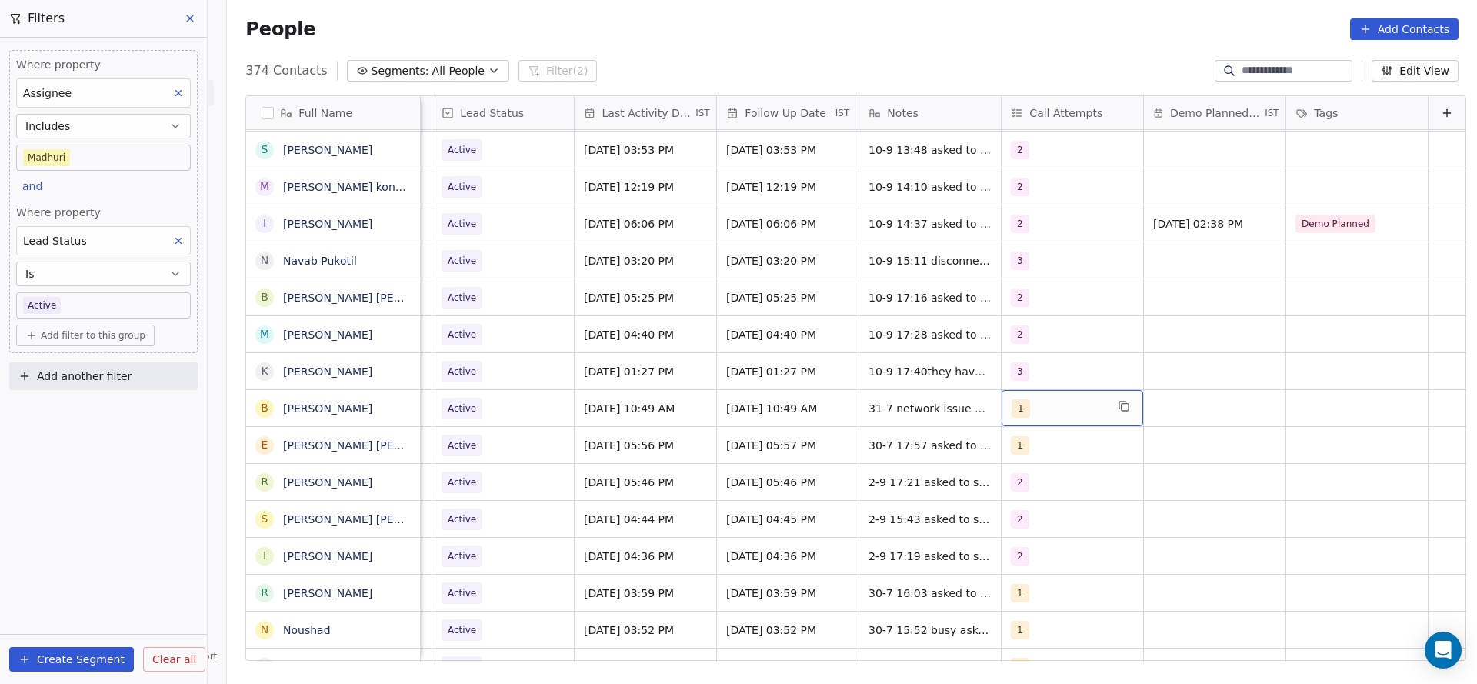
click at [1054, 415] on div "1" at bounding box center [1058, 408] width 94 height 18
click at [1014, 228] on div "2" at bounding box center [1076, 224] width 174 height 25
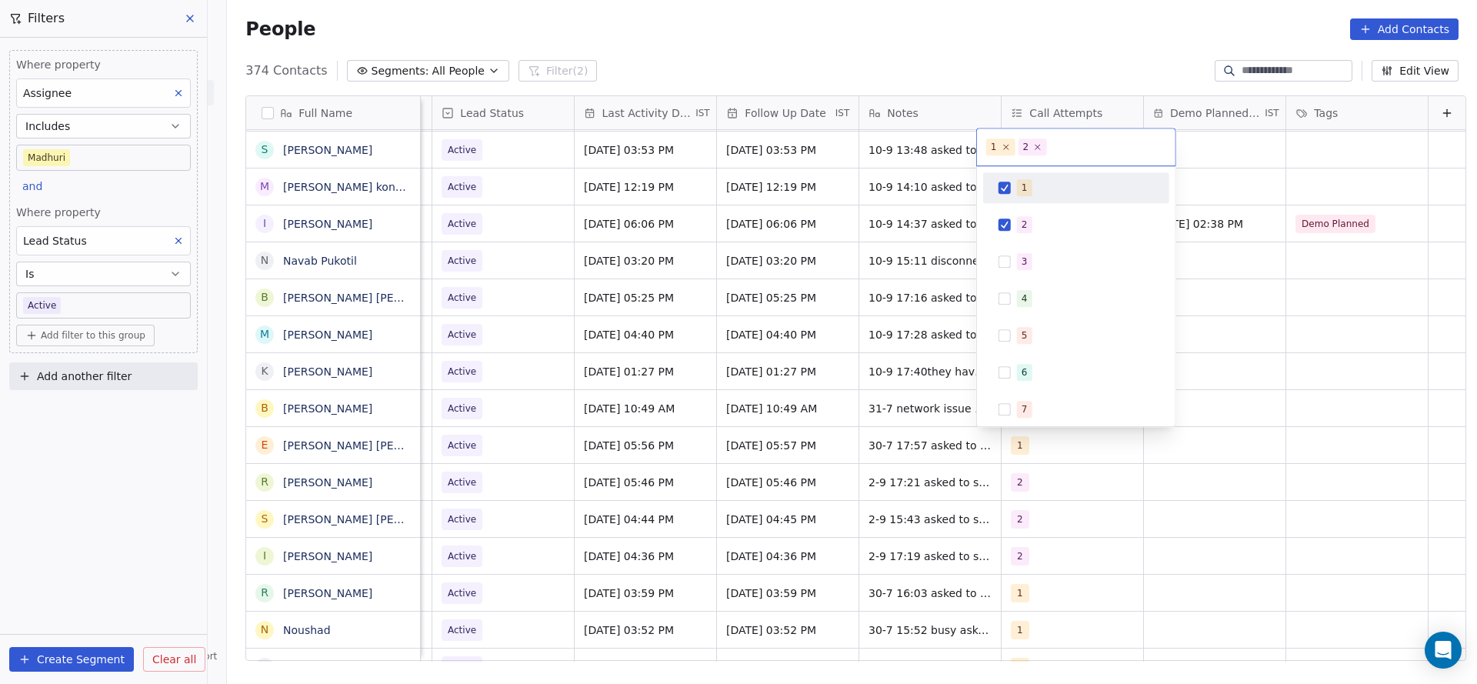
click at [1027, 182] on span "1" at bounding box center [1024, 187] width 15 height 17
click at [869, 367] on html "On2Cook India Pvt. Ltd. Contacts People Marketing Workflows Campaigns Sales Pip…" at bounding box center [738, 342] width 1477 height 684
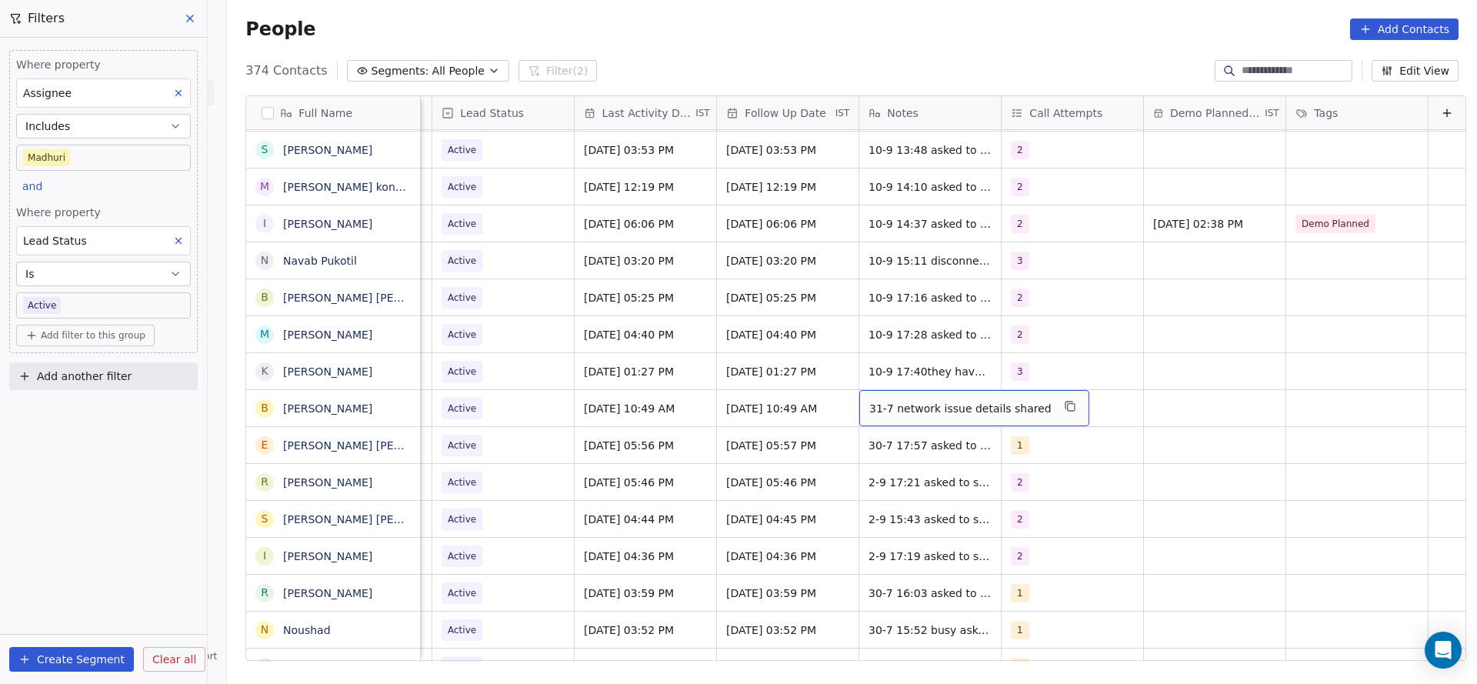
click at [869, 405] on span "31-7 network issue details shared" at bounding box center [960, 408] width 182 height 15
click at [842, 406] on textarea "**********" at bounding box center [939, 414] width 208 height 48
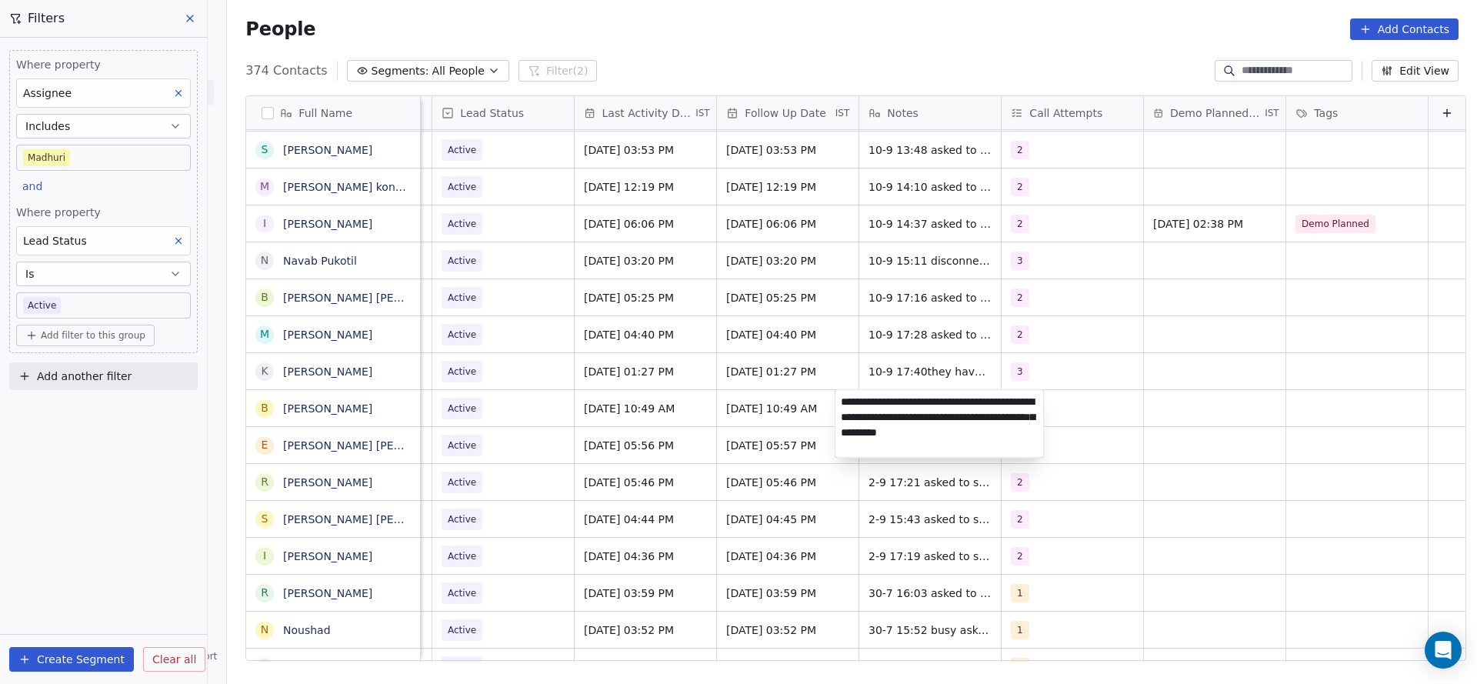
type textarea "**********"
click at [683, 472] on html "On2Cook India Pvt. Ltd. Contacts People Marketing Workflows Campaigns Sales Pip…" at bounding box center [738, 342] width 1477 height 684
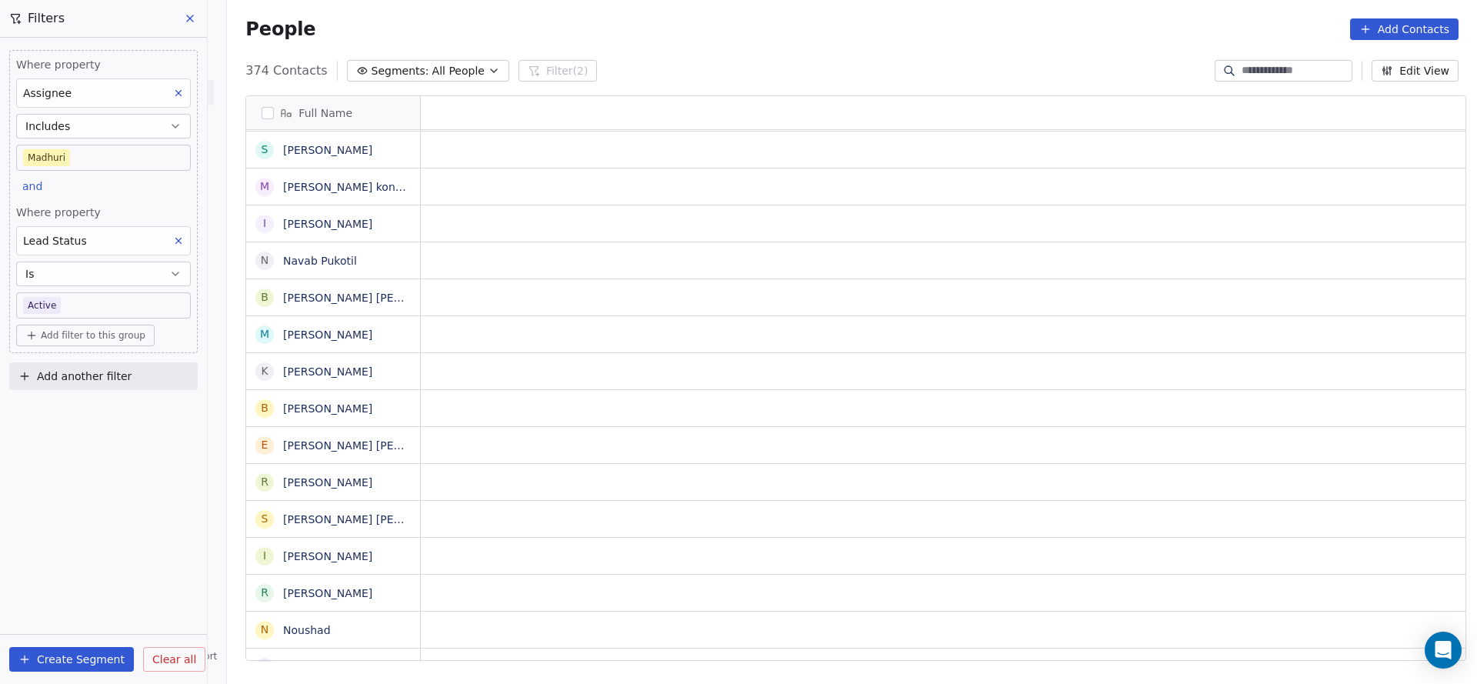
scroll to position [0, 0]
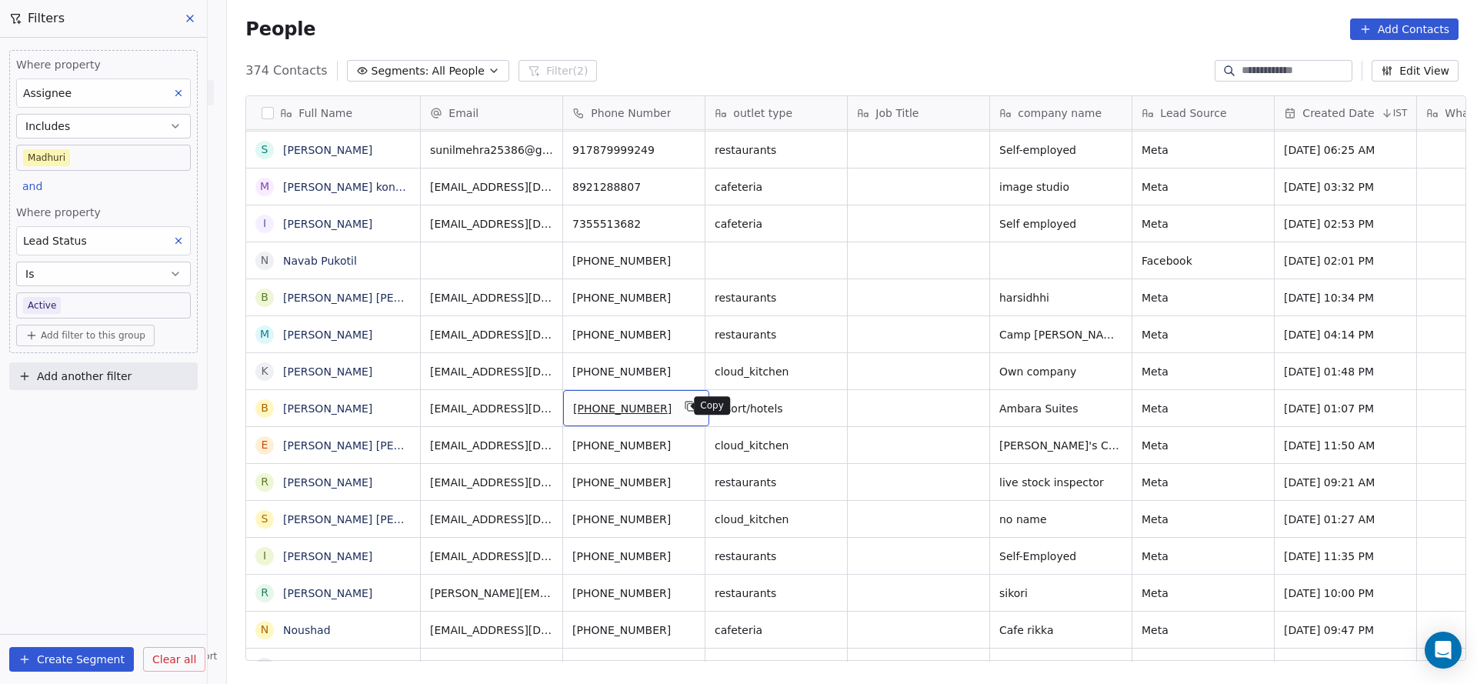
click at [686, 406] on icon "grid" at bounding box center [689, 404] width 7 height 7
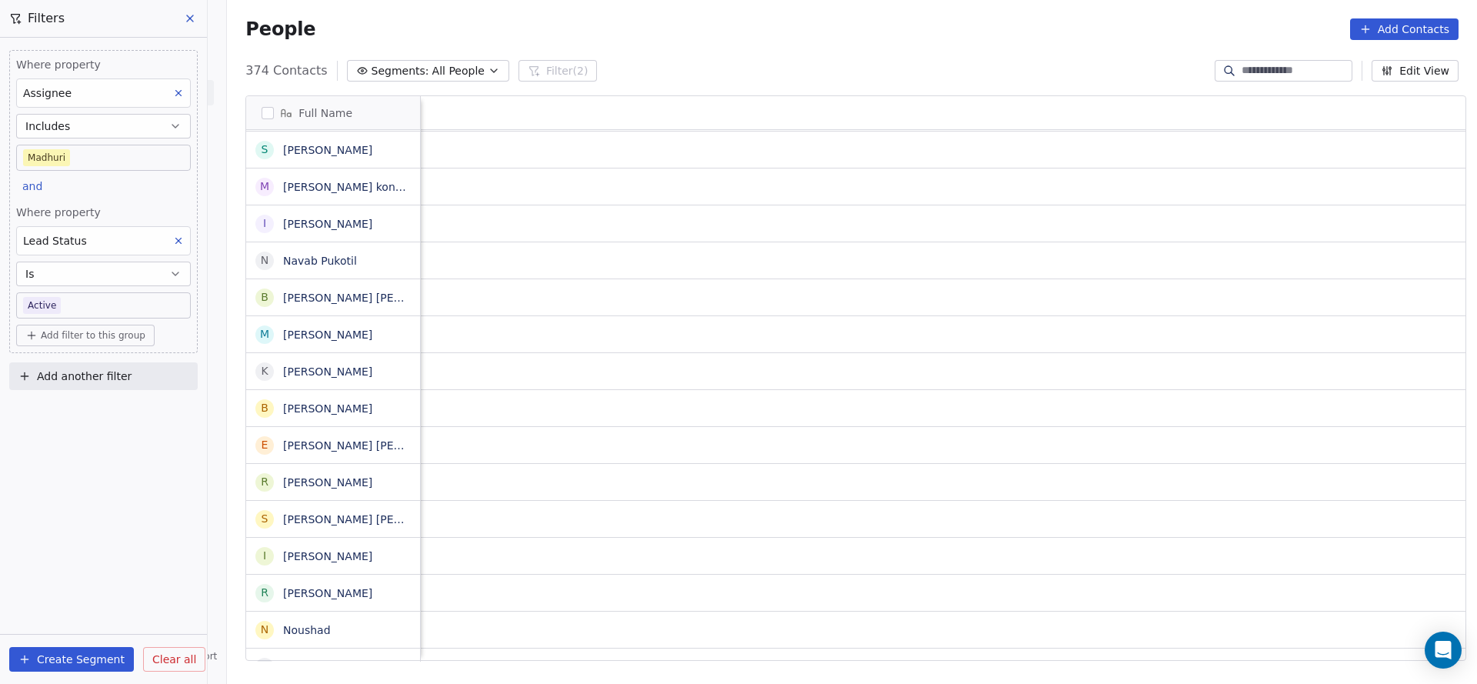
scroll to position [0, 1997]
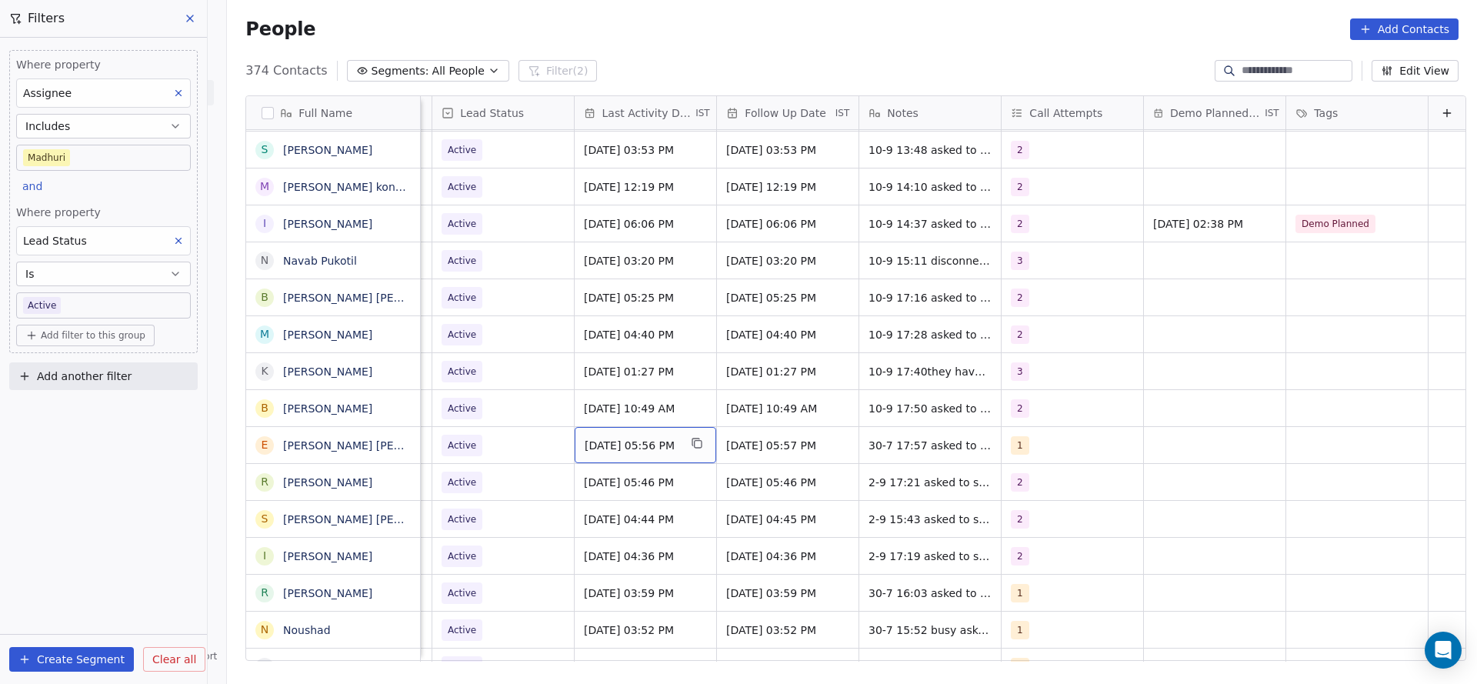
click at [585, 443] on span "[DATE] 05:56 PM" at bounding box center [632, 445] width 94 height 15
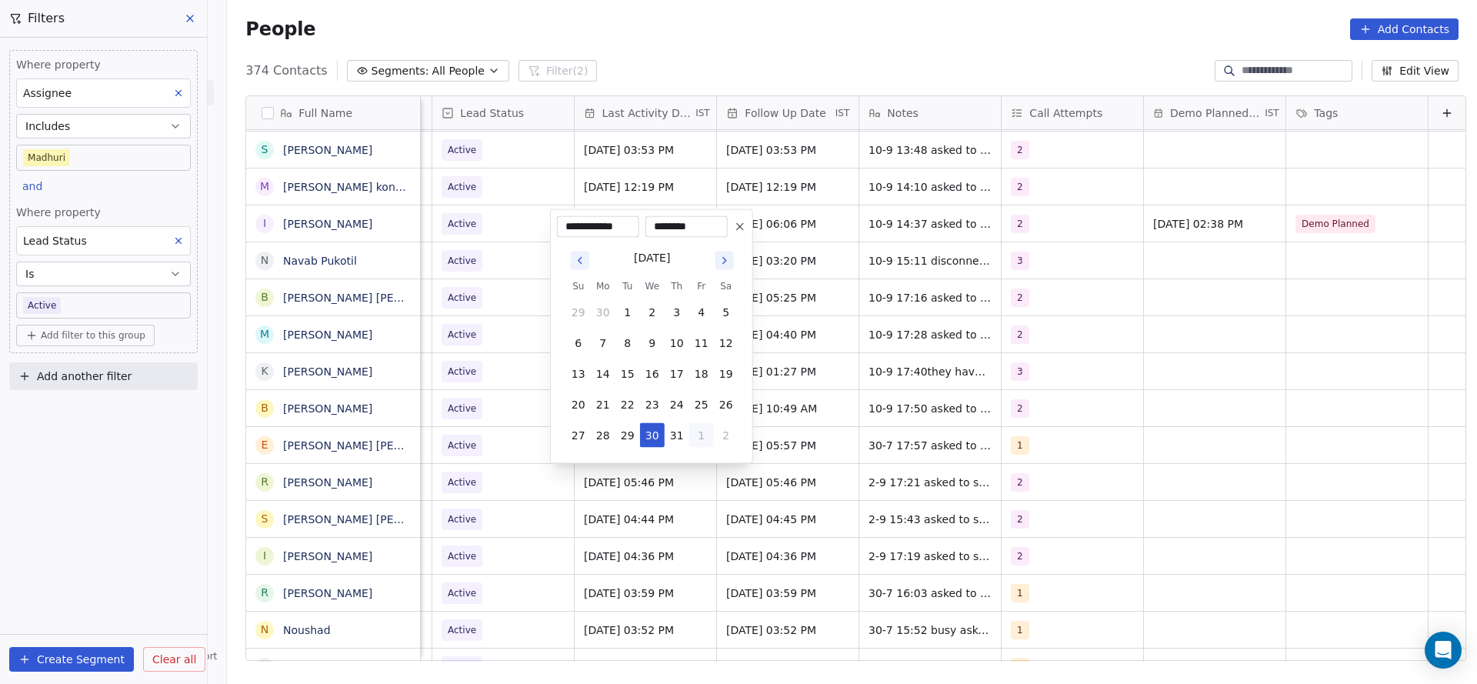
click at [701, 435] on button "1" at bounding box center [701, 435] width 25 height 25
click at [681, 440] on button "4" at bounding box center [677, 435] width 25 height 25
click at [651, 351] on button "10" at bounding box center [652, 343] width 25 height 25
type input "**********"
click at [518, 423] on html "On2Cook India Pvt. Ltd. Contacts People Marketing Workflows Campaigns Sales Pip…" at bounding box center [738, 342] width 1477 height 684
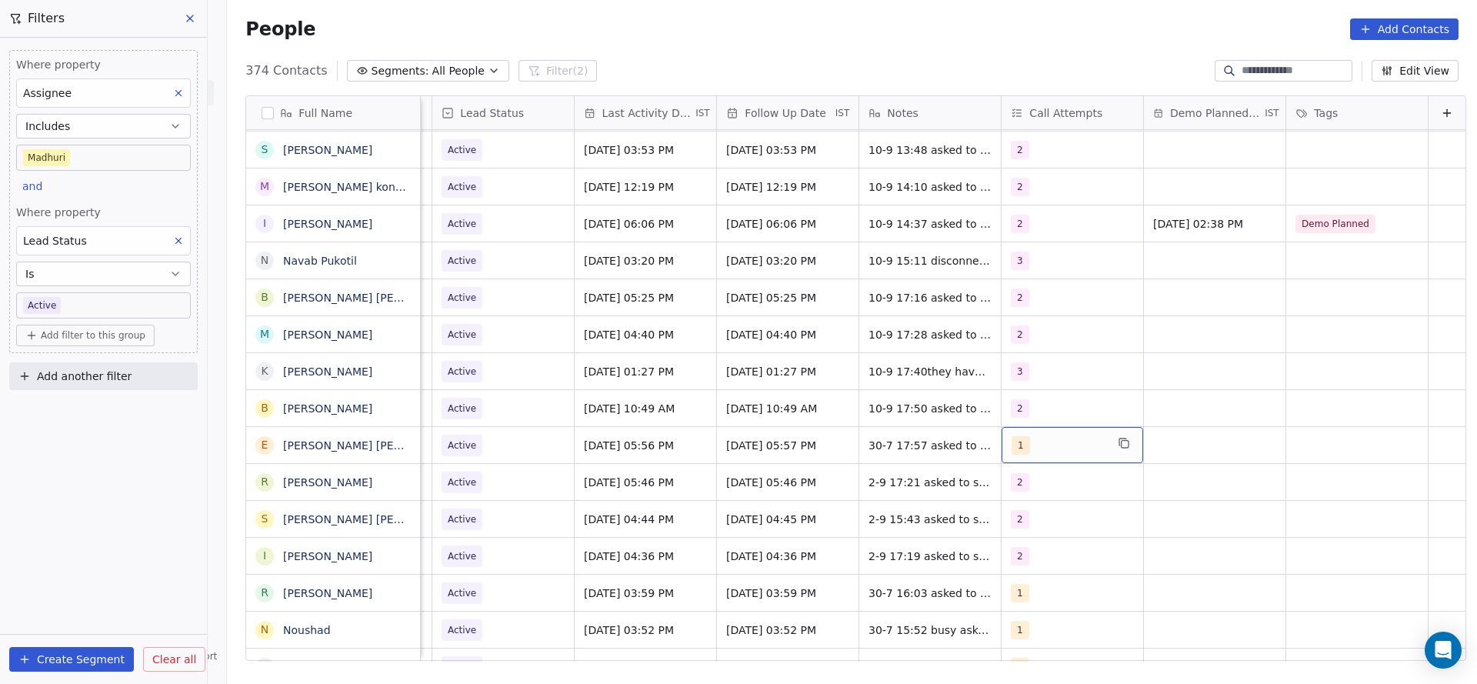
click at [1011, 448] on span "1" at bounding box center [1020, 445] width 18 height 18
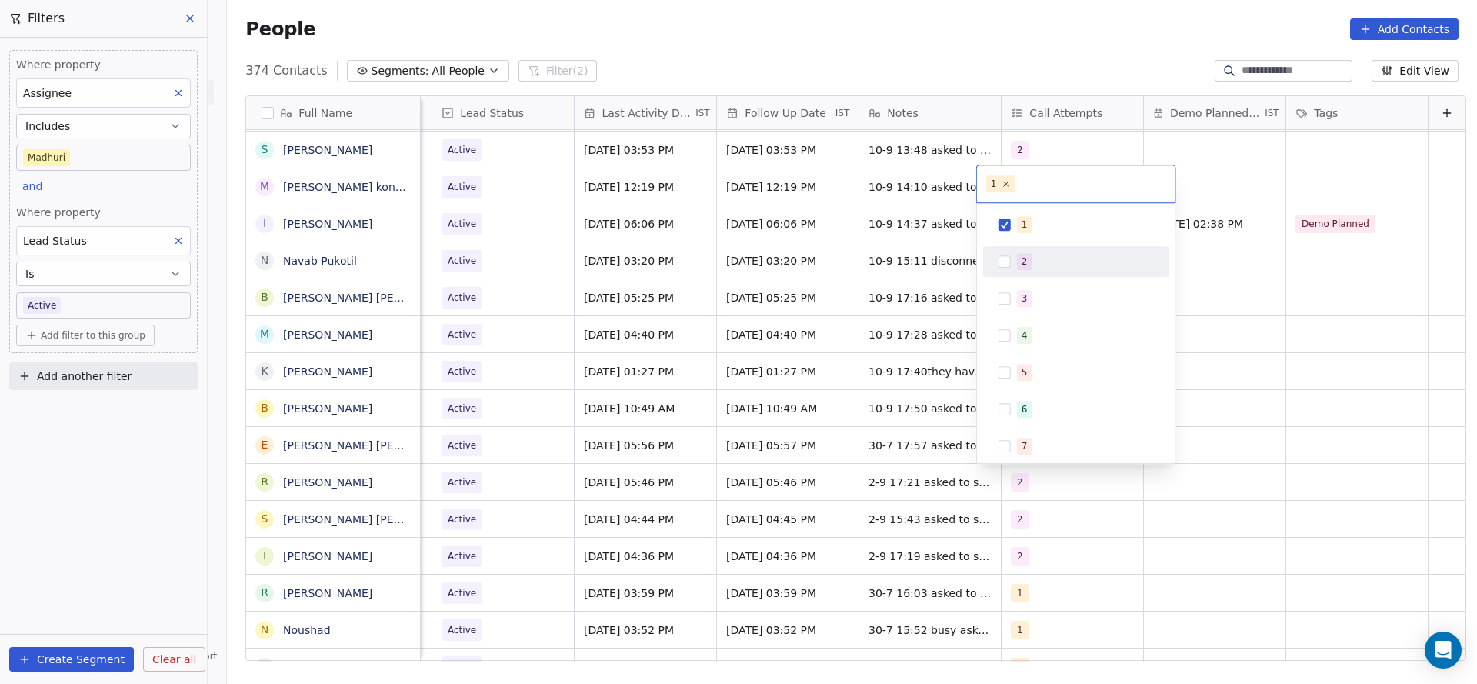
click at [1014, 270] on div "2" at bounding box center [1076, 261] width 174 height 25
click at [1014, 213] on div "1" at bounding box center [1076, 224] width 174 height 25
click at [845, 433] on html "On2Cook India Pvt. Ltd. Contacts People Marketing Workflows Campaigns Sales Pip…" at bounding box center [738, 342] width 1477 height 684
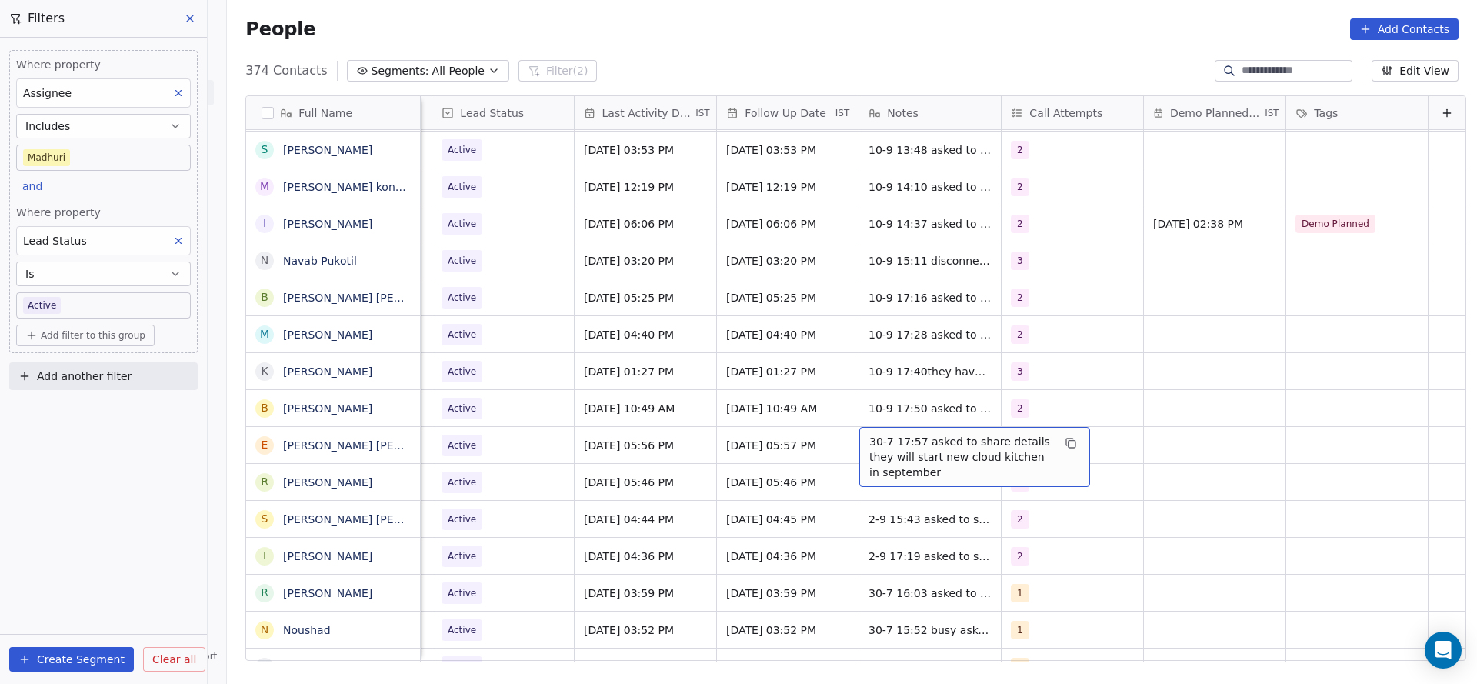
click at [869, 443] on span "30-7 17:57 asked to share details they will start new cloud kitchen in september" at bounding box center [960, 457] width 183 height 46
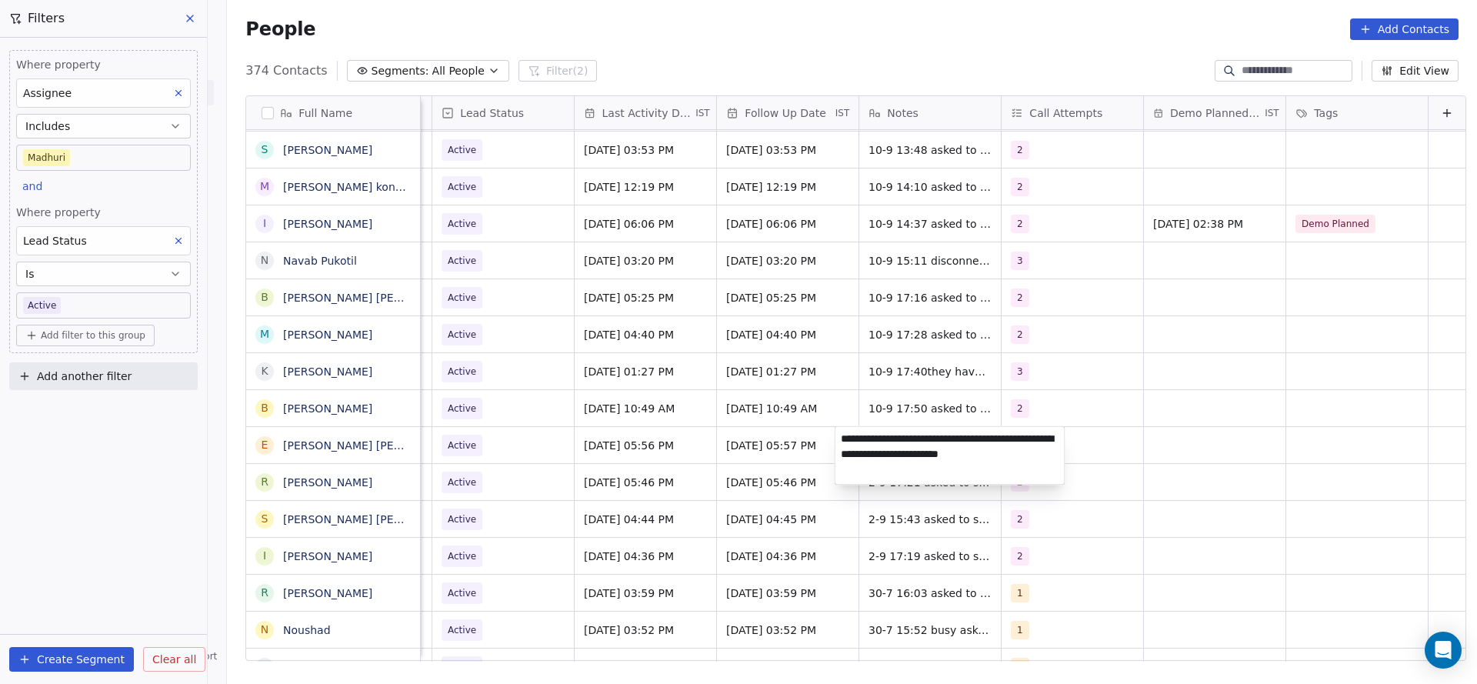
click at [658, 435] on html "On2Cook India Pvt. Ltd. Contacts People Marketing Workflows Campaigns Sales Pip…" at bounding box center [738, 342] width 1477 height 684
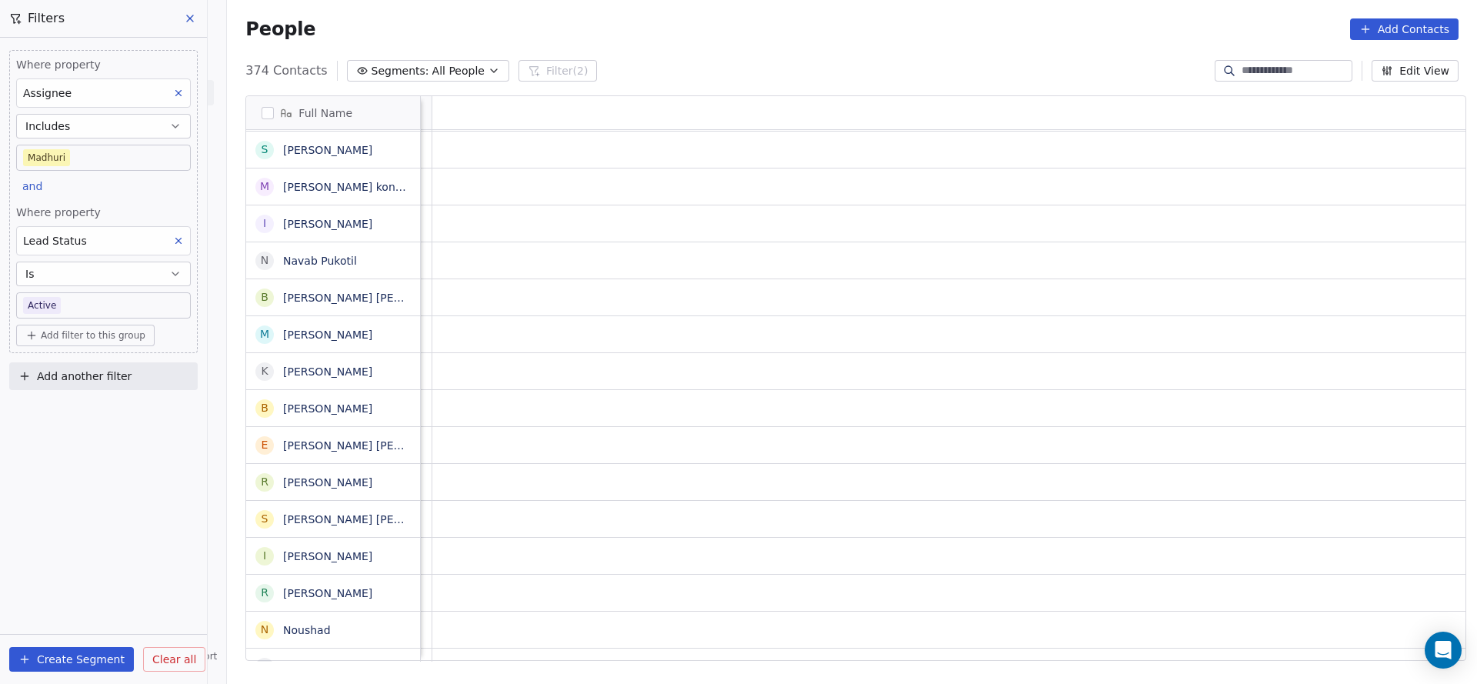
scroll to position [0, 0]
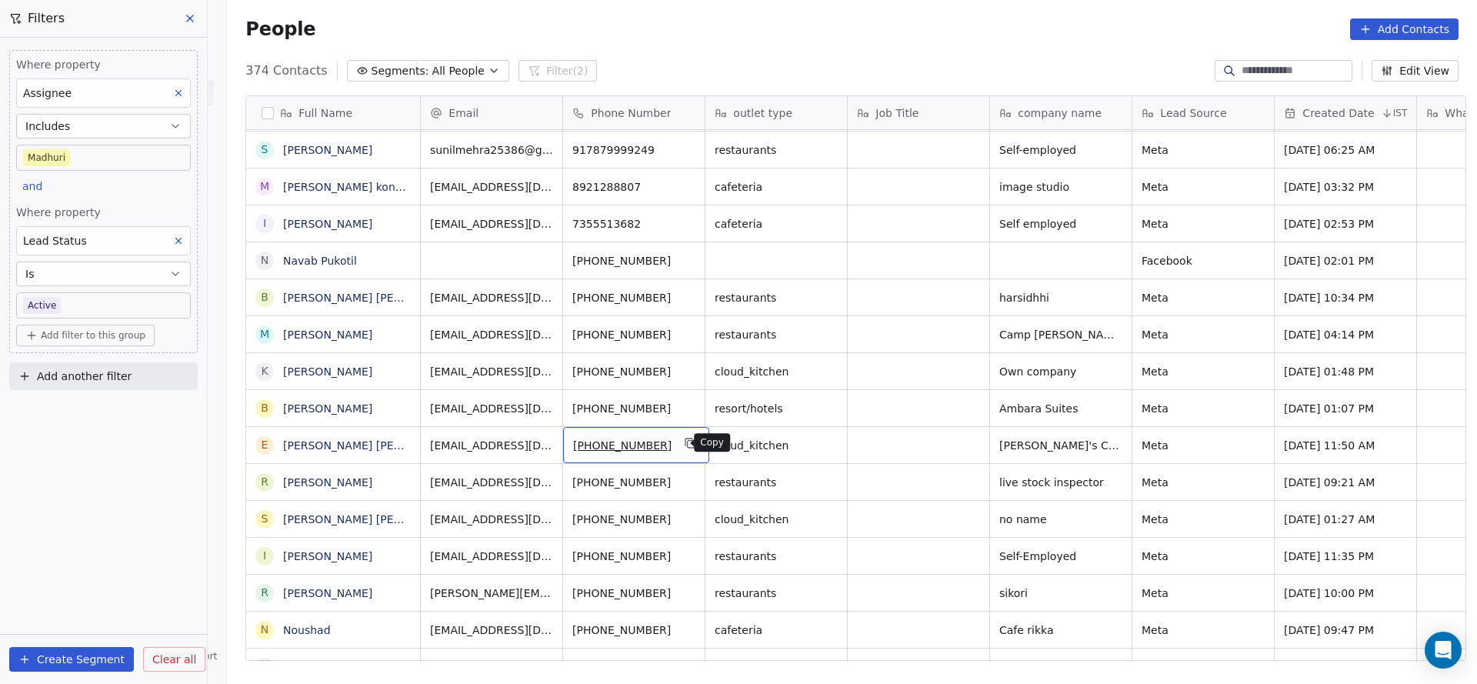
click at [688, 441] on icon "grid" at bounding box center [691, 444] width 7 height 7
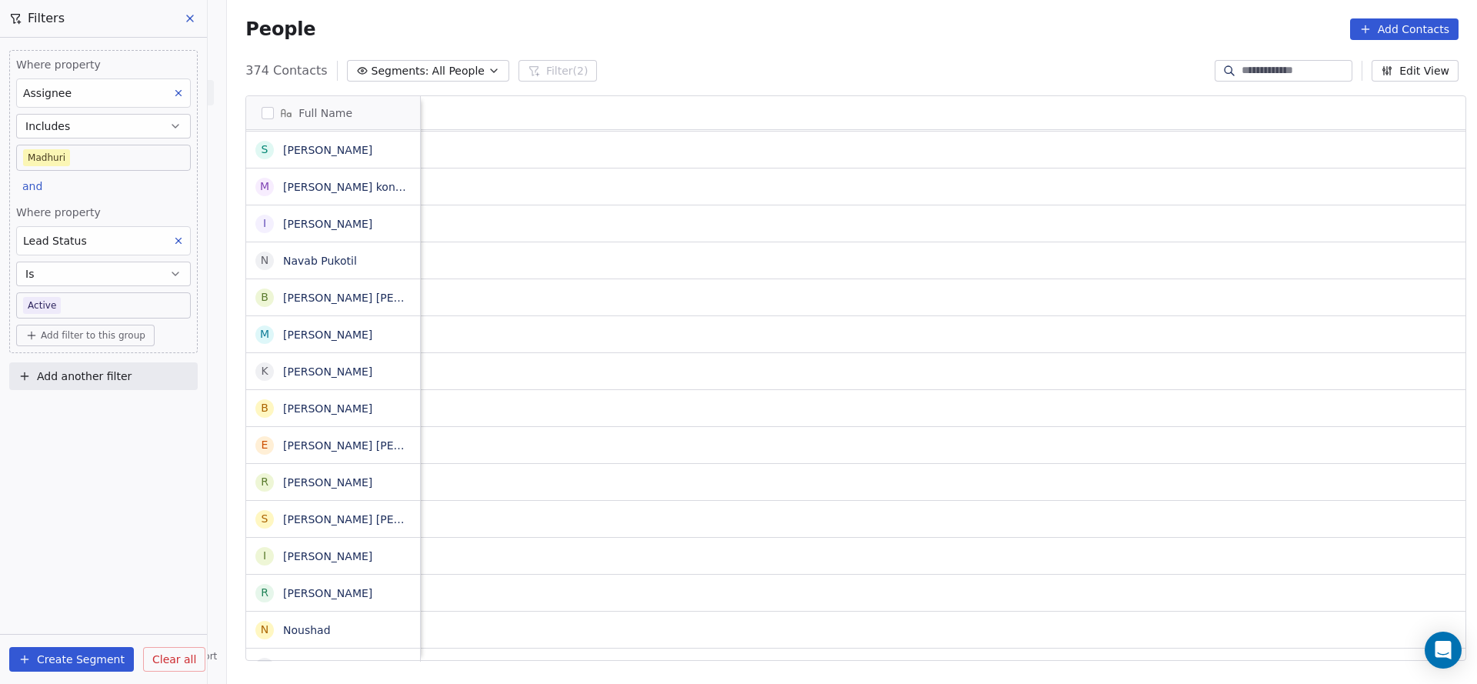
scroll to position [0, 1997]
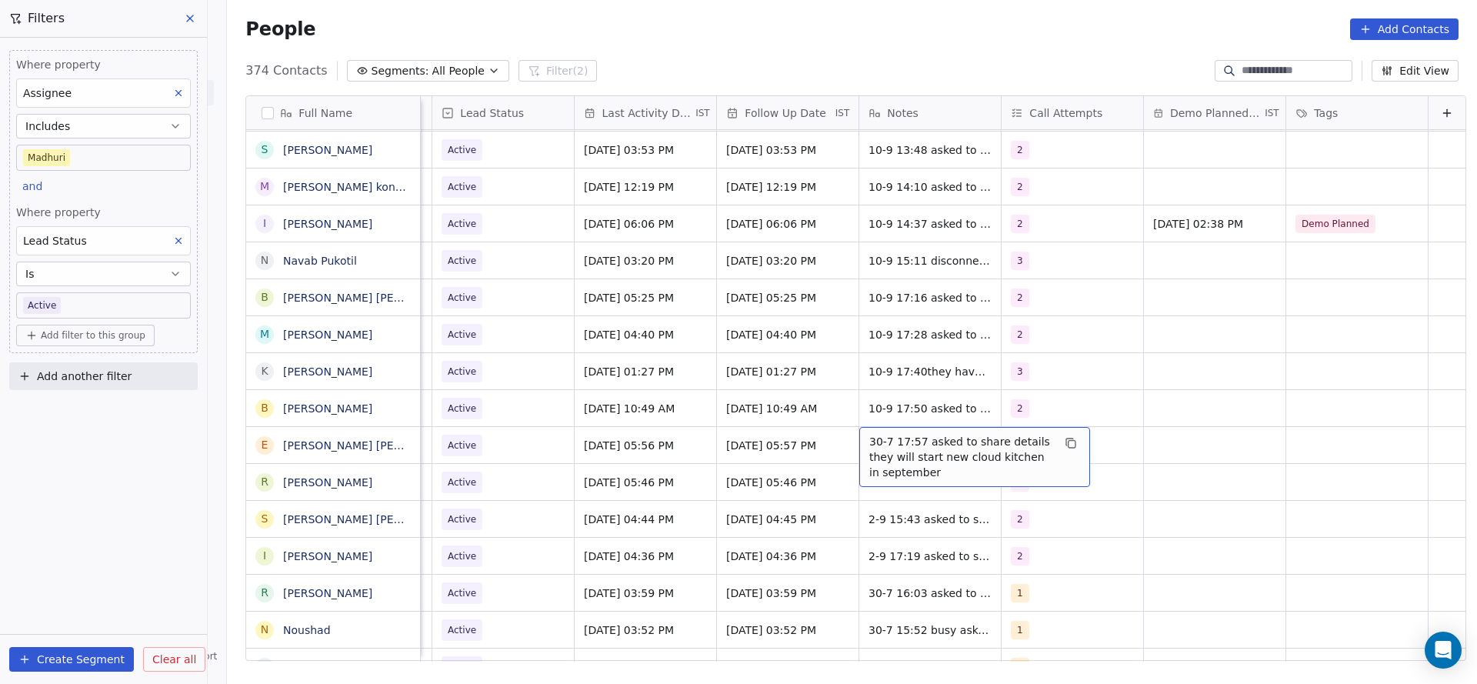
click at [882, 445] on span "30-7 17:57 asked to share details they will start new cloud kitchen in september" at bounding box center [960, 457] width 183 height 46
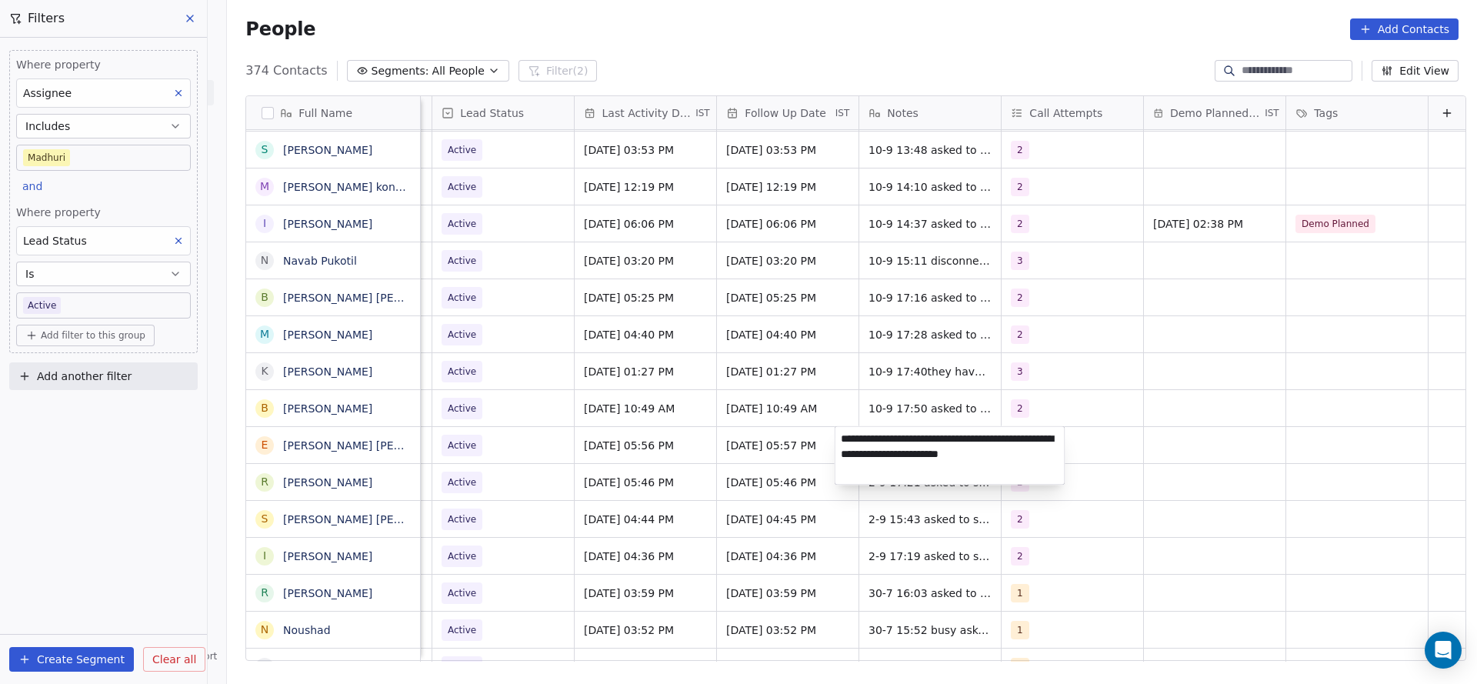
click at [840, 441] on textarea "**********" at bounding box center [949, 456] width 229 height 58
type textarea "**********"
click at [763, 521] on html "On2Cook India Pvt. Ltd. Contacts People Marketing Workflows Campaigns Sales Pip…" at bounding box center [738, 342] width 1477 height 684
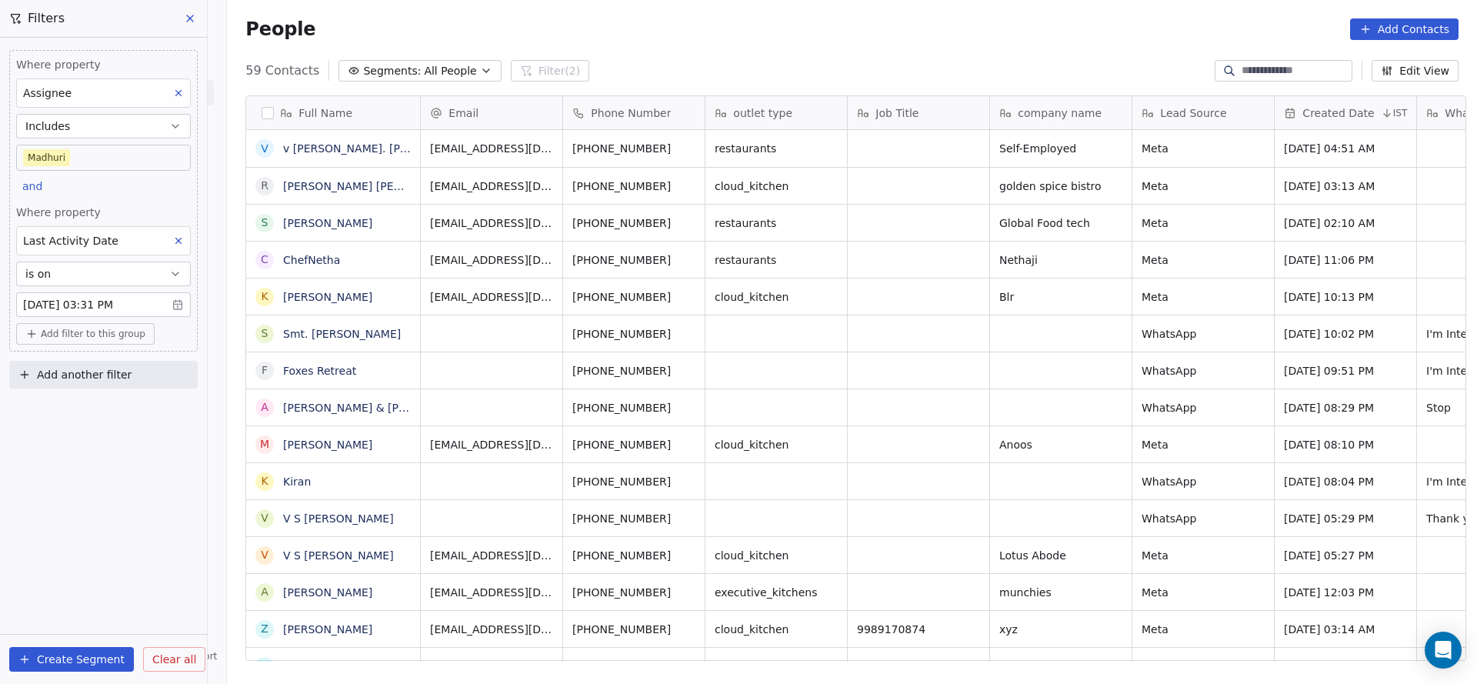
scroll to position [584, 1239]
click at [175, 252] on div "Last Activity Date" at bounding box center [103, 240] width 175 height 29
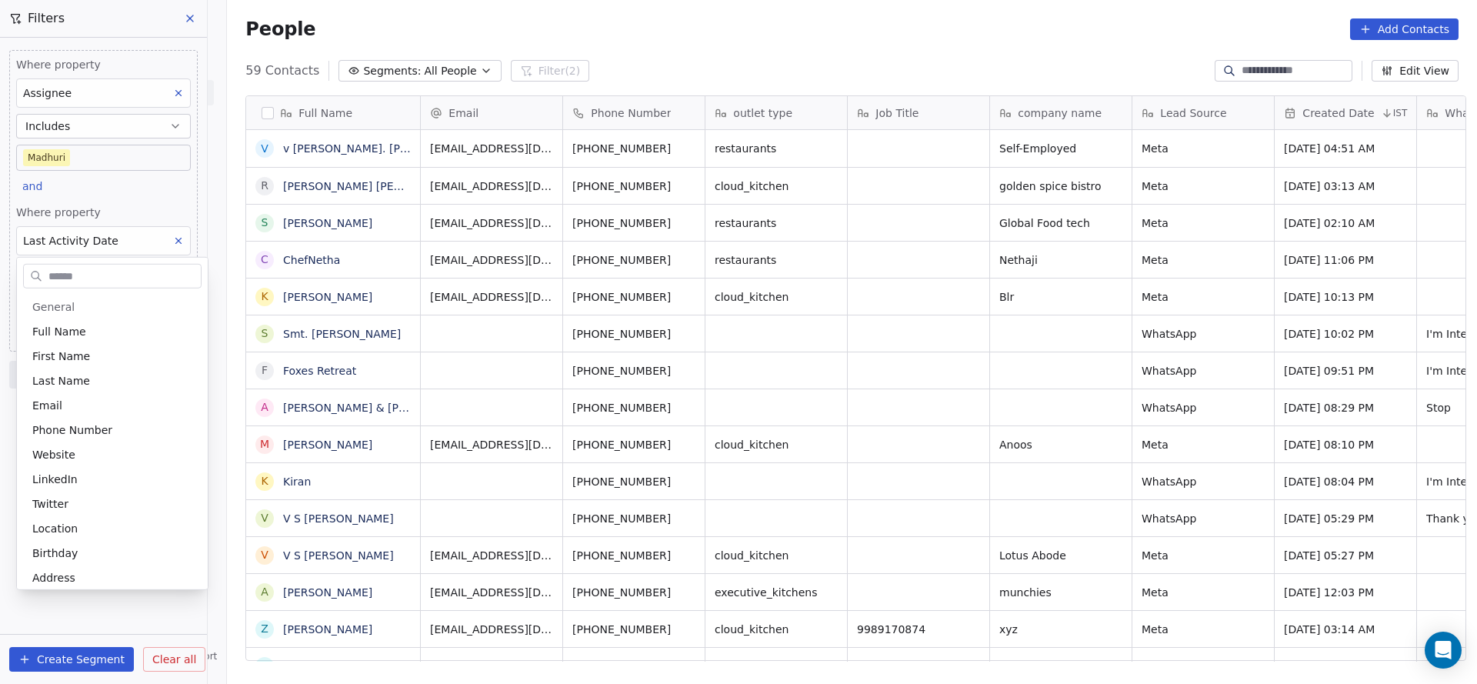
scroll to position [512, 0]
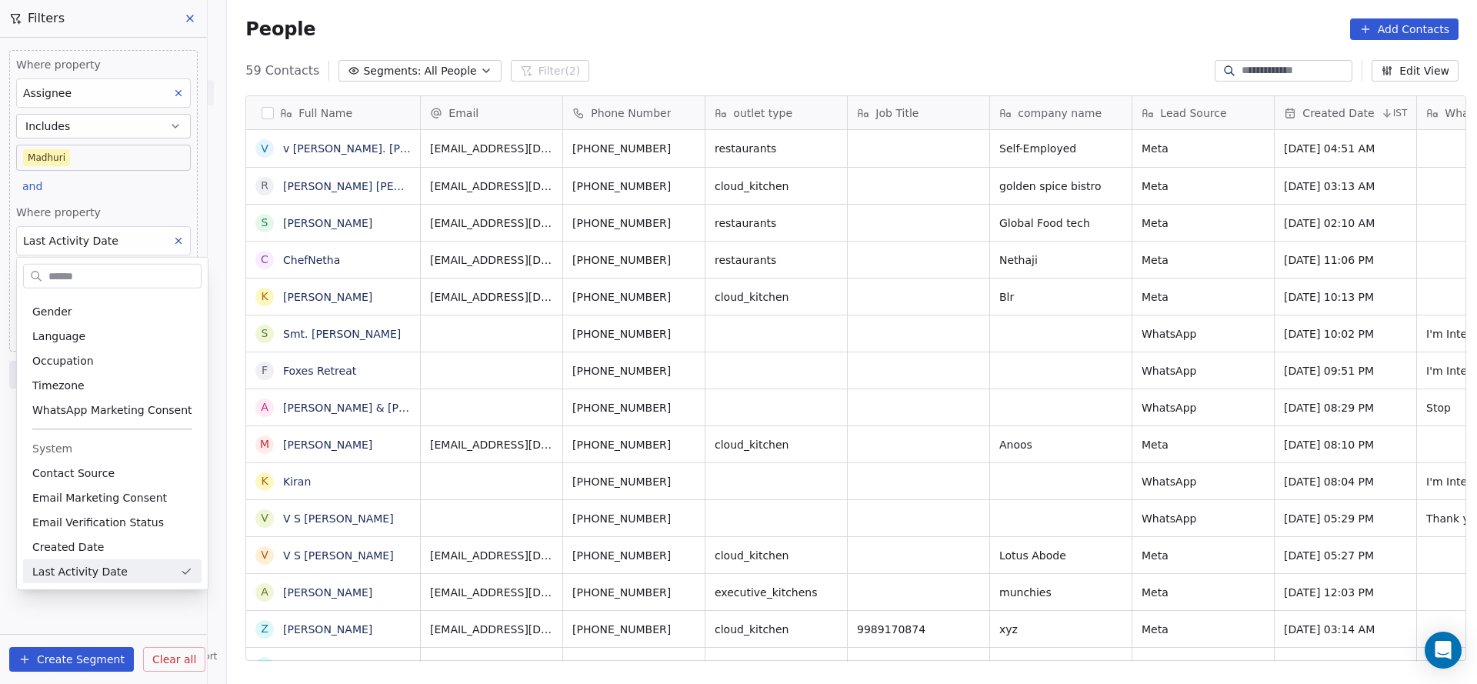
click at [193, 201] on html "On2Cook India Pvt. Ltd. Contacts People Marketing Workflows Campaigns Sales Pip…" at bounding box center [738, 342] width 1477 height 684
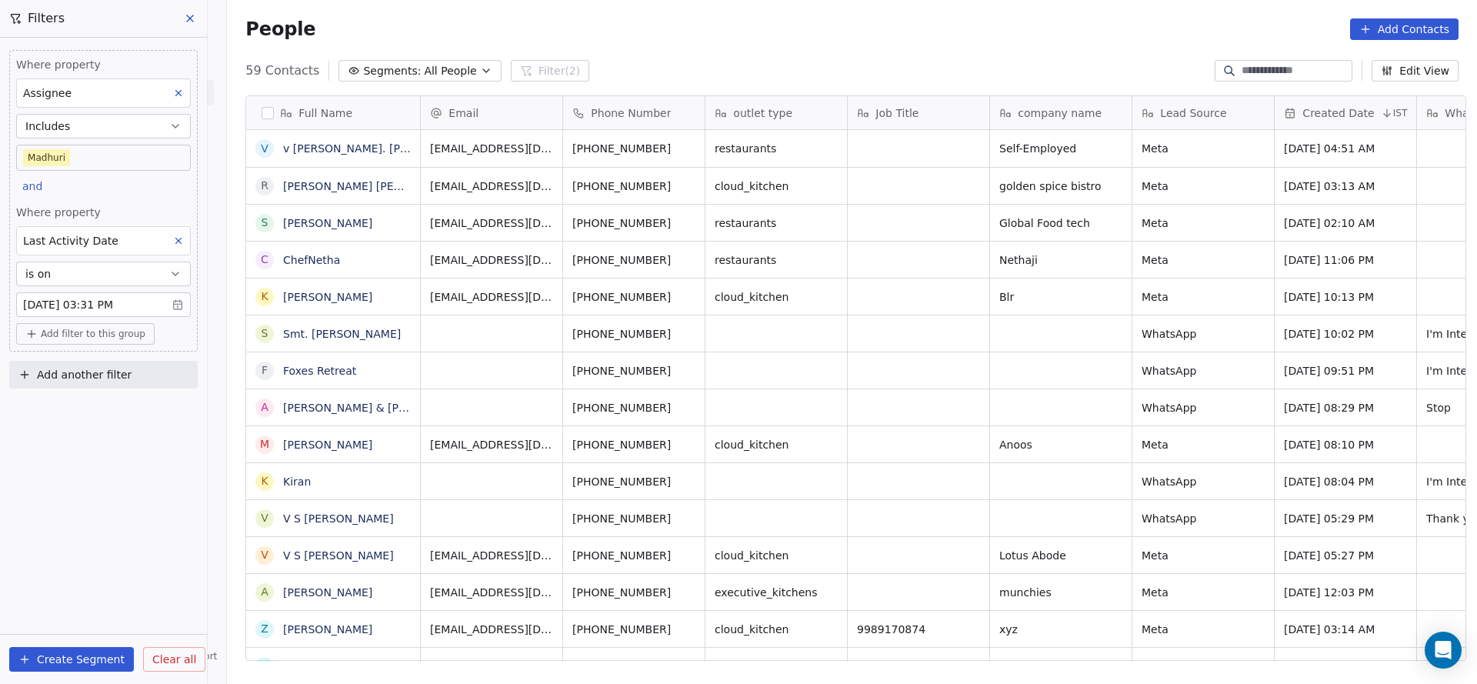
click at [178, 231] on button at bounding box center [178, 241] width 20 height 20
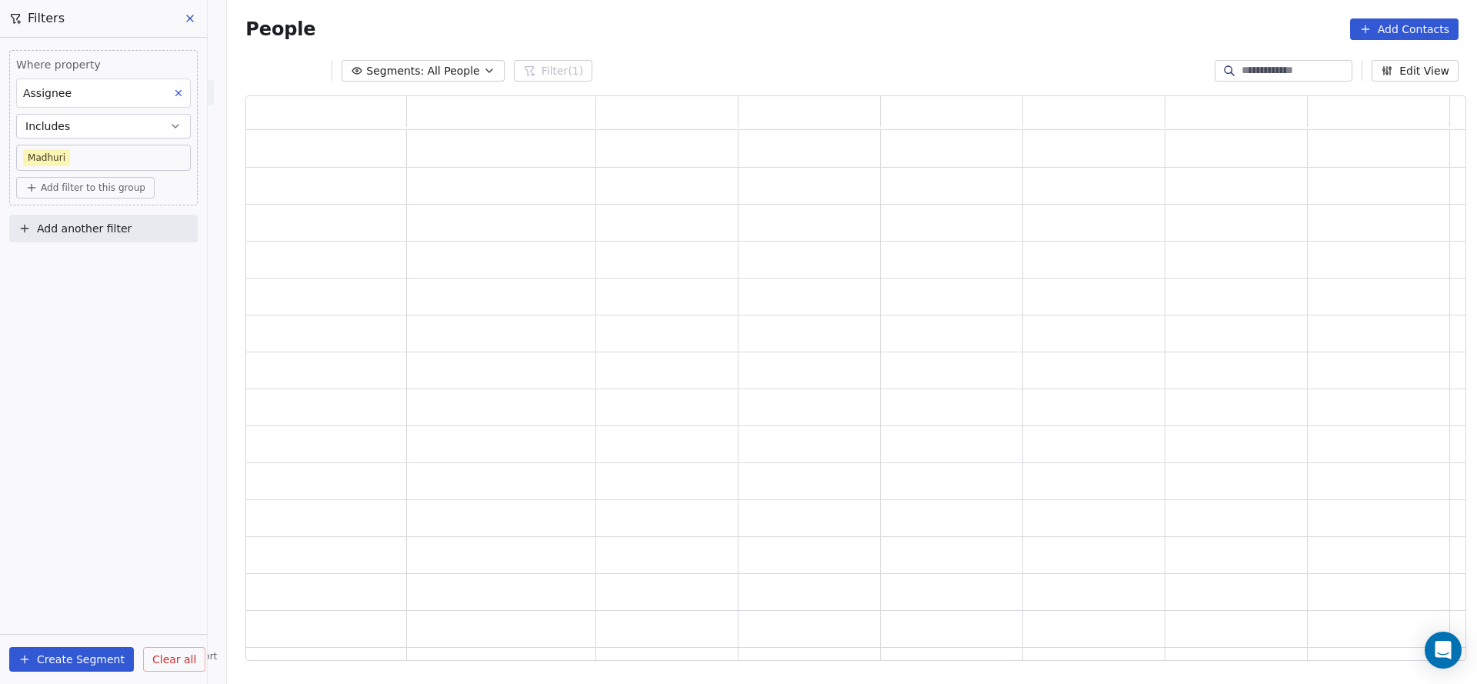
scroll to position [547, 1202]
click at [65, 191] on span "Add filter to this group" at bounding box center [93, 188] width 105 height 12
click at [68, 212] on span "Contact properties" at bounding box center [82, 220] width 100 height 16
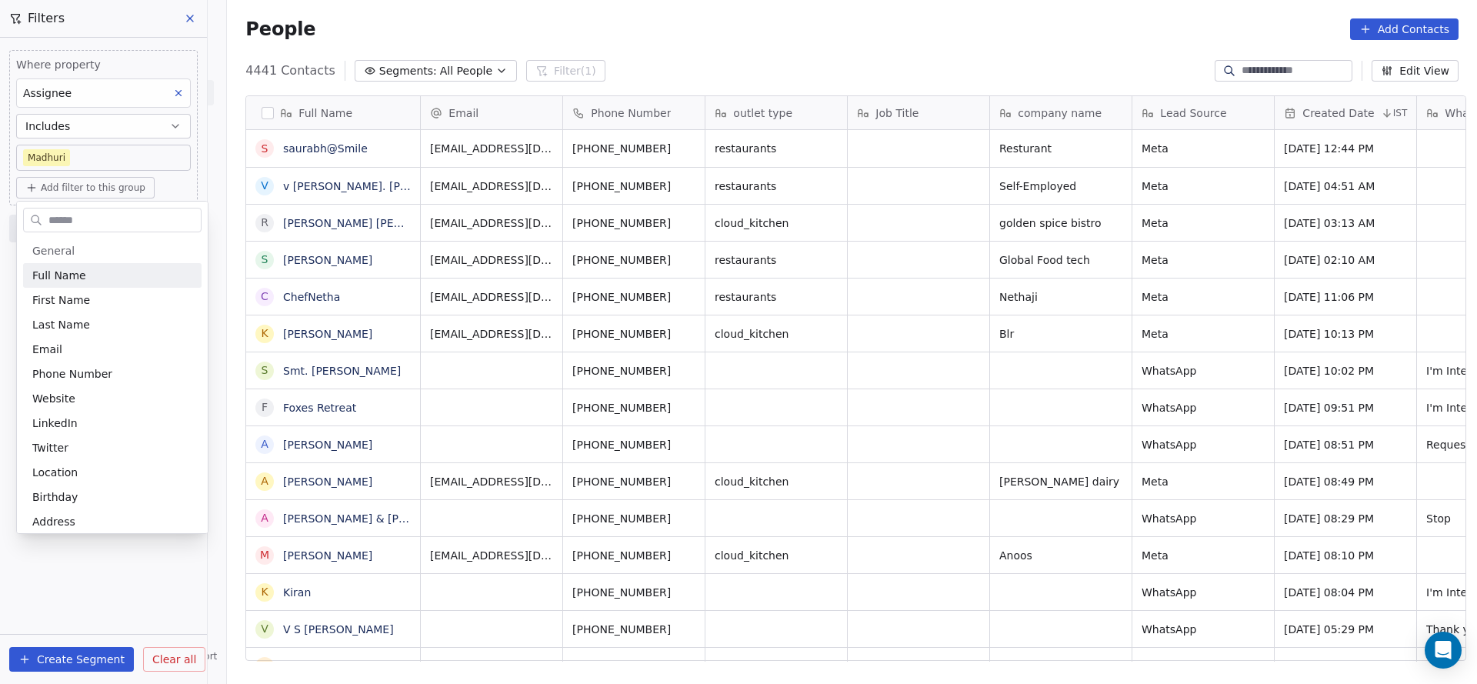
scroll to position [584, 1239]
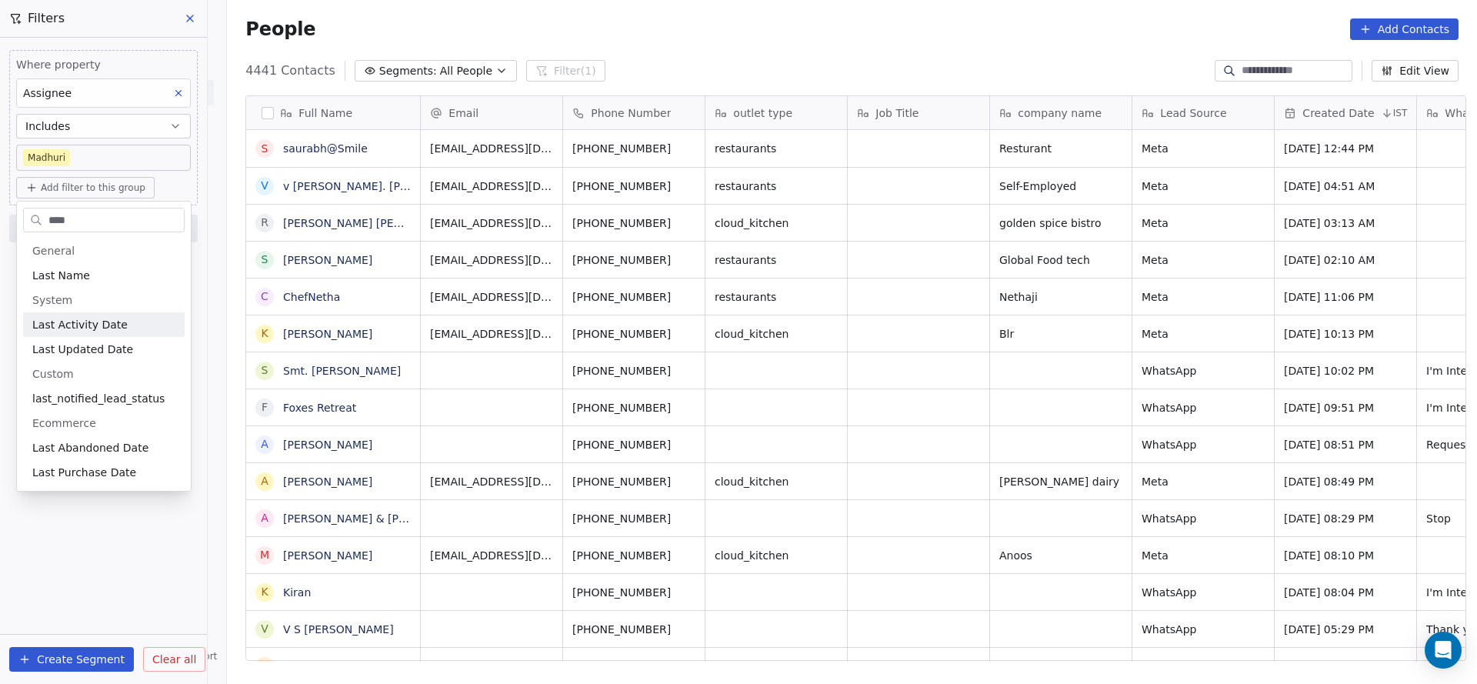
type input "****"
click at [90, 322] on span "Last Activity Date" at bounding box center [79, 324] width 95 height 15
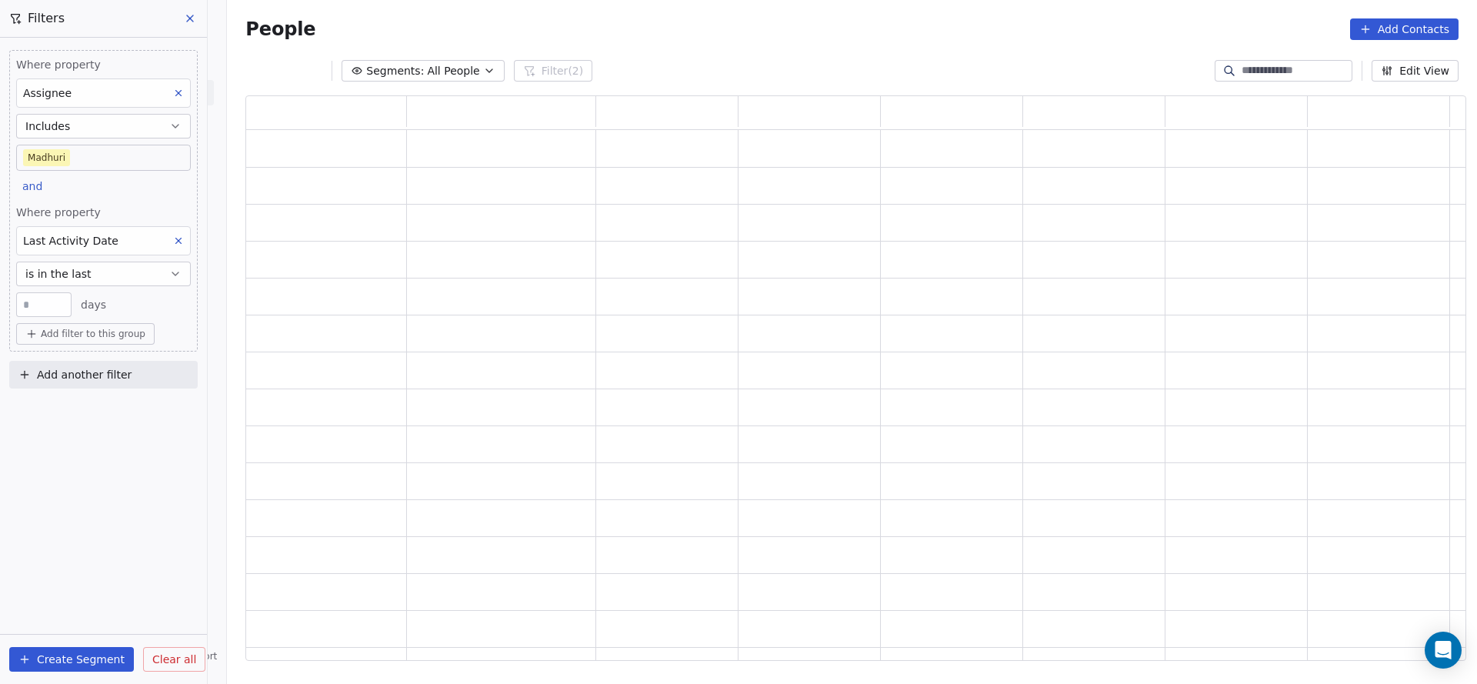
scroll to position [547, 1202]
click at [125, 282] on button "is in the last" at bounding box center [103, 274] width 175 height 25
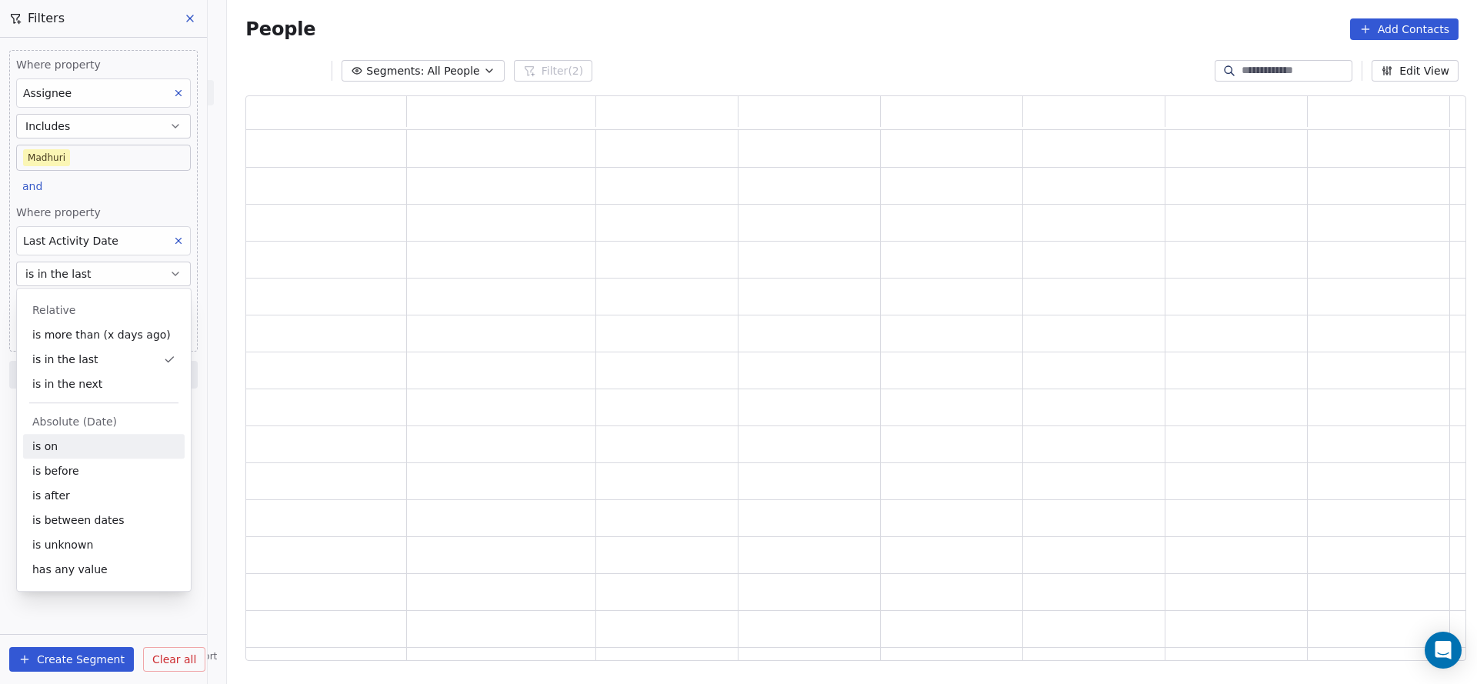
click at [84, 441] on div "is on" at bounding box center [104, 446] width 162 height 25
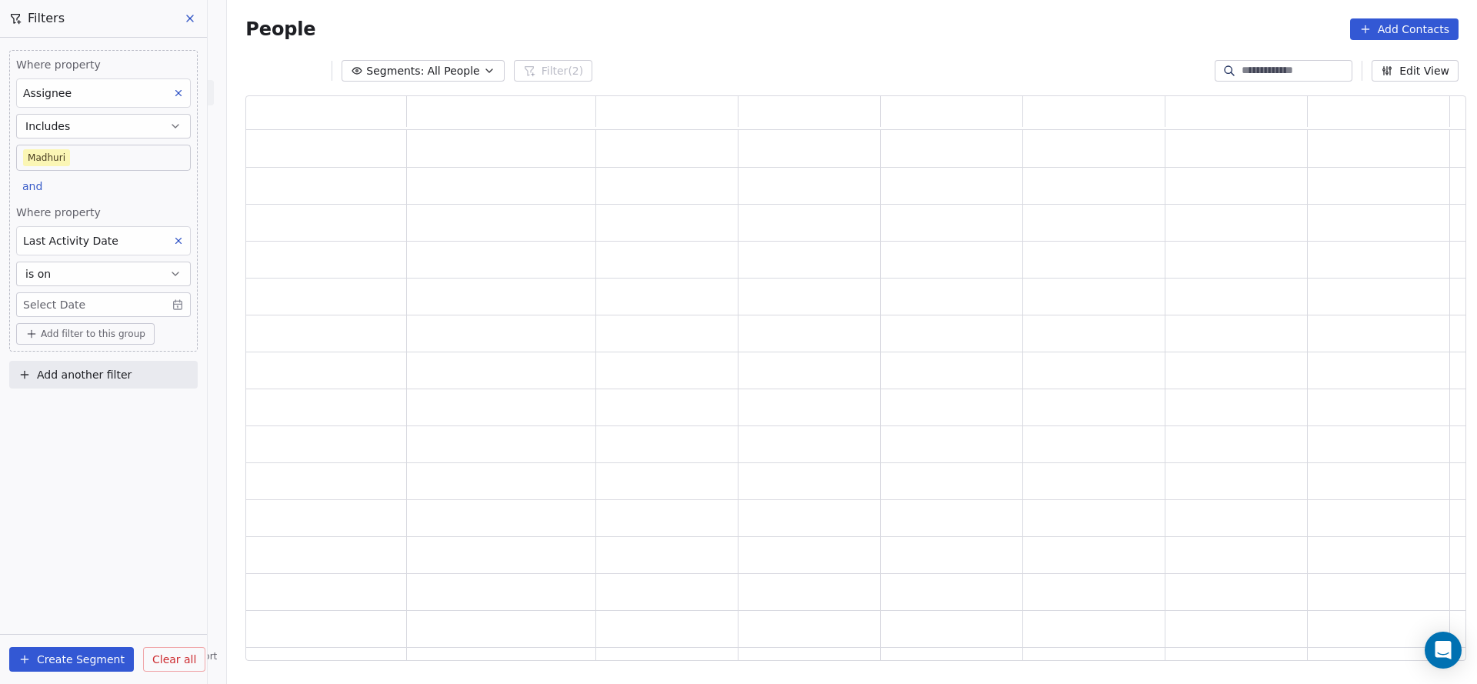
click at [138, 202] on div "Where property Assignee Includes Madhuri and Where property Last Activity Date …" at bounding box center [103, 201] width 188 height 302
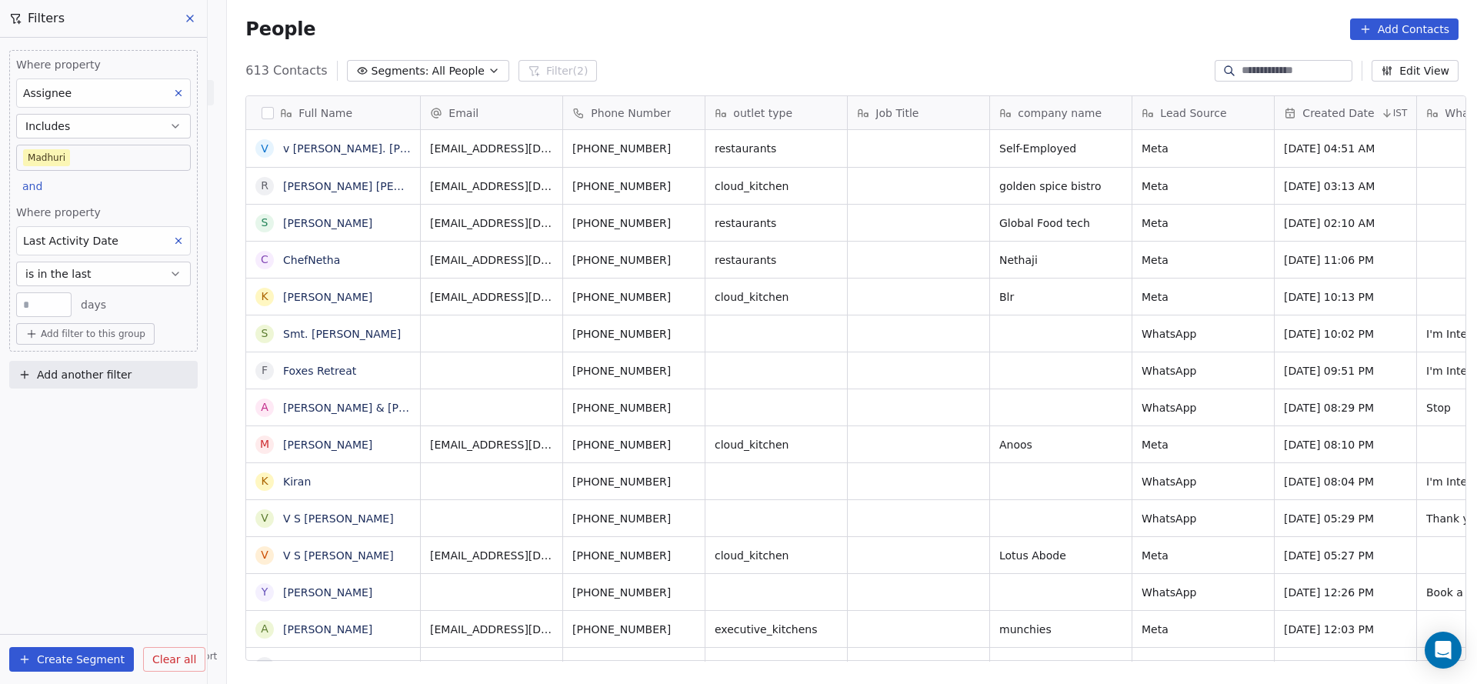
scroll to position [584, 1239]
click at [112, 264] on button "is in the last" at bounding box center [103, 274] width 175 height 25
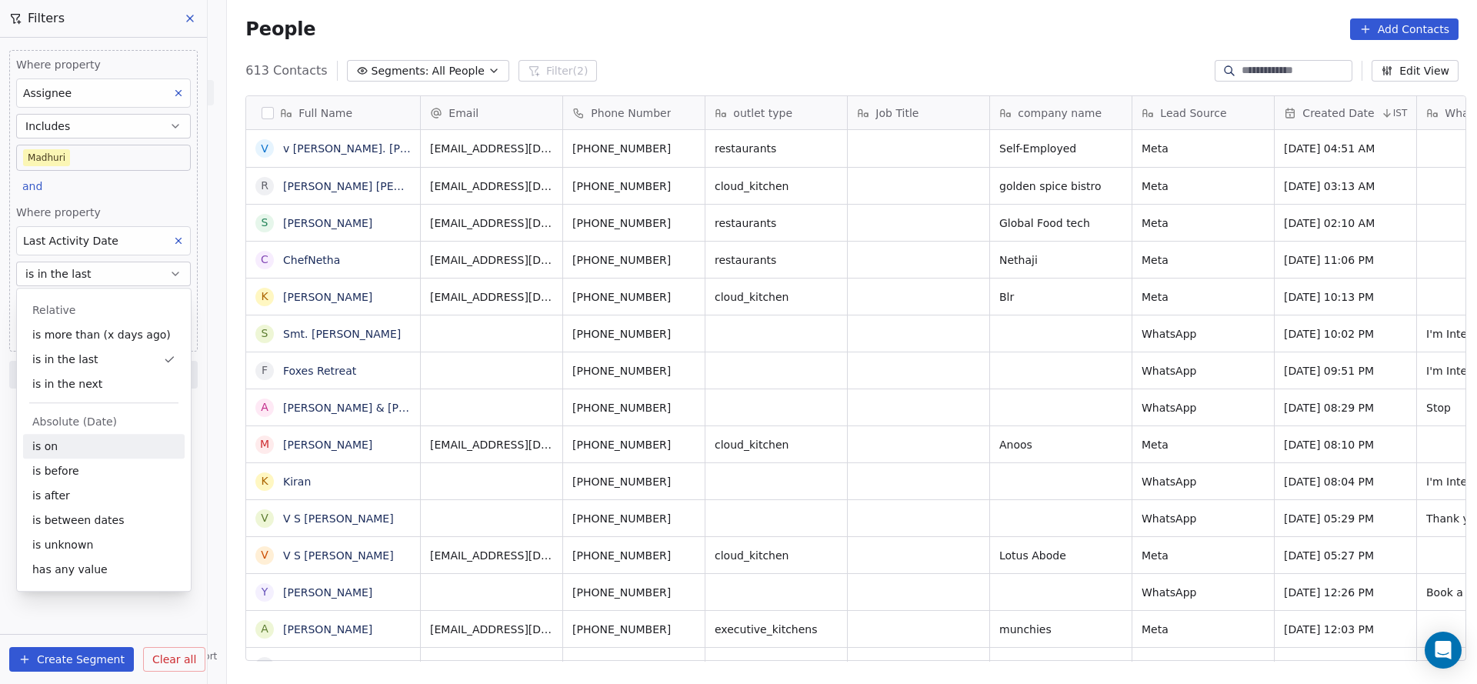
click at [72, 442] on div "is on" at bounding box center [104, 446] width 162 height 25
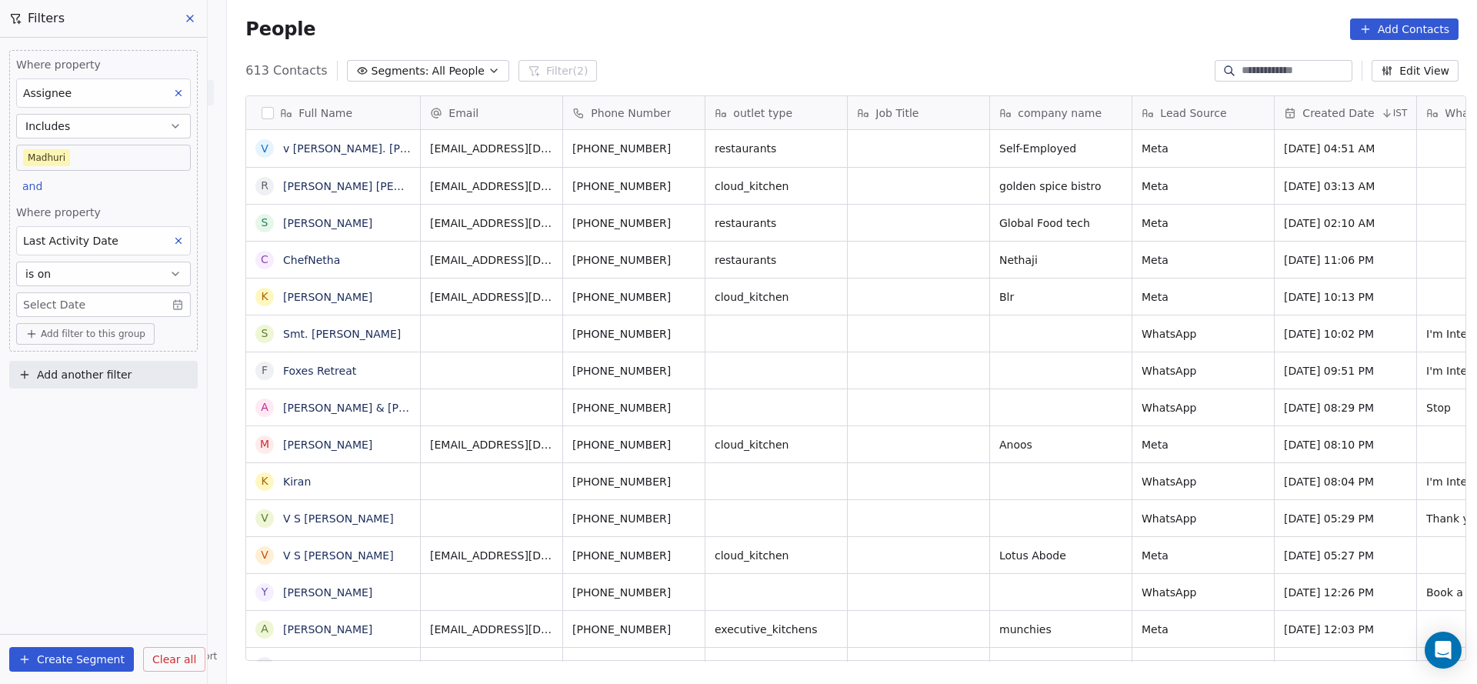
click at [99, 298] on body "On2Cook India Pvt. Ltd. Contacts People Marketing Workflows Campaigns Sales Pip…" at bounding box center [738, 342] width 1477 height 684
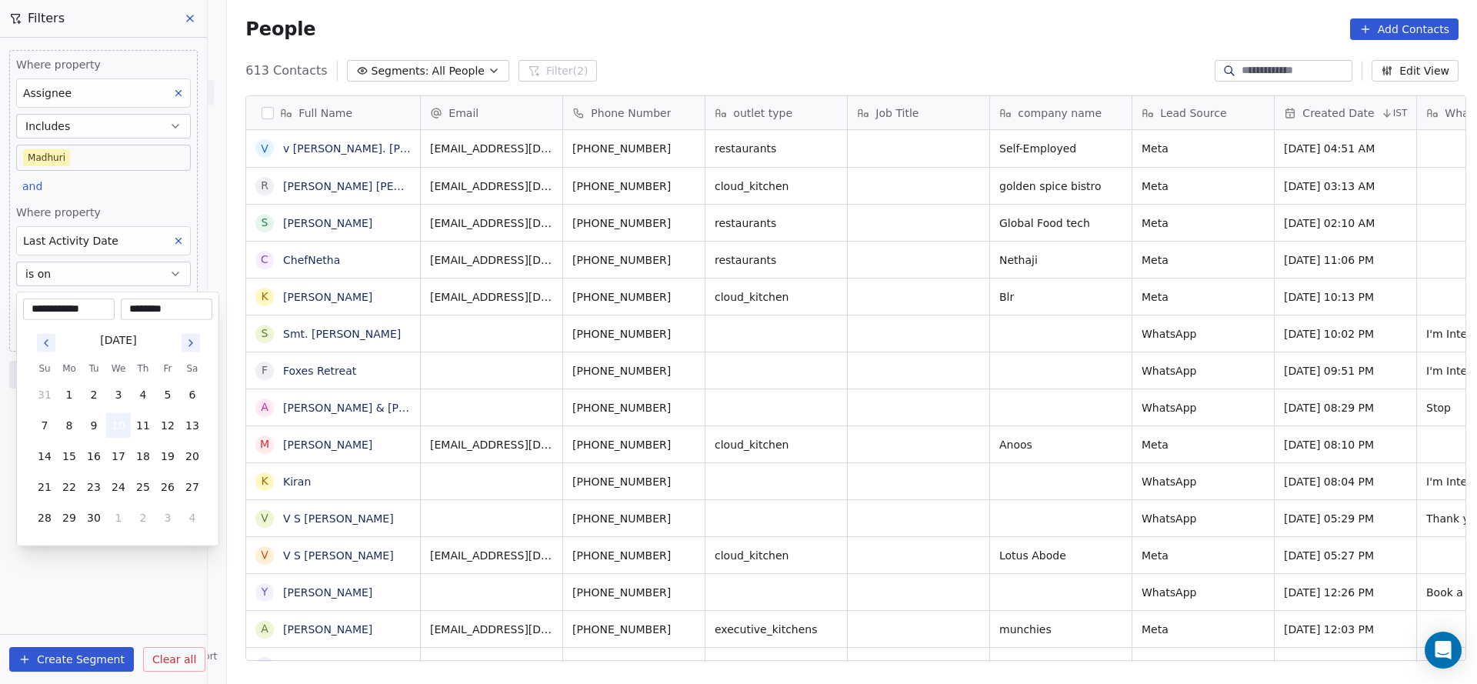
click at [121, 415] on button "10" at bounding box center [118, 425] width 25 height 25
click at [823, 401] on html "On2Cook India Pvt. Ltd. Contacts People Marketing Workflows Campaigns Sales Pip…" at bounding box center [738, 342] width 1477 height 684
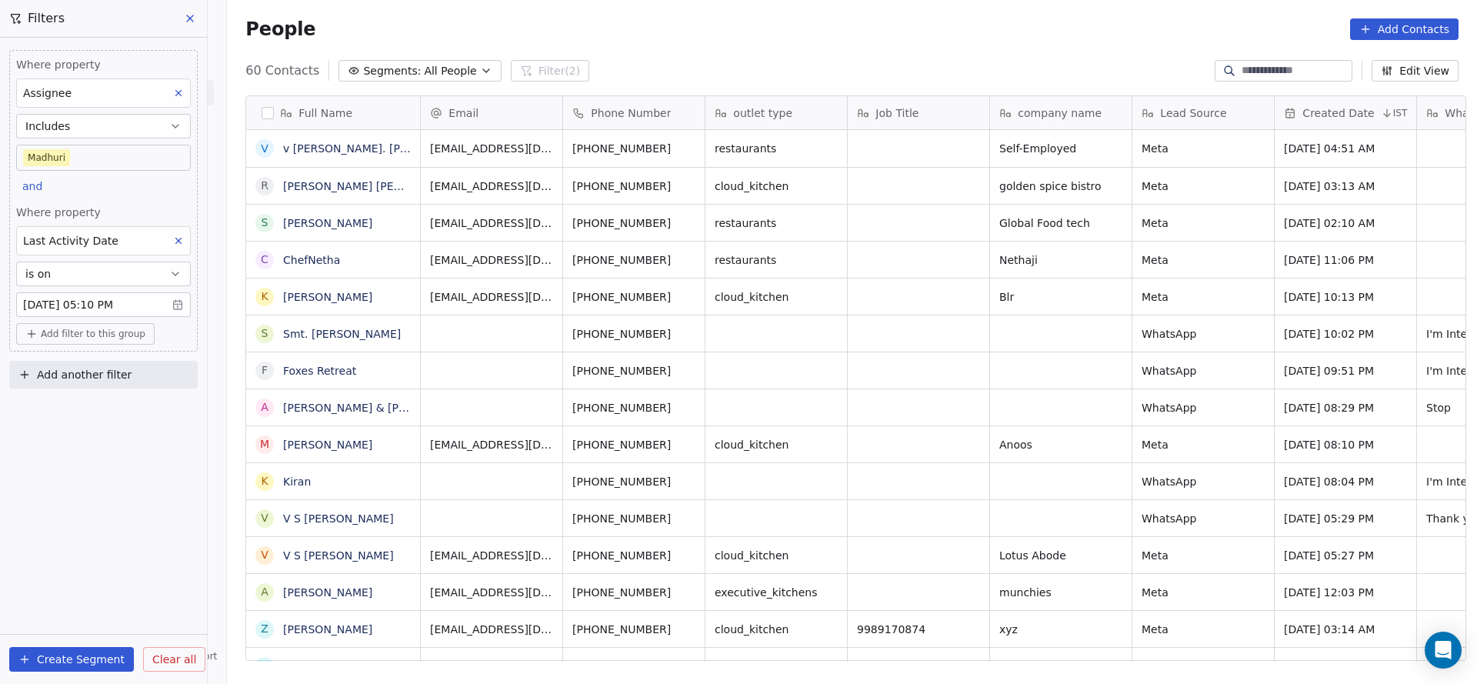
click at [102, 330] on span "Add filter to this group" at bounding box center [93, 334] width 105 height 12
click at [97, 371] on span "Contact properties" at bounding box center [82, 365] width 100 height 16
type input "****"
click at [87, 473] on span "Lead Status" at bounding box center [64, 468] width 64 height 15
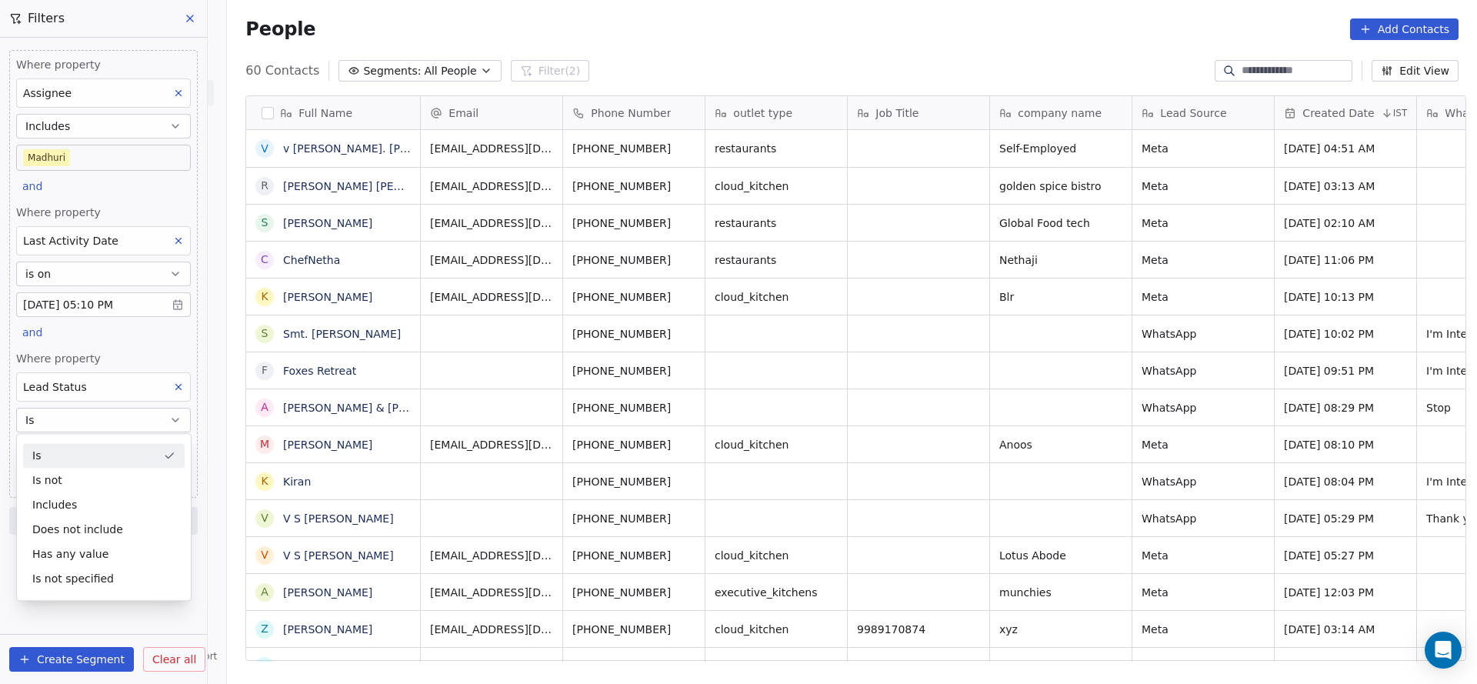
click at [141, 353] on span "Where property" at bounding box center [103, 358] width 175 height 15
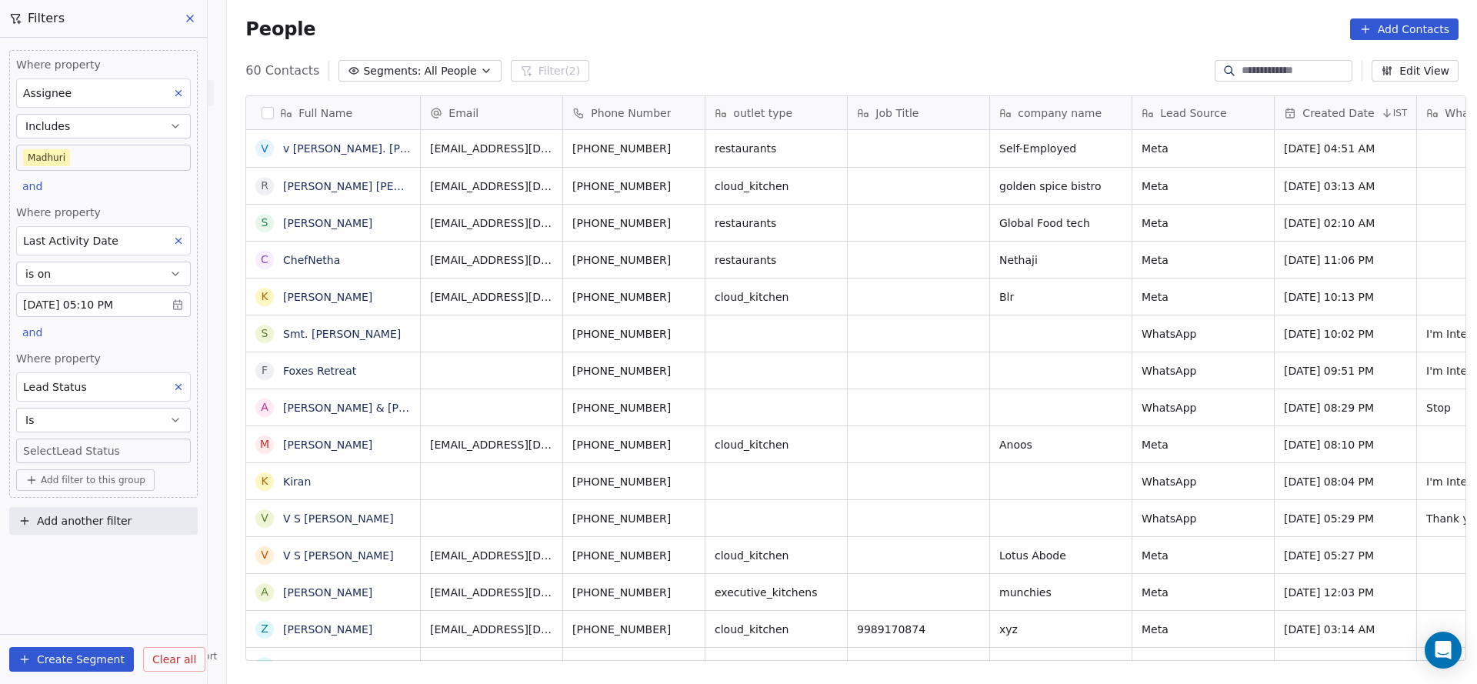
click at [122, 441] on body "On2Cook India Pvt. Ltd. Contacts People Marketing Workflows Campaigns Sales Pip…" at bounding box center [738, 342] width 1477 height 684
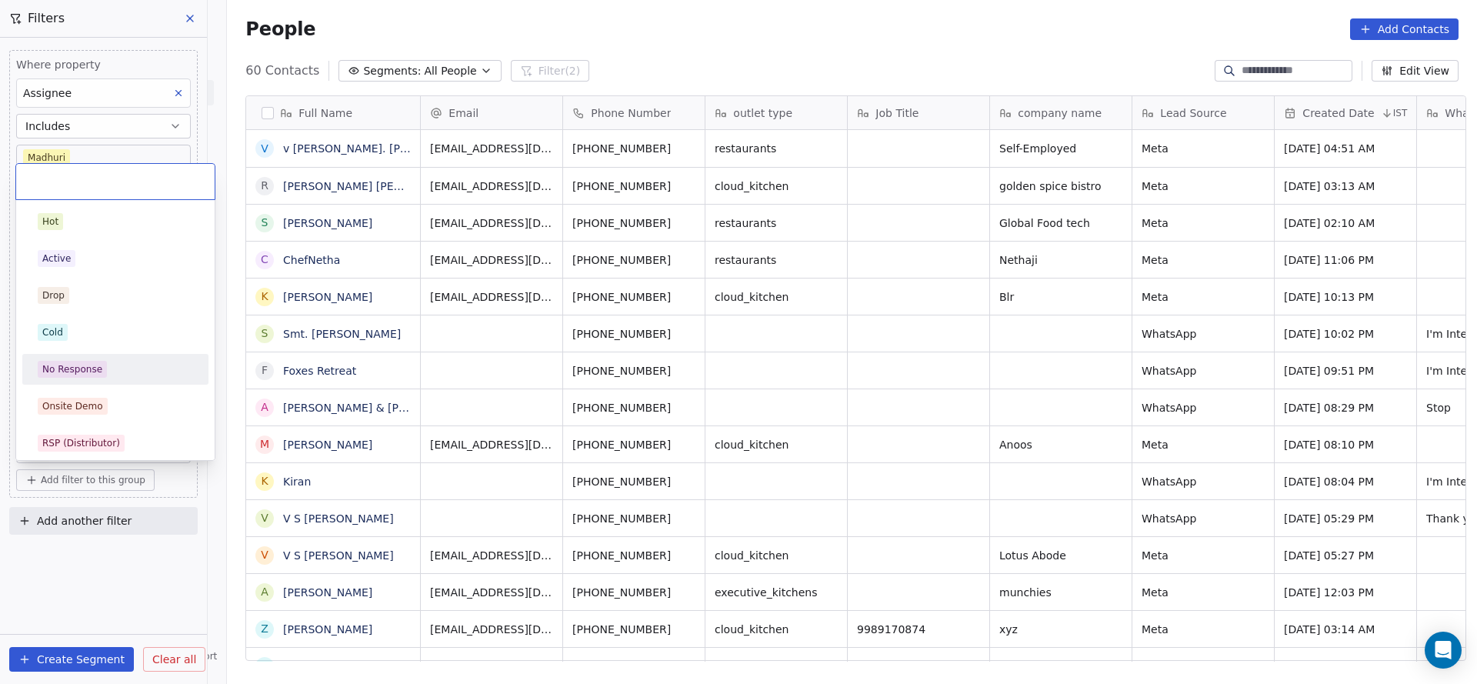
click at [111, 374] on div "No Response" at bounding box center [115, 369] width 155 height 17
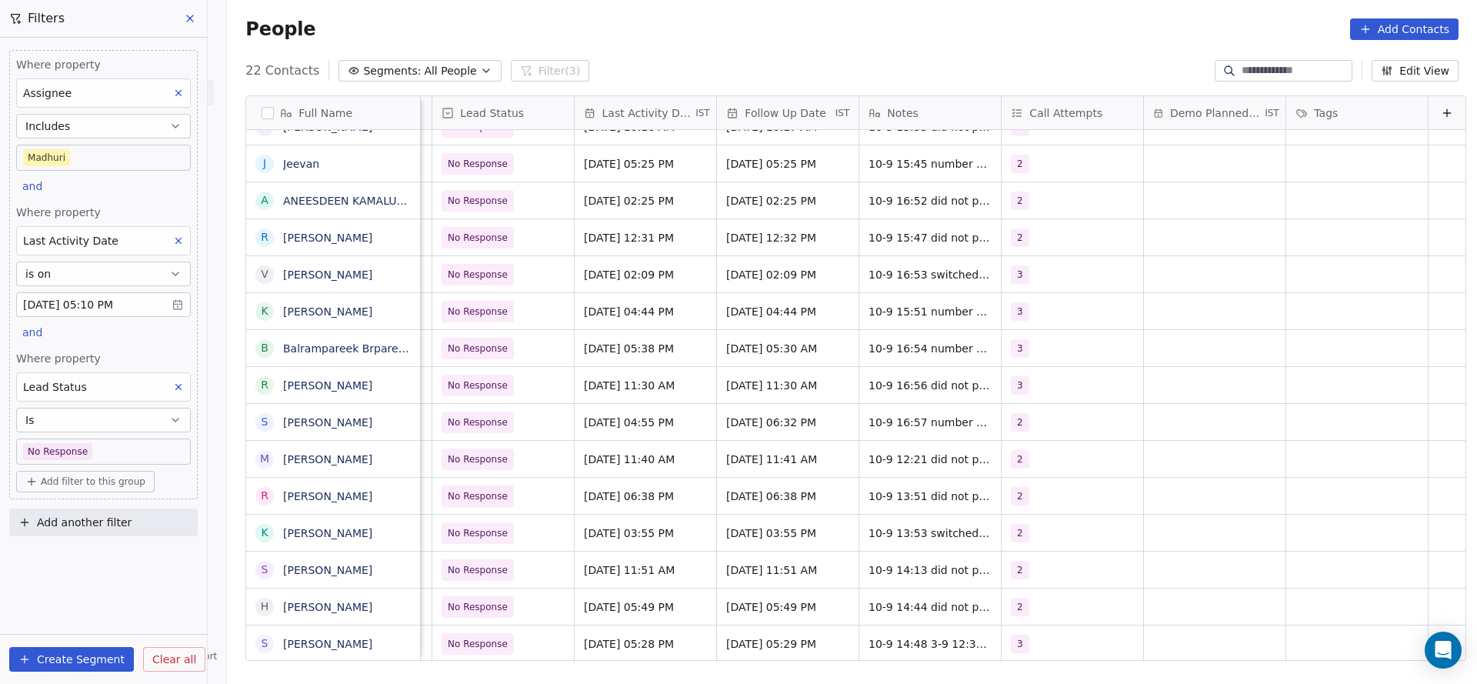
scroll to position [17, 1997]
click at [875, 632] on span "10-9 14:48 3-9 12:31 asked to share details he is having a restaurant with thai…" at bounding box center [960, 663] width 183 height 62
click at [719, 625] on html "On2Cook India Pvt. Ltd. Contacts People Marketing Workflows Campaigns Sales Pip…" at bounding box center [738, 342] width 1477 height 684
click at [918, 632] on span "10-9 14:48 3-9 12:31 asked to share details he is having a restaurant with thai…" at bounding box center [960, 663] width 183 height 62
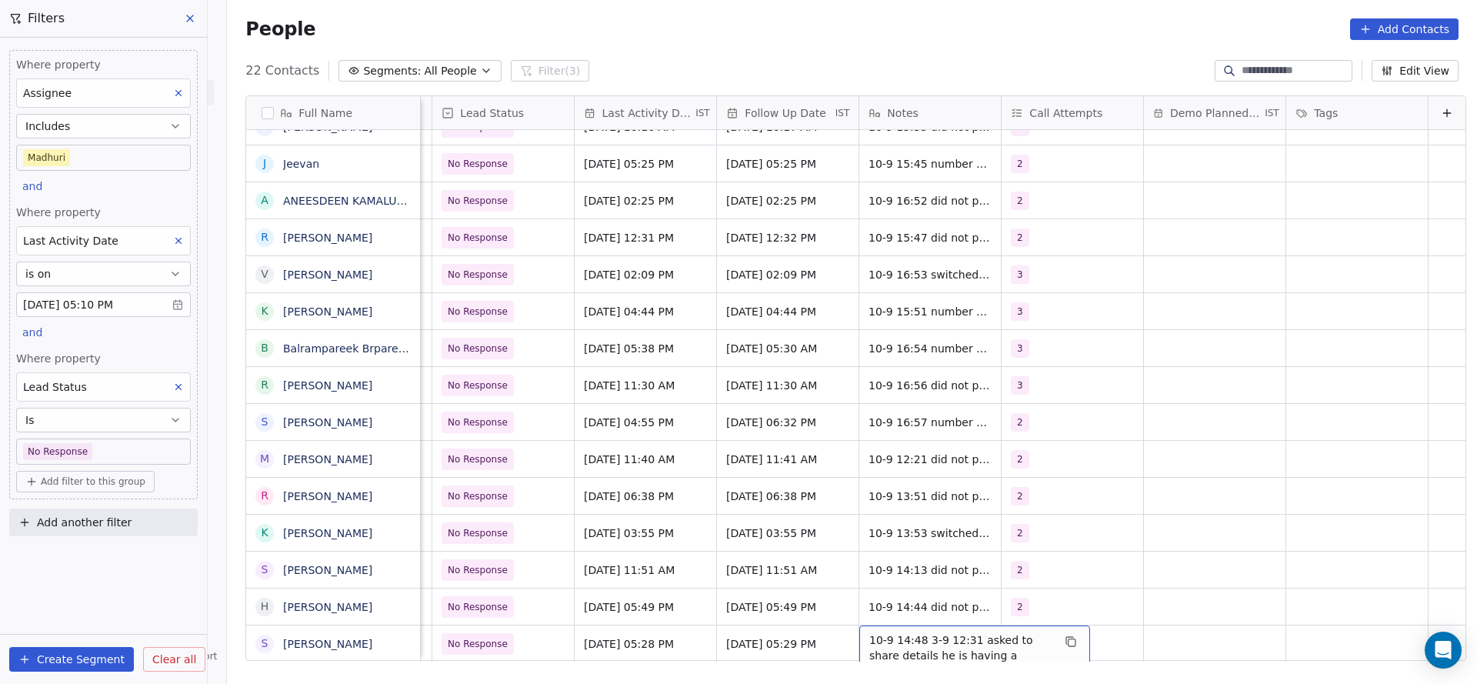
click at [895, 632] on span "10-9 14:48 3-9 12:31 asked to share details he is having a restaurant with thai…" at bounding box center [960, 663] width 183 height 62
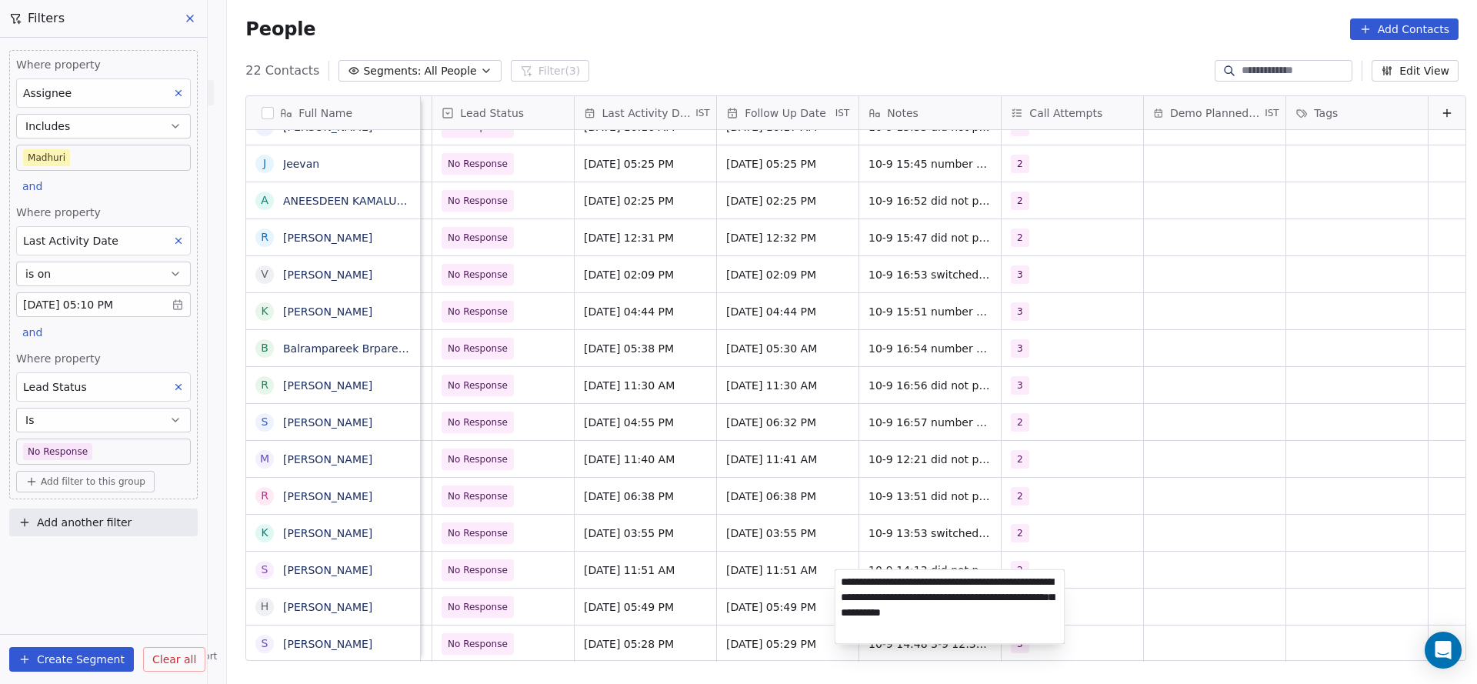
click at [895, 577] on textarea "**********" at bounding box center [949, 607] width 229 height 74
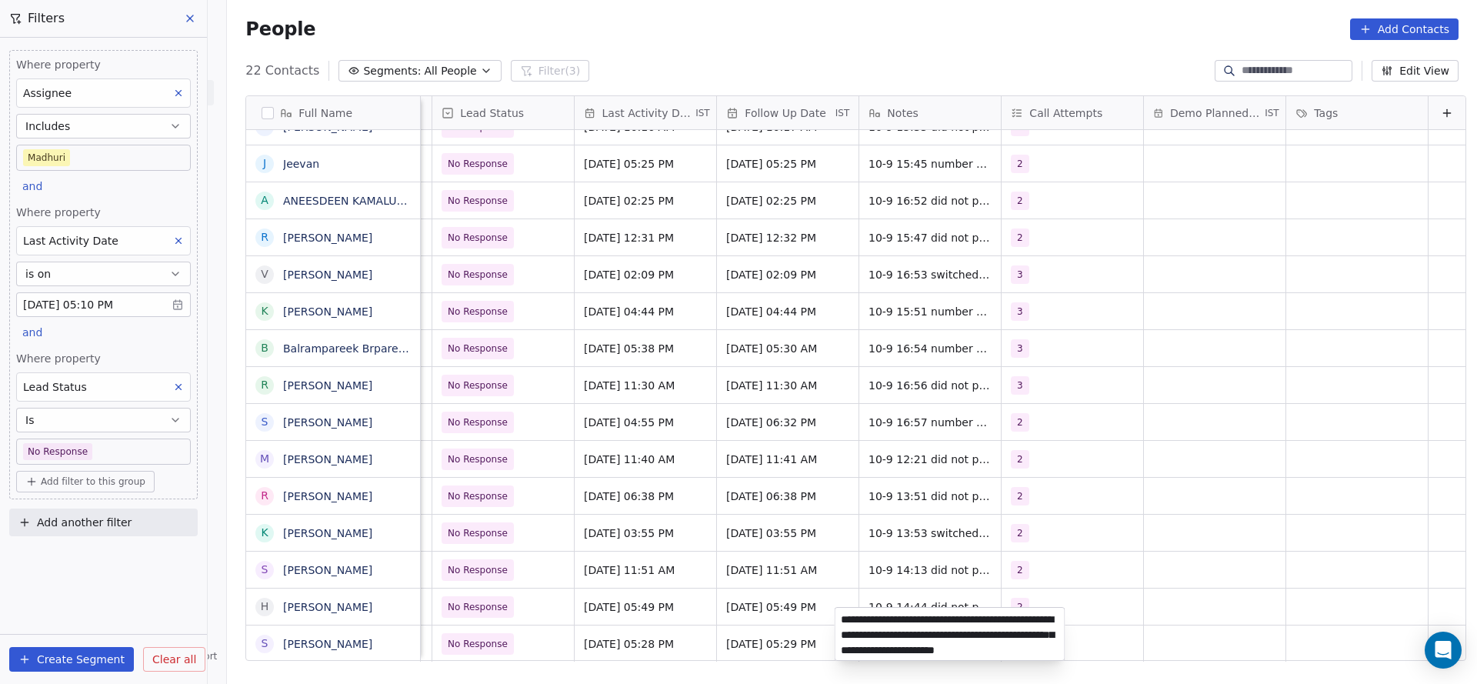
type textarea "**********"
click at [849, 261] on html "On2Cook India Pvt. Ltd. Contacts People Marketing Workflows Campaigns Sales Pip…" at bounding box center [738, 342] width 1477 height 684
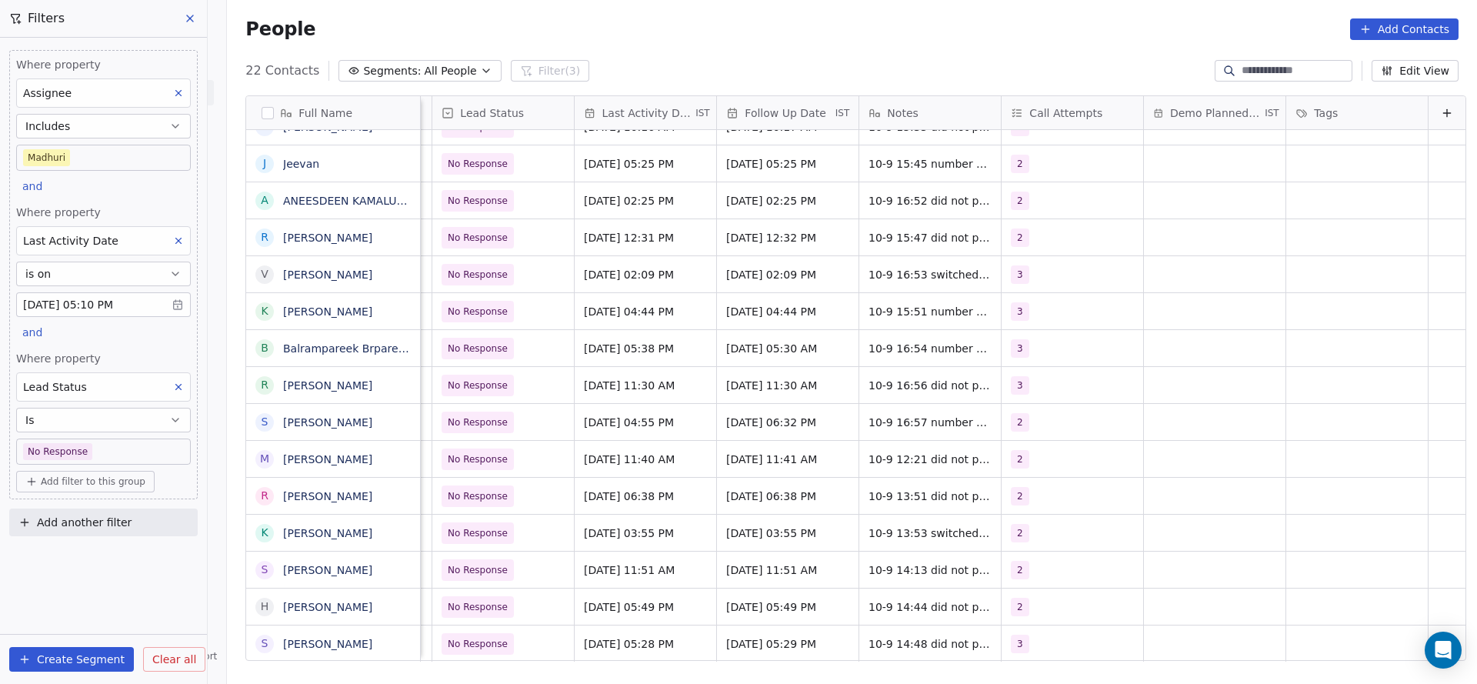
click at [175, 381] on icon at bounding box center [178, 386] width 11 height 11
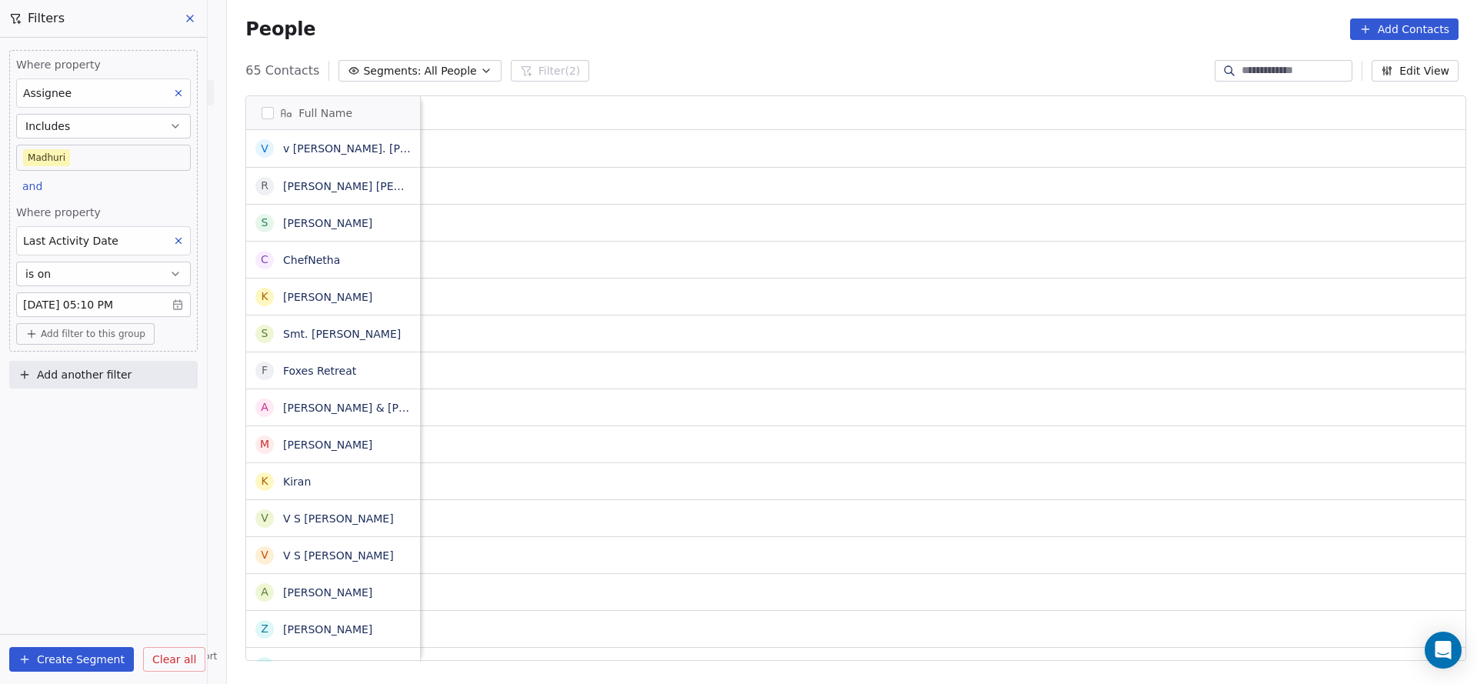
scroll to position [0, 1997]
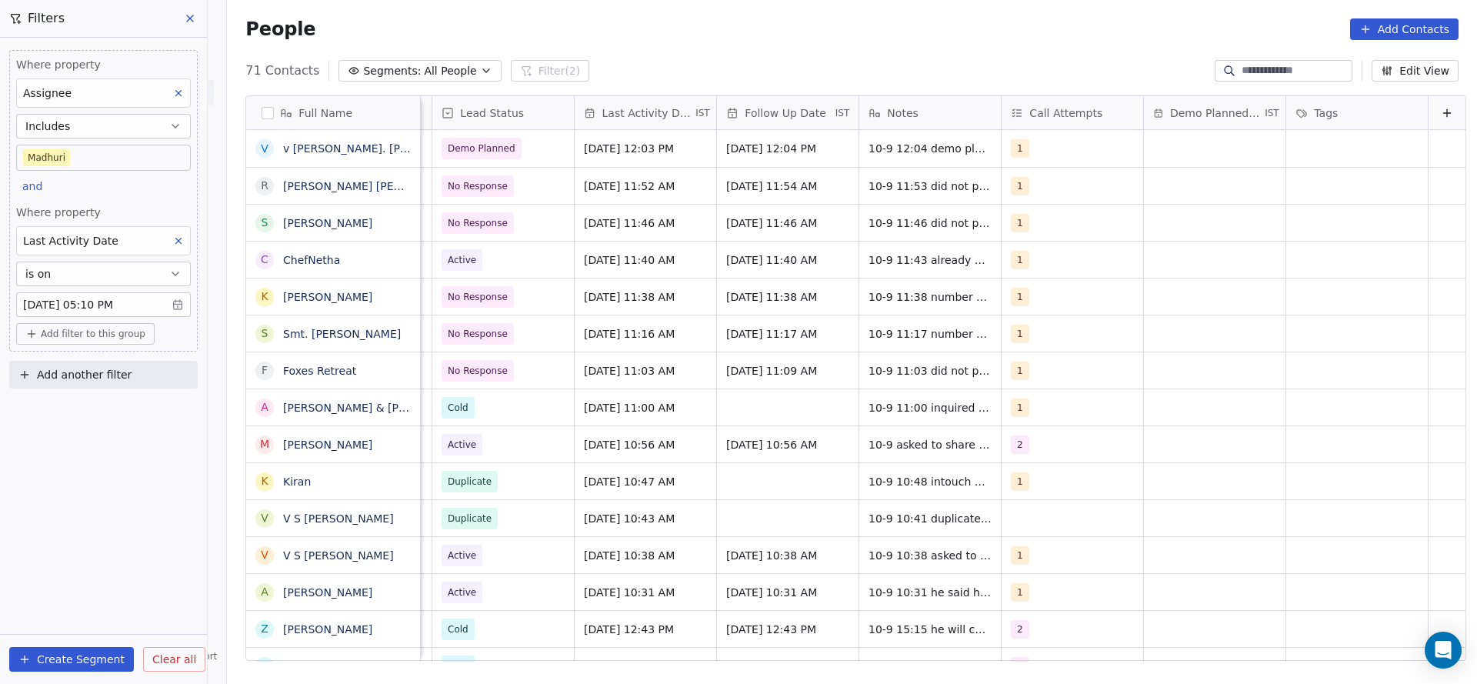
click at [125, 335] on span "Add filter to this group" at bounding box center [93, 334] width 105 height 12
click at [1059, 178] on html "On2Cook India Pvt. Ltd. Contacts People Marketing Workflows Campaigns Sales Pip…" at bounding box center [738, 342] width 1477 height 684
click at [172, 234] on button at bounding box center [178, 241] width 20 height 20
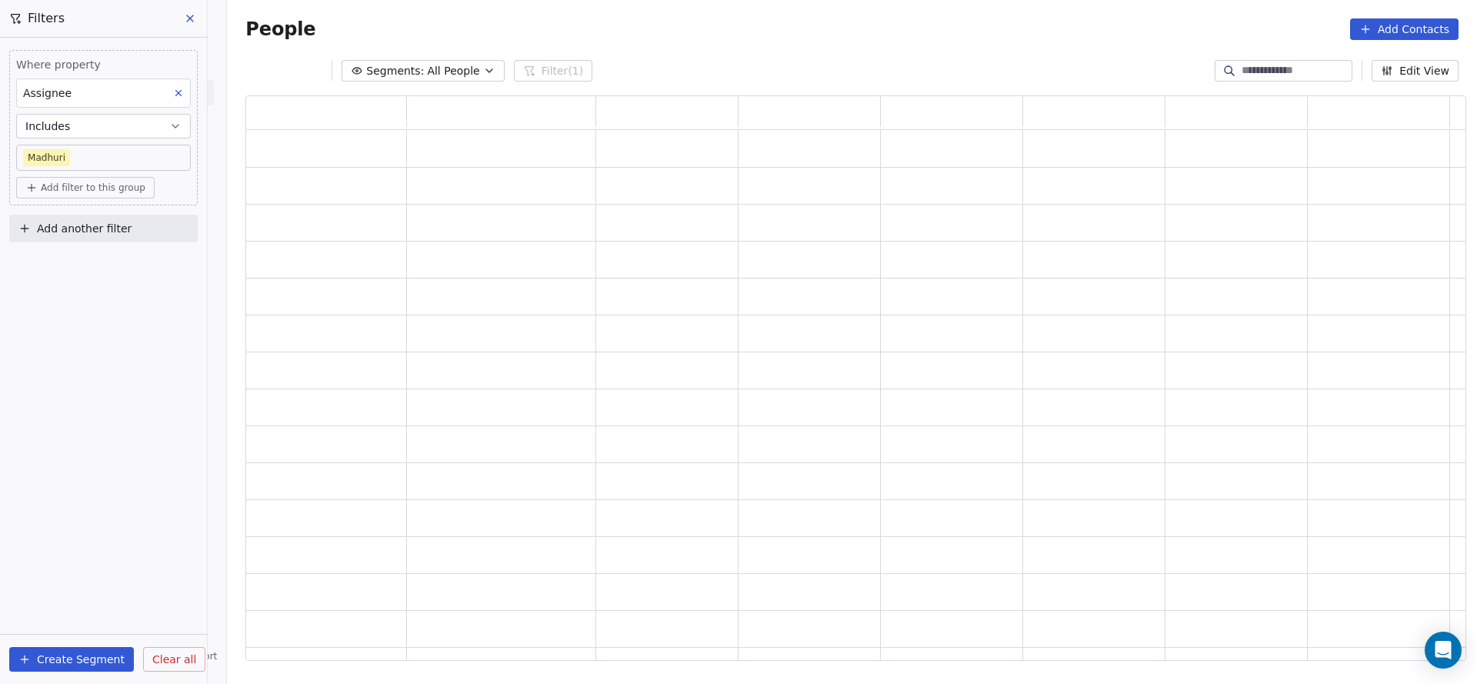
scroll to position [547, 1202]
click at [118, 193] on button "Add filter to this group" at bounding box center [85, 188] width 138 height 22
click at [108, 220] on span "Contact properties" at bounding box center [82, 220] width 100 height 16
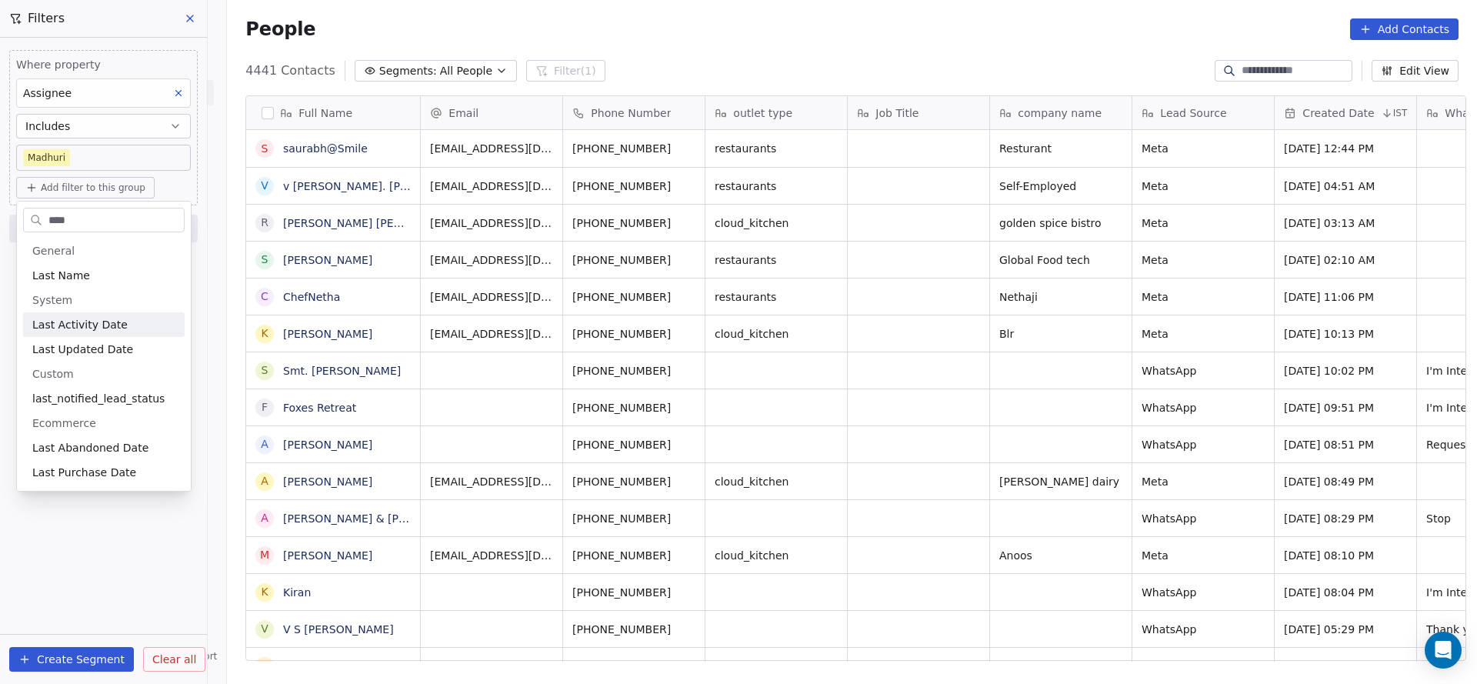
scroll to position [584, 1239]
type input "****"
click at [97, 325] on span "Last Activity Date" at bounding box center [79, 324] width 95 height 15
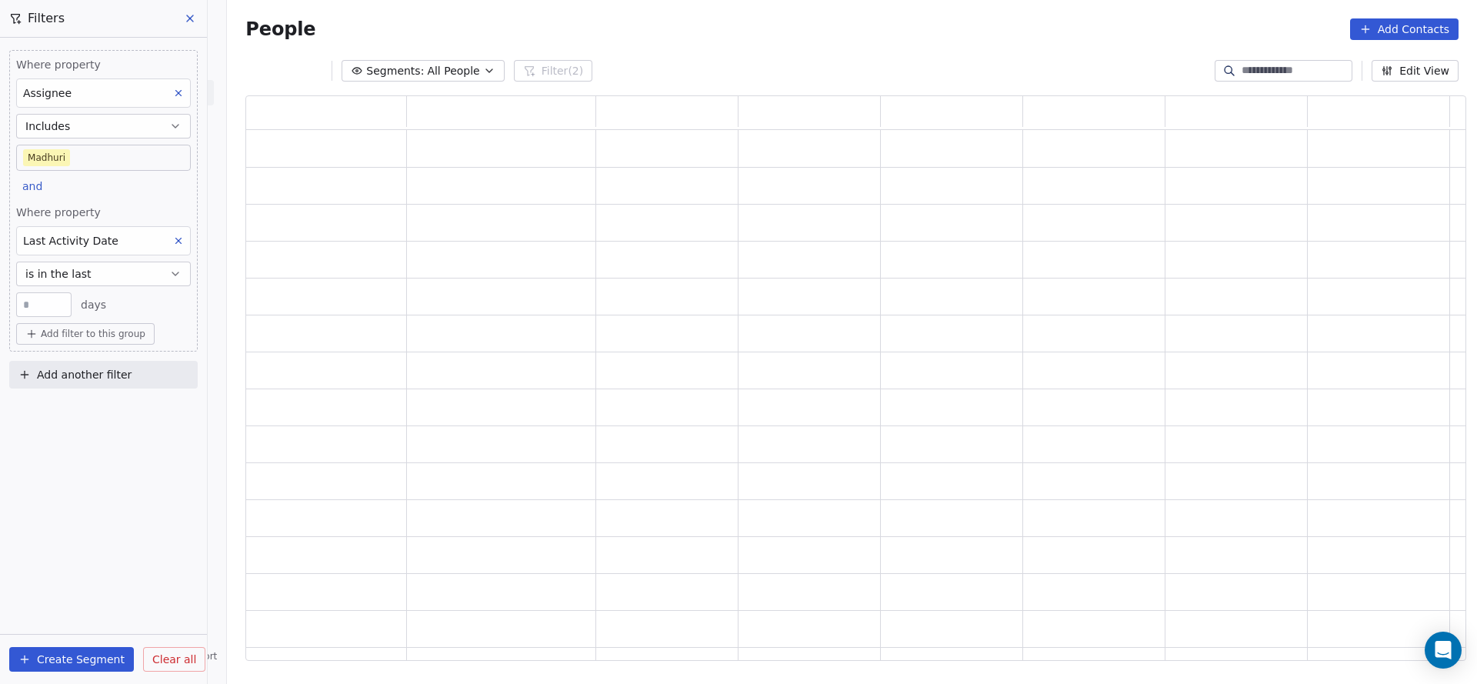
scroll to position [547, 1202]
click at [106, 273] on button "is in the last" at bounding box center [103, 274] width 175 height 25
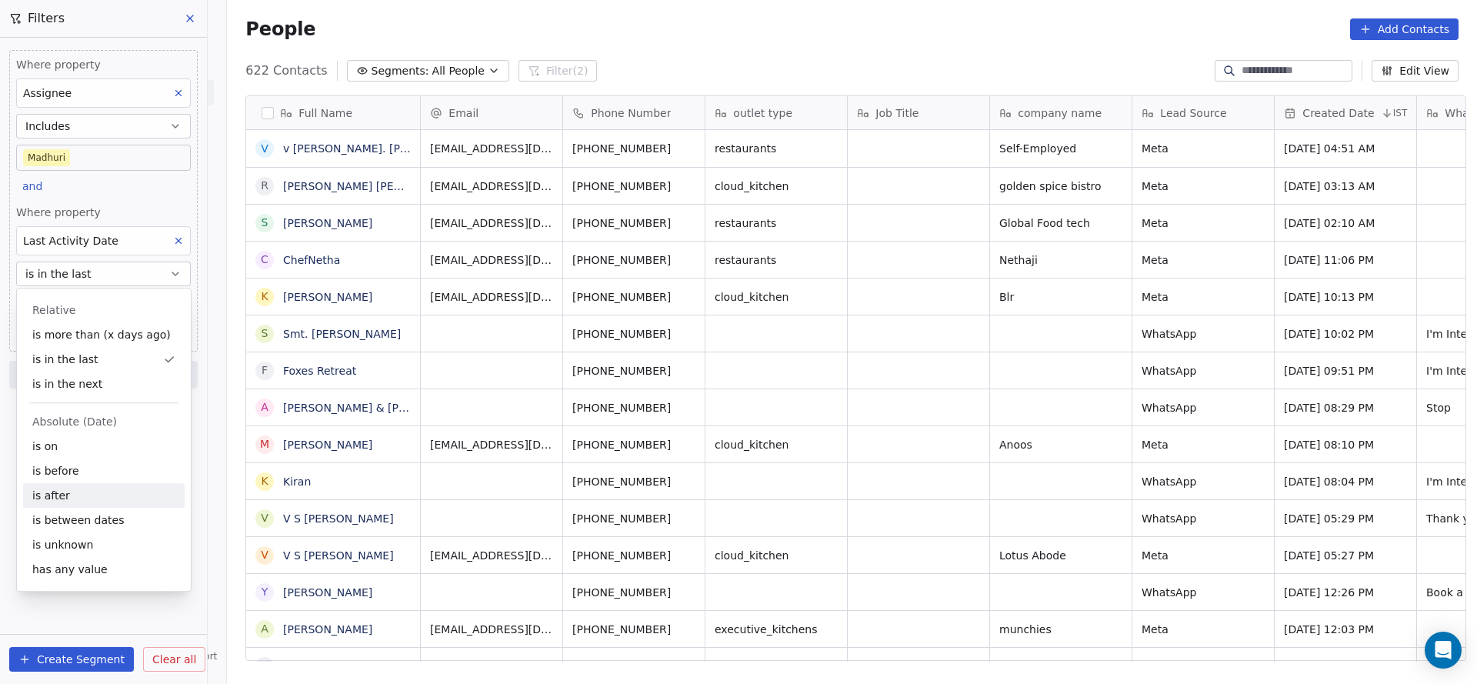
scroll to position [584, 1239]
click at [99, 443] on div "is on" at bounding box center [104, 446] width 162 height 25
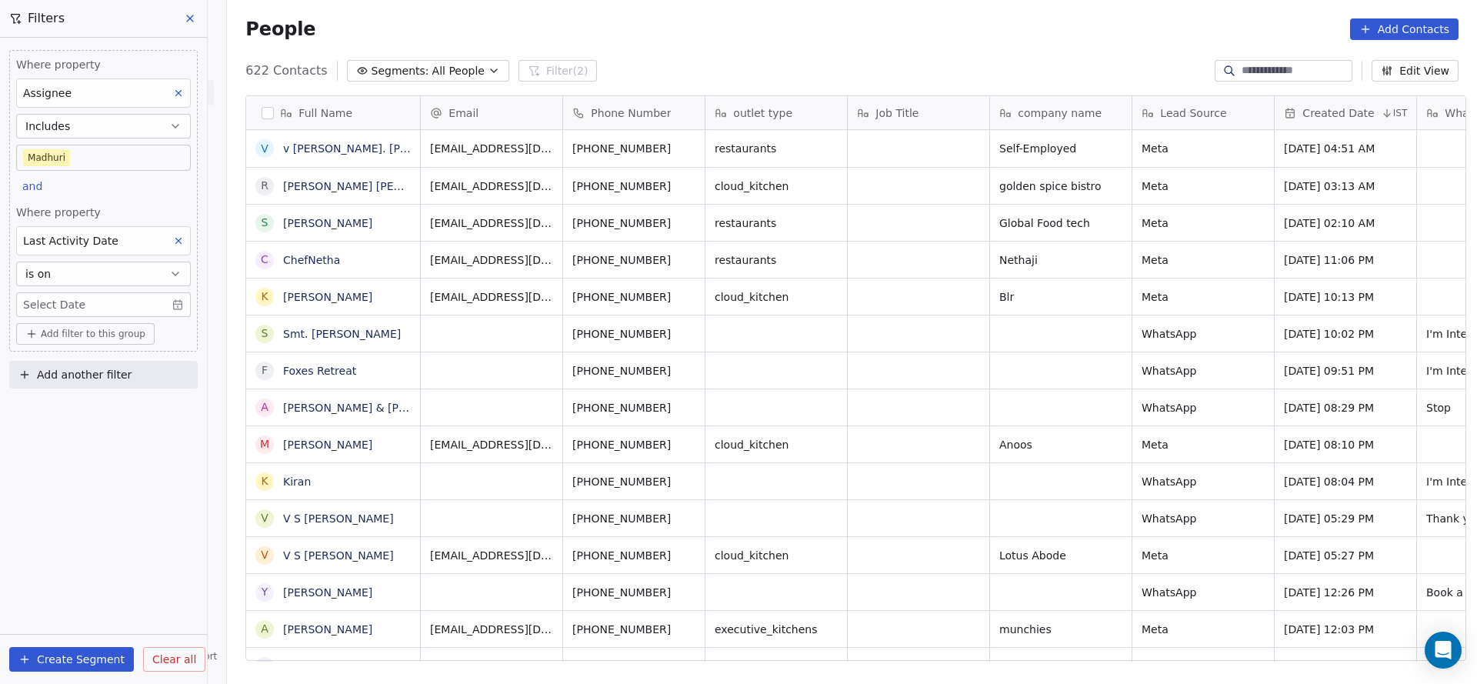
click at [113, 304] on body "On2Cook India Pvt. Ltd. Contacts People Marketing Workflows Campaigns Sales Pip…" at bounding box center [738, 342] width 1477 height 684
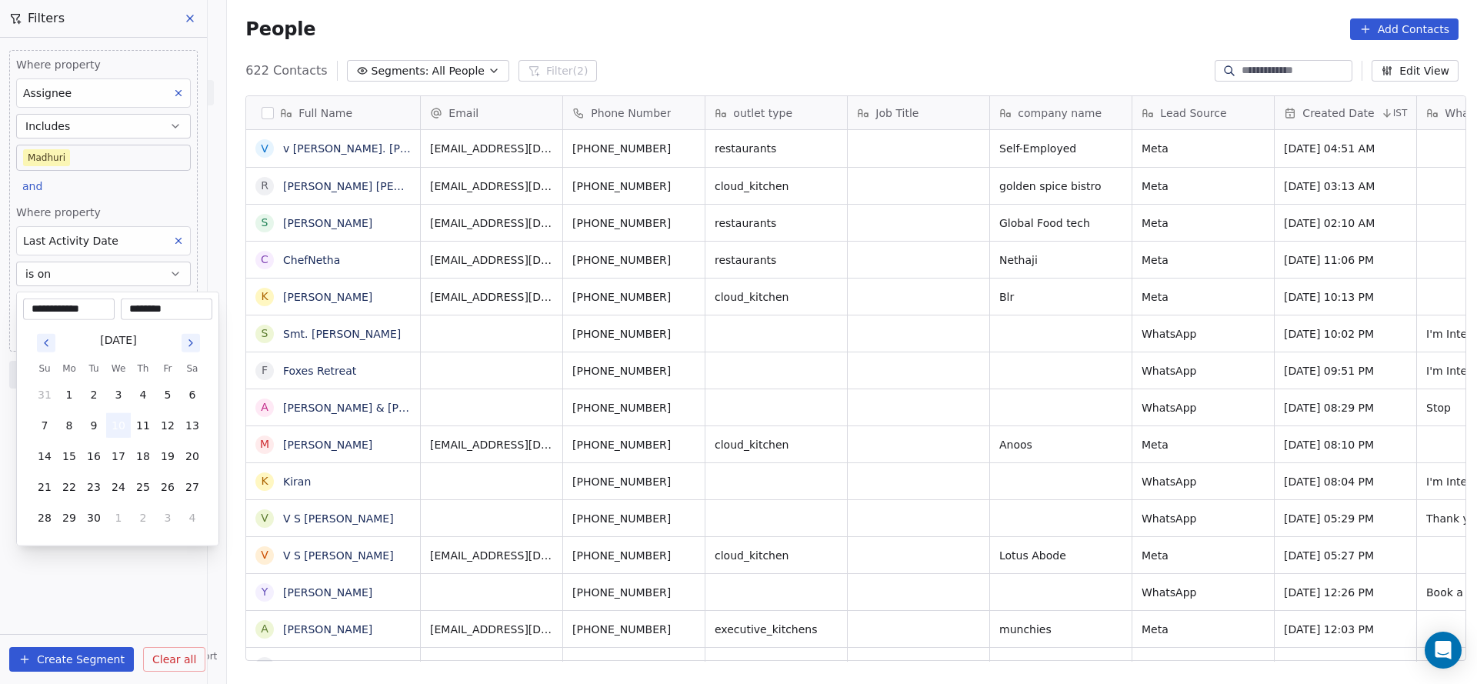
click at [120, 431] on button "10" at bounding box center [118, 425] width 25 height 25
click at [801, 391] on html "On2Cook India Pvt. Ltd. Contacts People Marketing Workflows Campaigns Sales Pip…" at bounding box center [738, 342] width 1477 height 684
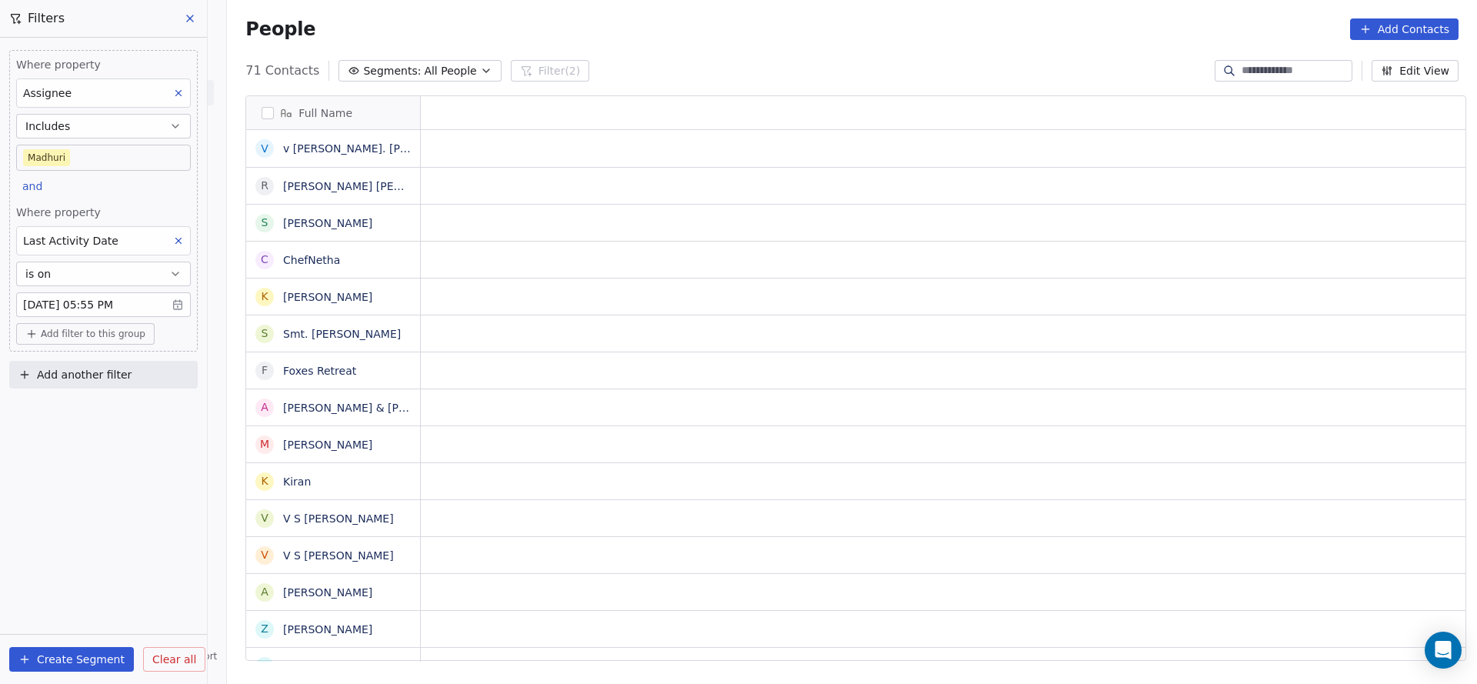
scroll to position [18, 18]
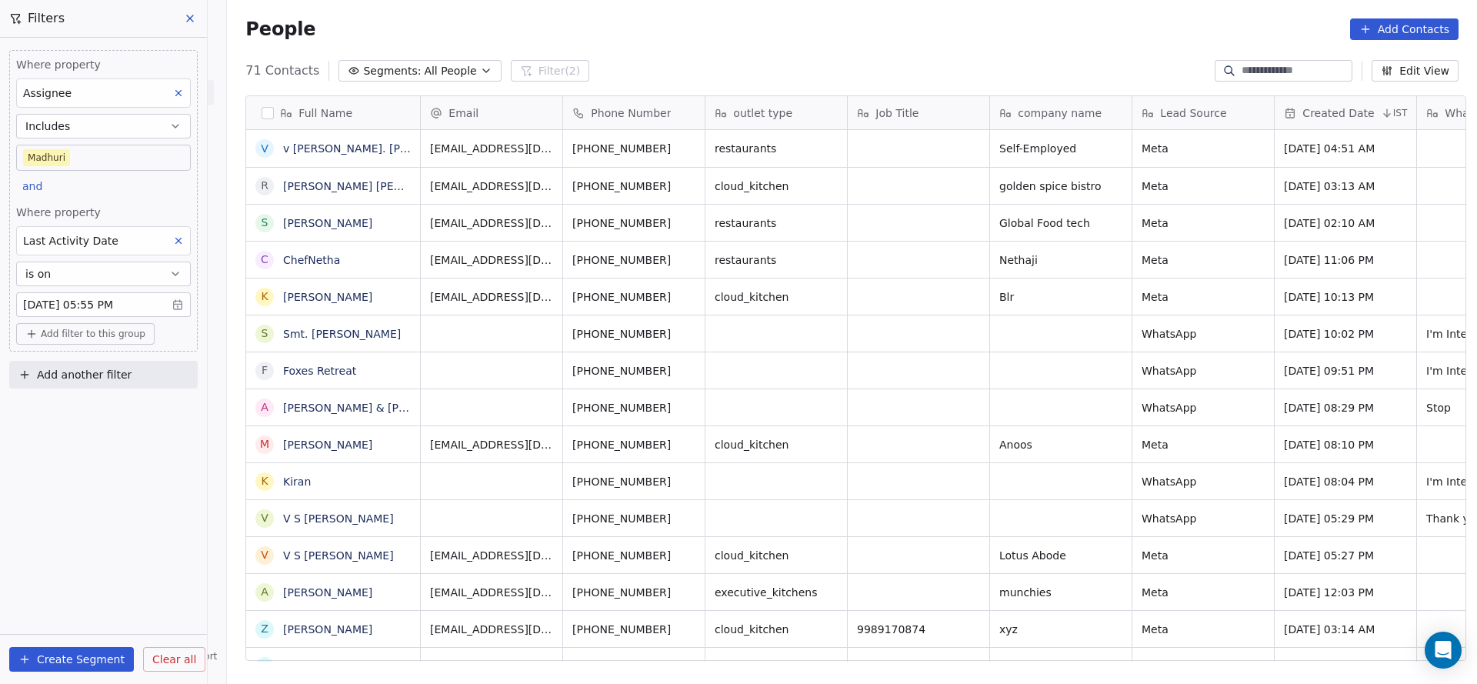
click at [60, 330] on span "Add filter to this group" at bounding box center [93, 334] width 105 height 12
click at [72, 362] on span "Contact properties" at bounding box center [82, 365] width 100 height 16
type input "****"
click at [73, 467] on span "Lead Status" at bounding box center [64, 468] width 64 height 15
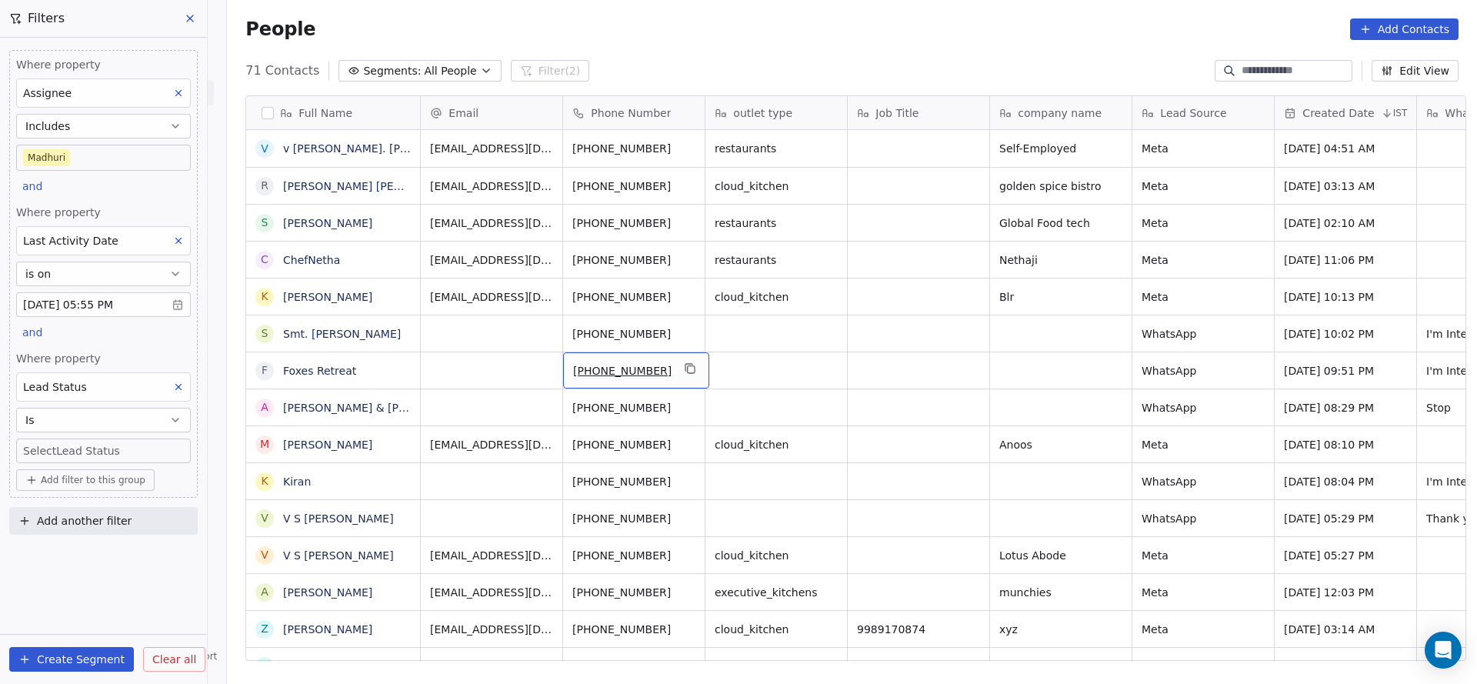
click at [135, 446] on body "On2Cook India Pvt. Ltd. Contacts People Marketing Workflows Campaigns Sales Pip…" at bounding box center [738, 342] width 1477 height 684
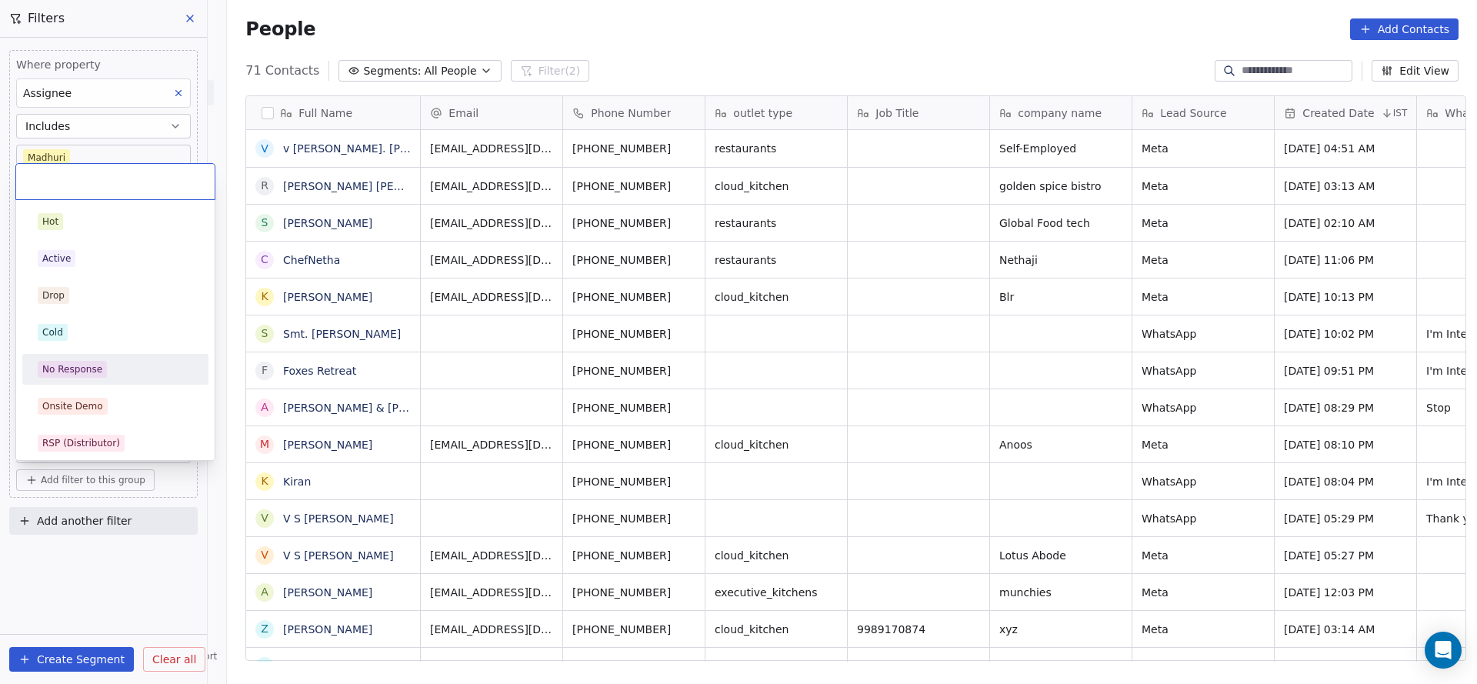
click at [137, 368] on div "No Response" at bounding box center [115, 369] width 155 height 17
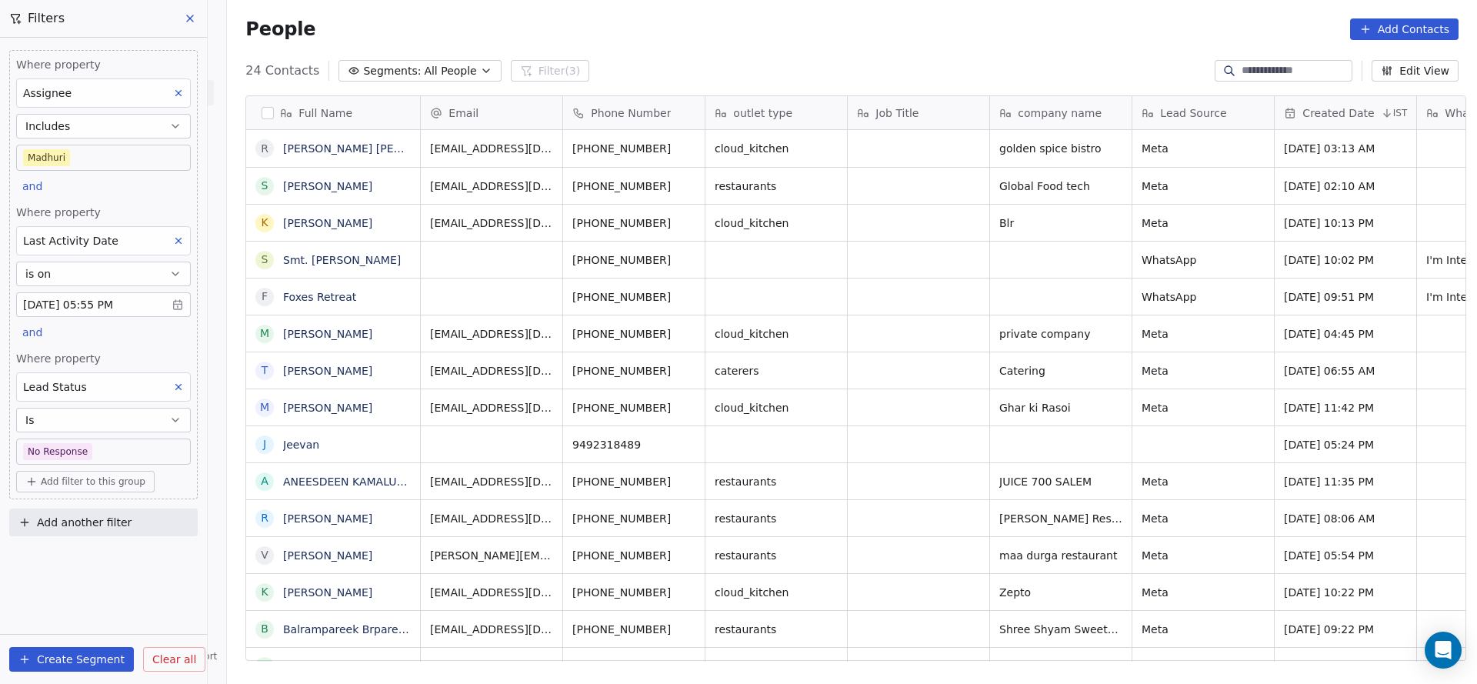
scroll to position [584, 1239]
click at [105, 446] on body "On2Cook India Pvt. Ltd. Contacts People Marketing Workflows Campaigns Sales Pip…" at bounding box center [738, 342] width 1477 height 684
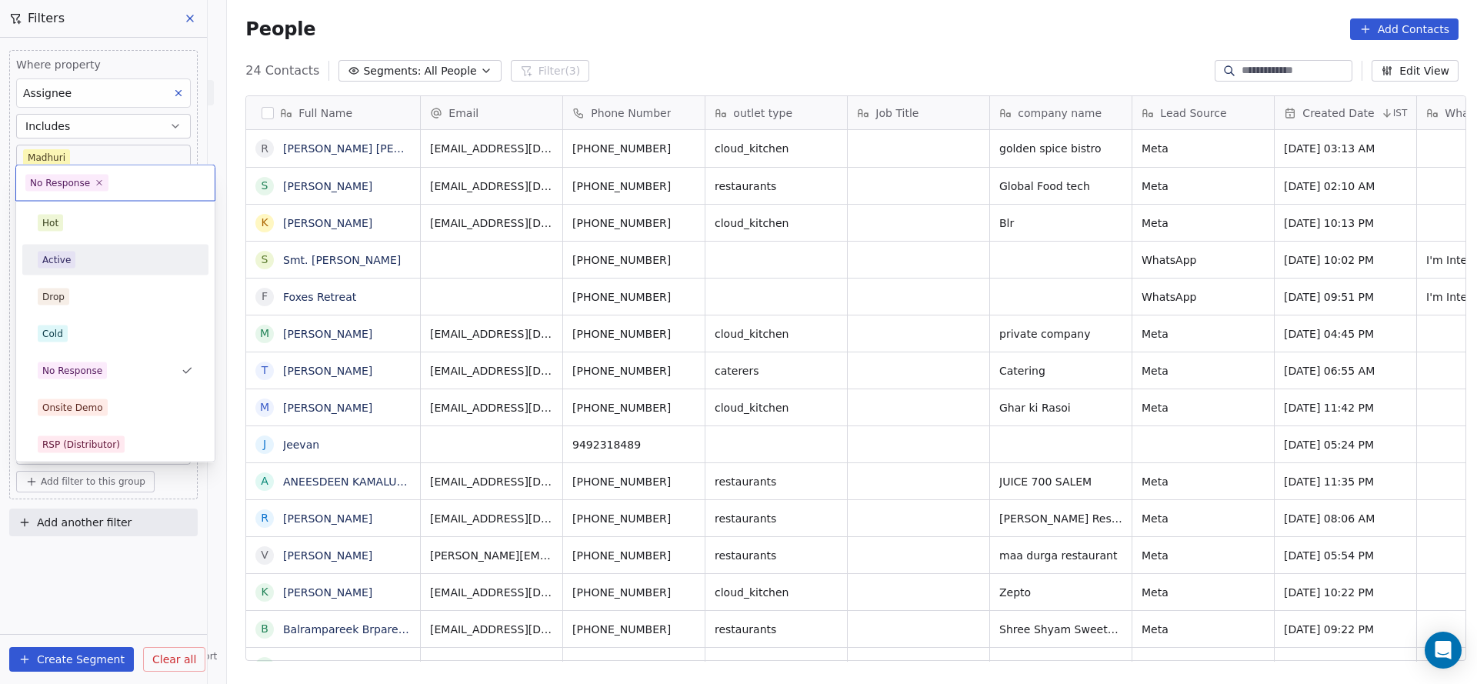
click at [124, 254] on div "Active" at bounding box center [115, 260] width 155 height 17
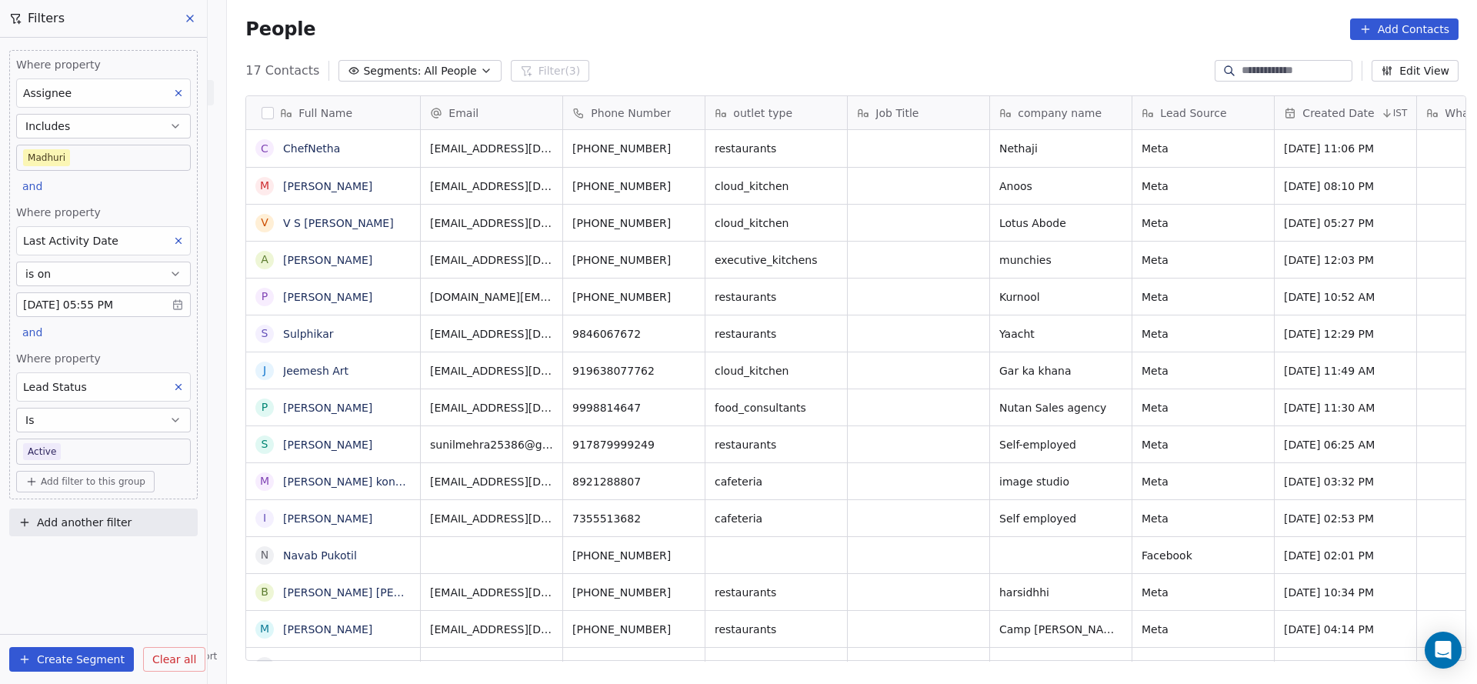
click at [122, 435] on div "Where property Lead Status Is Active" at bounding box center [103, 408] width 175 height 114
click at [113, 467] on div "Where property Assignee Includes Madhuri and Where property Last Activity Date …" at bounding box center [103, 274] width 188 height 449
click at [121, 447] on body "On2Cook India Pvt. Ltd. Contacts People Marketing Workflows Campaigns Sales Pip…" at bounding box center [738, 342] width 1477 height 684
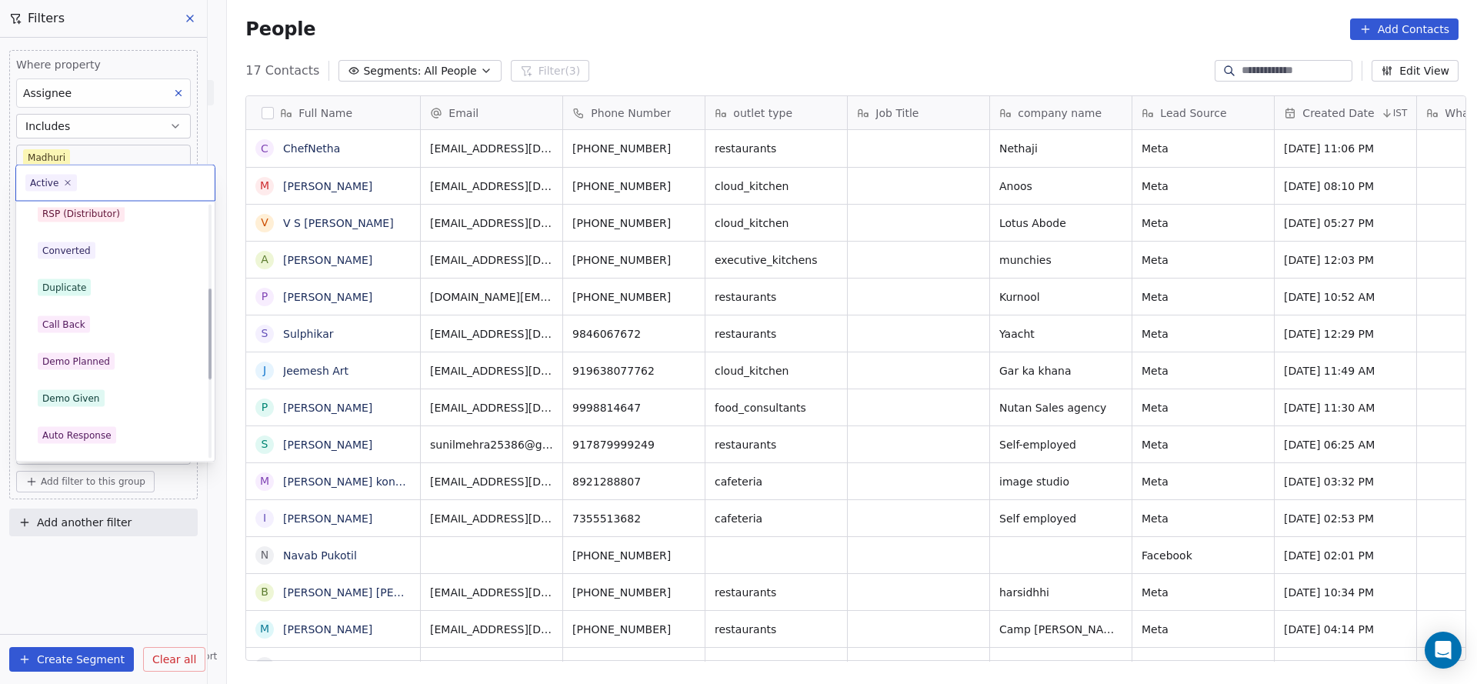
scroll to position [346, 0]
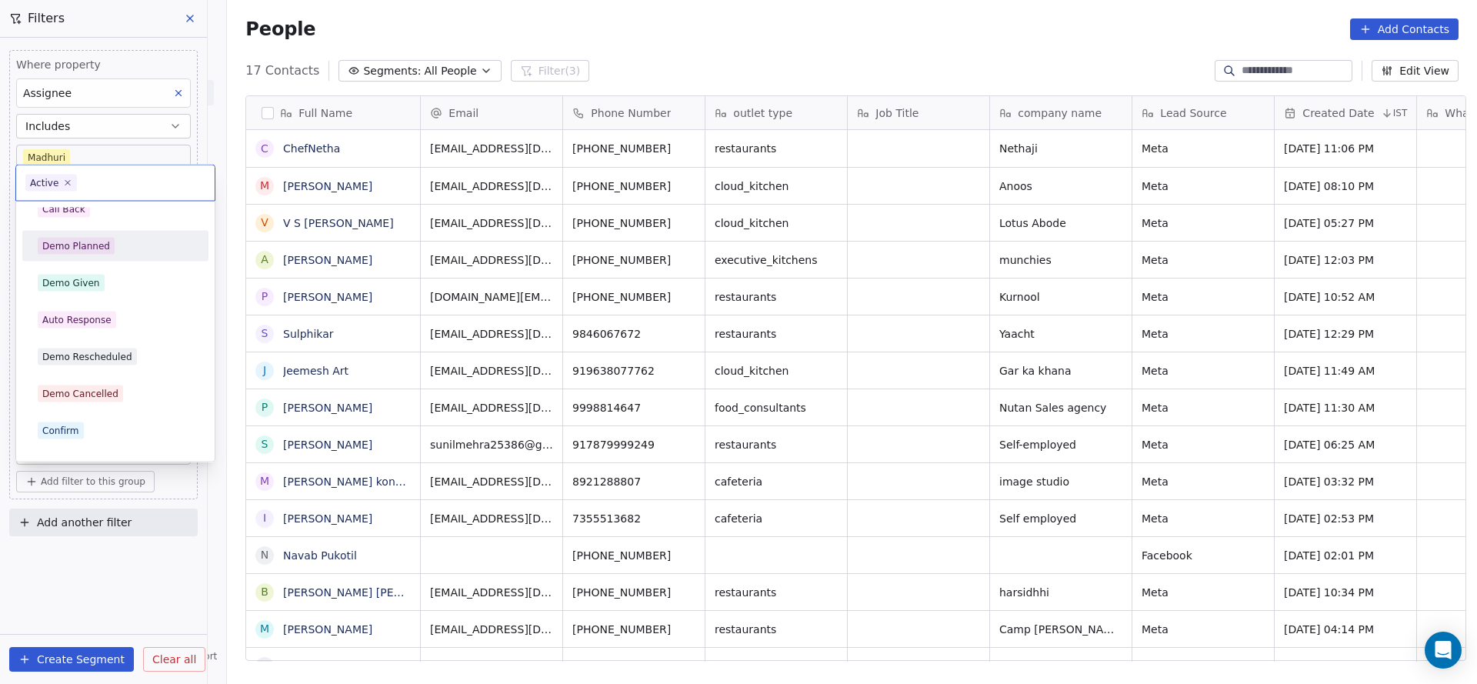
click at [132, 248] on div "Demo Planned" at bounding box center [115, 246] width 155 height 17
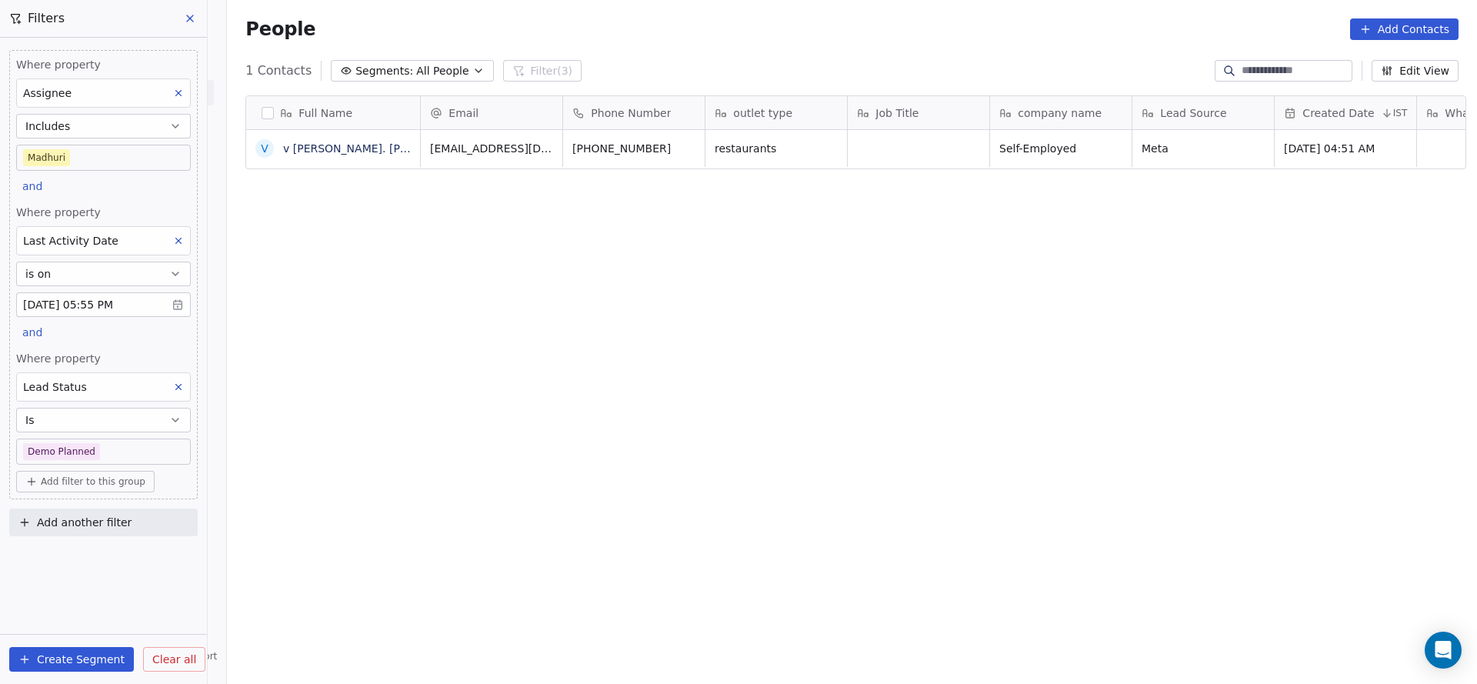
scroll to position [584, 1239]
click at [114, 455] on body "On2Cook India Pvt. Ltd. Contacts People Marketing Workflows Campaigns Sales Pip…" at bounding box center [738, 342] width 1477 height 684
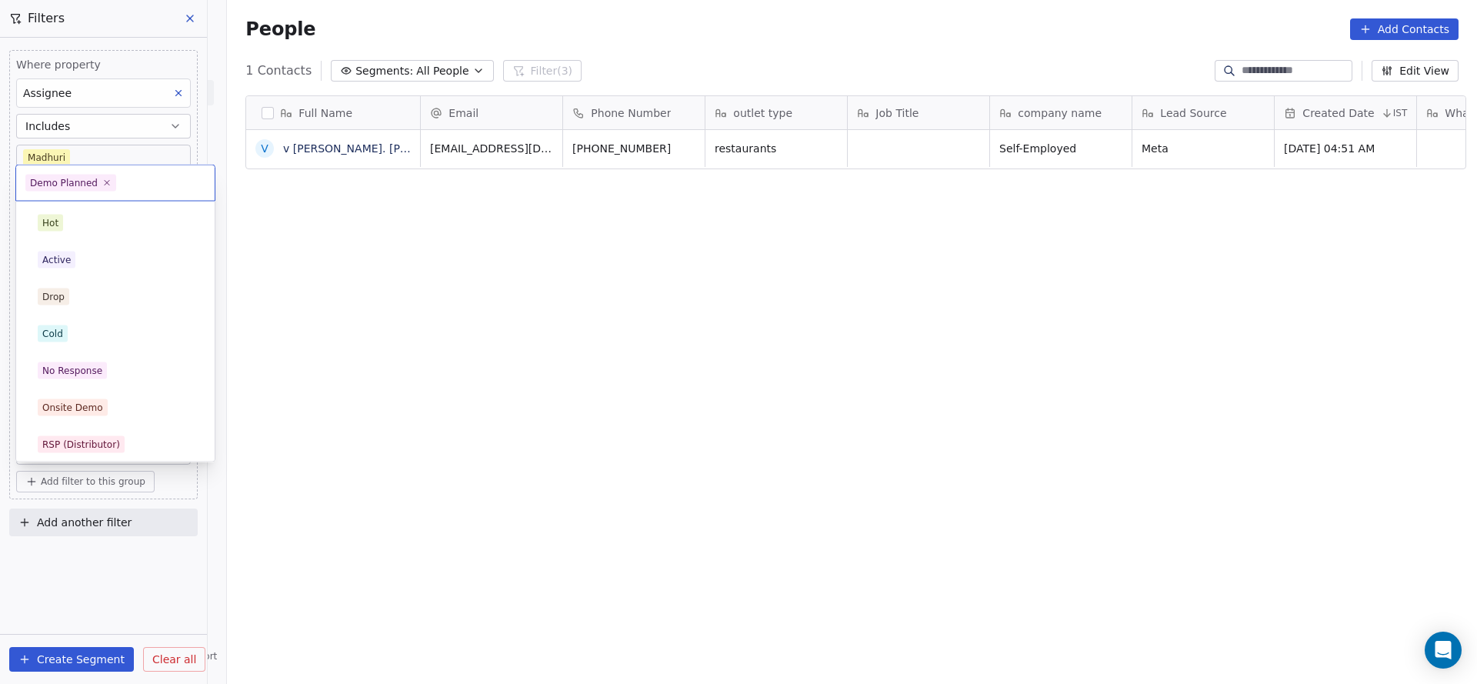
scroll to position [152, 0]
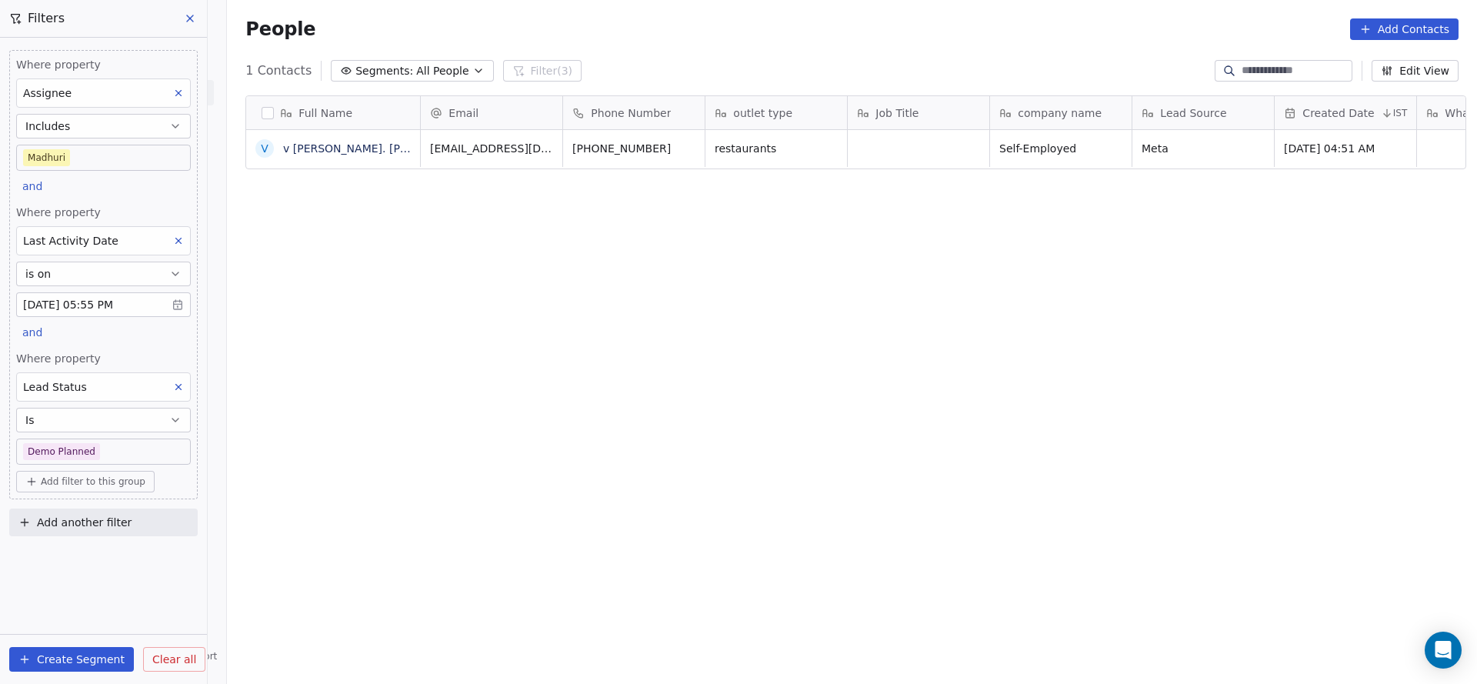
click at [651, 385] on html "On2Cook India Pvt. Ltd. Contacts People Marketing Workflows Campaigns Sales Pip…" at bounding box center [738, 342] width 1477 height 684
click at [138, 455] on body "On2Cook India Pvt. Ltd. Contacts People Marketing Workflows Campaigns Sales Pip…" at bounding box center [738, 342] width 1477 height 684
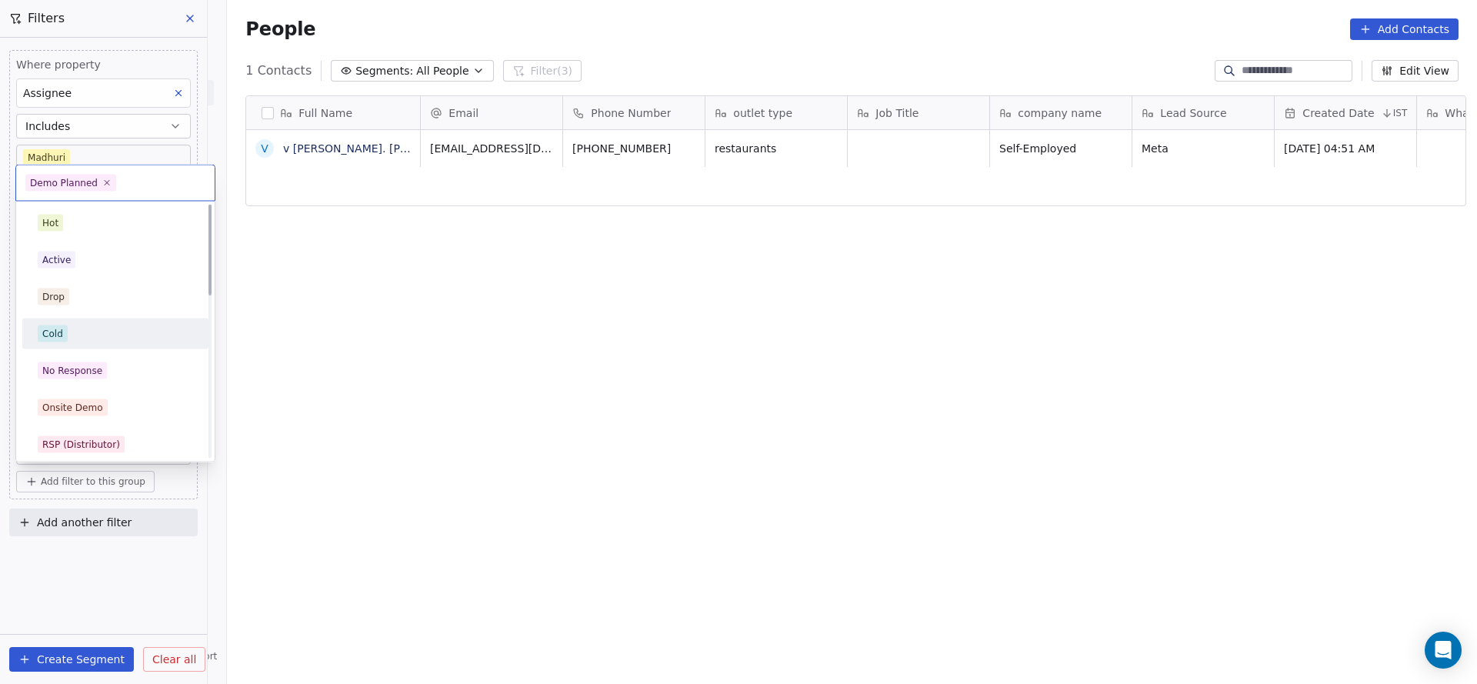
scroll to position [115, 0]
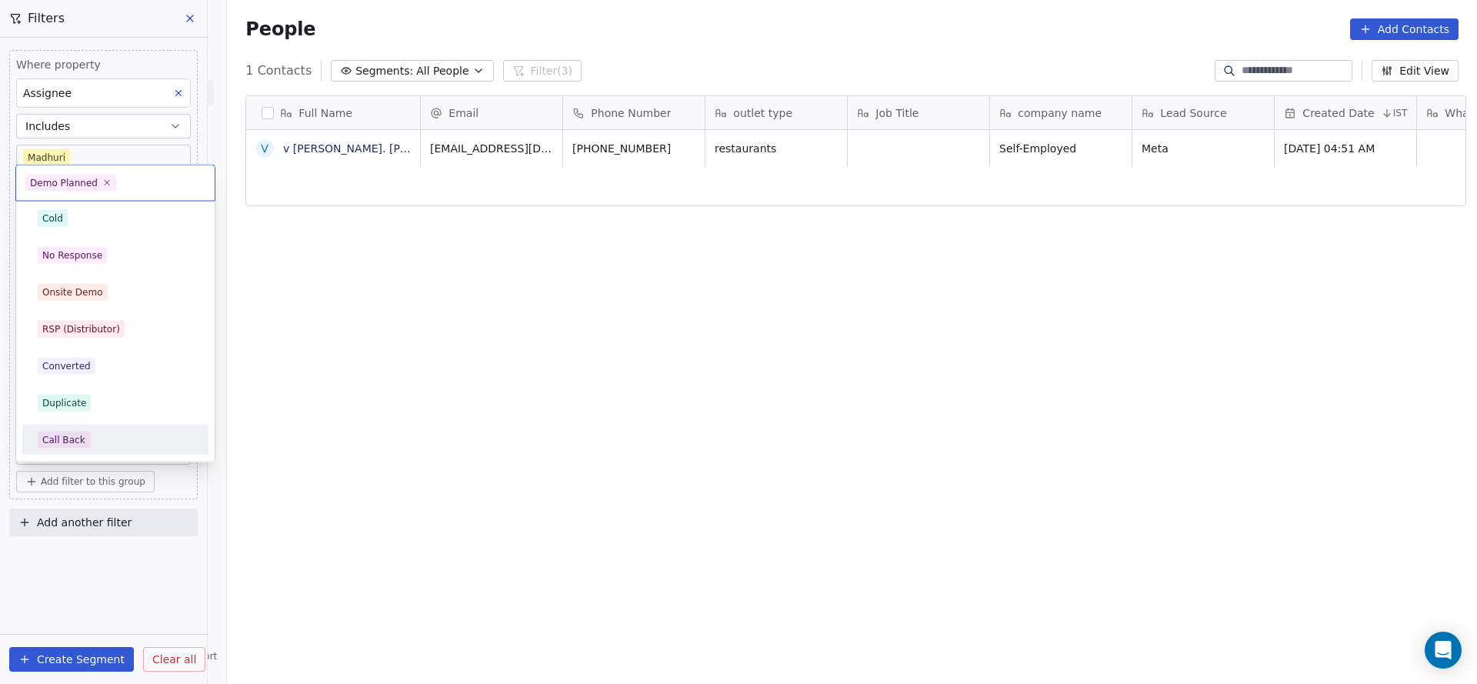
click at [83, 425] on div "Call Back" at bounding box center [115, 440] width 186 height 31
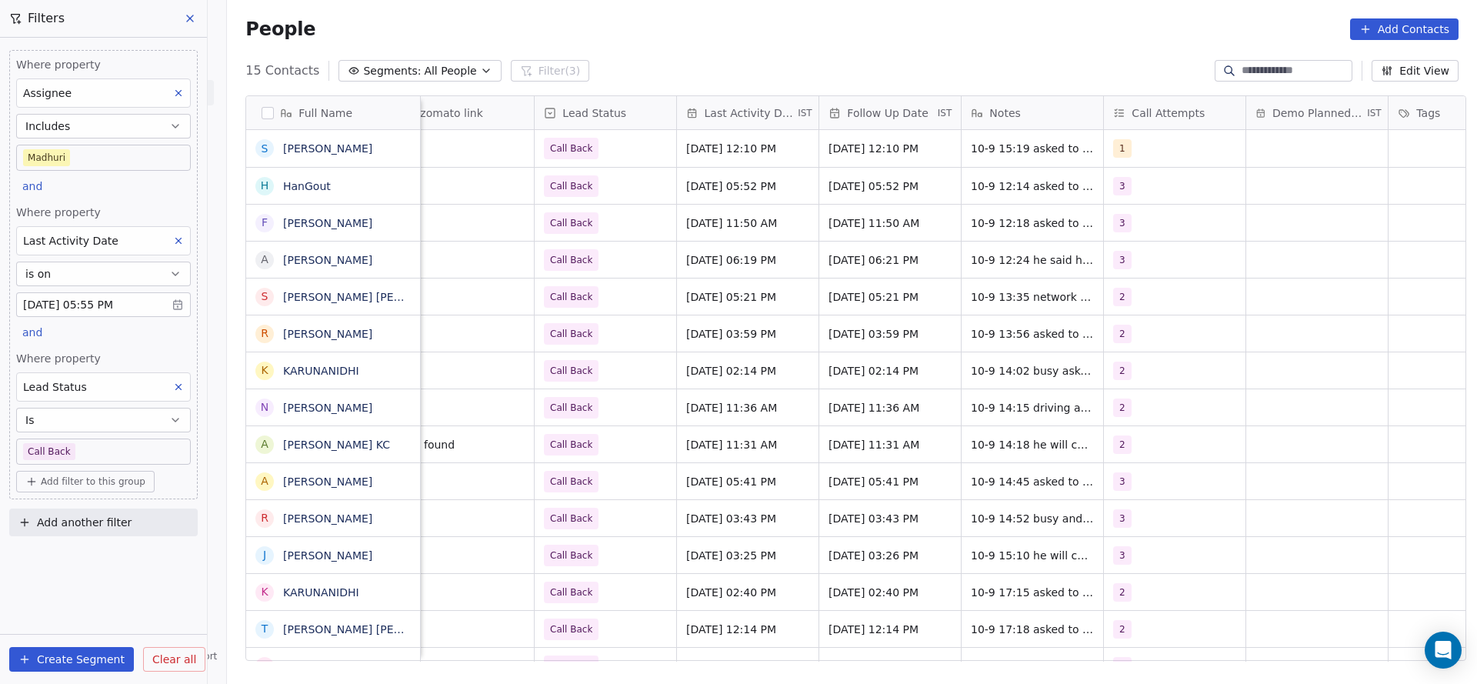
scroll to position [0, 1997]
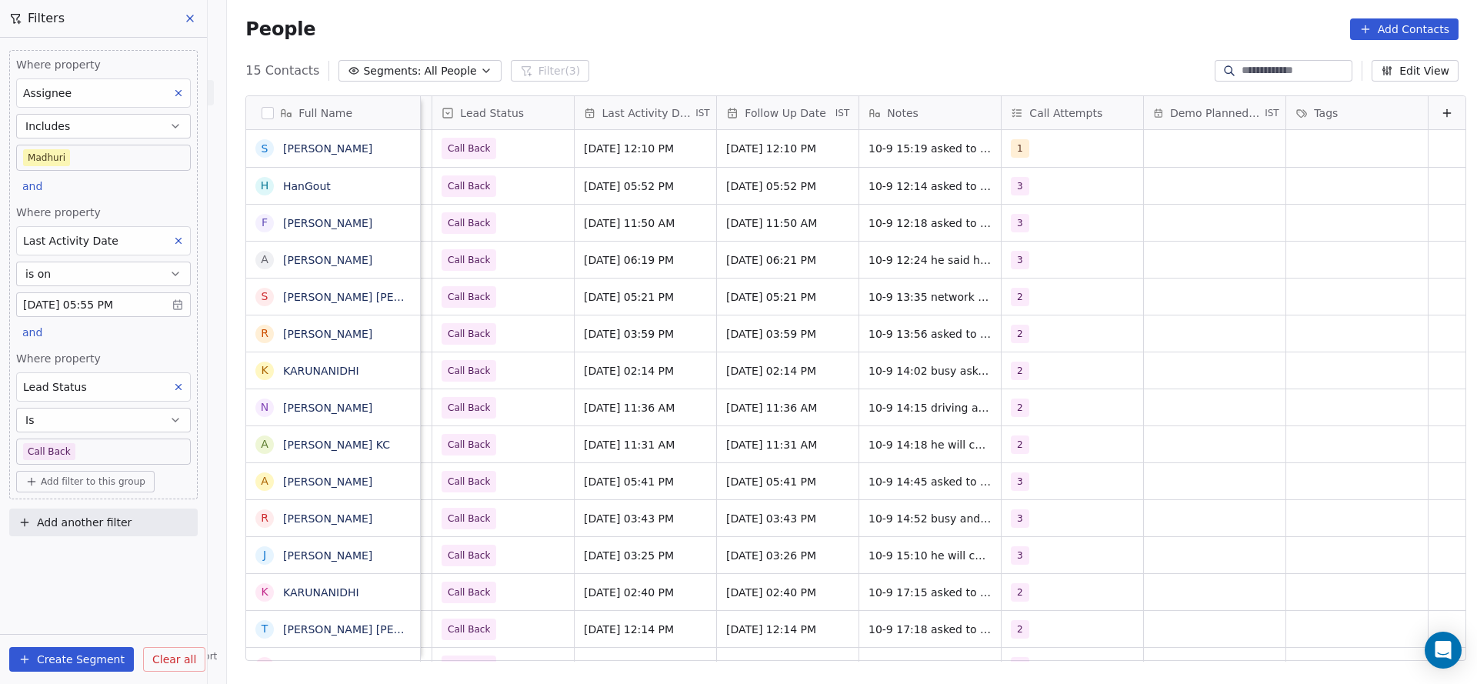
click at [109, 453] on body "On2Cook India Pvt. Ltd. Contacts People Marketing Workflows Campaigns Sales Pip…" at bounding box center [738, 342] width 1477 height 684
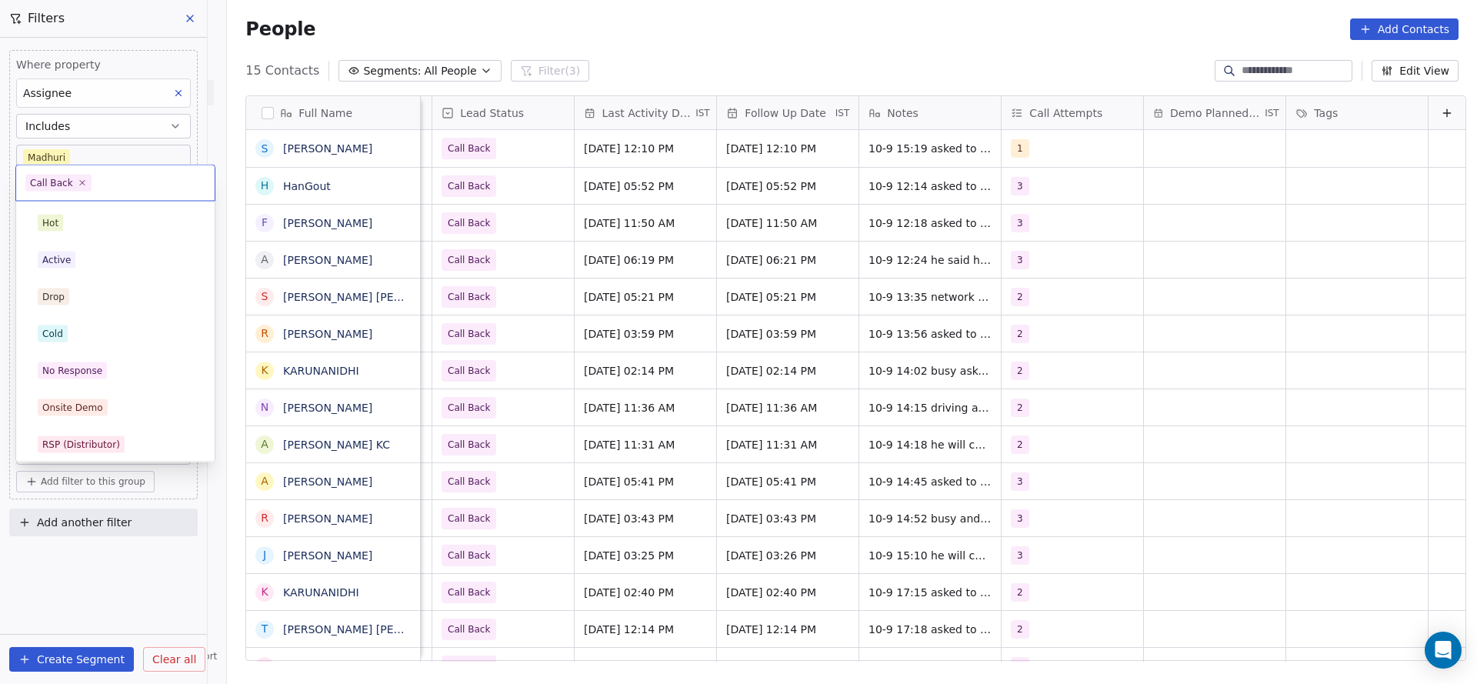
scroll to position [115, 0]
click at [568, 337] on html "On2Cook India Pvt. Ltd. Contacts People Marketing Workflows Campaigns Sales Pip…" at bounding box center [738, 342] width 1477 height 684
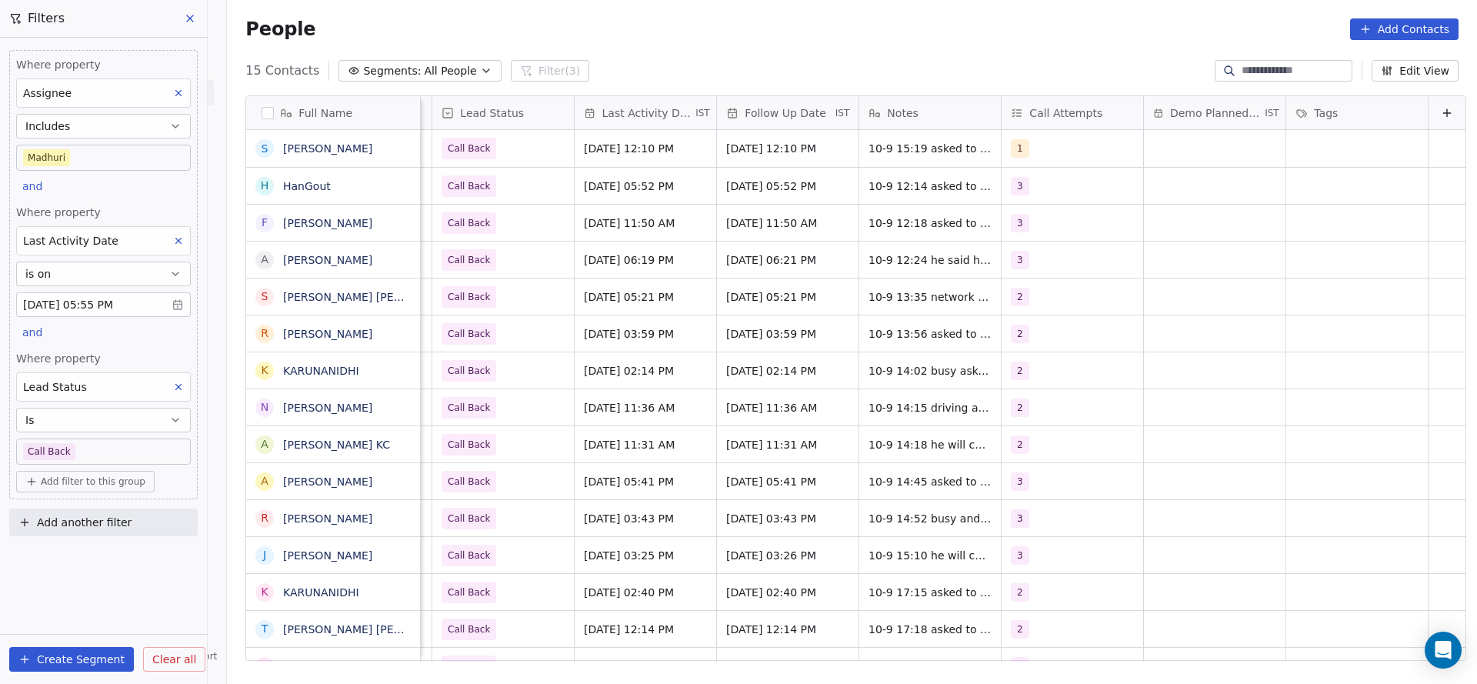
click at [138, 435] on div "Where property Lead Status Is Call Back" at bounding box center [103, 408] width 175 height 114
click at [132, 438] on body "On2Cook India Pvt. Ltd. Contacts People Marketing Workflows Campaigns Sales Pip…" at bounding box center [738, 342] width 1477 height 684
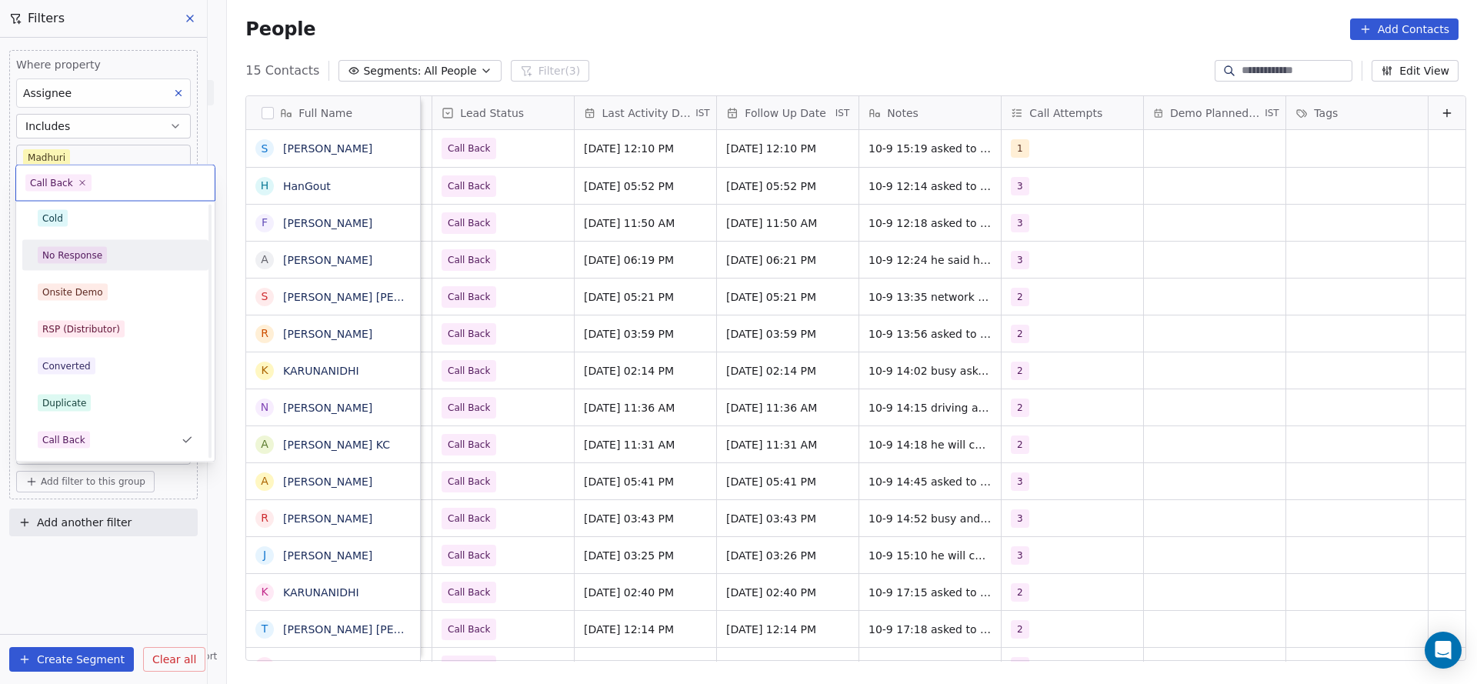
scroll to position [0, 0]
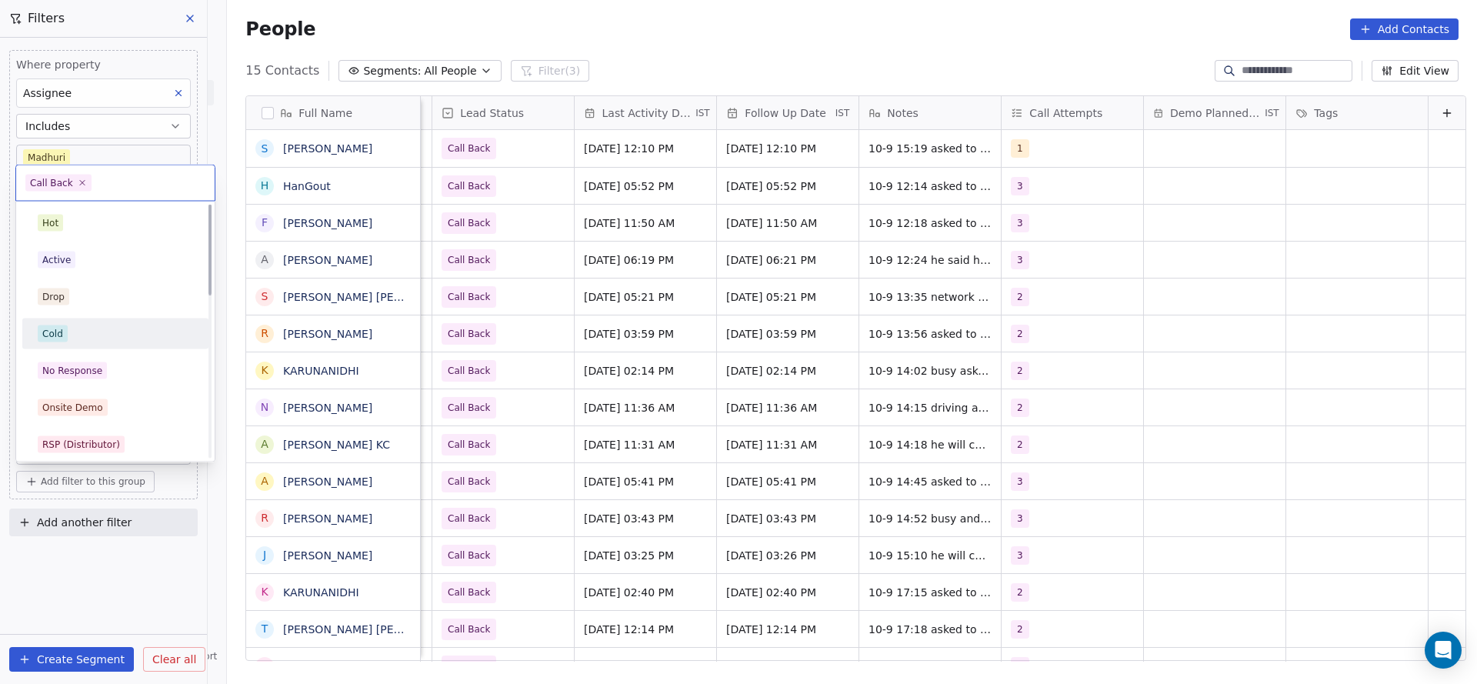
click at [113, 332] on div "Cold" at bounding box center [115, 333] width 155 height 17
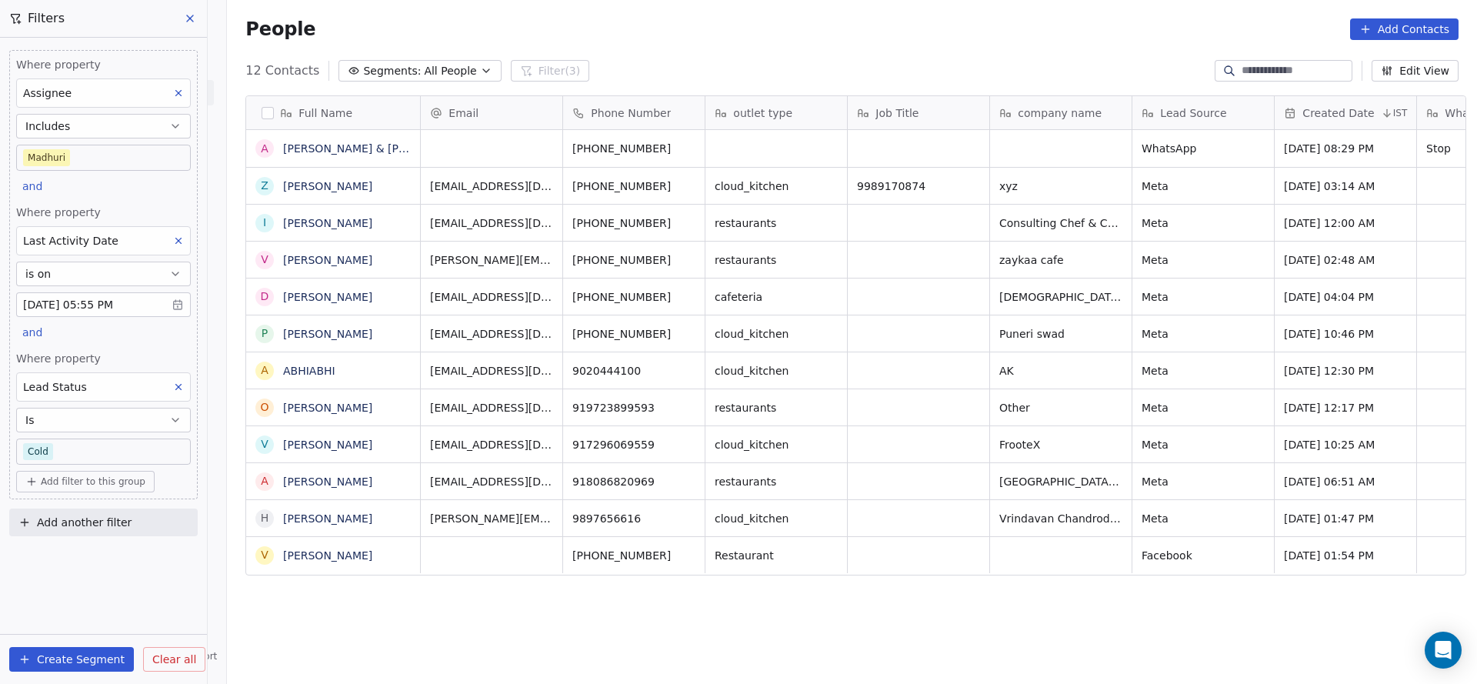
scroll to position [584, 1239]
click at [149, 450] on body "On2Cook India Pvt. Ltd. Contacts People Marketing Workflows Campaigns Sales Pip…" at bounding box center [738, 342] width 1477 height 684
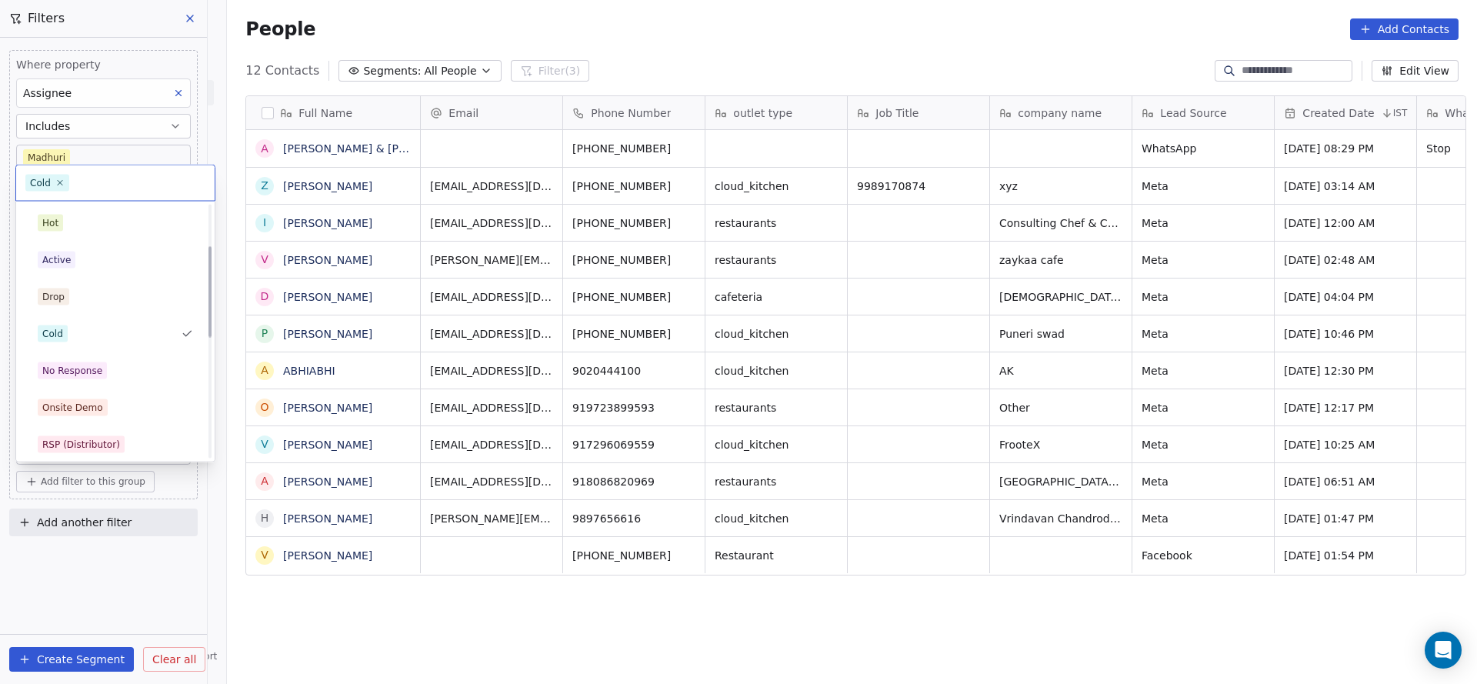
scroll to position [115, 0]
click at [88, 392] on div "Duplicate" at bounding box center [115, 403] width 174 height 25
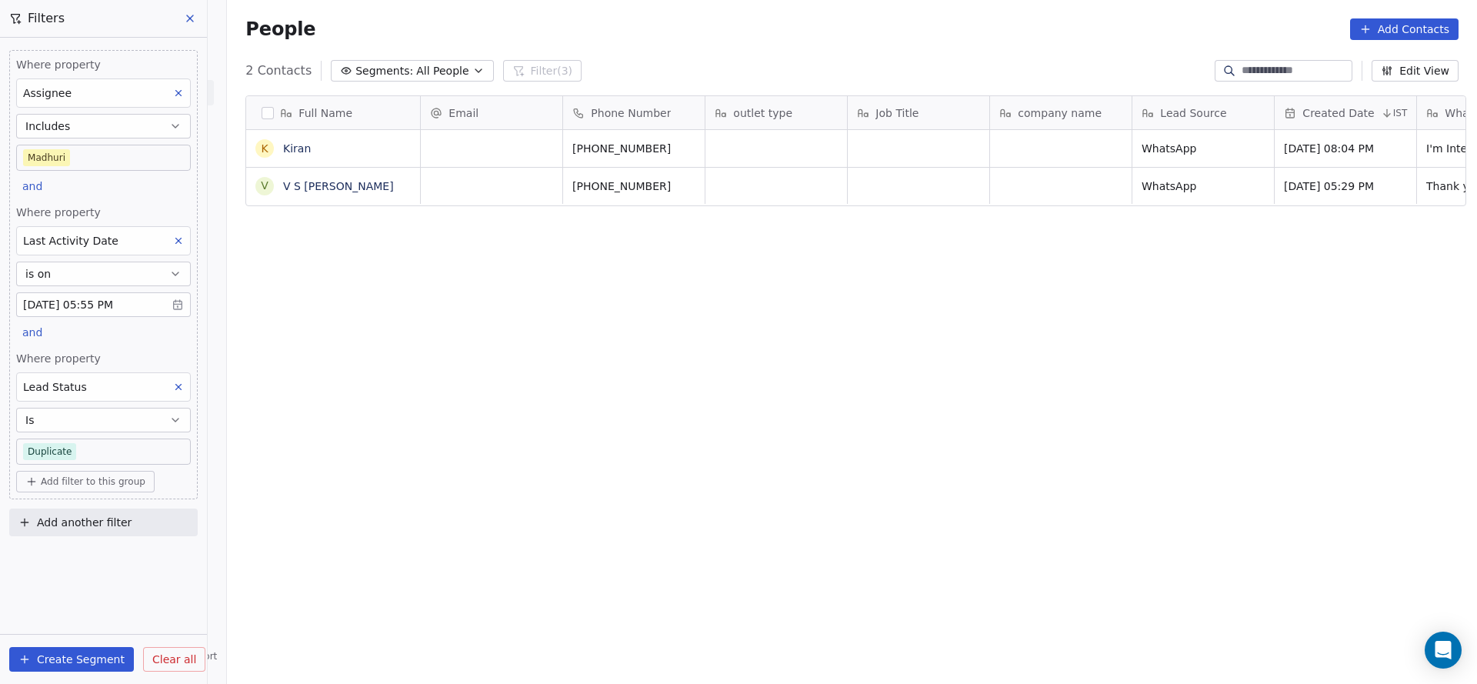
scroll to position [584, 1239]
click at [118, 162] on body "On2Cook India Pvt. Ltd. Contacts People Marketing Workflows Campaigns Sales Pip…" at bounding box center [738, 342] width 1477 height 684
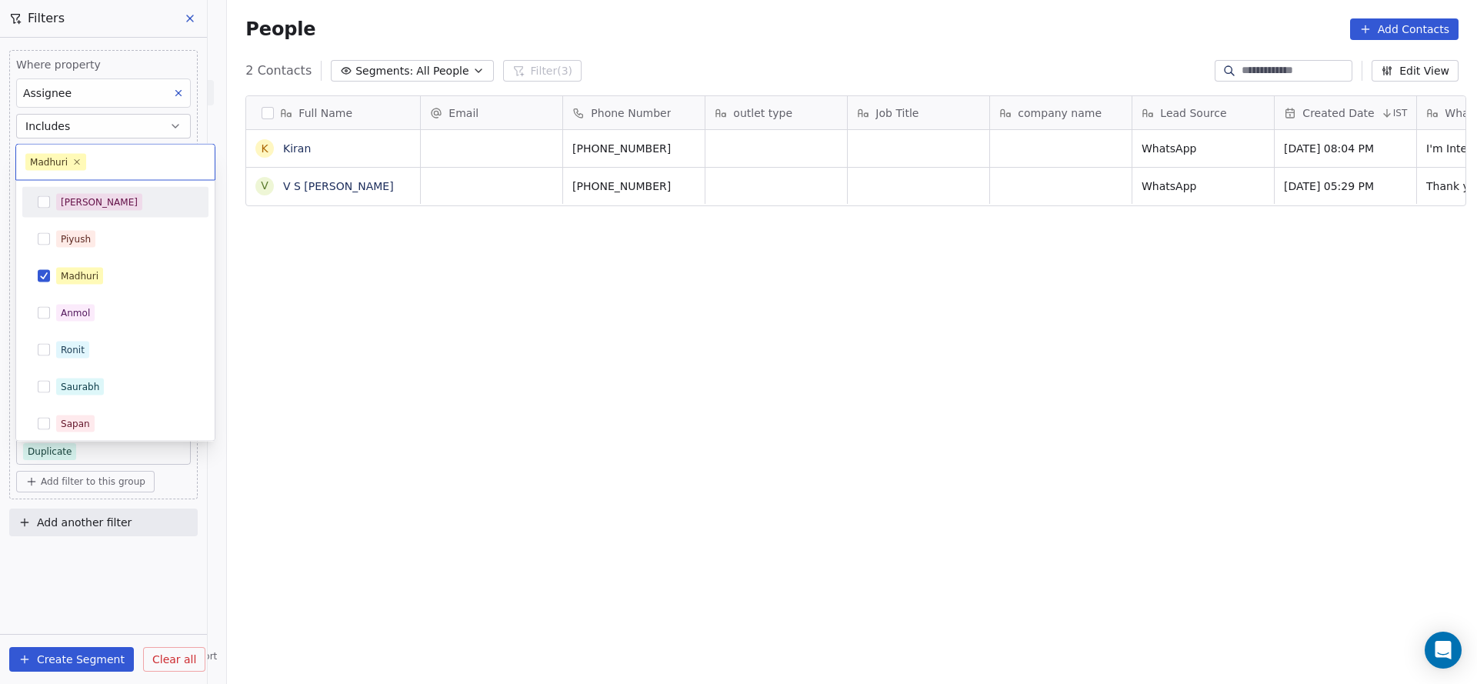
drag, startPoint x: 118, startPoint y: 162, endPoint x: 120, endPoint y: 205, distance: 43.1
click at [120, 205] on div "Salim" at bounding box center [124, 202] width 137 height 17
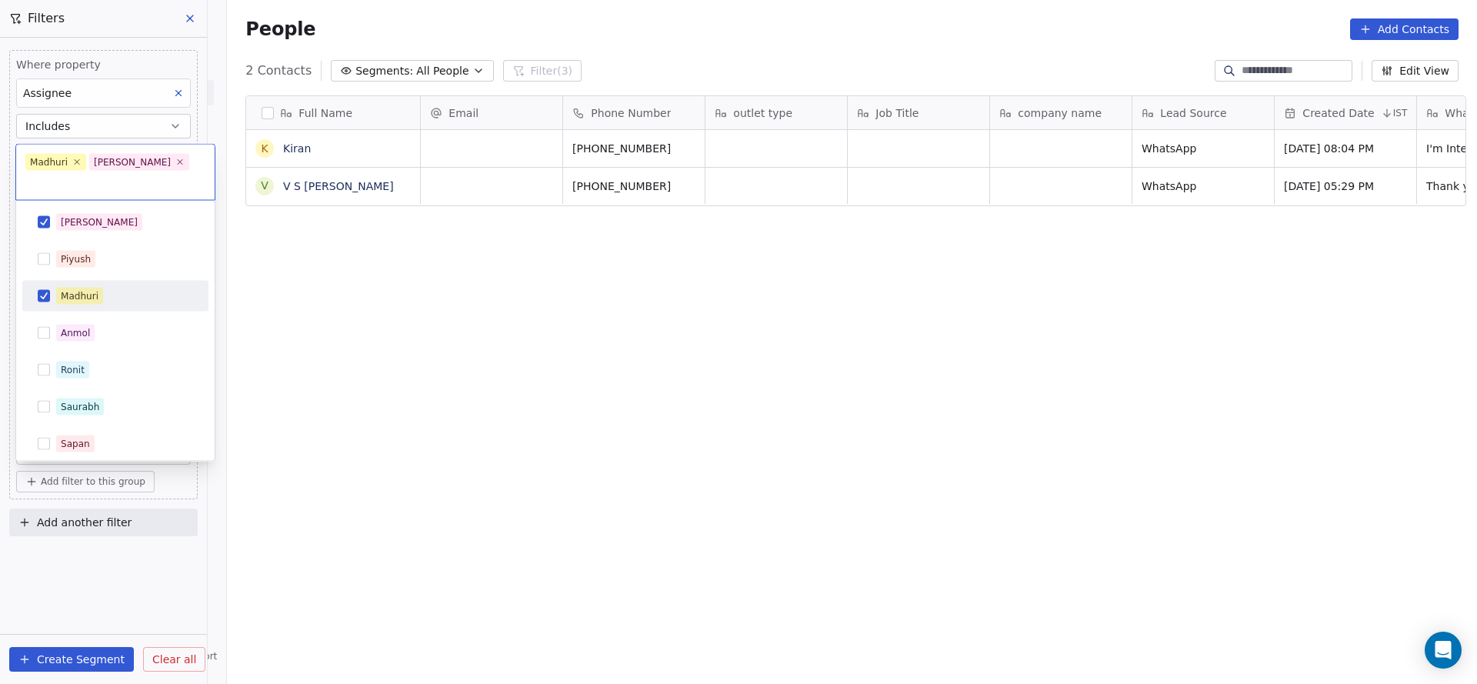
click at [115, 288] on div "Madhuri" at bounding box center [124, 296] width 137 height 17
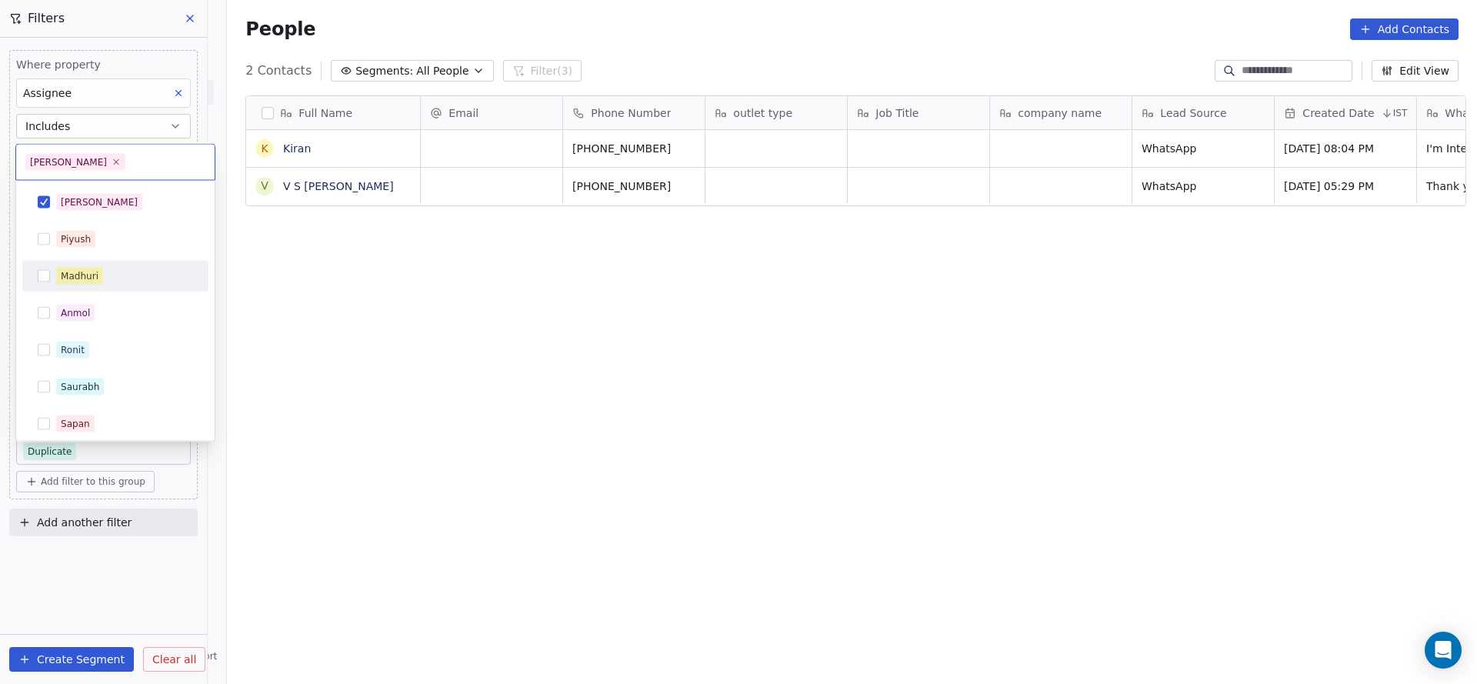
click at [456, 308] on html "On2Cook India Pvt. Ltd. Contacts People Marketing Workflows Campaigns Sales Pip…" at bounding box center [738, 342] width 1477 height 684
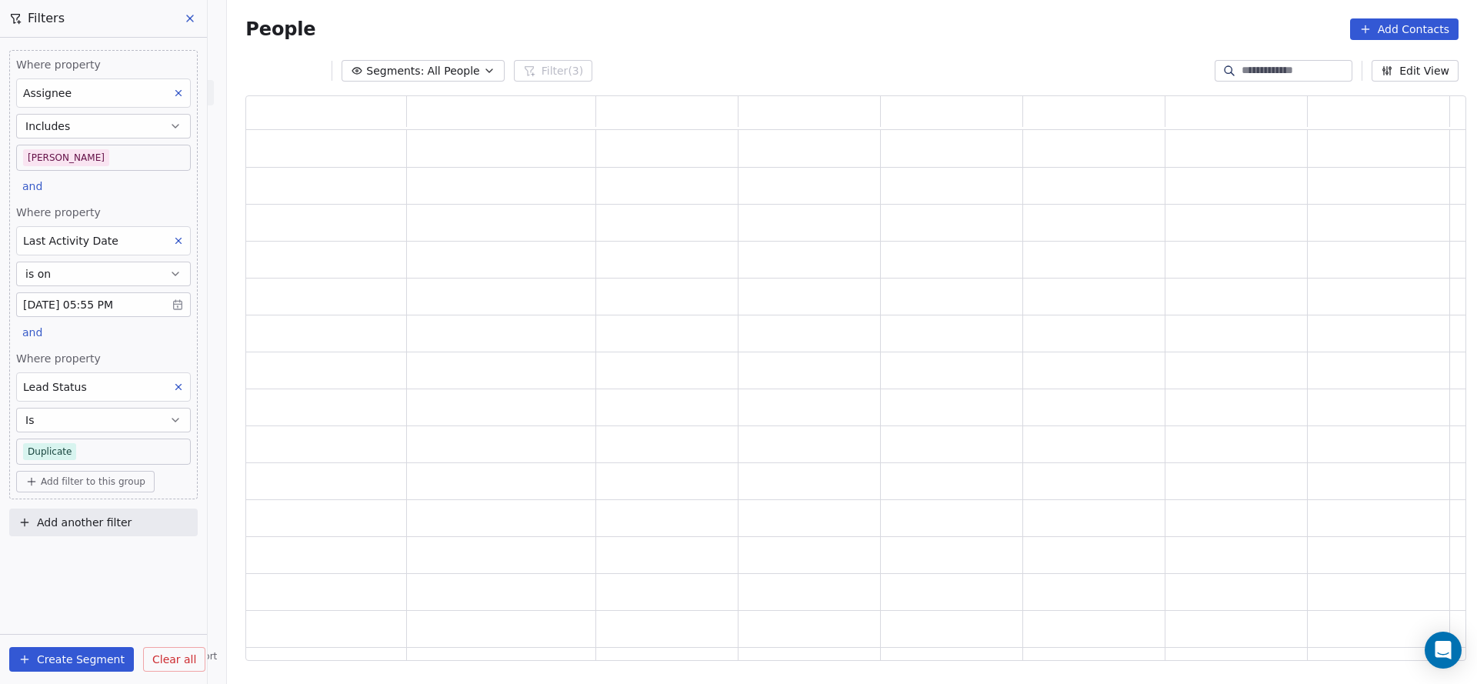
scroll to position [547, 1202]
click at [84, 455] on body "On2Cook India Pvt. Ltd. Contacts People Marketing Workflows Campaigns Sales Pip…" at bounding box center [738, 342] width 1477 height 684
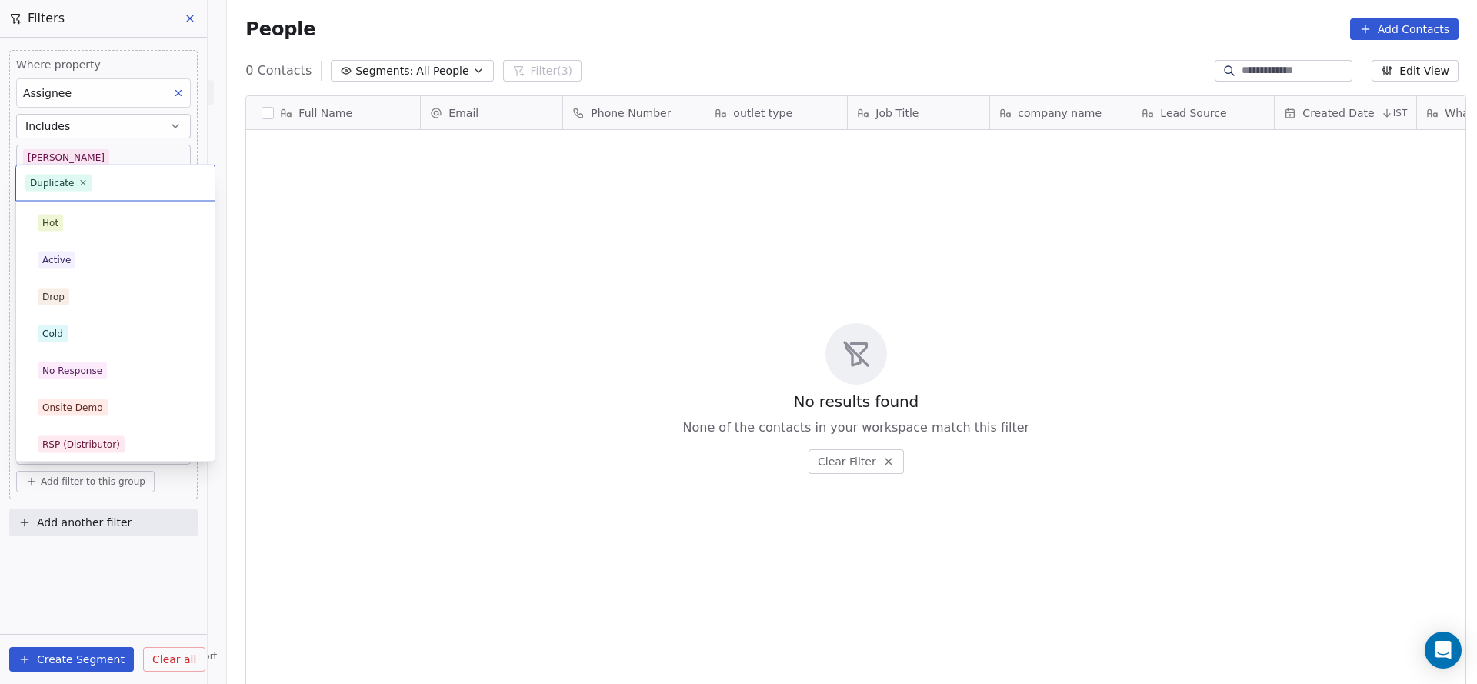
scroll to position [584, 1239]
click at [114, 286] on div "No Response" at bounding box center [115, 292] width 155 height 17
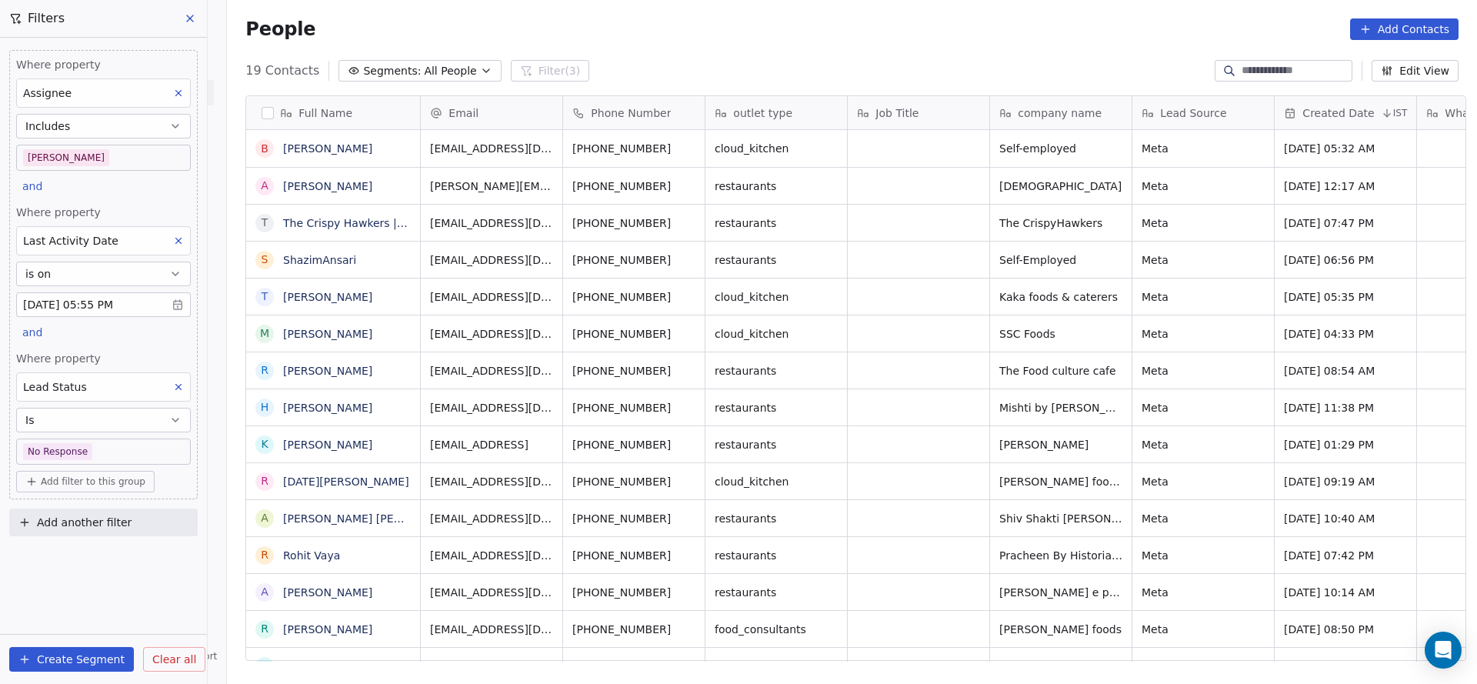
click at [175, 386] on icon at bounding box center [178, 386] width 11 height 11
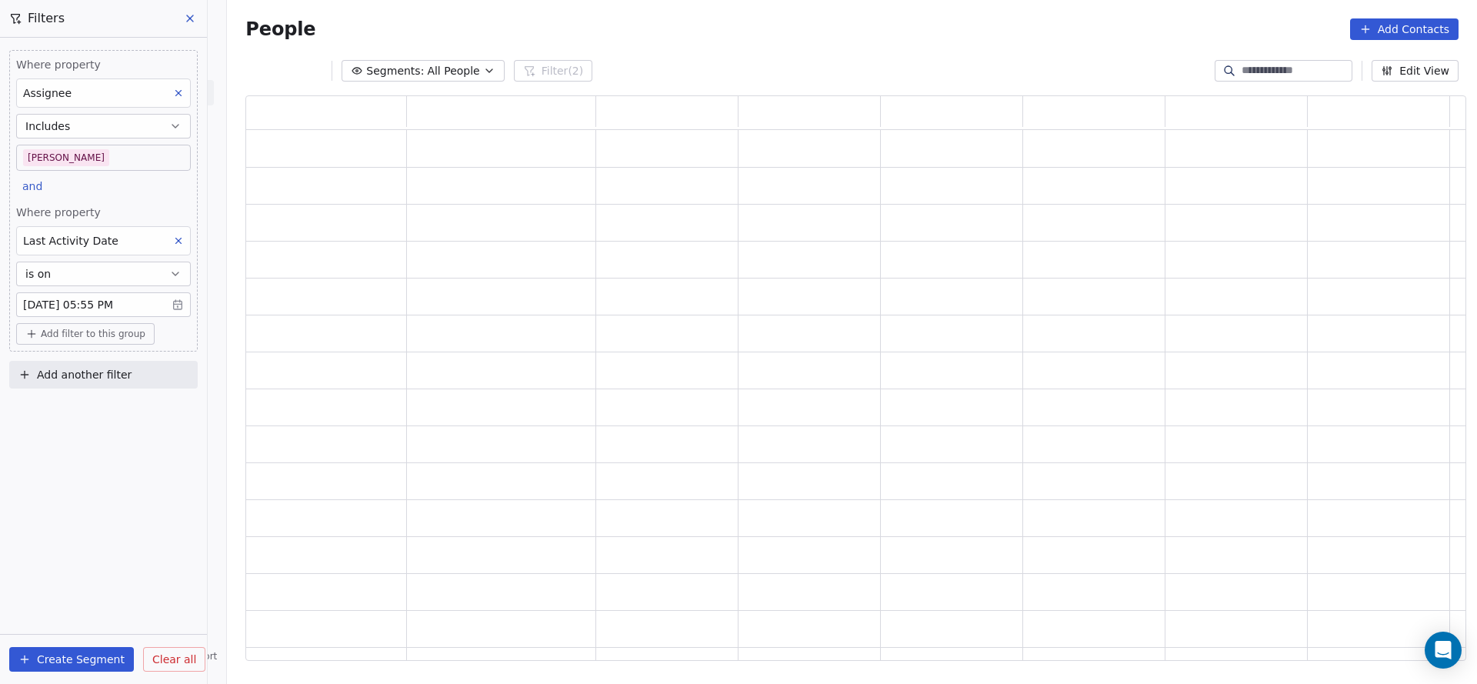
scroll to position [547, 1202]
click at [109, 485] on div "Where property Assignee Includes Salim and Where property Last Activity Date is…" at bounding box center [103, 361] width 207 height 646
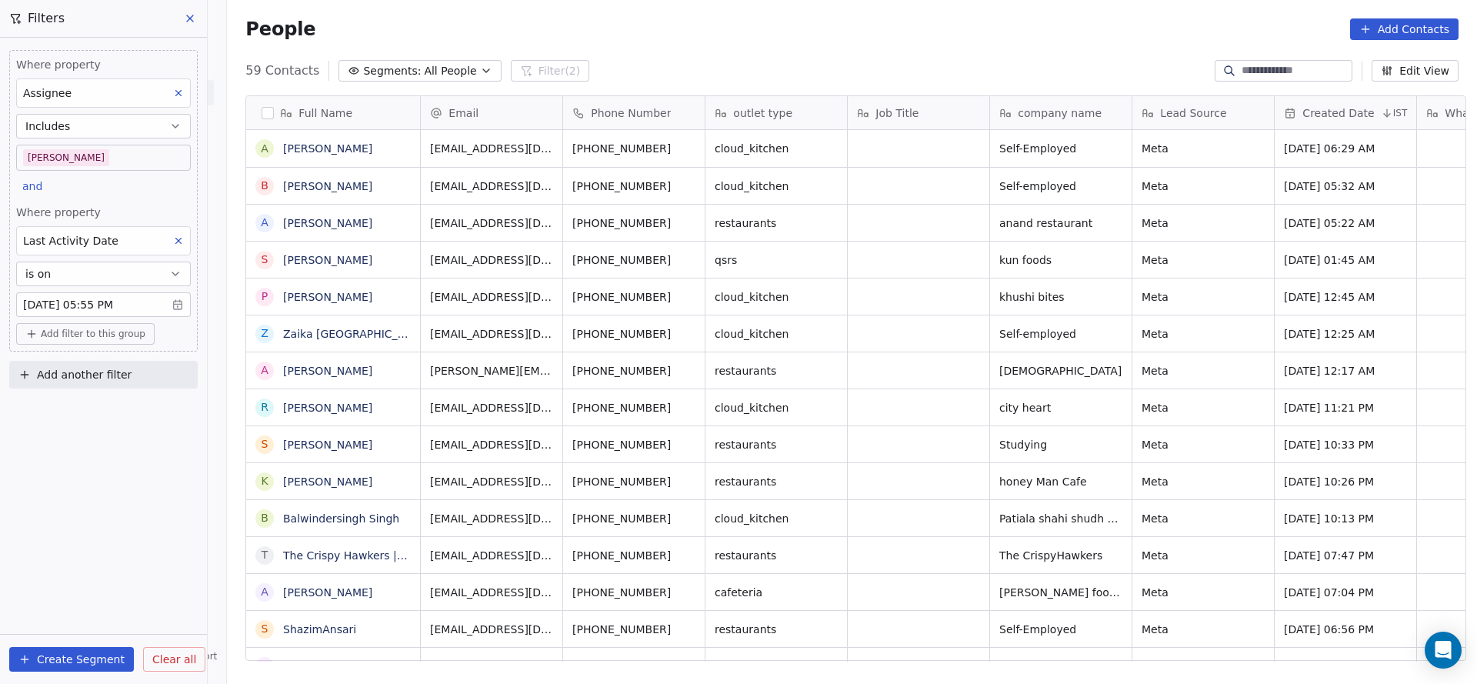
scroll to position [18, 18]
click at [102, 164] on body "On2Cook India Pvt. Ltd. Contacts People Marketing Workflows Campaigns Sales Pip…" at bounding box center [738, 342] width 1477 height 684
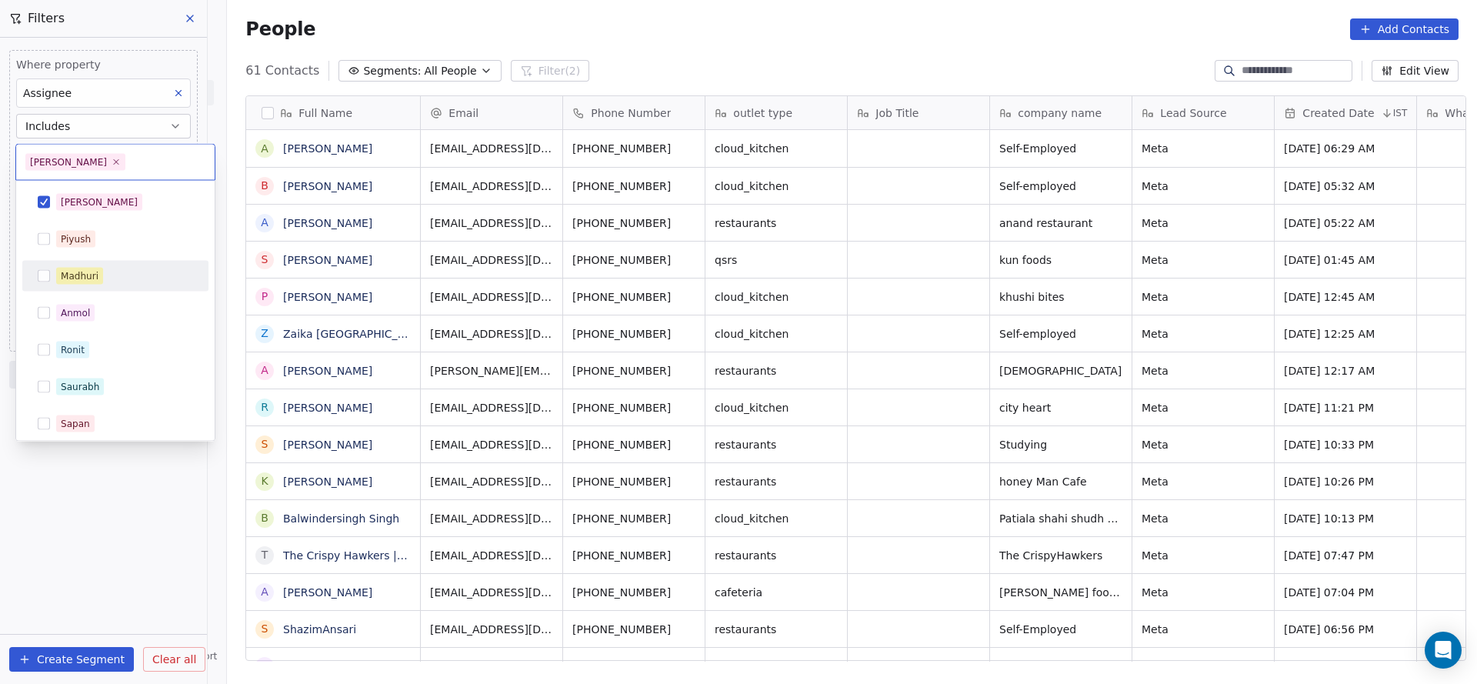
click at [94, 272] on div "Madhuri" at bounding box center [80, 276] width 38 height 14
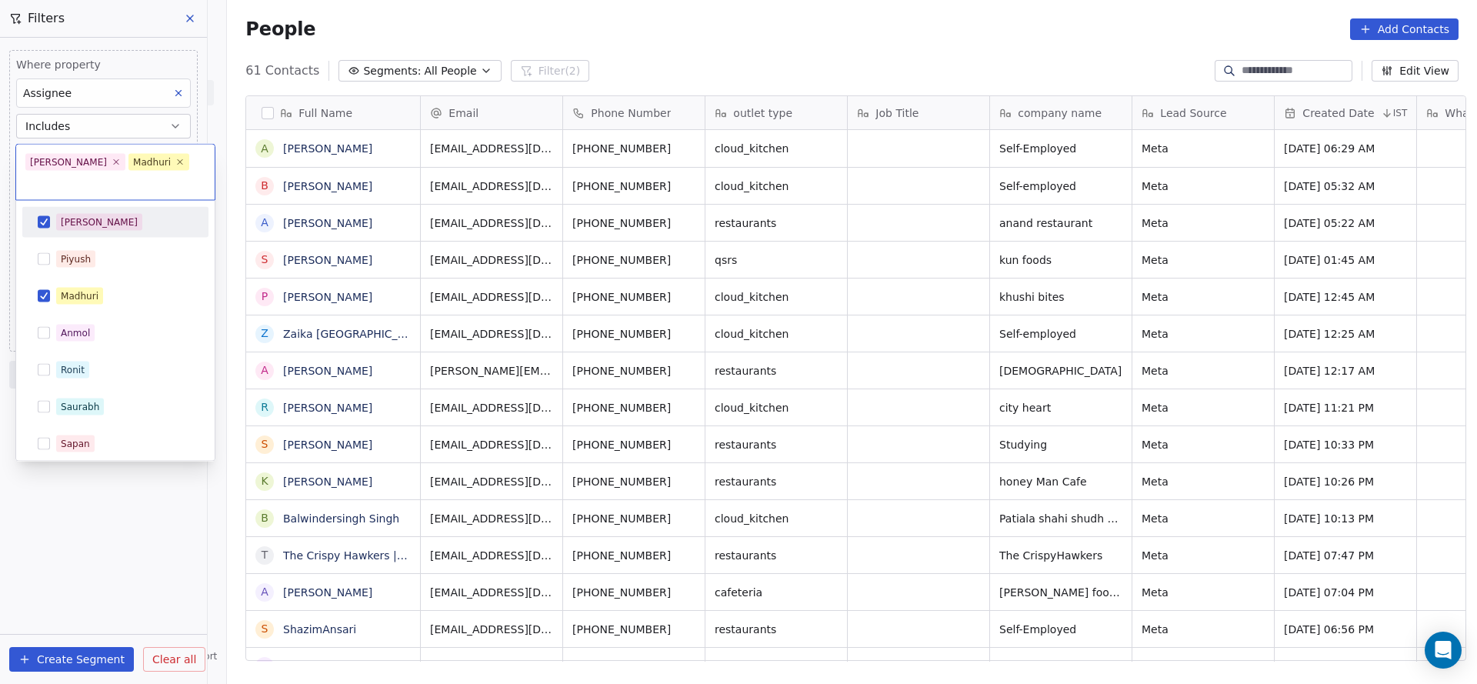
click at [92, 214] on div "Salim" at bounding box center [124, 222] width 137 height 17
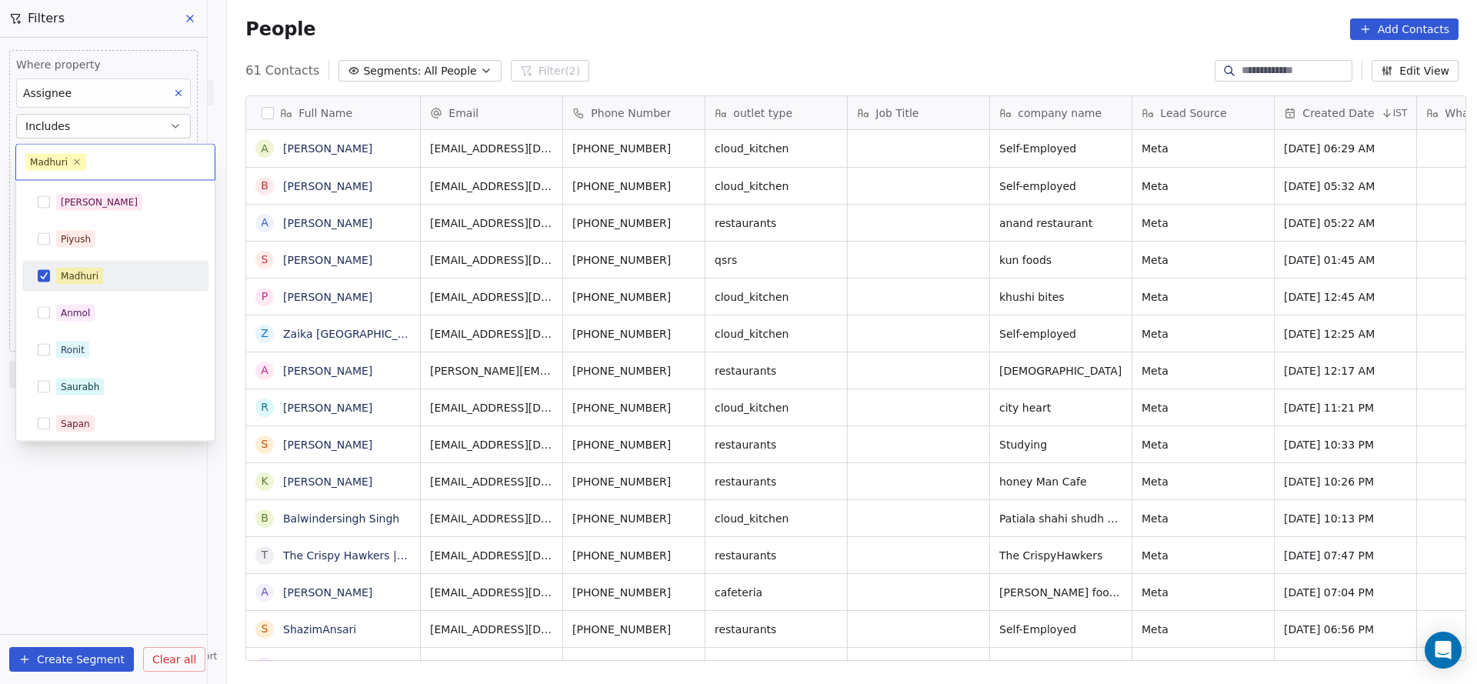
click at [782, 270] on html "On2Cook India Pvt. Ltd. Contacts People Marketing Workflows Campaigns Sales Pip…" at bounding box center [738, 342] width 1477 height 684
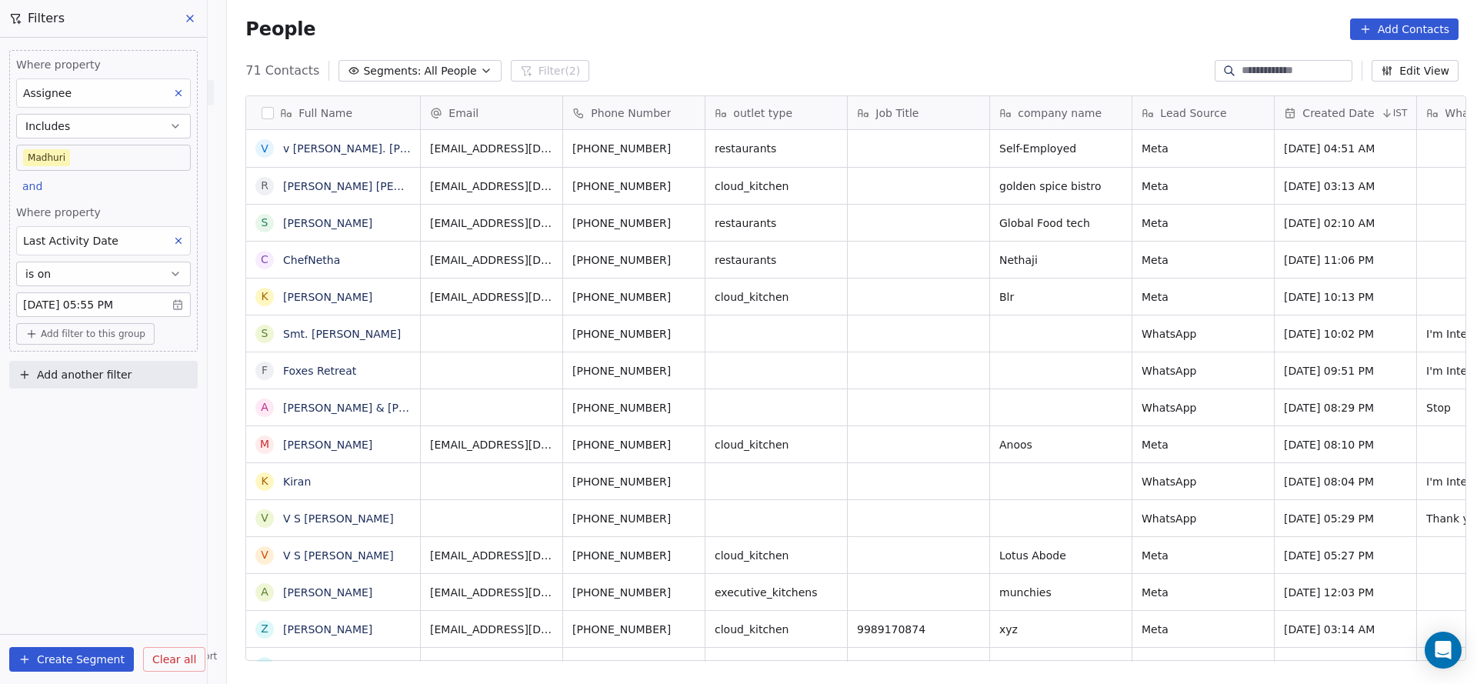
scroll to position [584, 1239]
click at [113, 335] on span "Add filter to this group" at bounding box center [93, 334] width 105 height 12
click at [97, 371] on span "Contact properties" at bounding box center [82, 365] width 100 height 16
type input "****"
click at [106, 458] on div "Lead Status" at bounding box center [104, 469] width 162 height 25
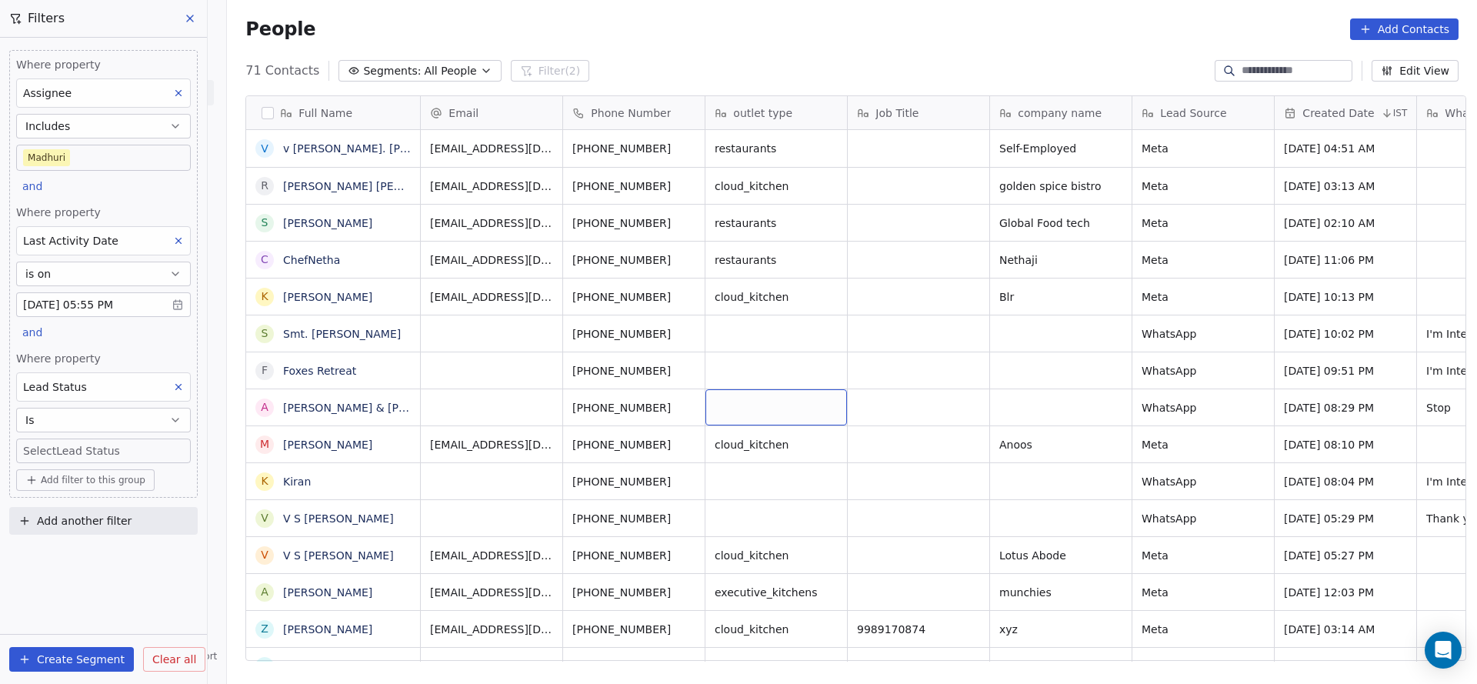
click at [174, 388] on icon at bounding box center [178, 386] width 11 height 11
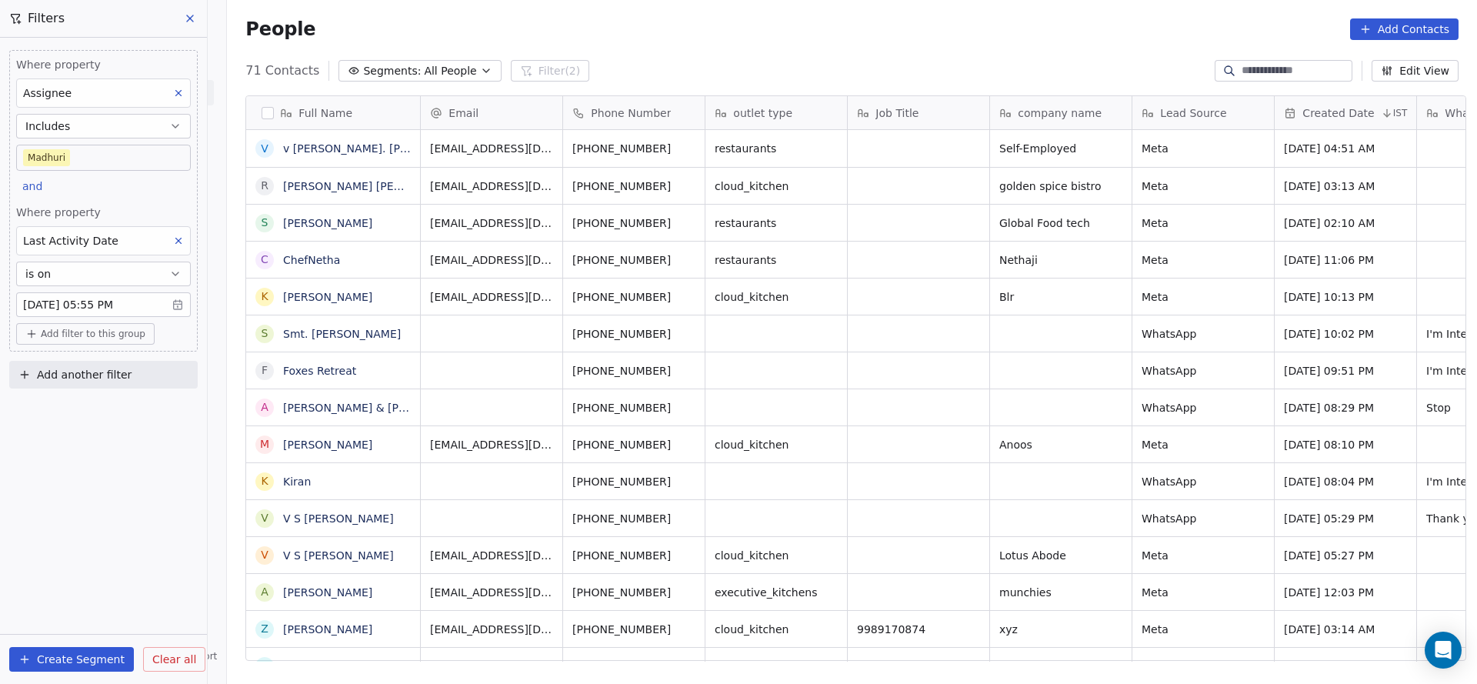
click at [94, 339] on button "Add filter to this group" at bounding box center [85, 334] width 138 height 22
click at [113, 365] on span "Contact properties" at bounding box center [82, 365] width 100 height 16
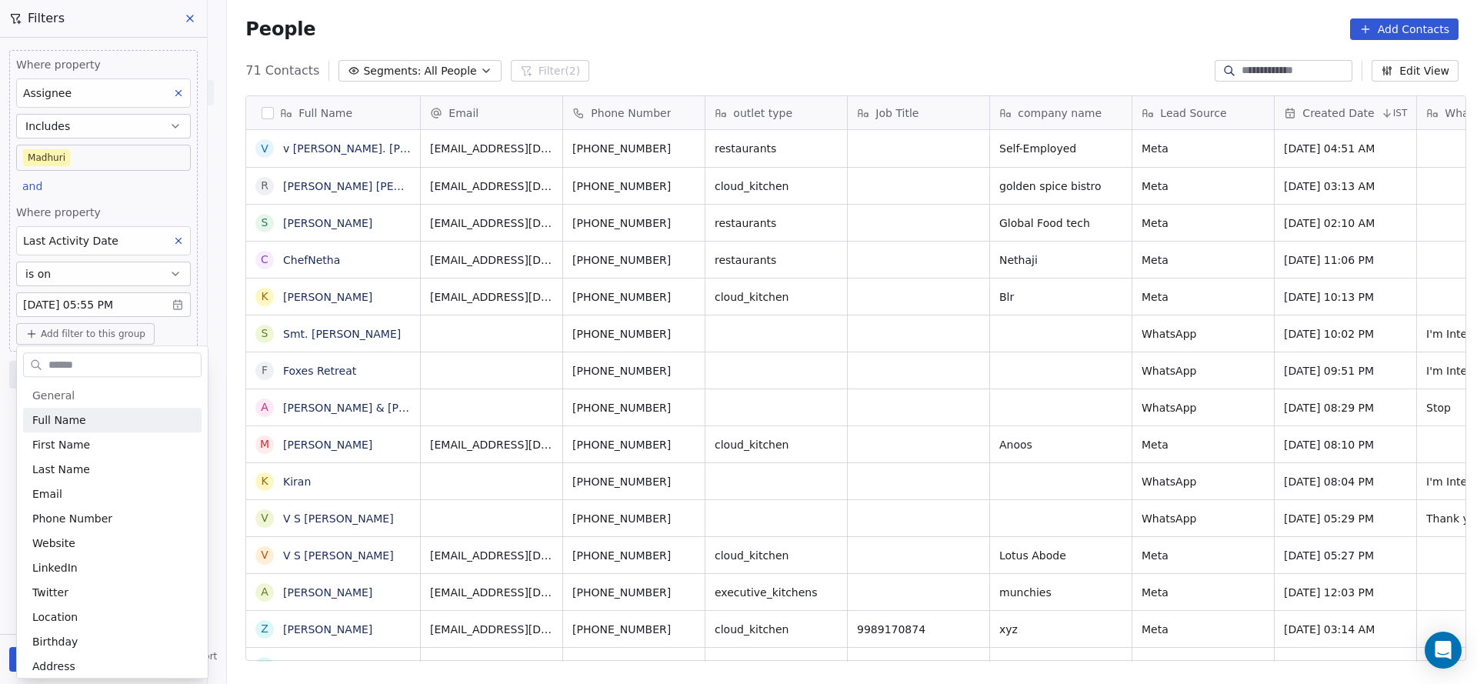
click at [863, 360] on html "On2Cook India Pvt. Ltd. Contacts People Marketing Workflows Campaigns Sales Pip…" at bounding box center [738, 342] width 1477 height 684
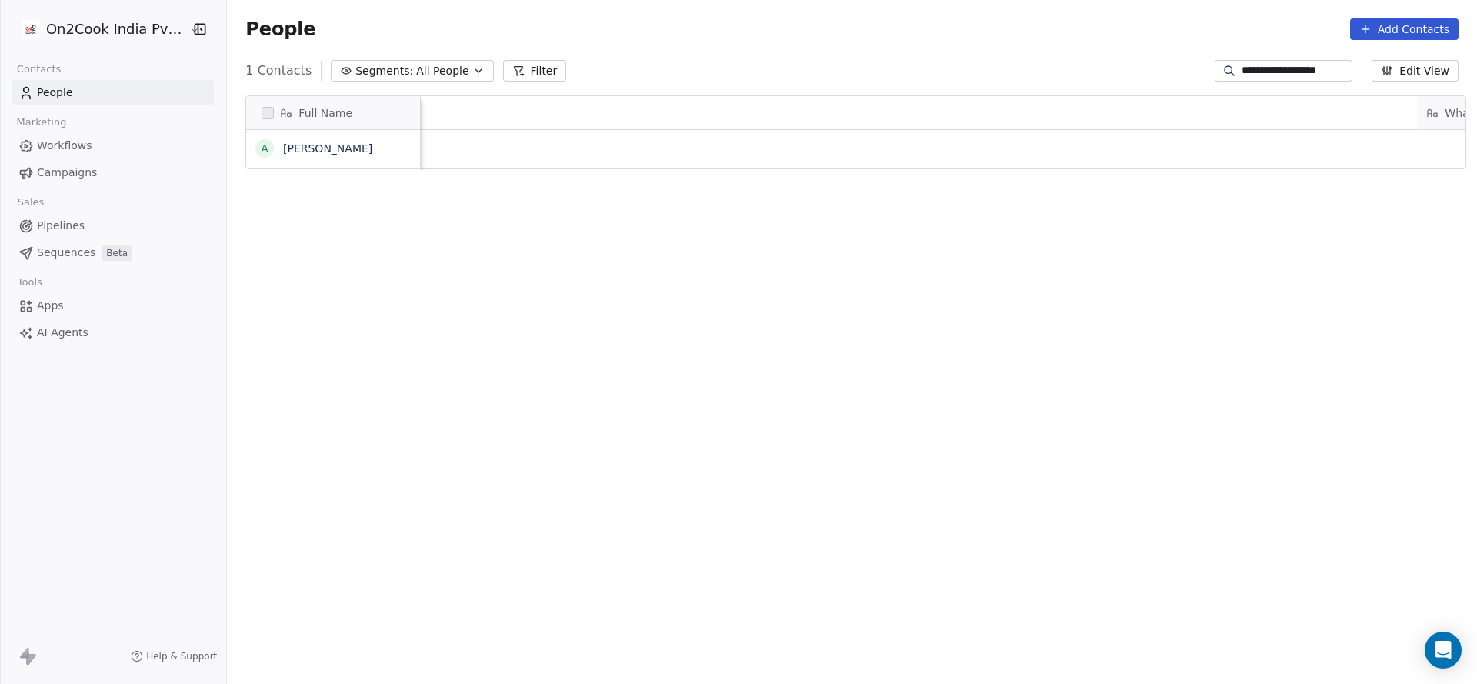
click at [1261, 67] on input "**********" at bounding box center [1295, 70] width 108 height 15
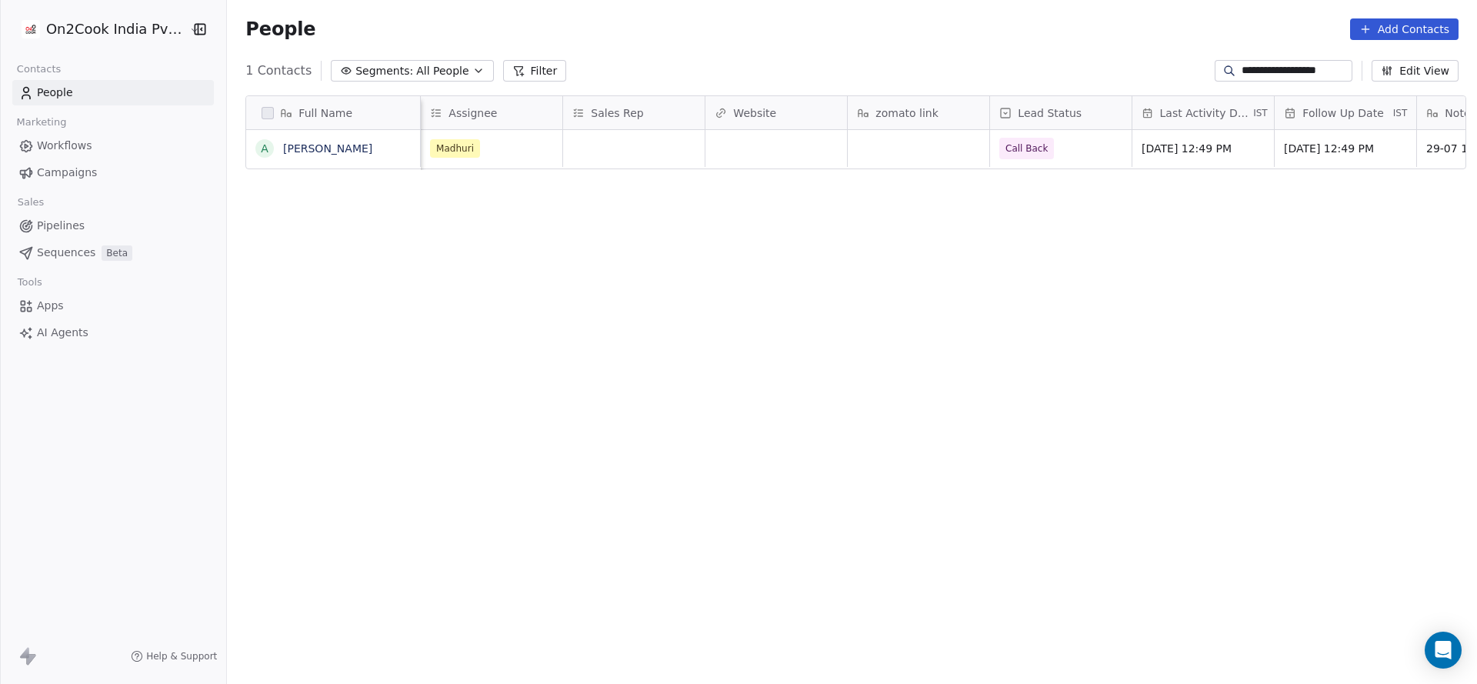
click at [1261, 67] on input "**********" at bounding box center [1295, 70] width 108 height 15
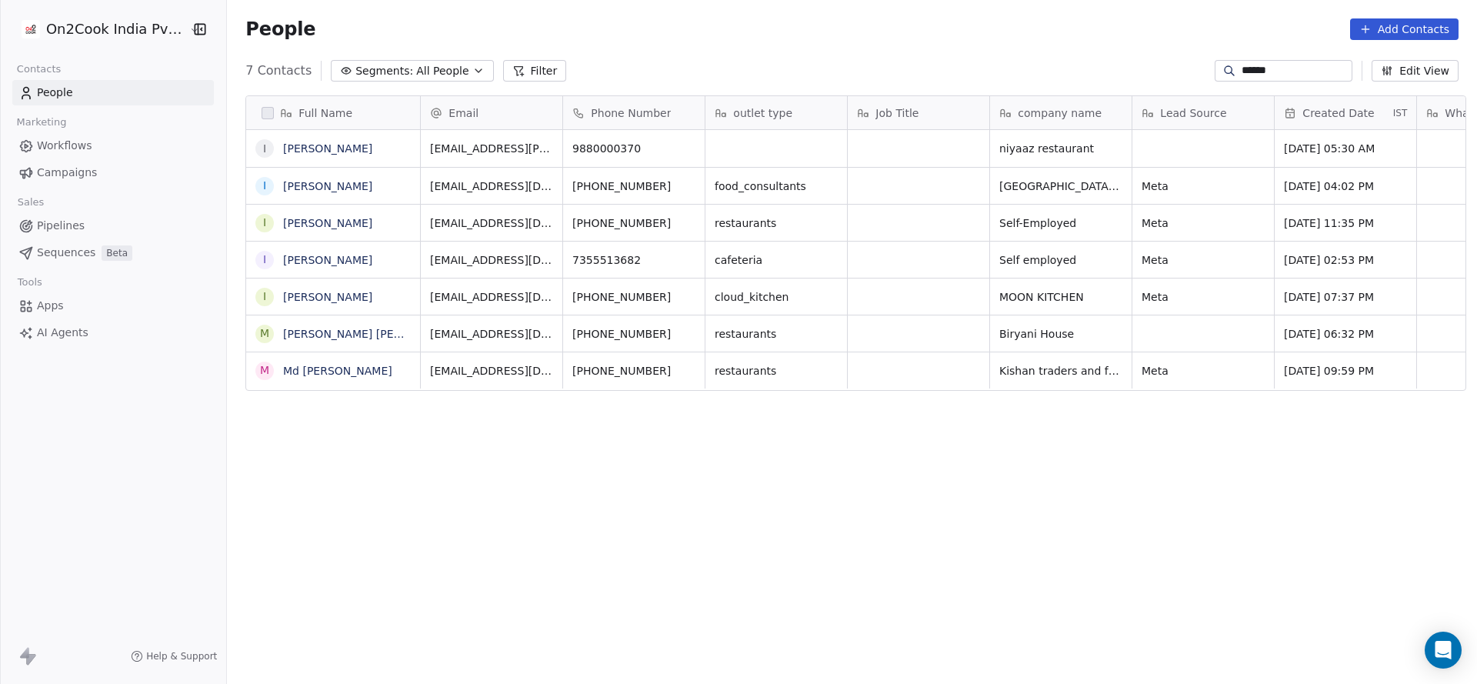
type input "******"
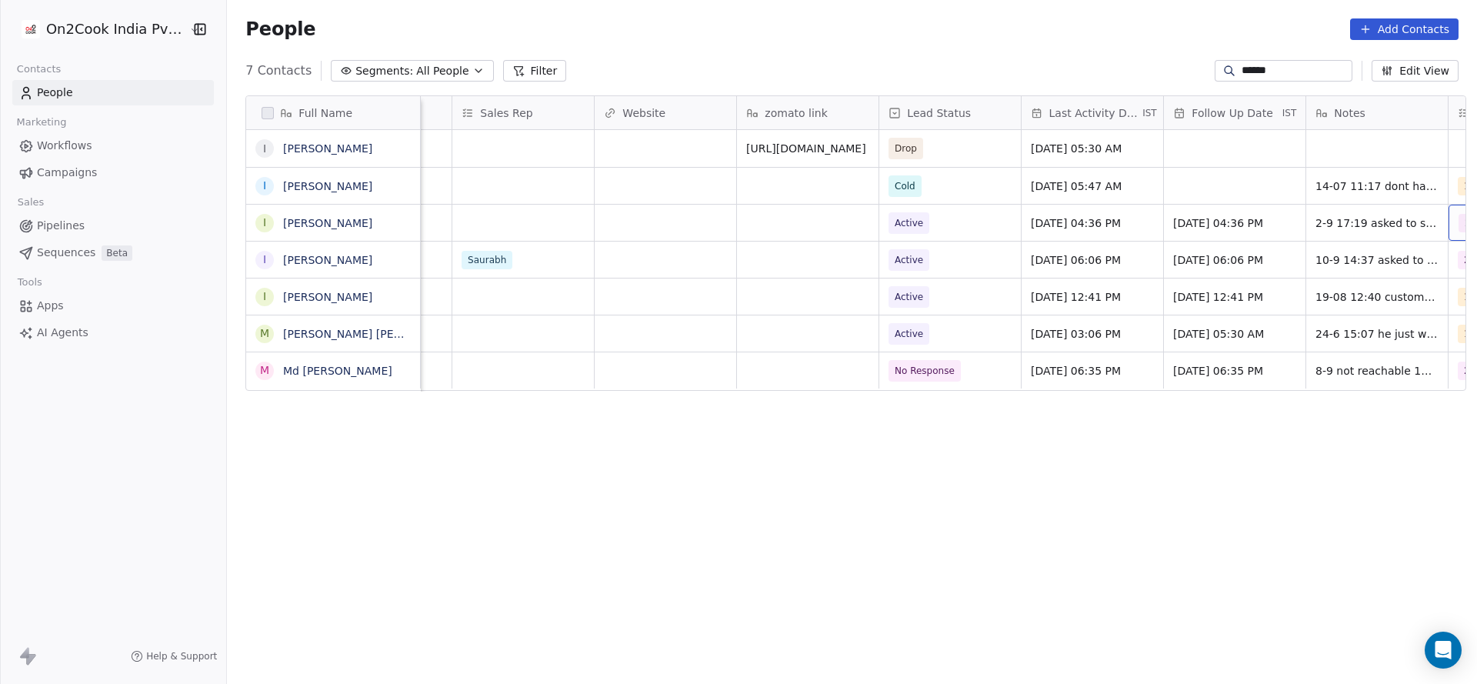
scroll to position [0, 1675]
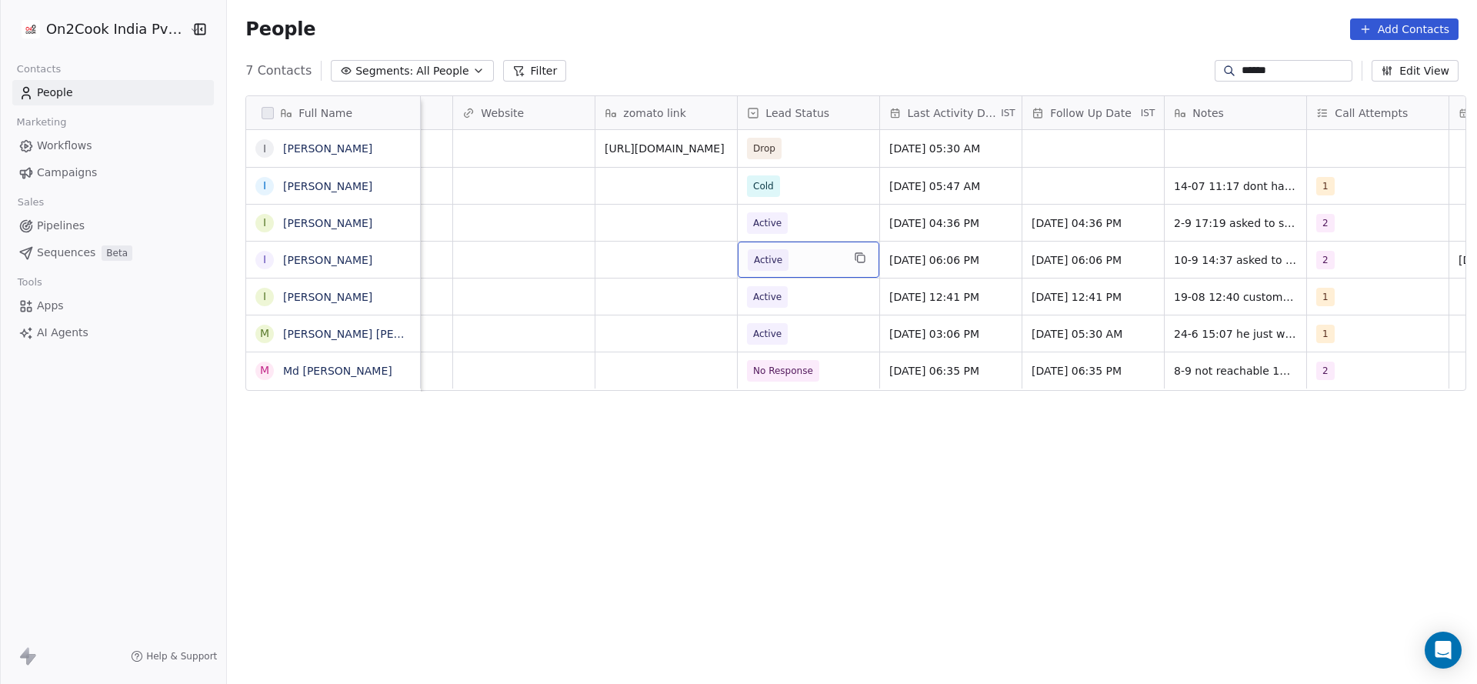
click at [810, 250] on span "Active" at bounding box center [795, 260] width 94 height 22
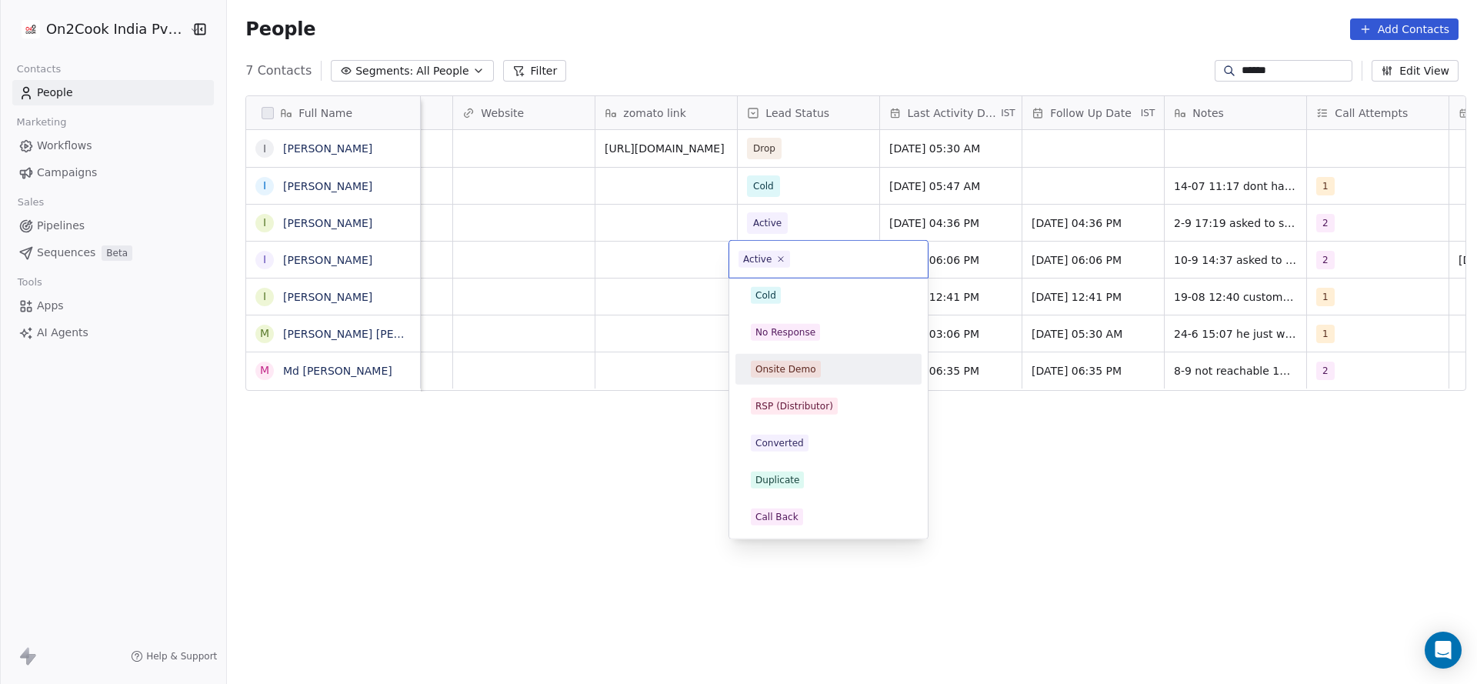
scroll to position [346, 0]
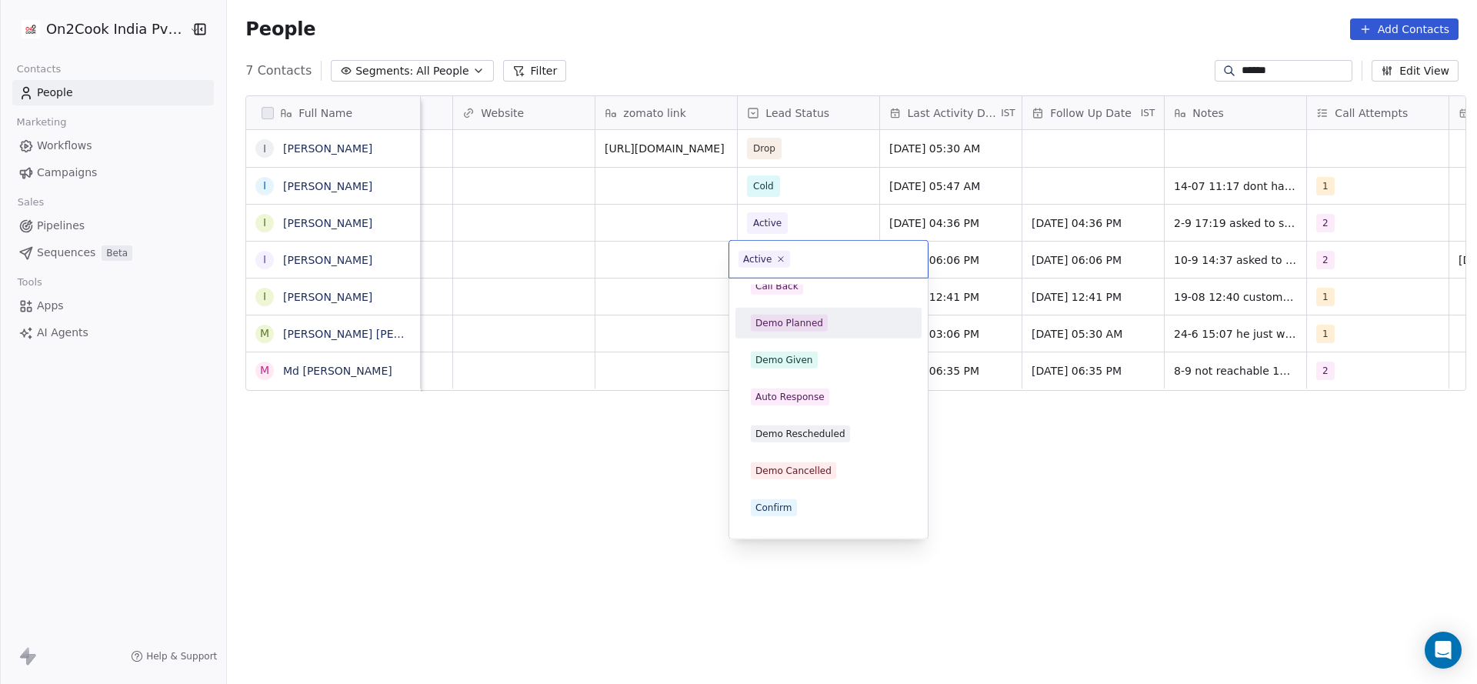
click at [823, 311] on div "Demo Planned" at bounding box center [828, 323] width 174 height 25
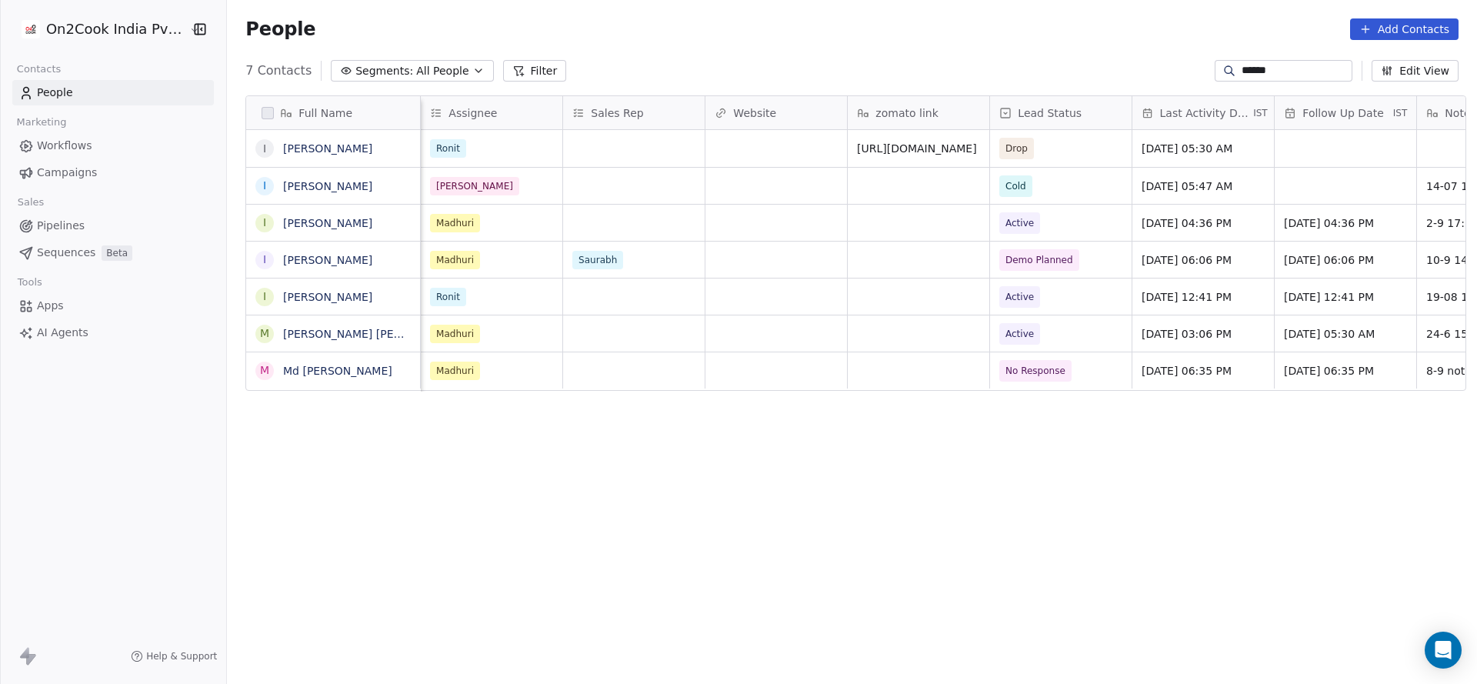
scroll to position [0, 1281]
